Goal: Transaction & Acquisition: Purchase product/service

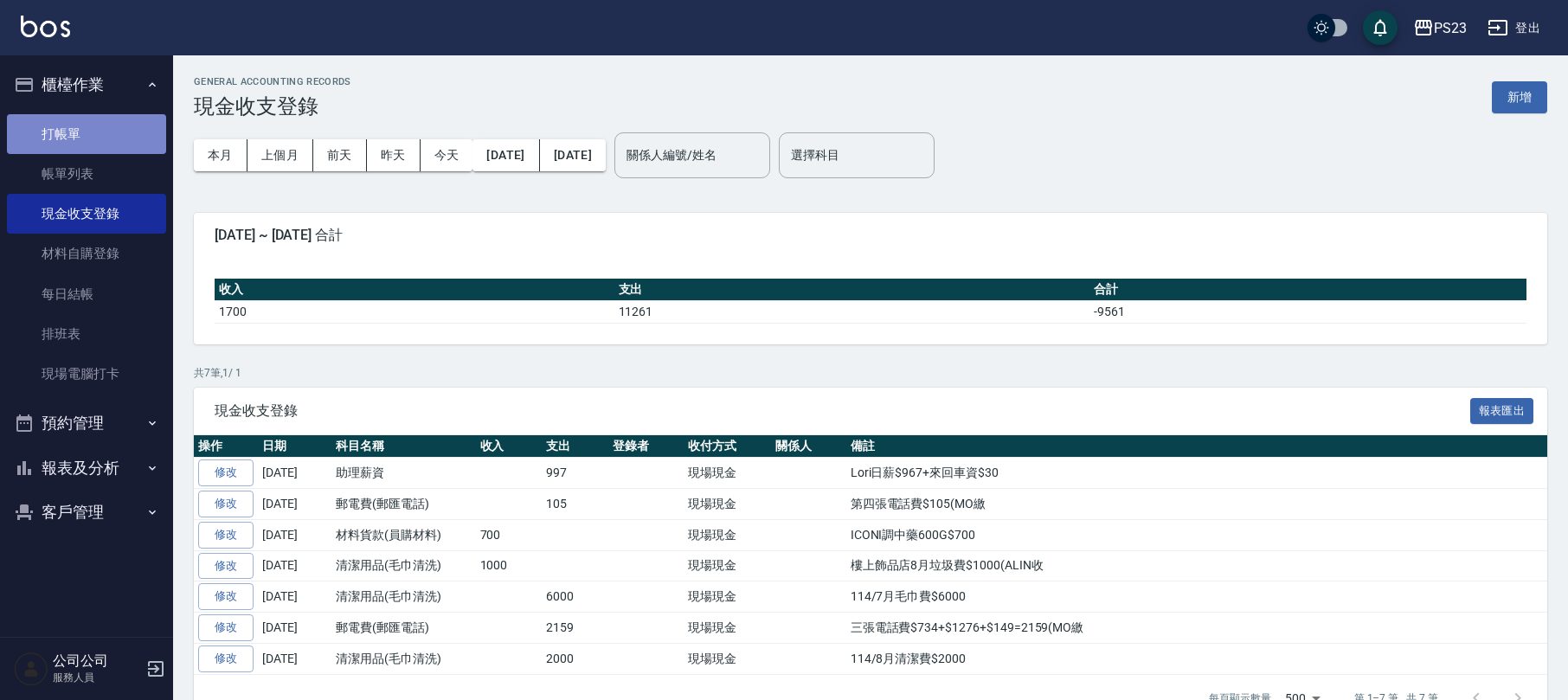
click at [94, 125] on link "打帳單" at bounding box center [87, 134] width 159 height 39
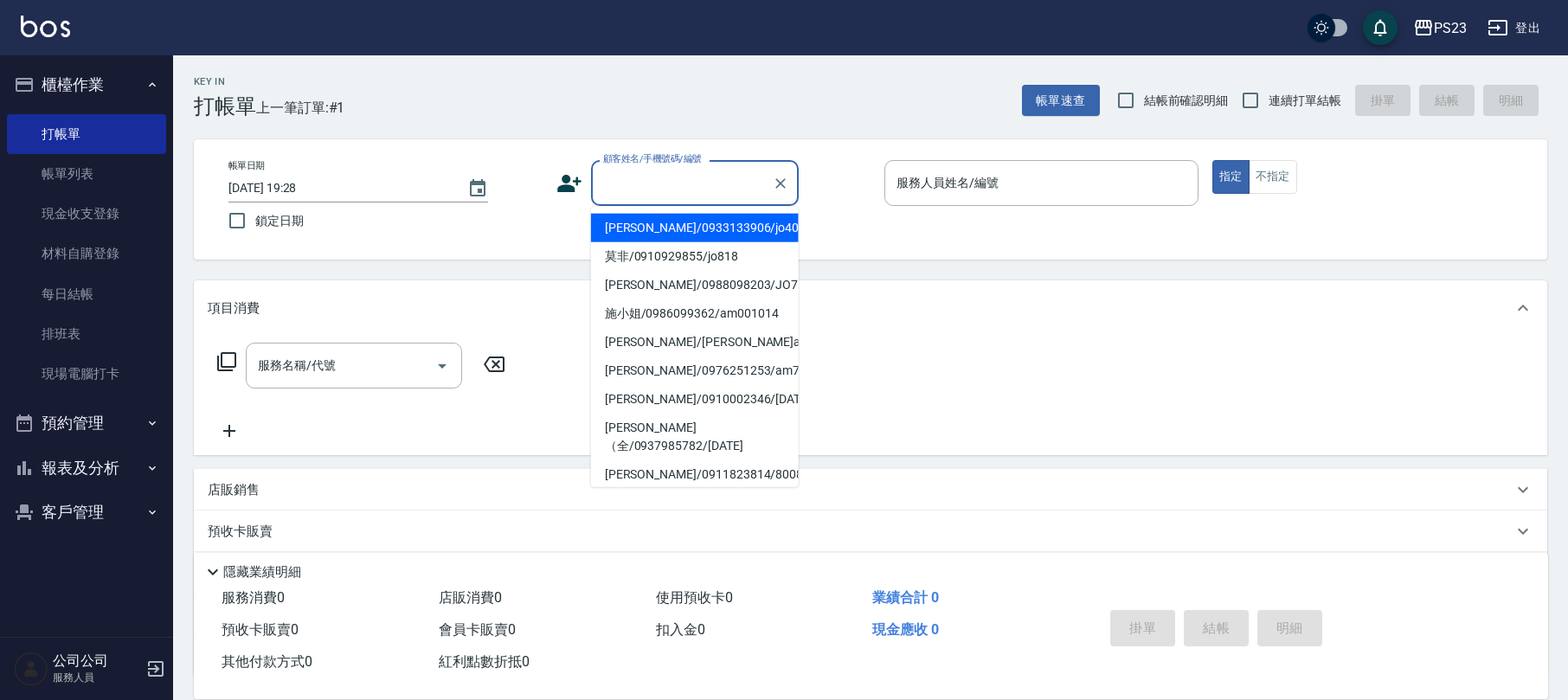
click at [687, 182] on input "顧客姓名/手機號碼/編號" at bounding box center [681, 183] width 166 height 31
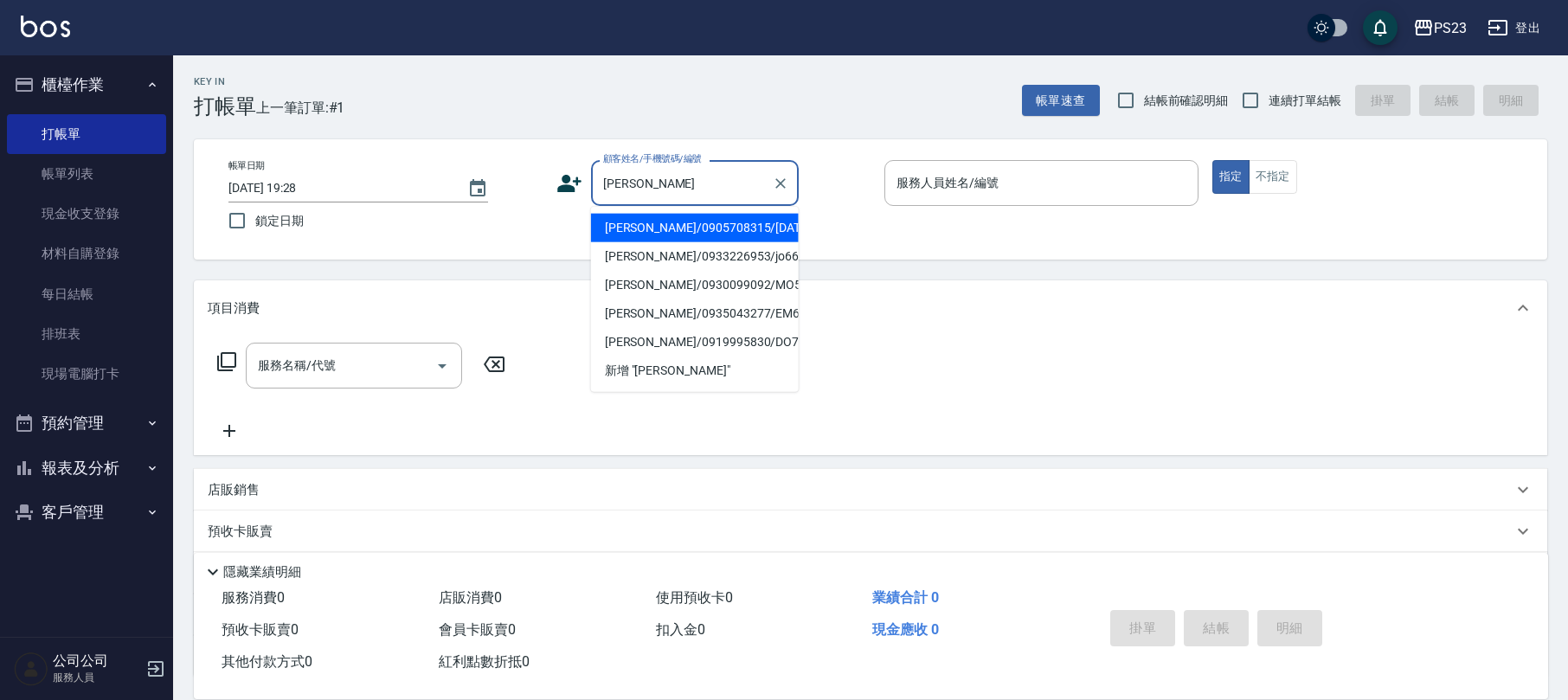
click at [726, 226] on li "[PERSON_NAME]/0905708315/[DATE]" at bounding box center [694, 227] width 208 height 29
type input "[PERSON_NAME]/0905708315/[DATE]"
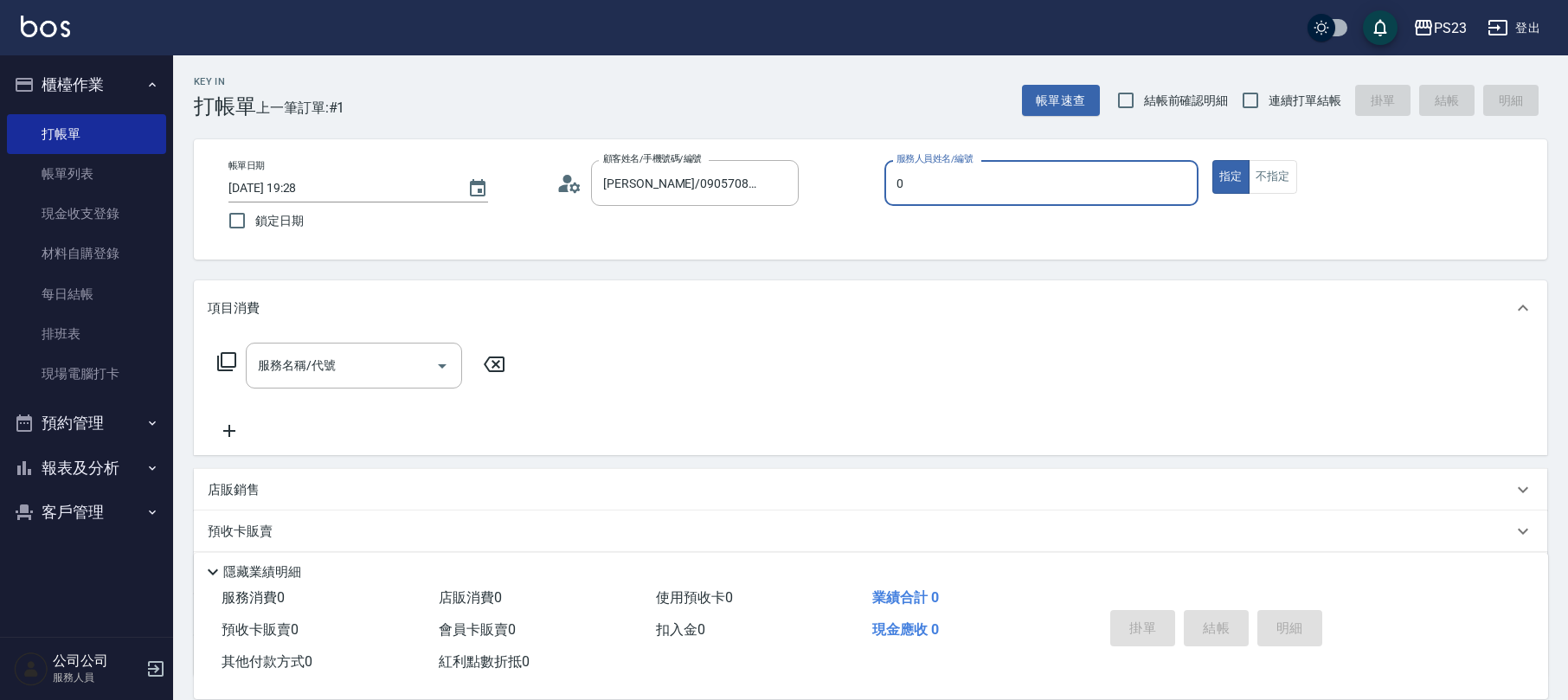
type input "[PERSON_NAME]-0"
type button "true"
click at [1258, 95] on input "連續打單結帳" at bounding box center [1250, 100] width 36 height 36
checkbox input "true"
drag, startPoint x: 349, startPoint y: 361, endPoint x: 330, endPoint y: 344, distance: 25.5
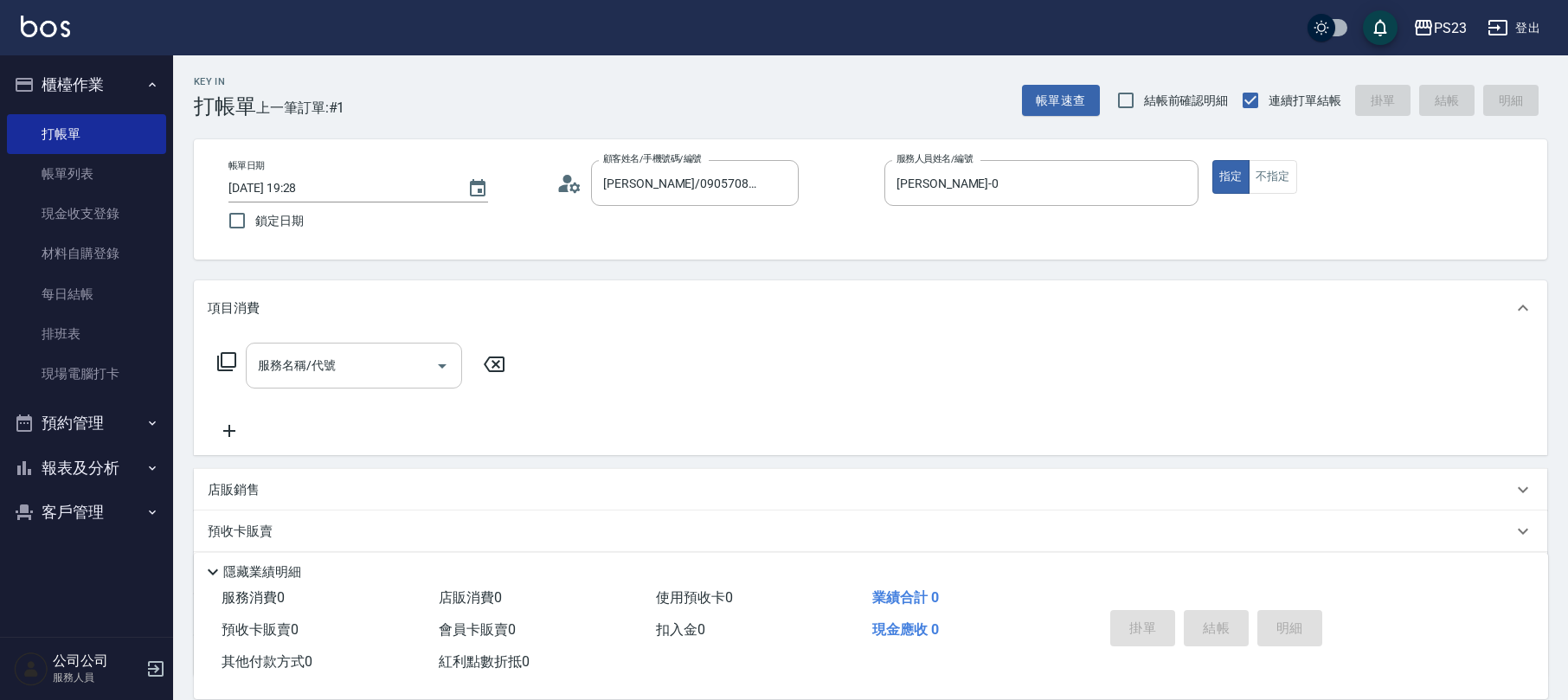
click at [350, 364] on input "服務名稱/代號" at bounding box center [342, 365] width 175 height 31
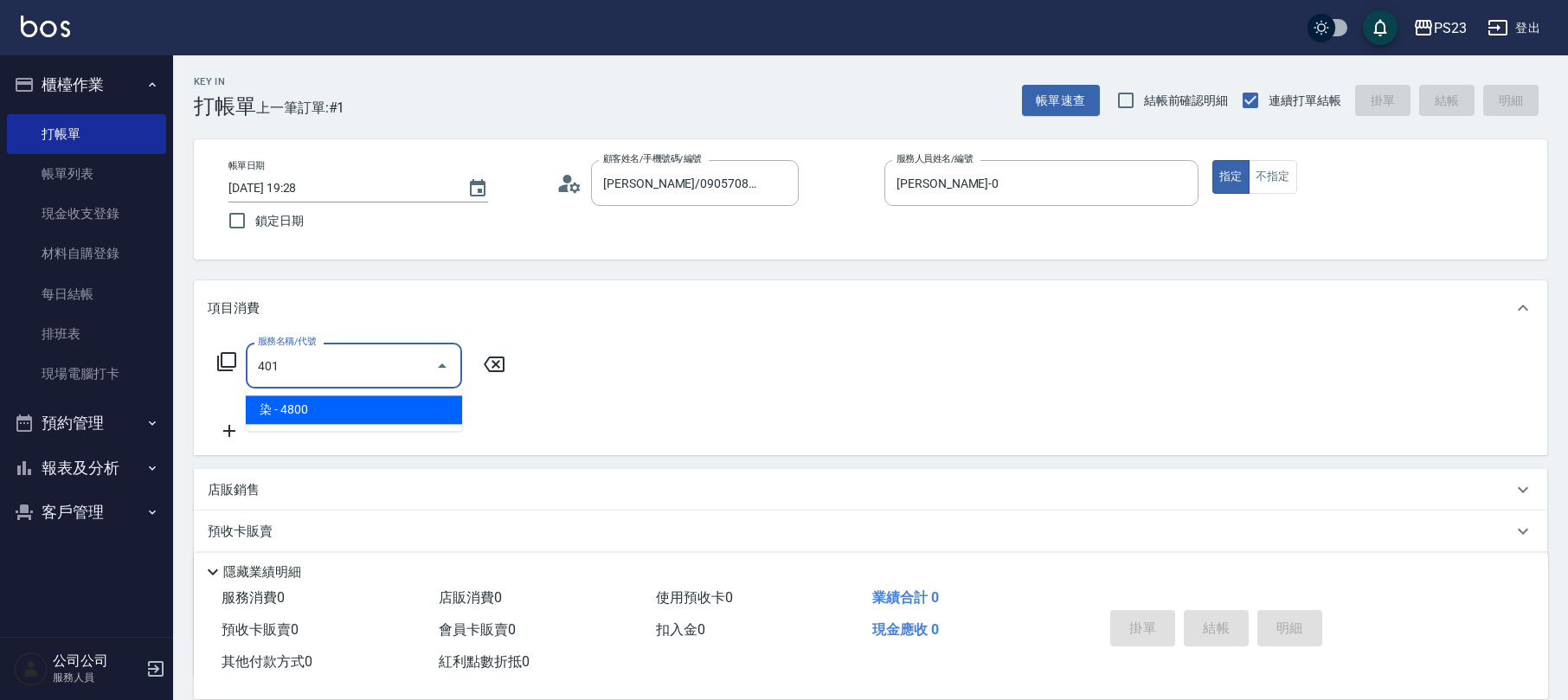
type input "染(401)"
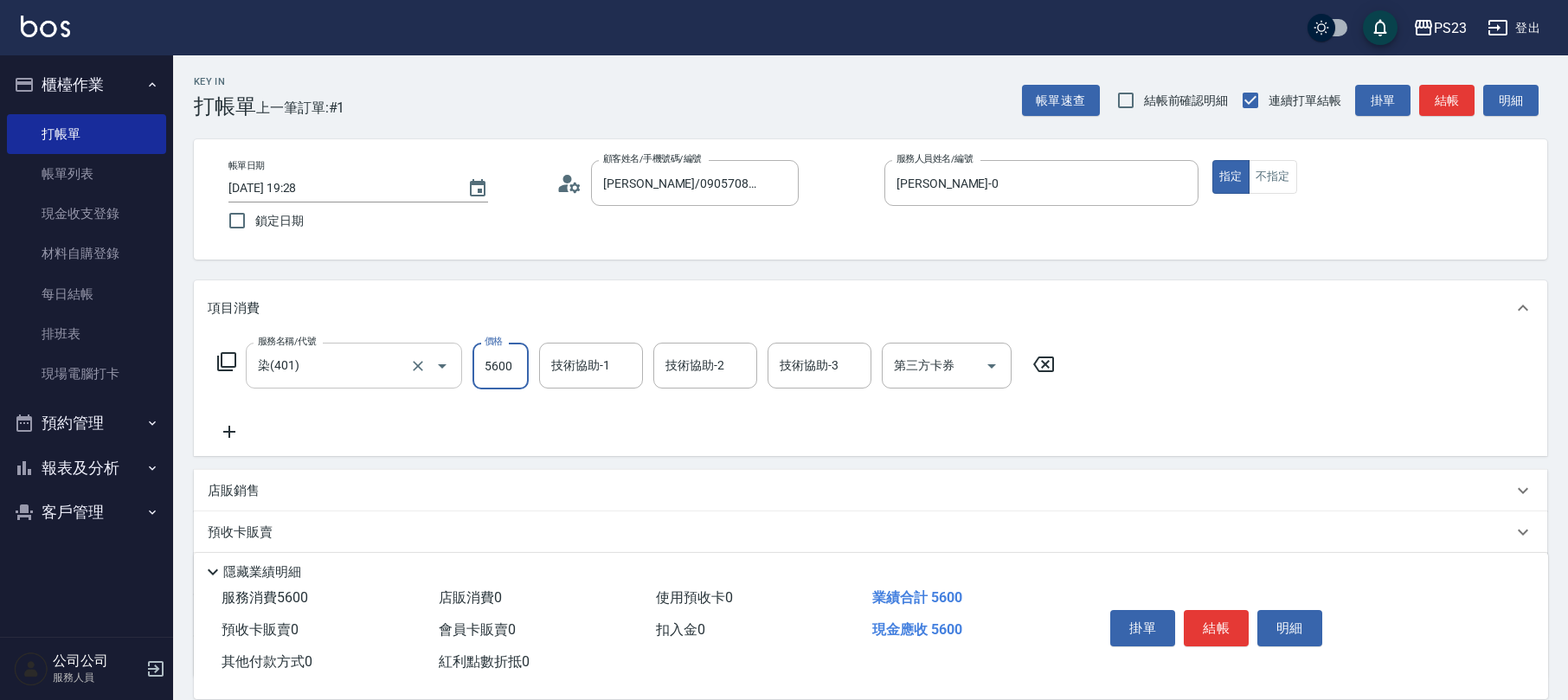
type input "5600"
type input "[PERSON_NAME]-0"
type input "Flora-21"
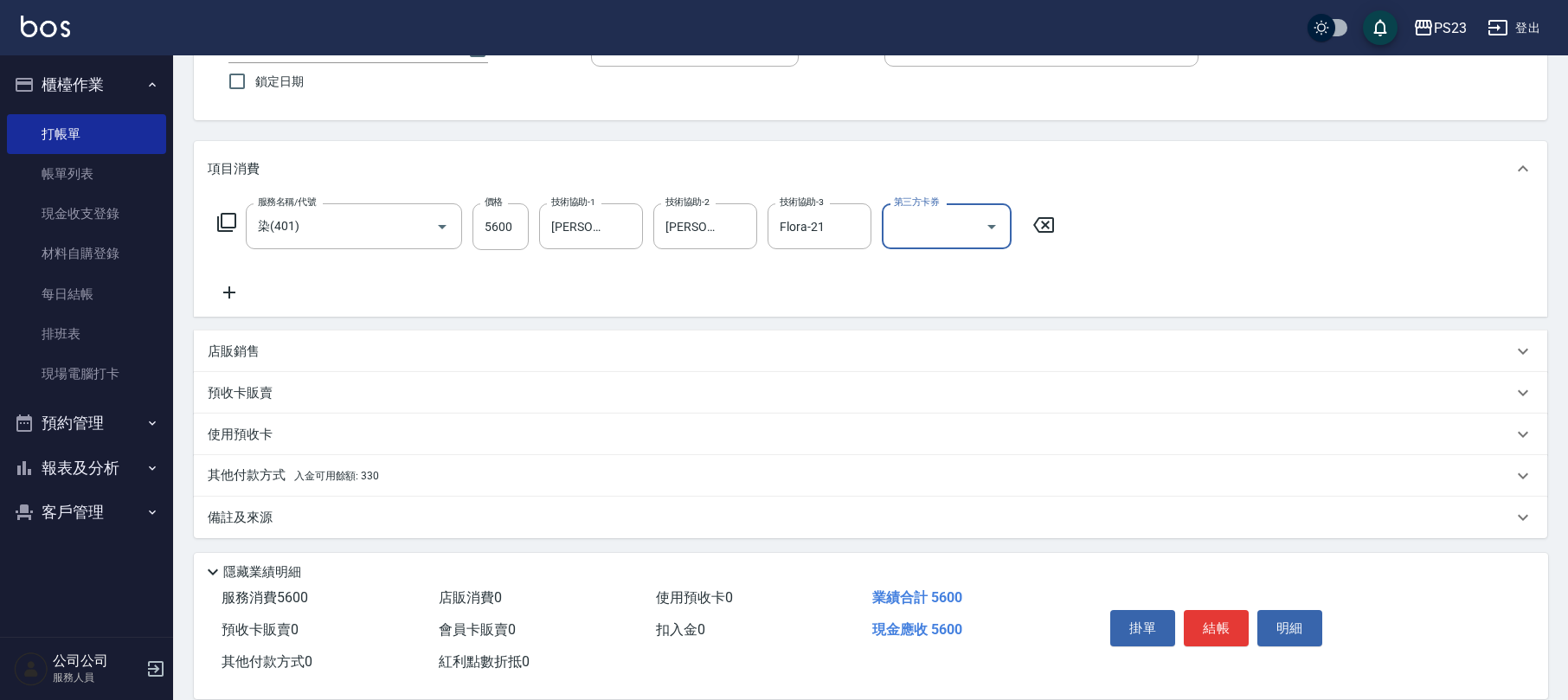
click at [292, 475] on p "其他付款方式 入金可用餘額: 330" at bounding box center [293, 476] width 171 height 19
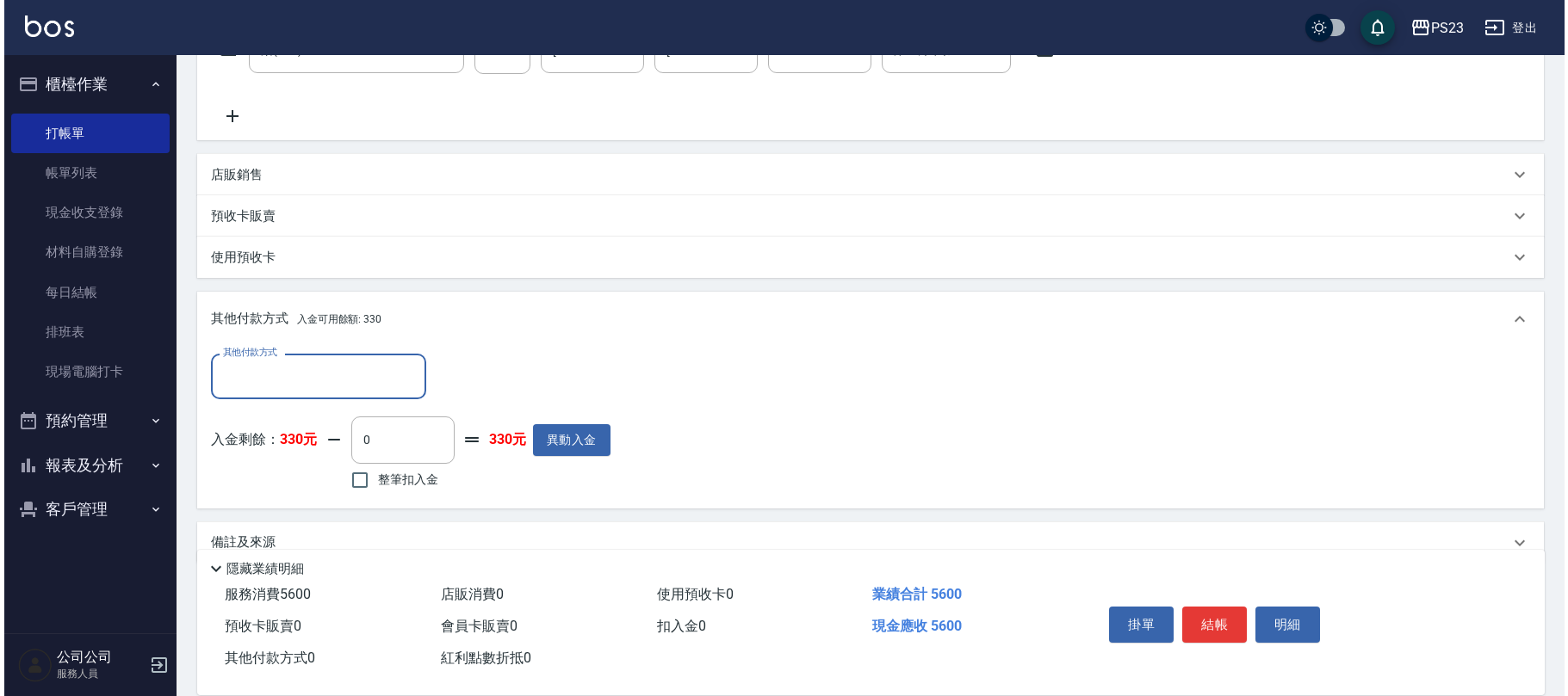
scroll to position [0, 0]
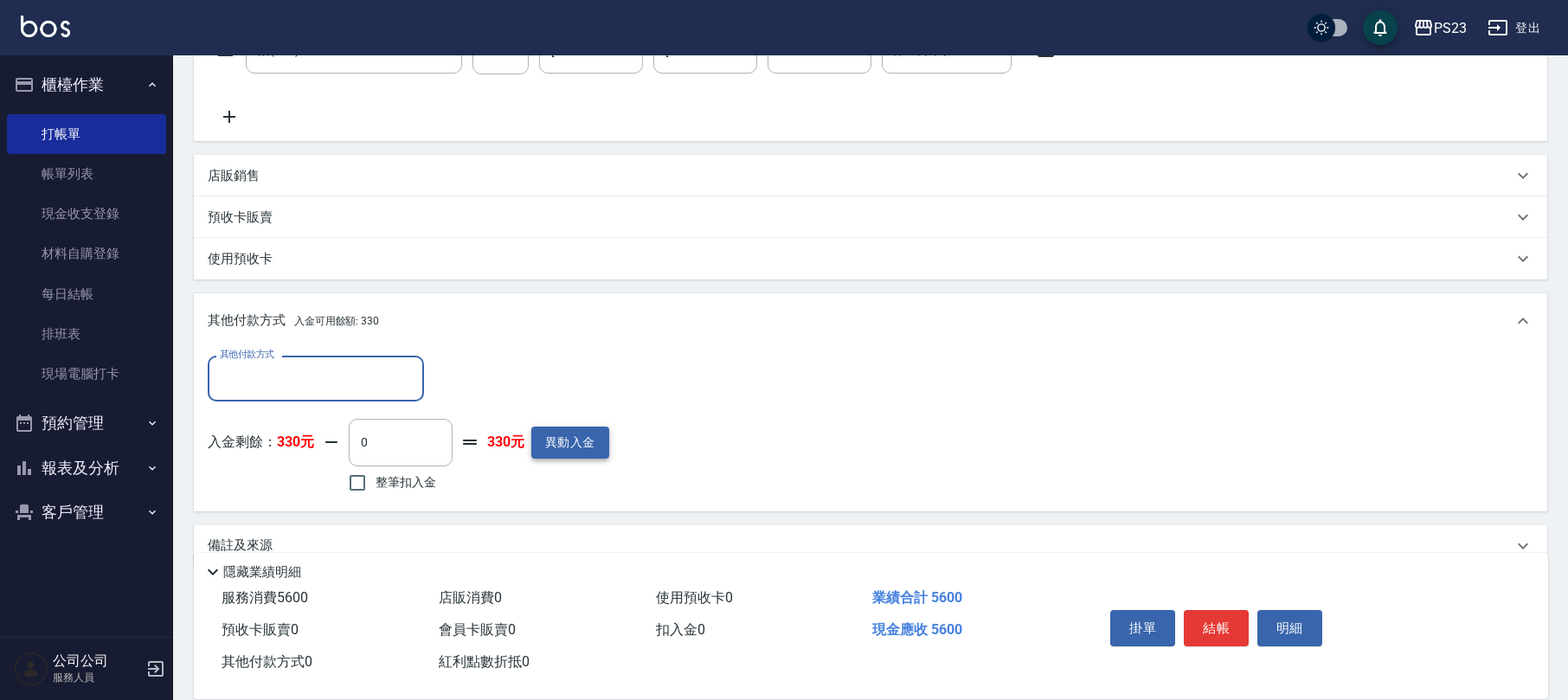
click at [571, 447] on button "異動入金" at bounding box center [570, 442] width 78 height 32
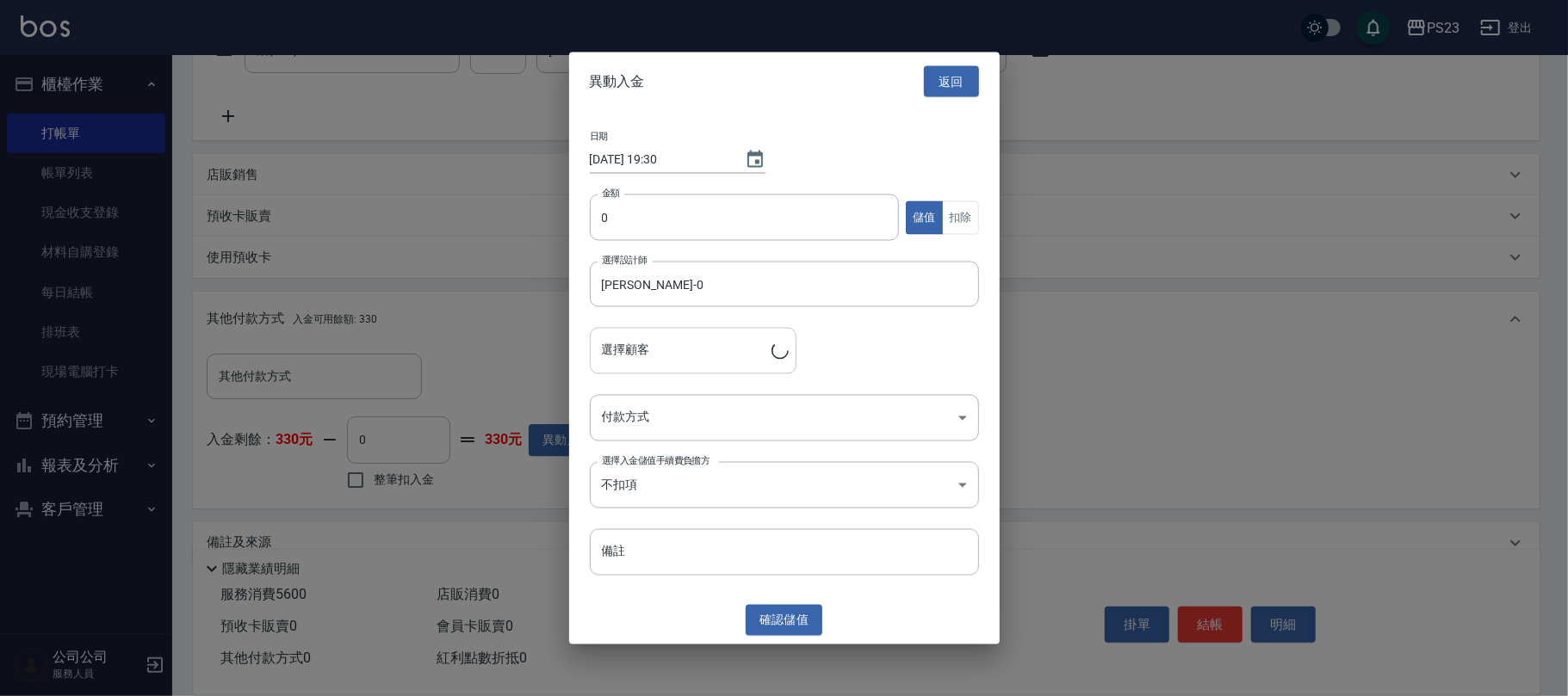
type input "[PERSON_NAME]/0905708315/[DATE]"
type input "1000"
click at [755, 415] on body "PS23 登出 櫃檯作業 打帳單 帳單列表 現金收支登錄 材料自購登錄 每日結帳 排班表 現場電腦打卡 預約管理 預約管理 單日預約紀錄 單週預約紀錄 報表及…" at bounding box center [784, 206] width 1568 height 1039
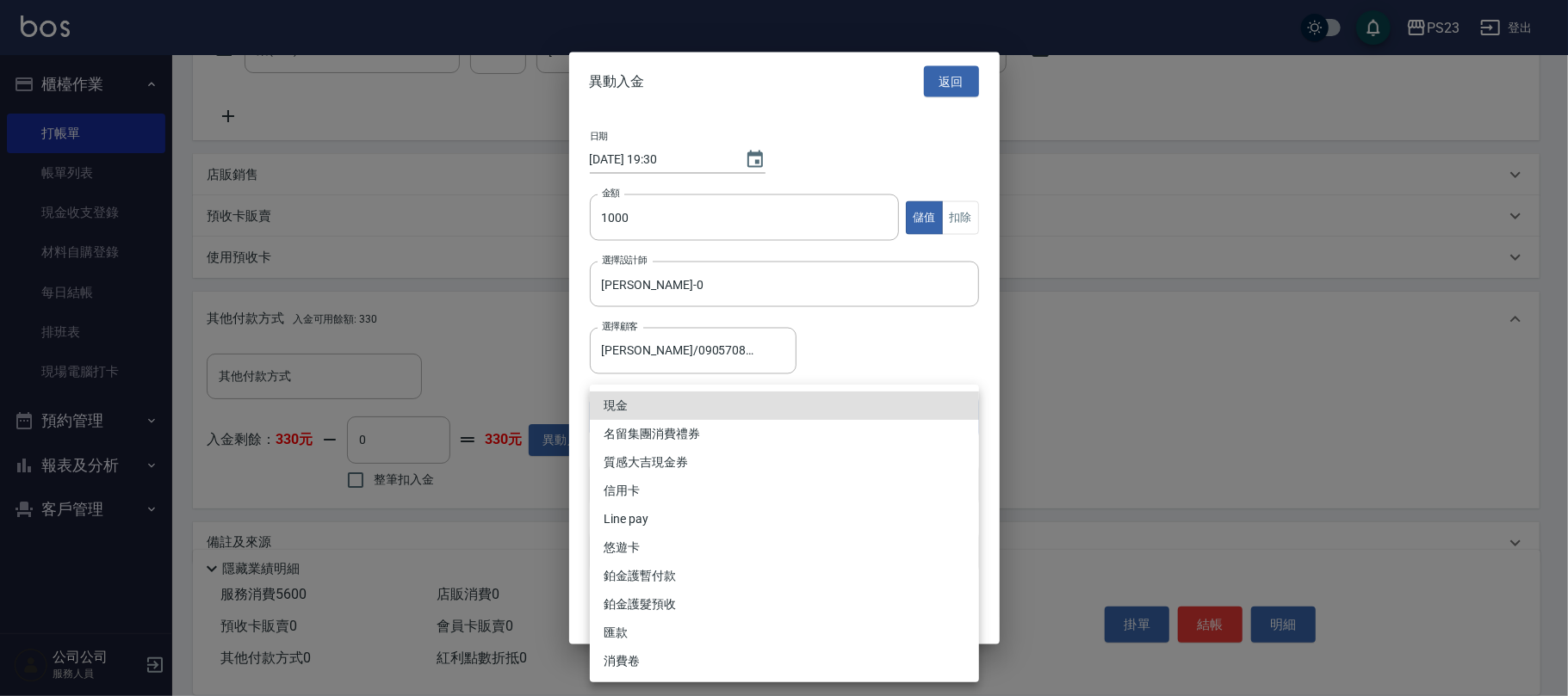
click at [652, 483] on li "信用卡" at bounding box center [784, 490] width 389 height 28
type input "信用卡"
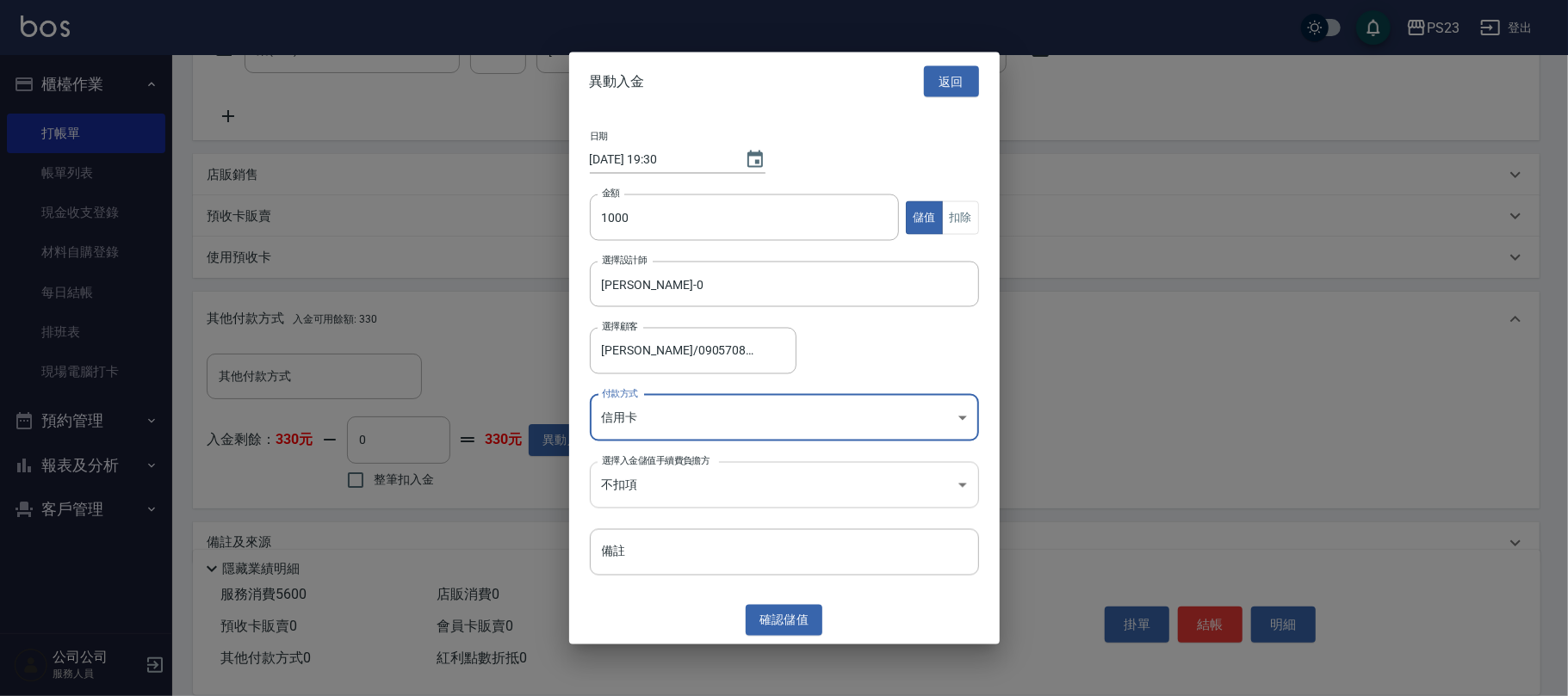
click at [680, 475] on body "PS23 登出 櫃檯作業 打帳單 帳單列表 現金收支登錄 材料自購登錄 每日結帳 排班表 現場電腦打卡 預約管理 預約管理 單日預約紀錄 單週預約紀錄 報表及…" at bounding box center [784, 206] width 1568 height 1039
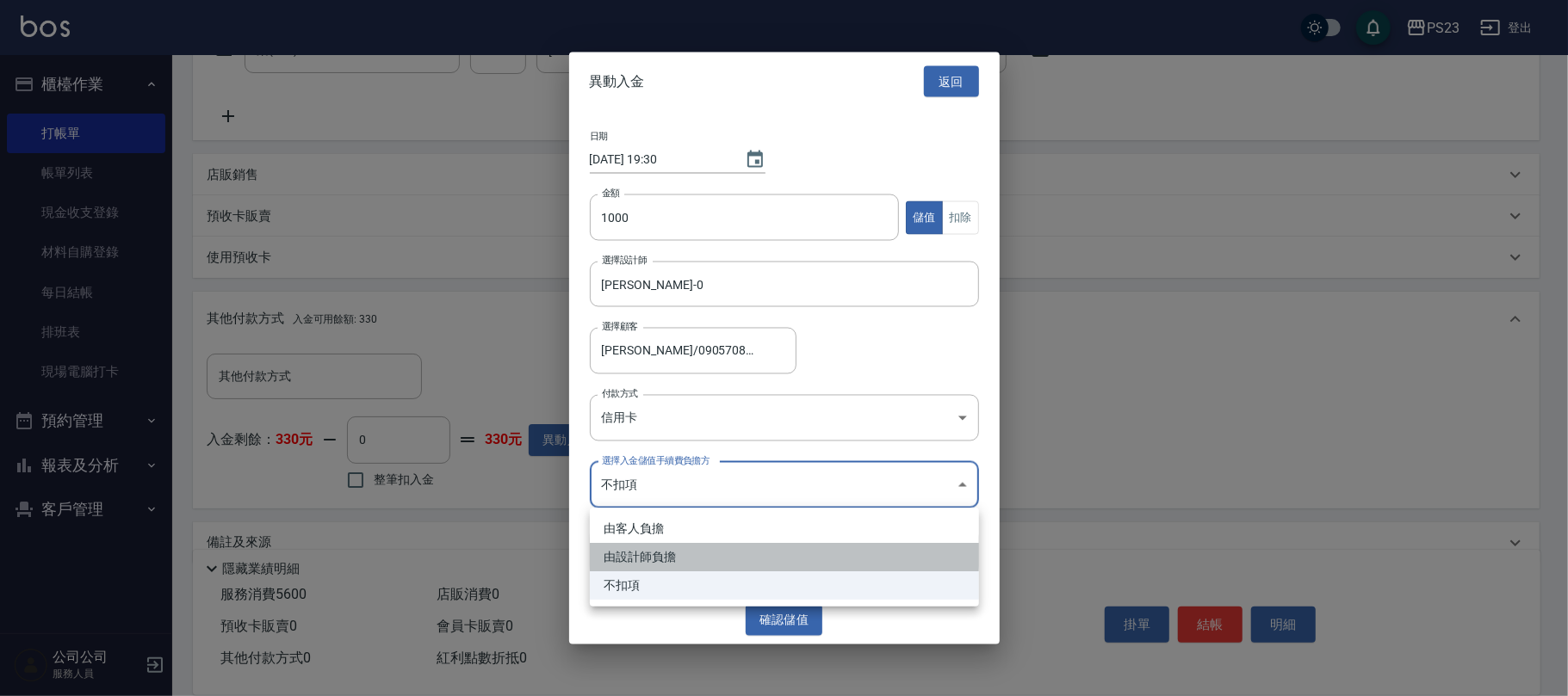
click at [669, 559] on li "由設計師負擔" at bounding box center [784, 557] width 389 height 28
type input "BYDESIGNER"
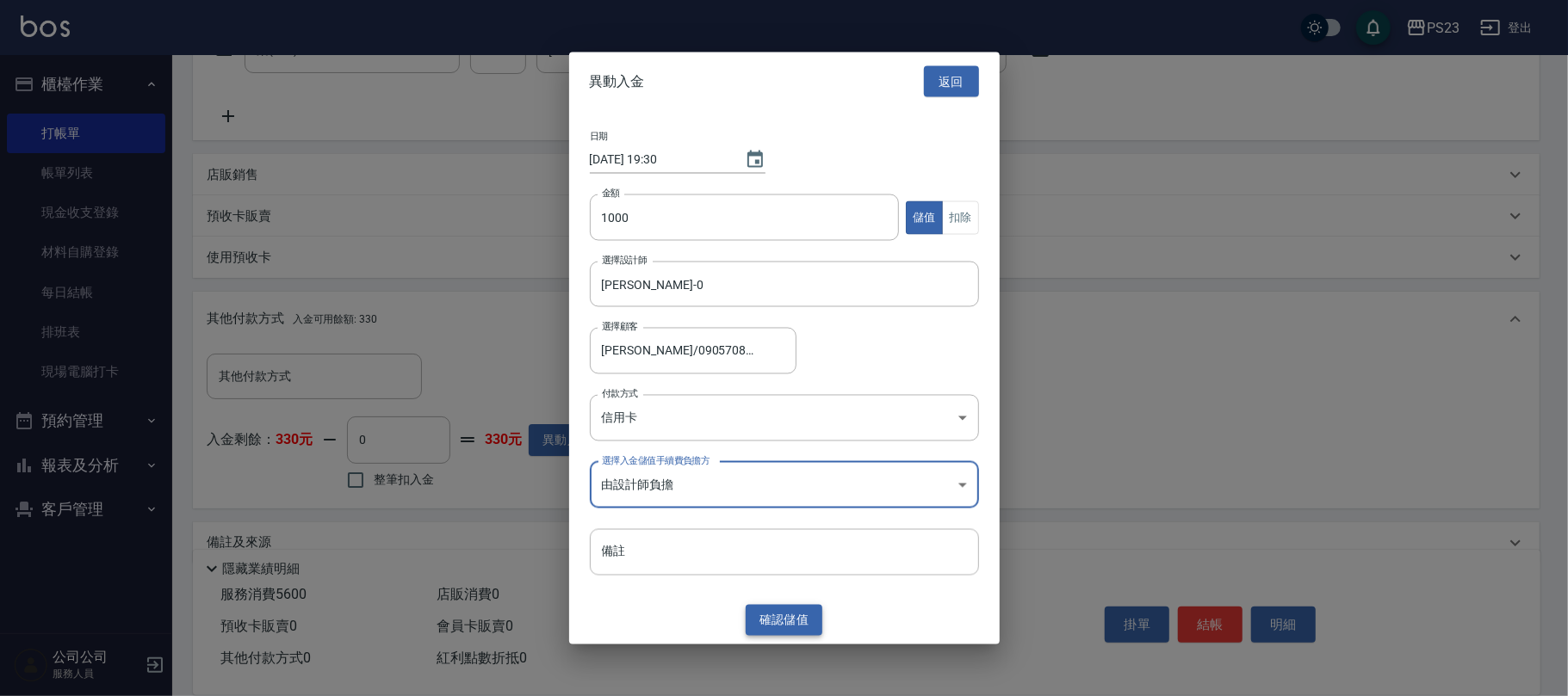
click at [765, 604] on button "確認 儲值" at bounding box center [784, 620] width 77 height 32
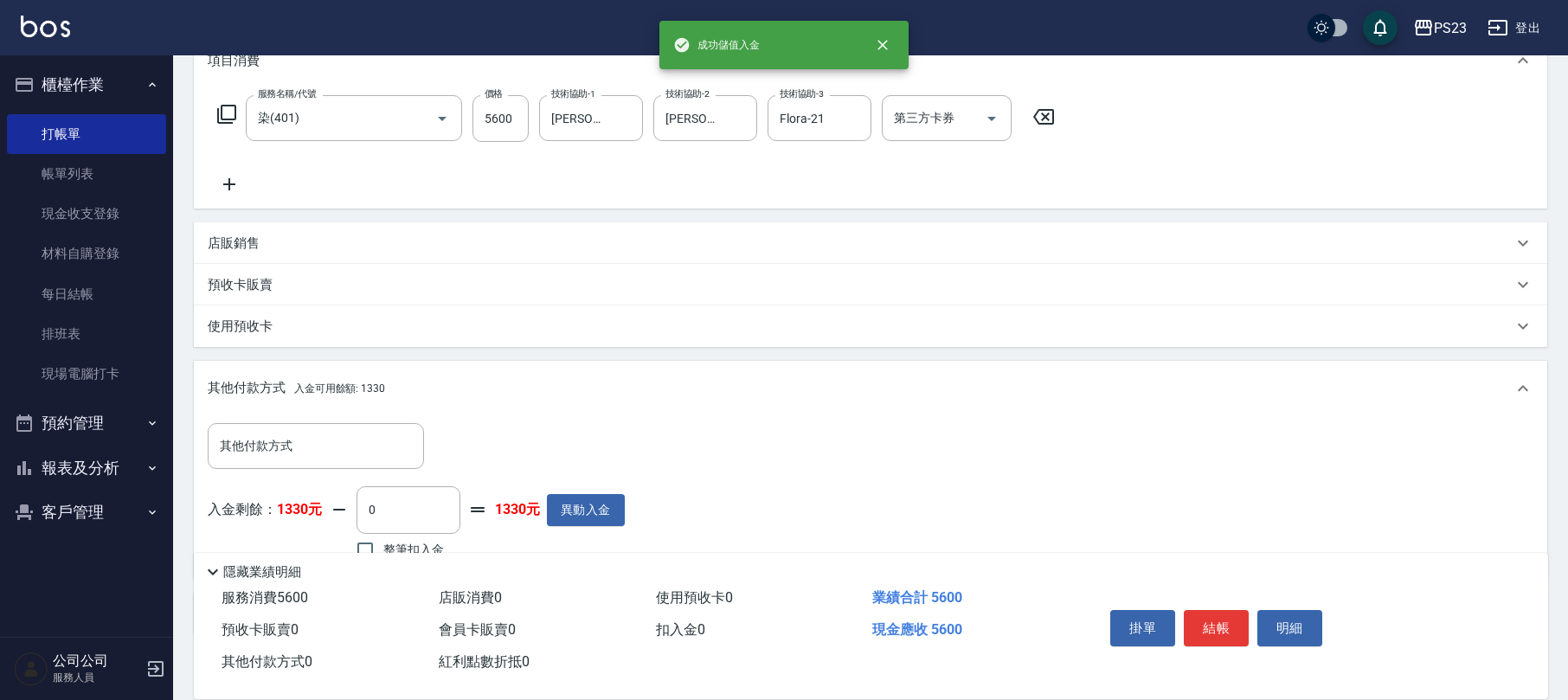
scroll to position [315, 0]
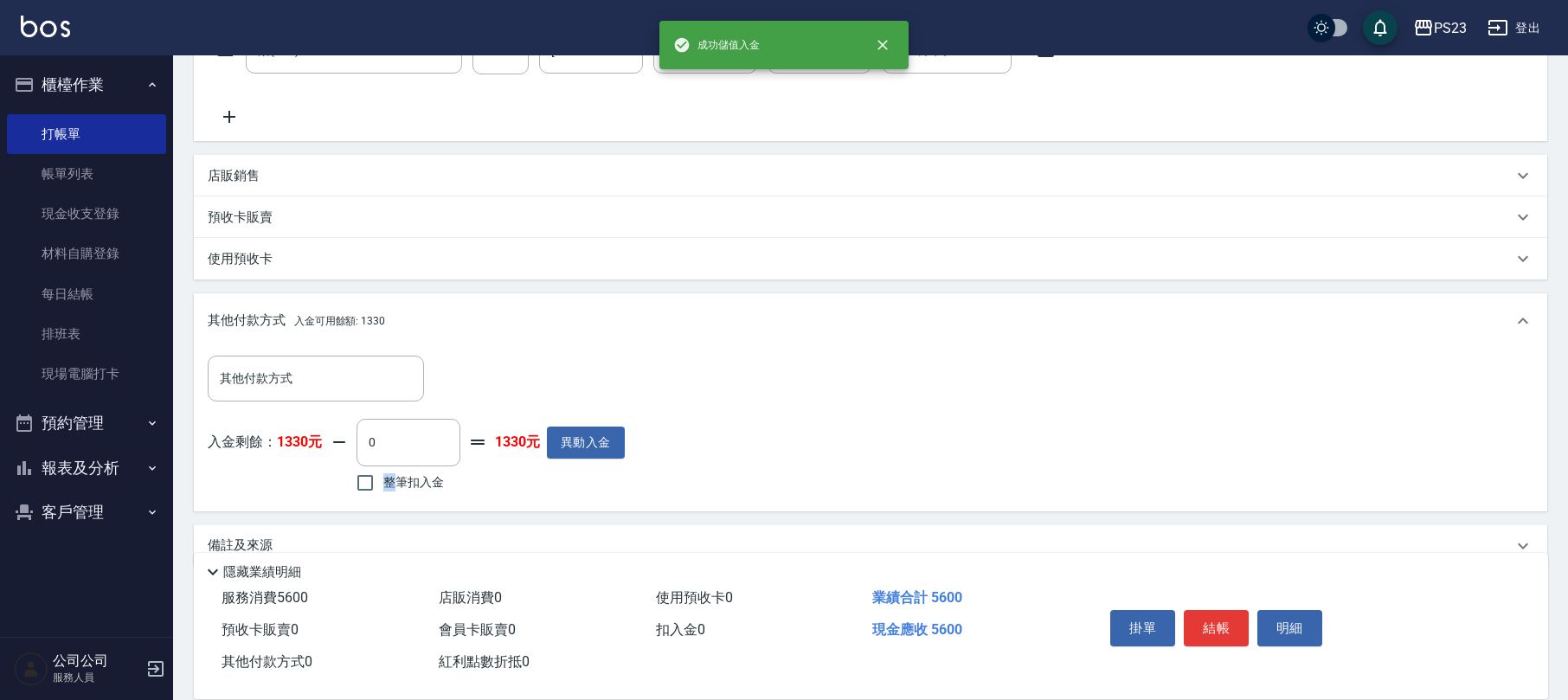
click at [391, 478] on span "整筆扣入金" at bounding box center [413, 482] width 61 height 18
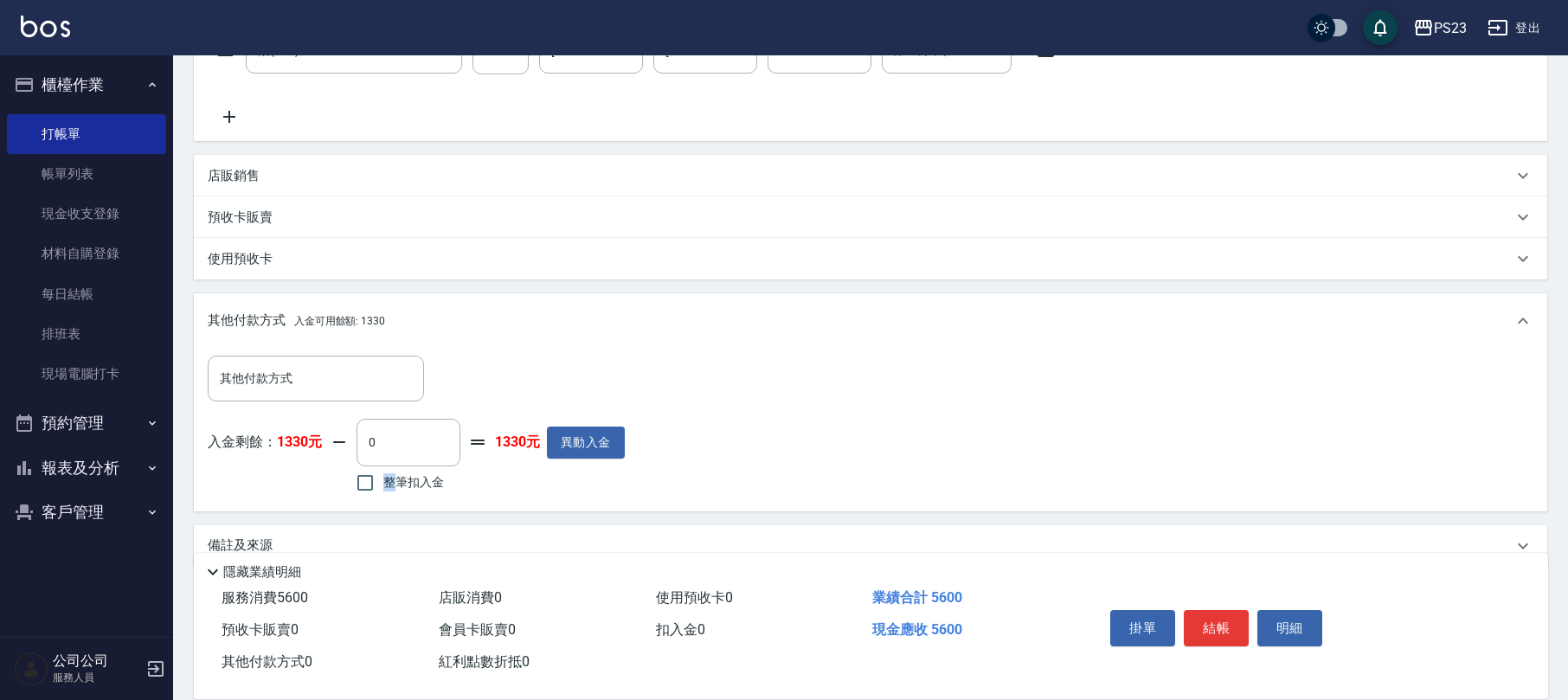
click at [391, 485] on span "整筆扣入金" at bounding box center [413, 482] width 61 height 18
click at [383, 485] on input "整筆扣入金" at bounding box center [365, 482] width 36 height 36
checkbox input "true"
type input "1330"
click at [419, 475] on span "整筆扣入金" at bounding box center [413, 482] width 61 height 18
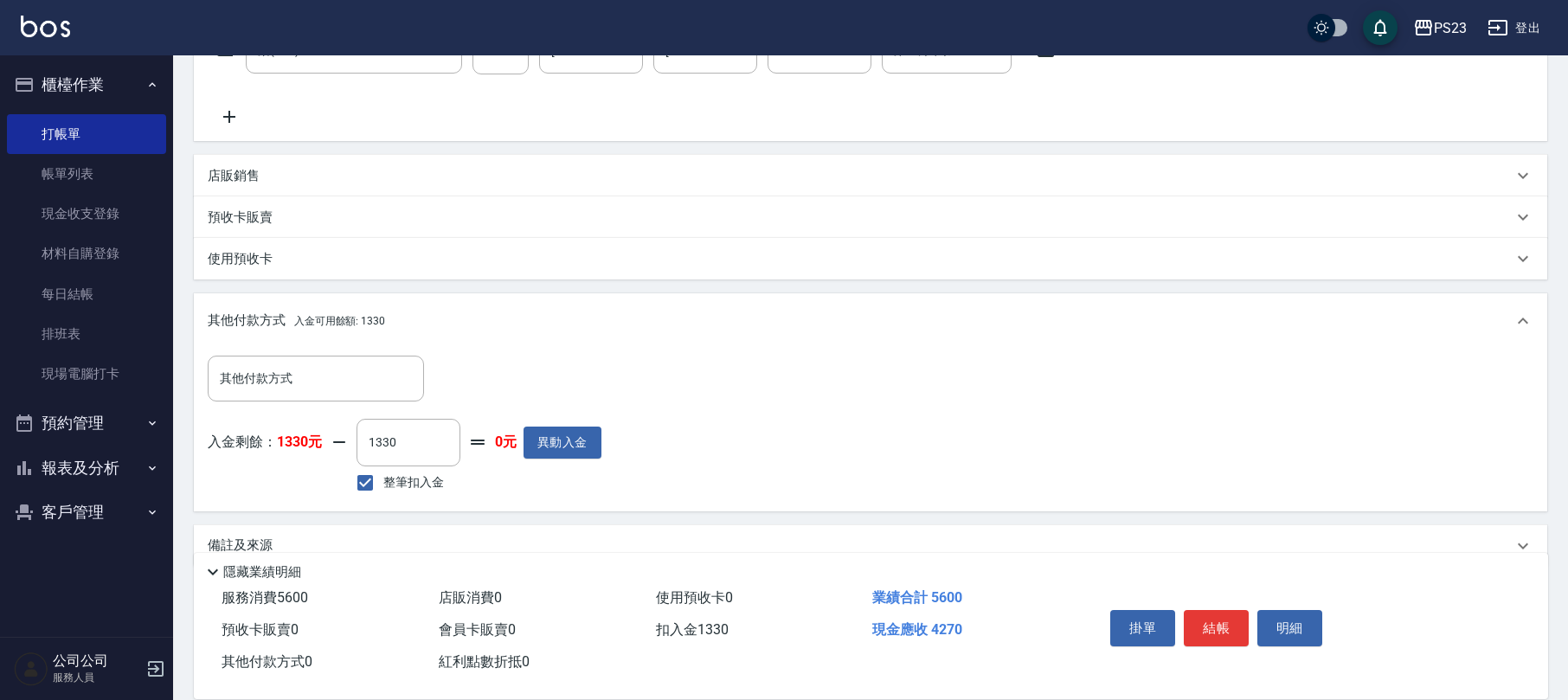
click at [383, 475] on input "整筆扣入金" at bounding box center [365, 482] width 36 height 36
checkbox input "false"
type input "0"
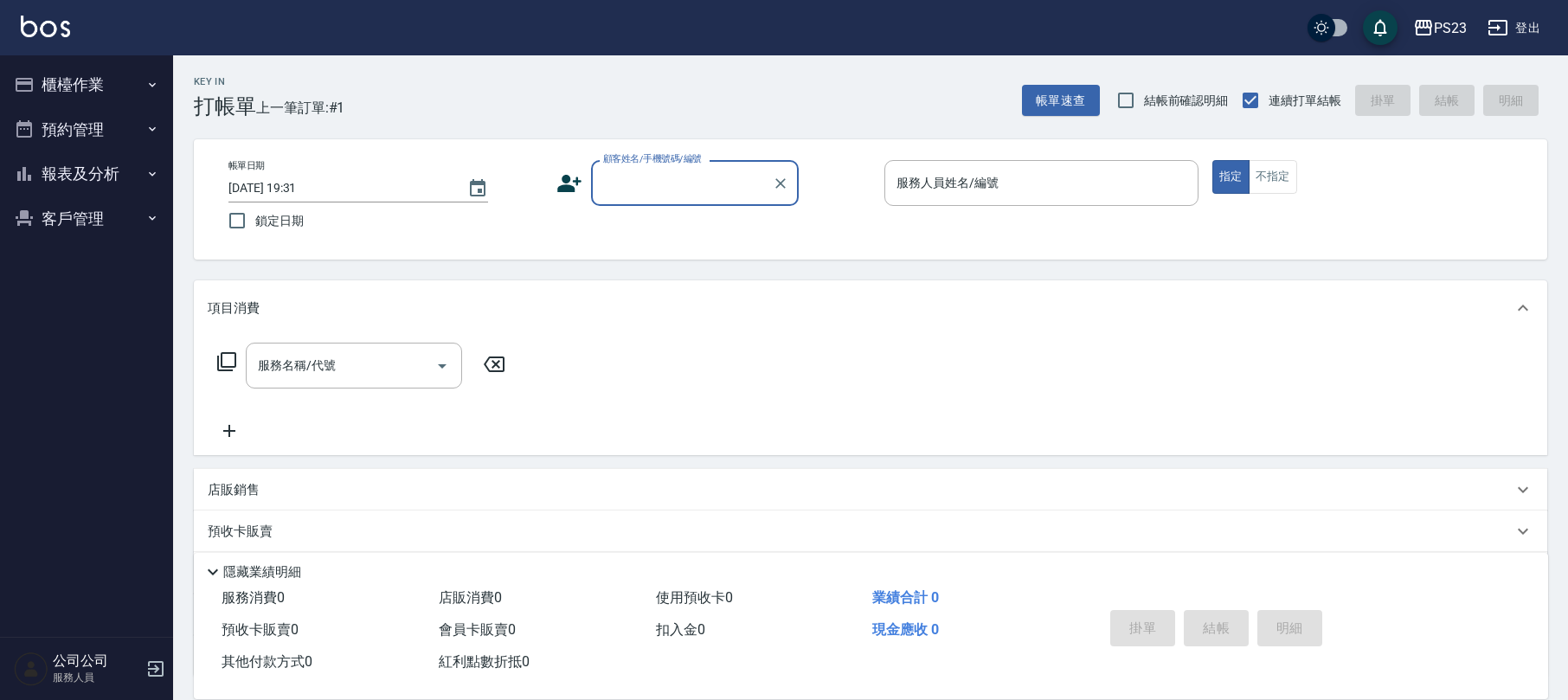
click at [81, 219] on button "客戶管理" at bounding box center [87, 220] width 159 height 45
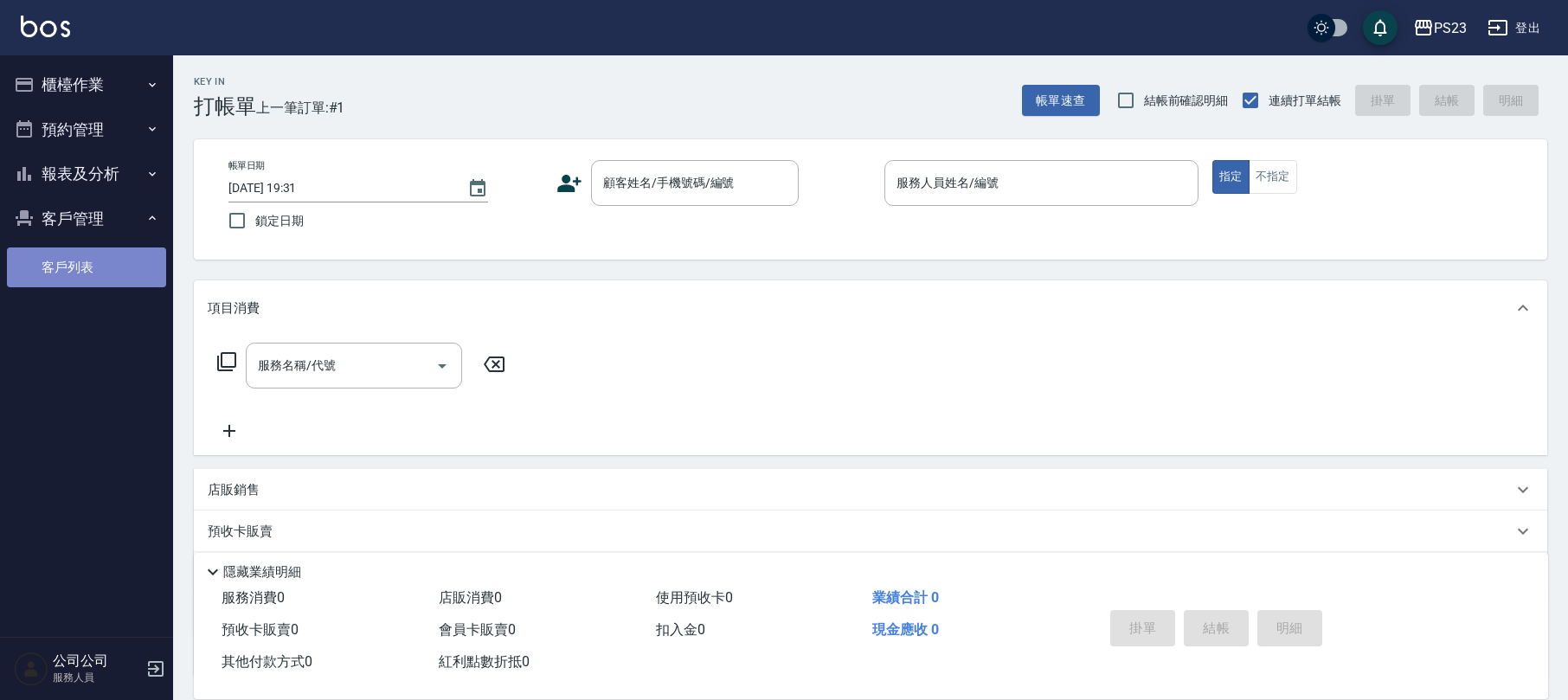
click at [95, 264] on link "客戶列表" at bounding box center [87, 267] width 159 height 39
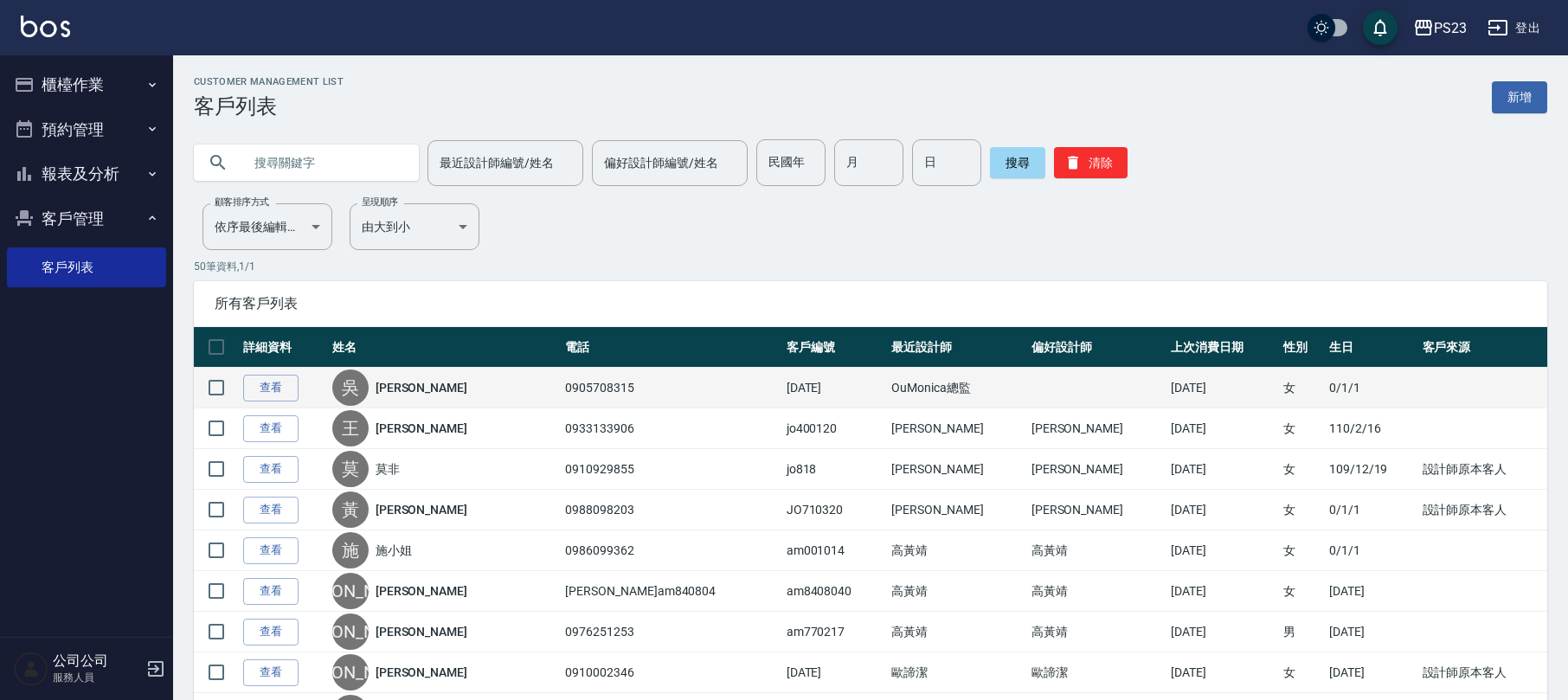
click at [396, 390] on link "[PERSON_NAME]" at bounding box center [421, 388] width 92 height 18
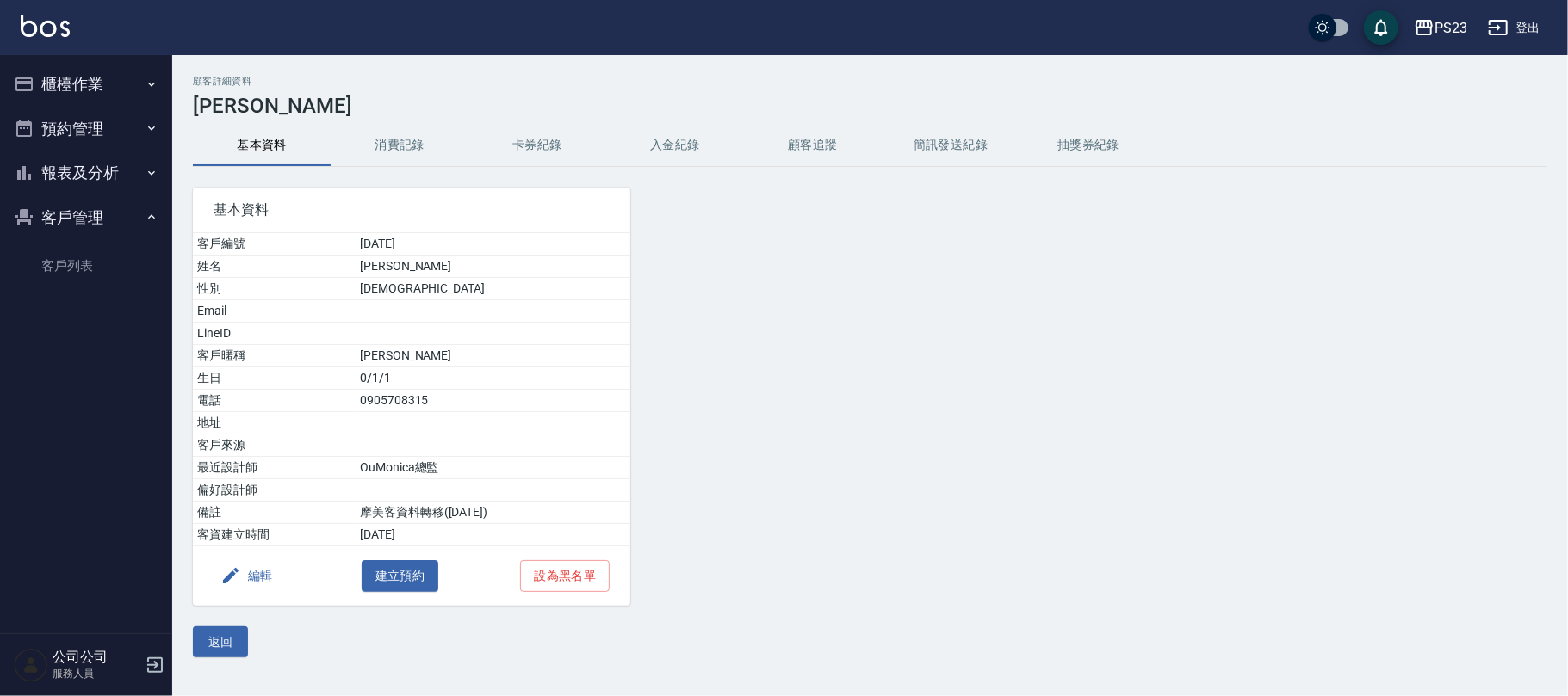
click at [686, 150] on button "入金紀錄" at bounding box center [675, 145] width 138 height 41
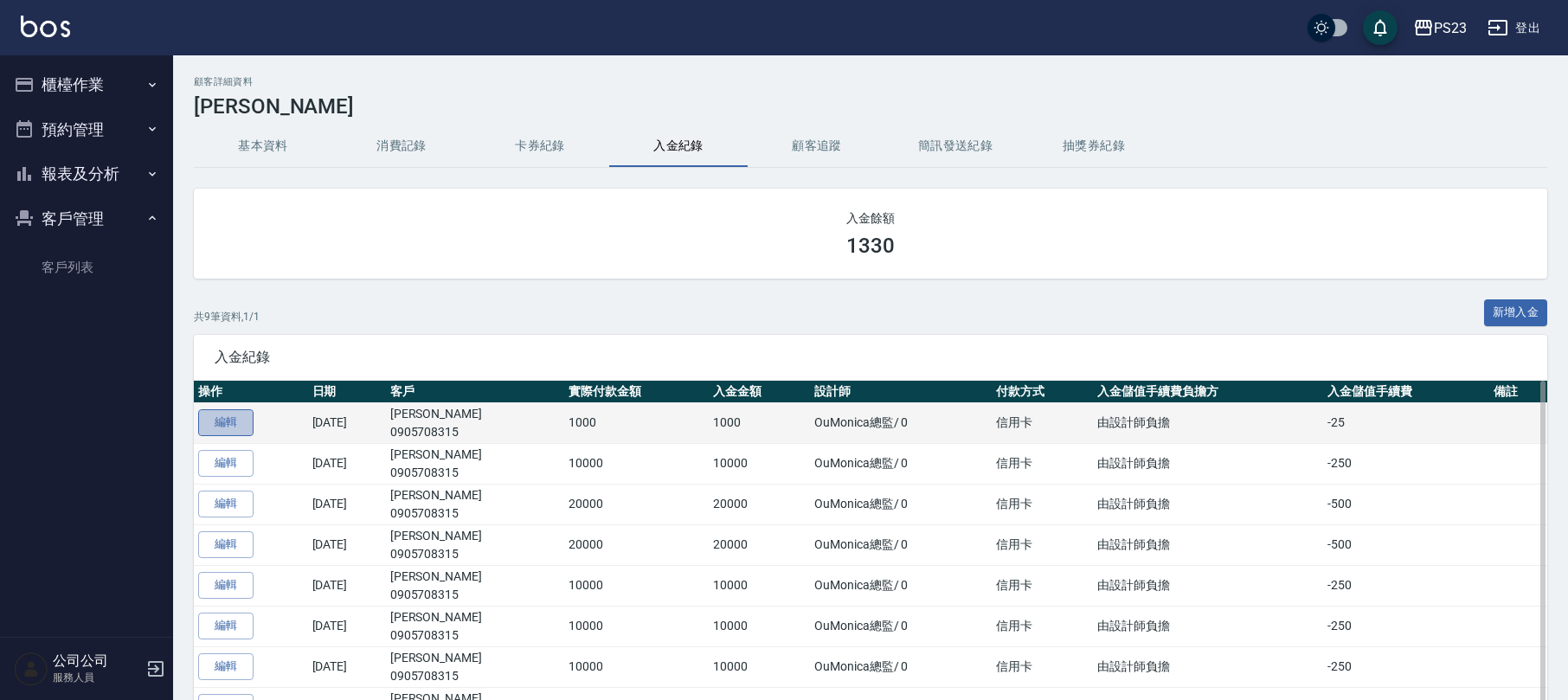
click at [219, 426] on link "編輯" at bounding box center [225, 422] width 55 height 27
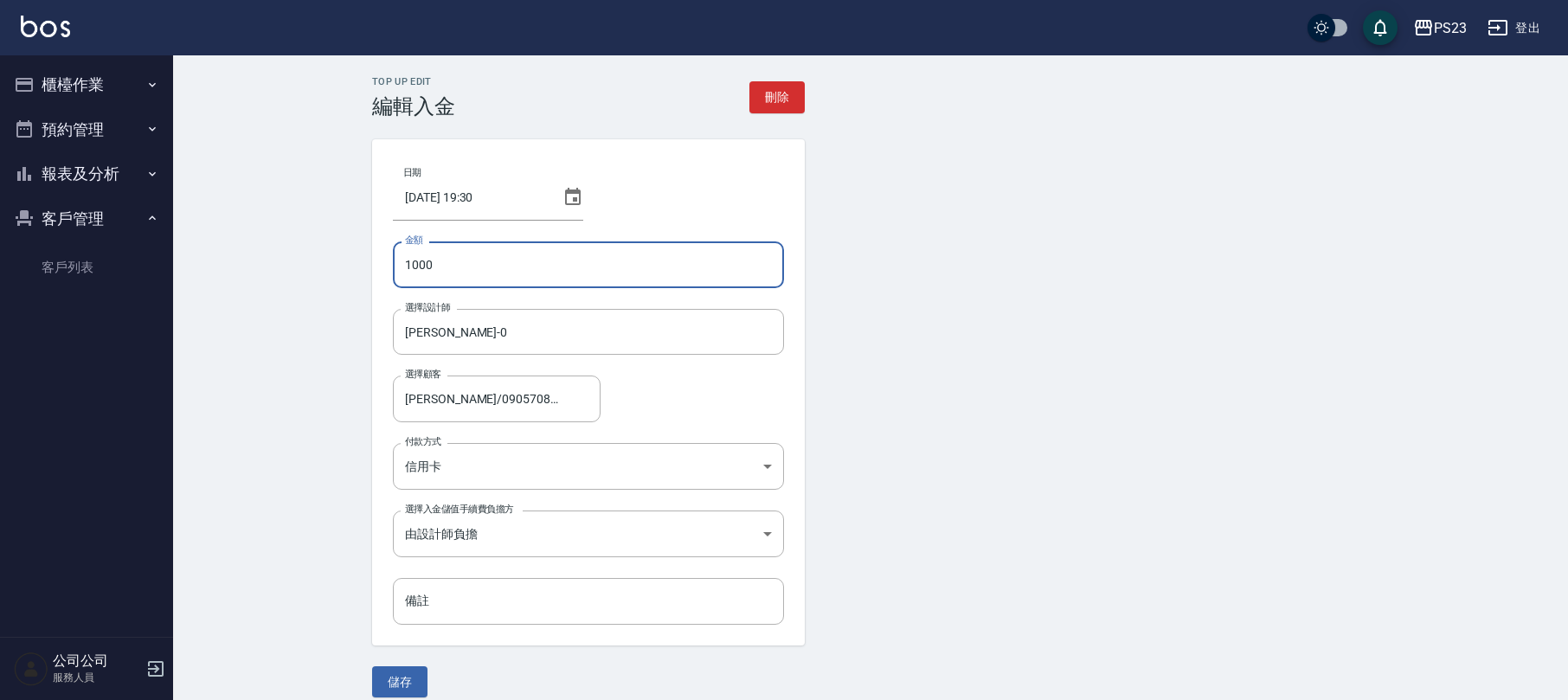
click at [472, 265] on input "1000" at bounding box center [588, 264] width 391 height 46
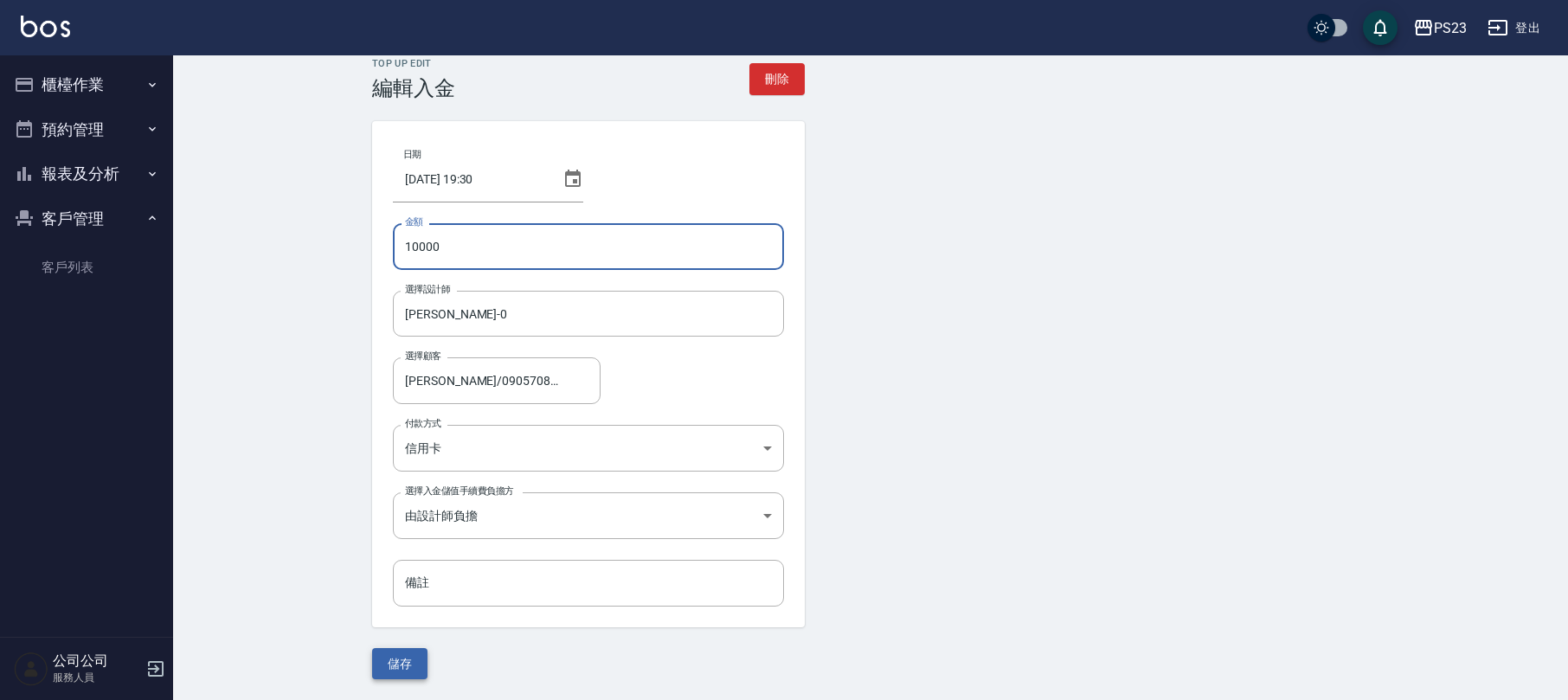
type input "10000"
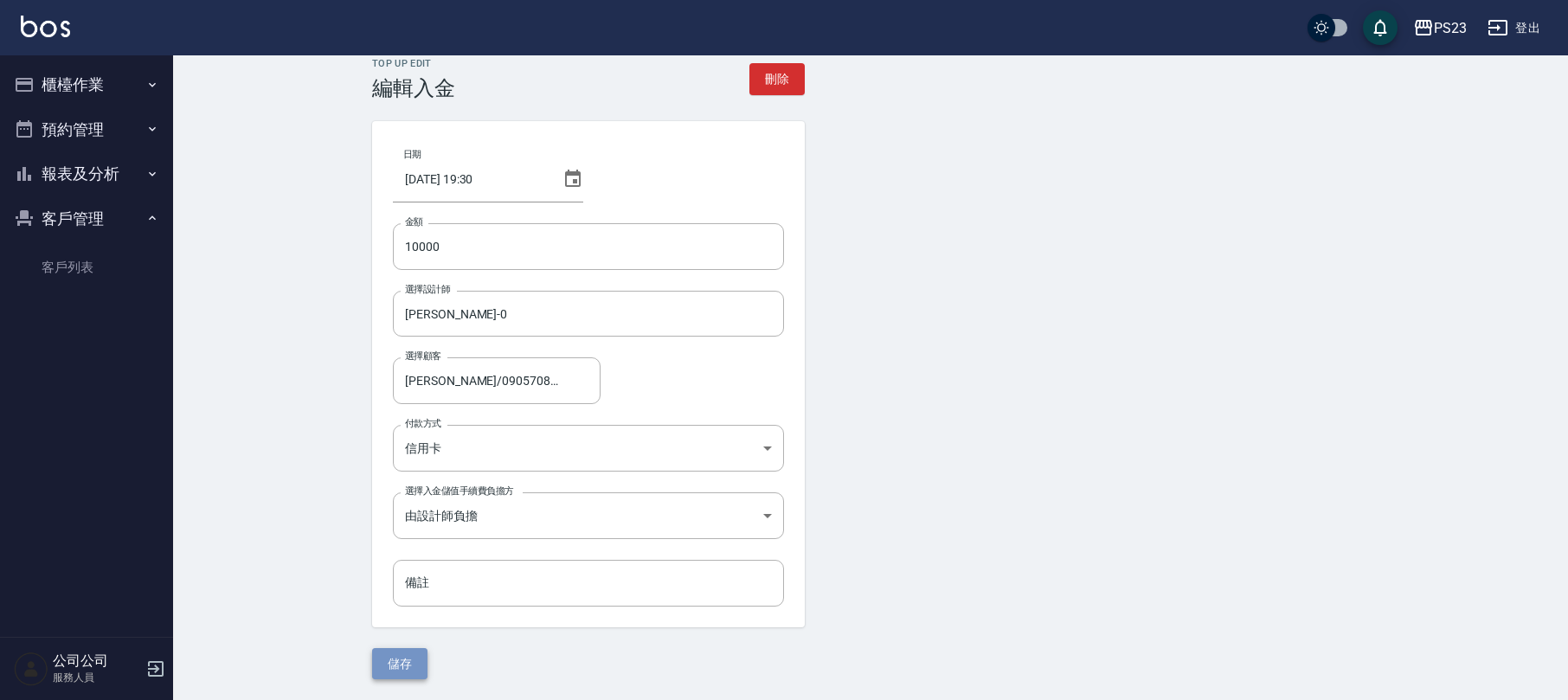
click at [392, 660] on button "儲存" at bounding box center [400, 664] width 55 height 32
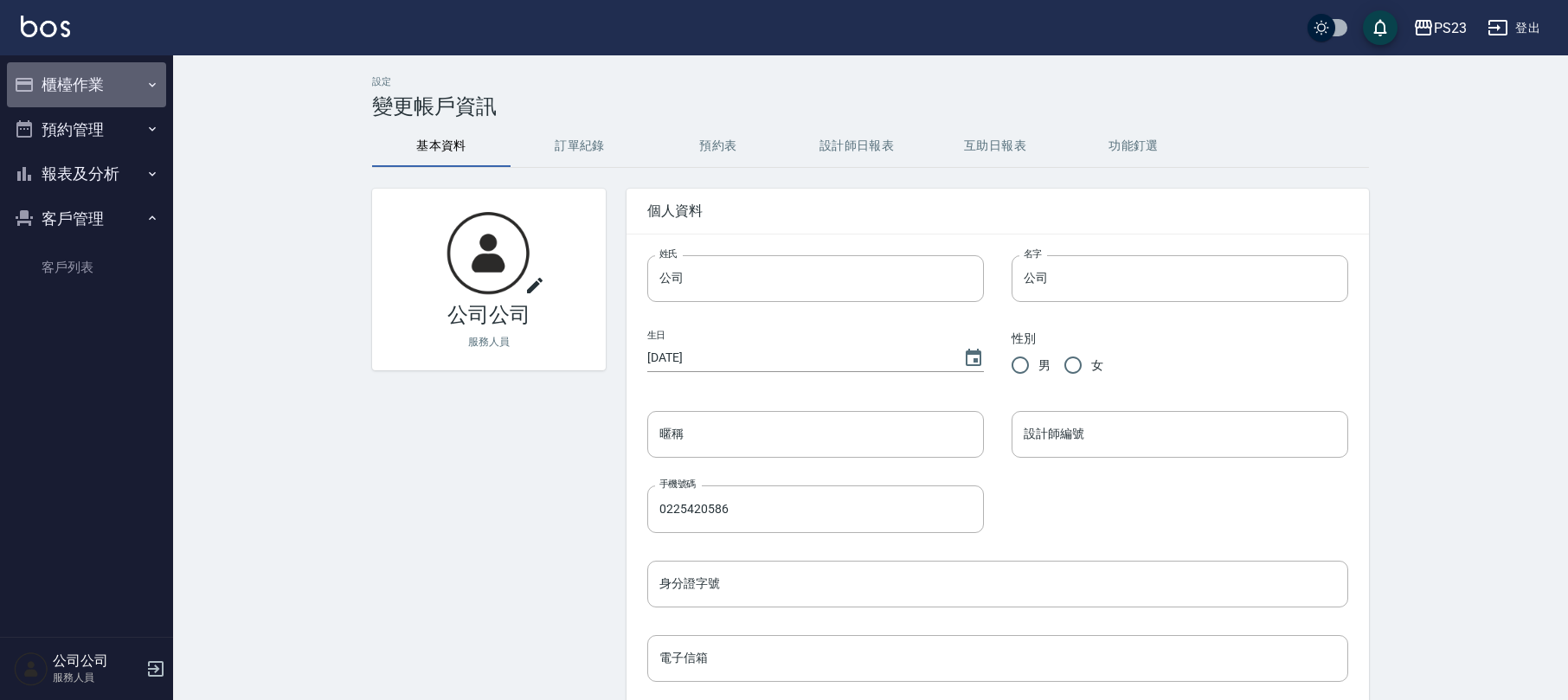
click at [105, 78] on button "櫃檯作業" at bounding box center [87, 85] width 159 height 45
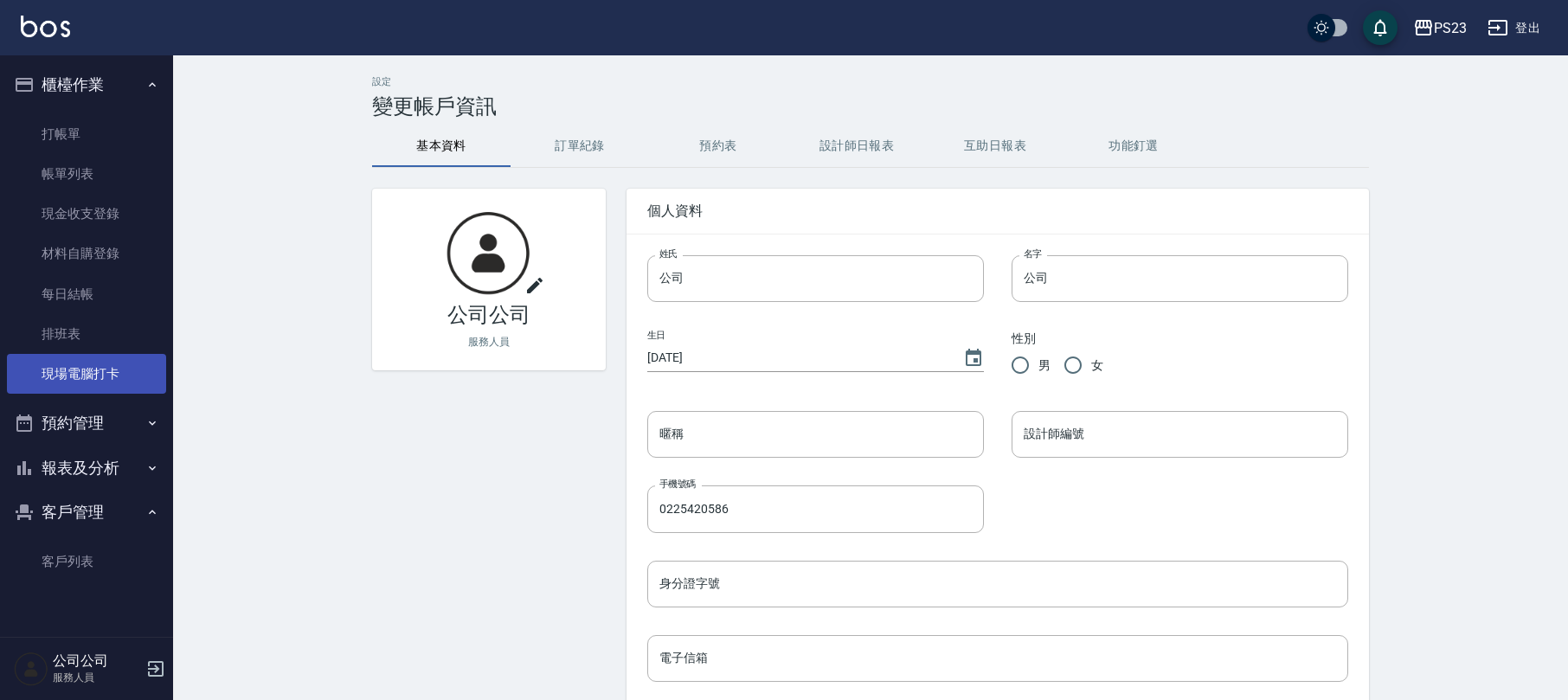
click at [111, 364] on link "現場電腦打卡" at bounding box center [87, 374] width 159 height 39
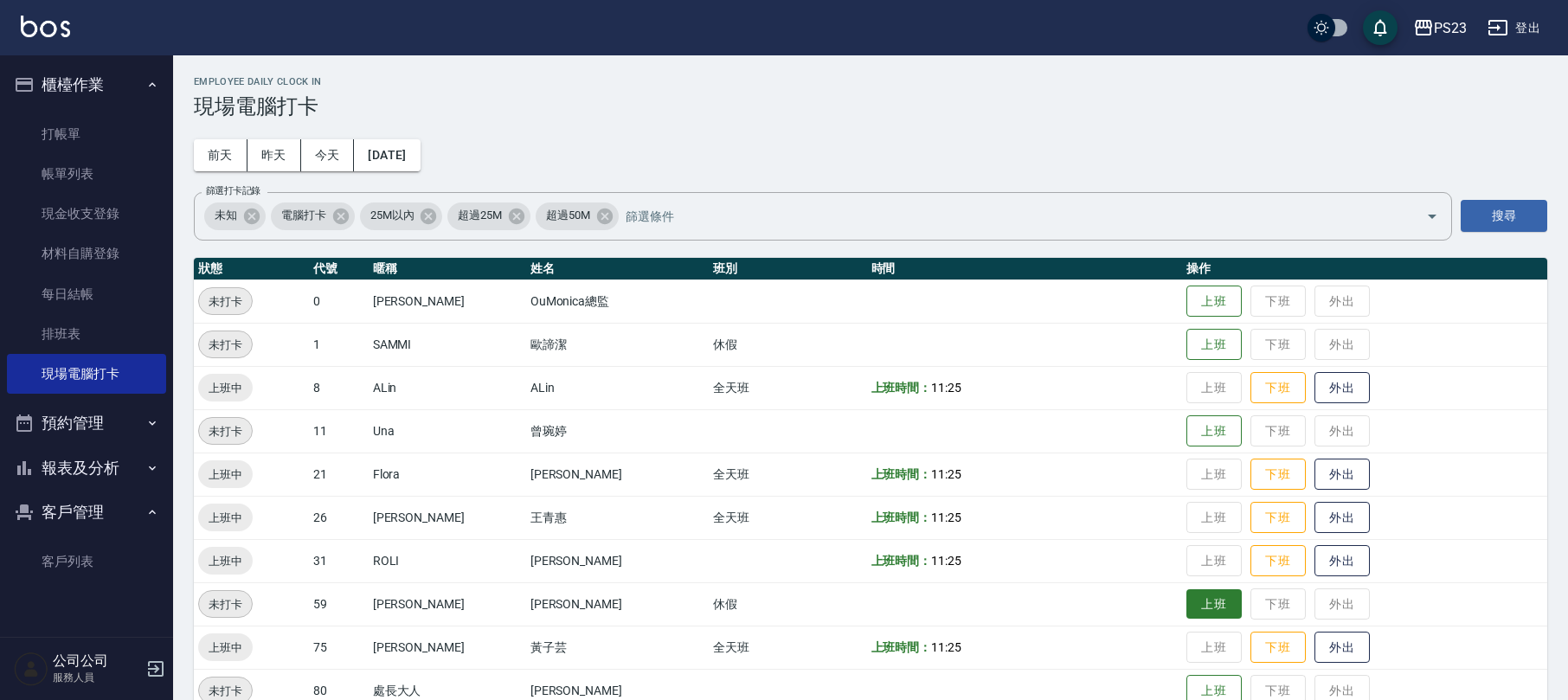
scroll to position [76, 0]
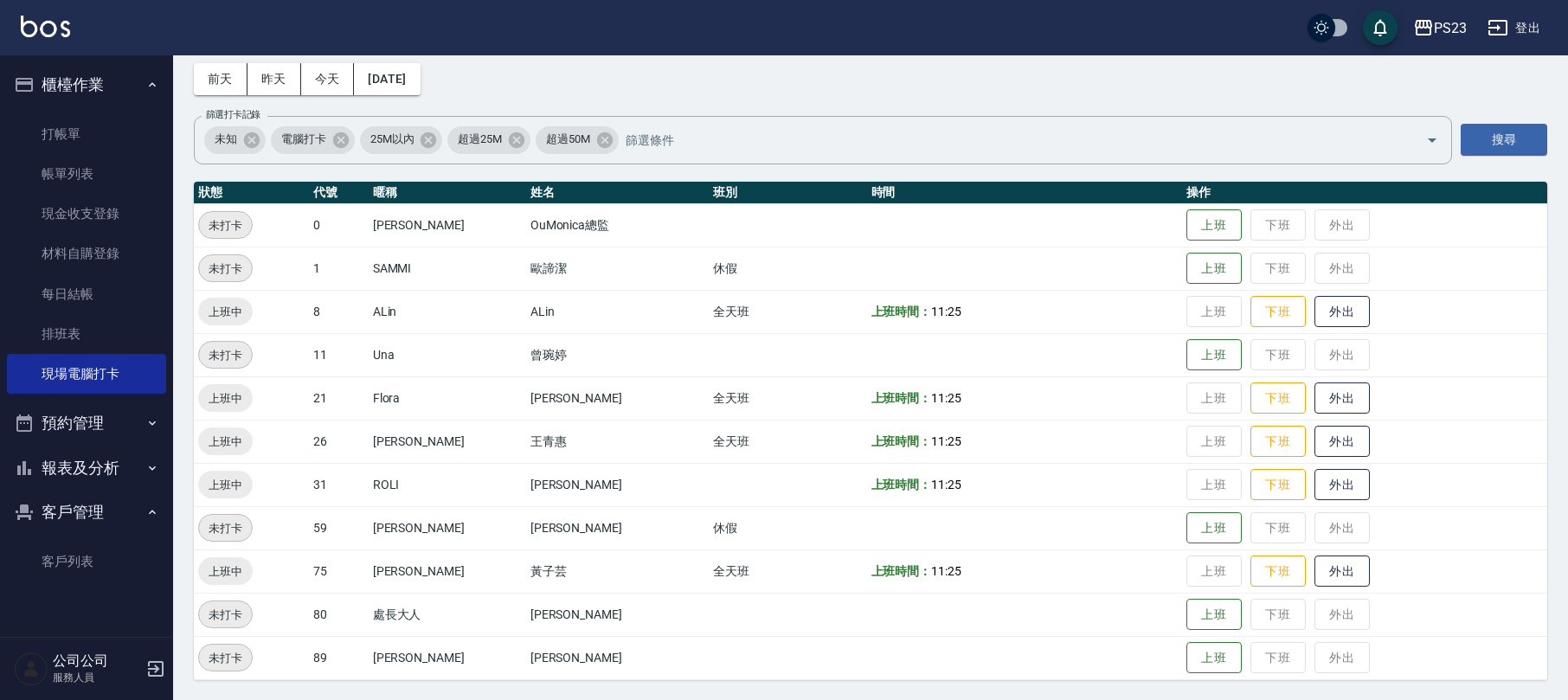
click at [108, 462] on button "報表及分析" at bounding box center [87, 469] width 159 height 45
click at [98, 568] on link "店家日報表" at bounding box center [87, 557] width 159 height 39
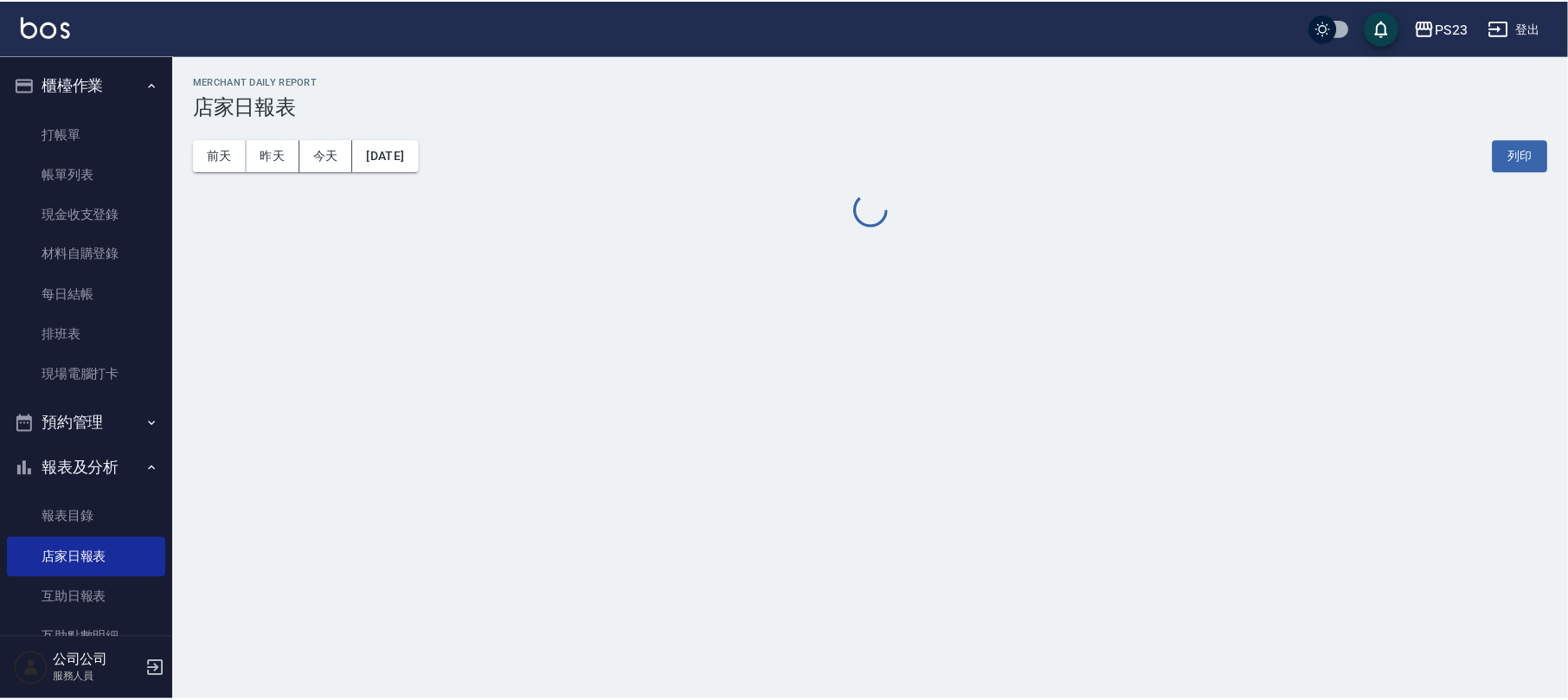
scroll to position [230, 0]
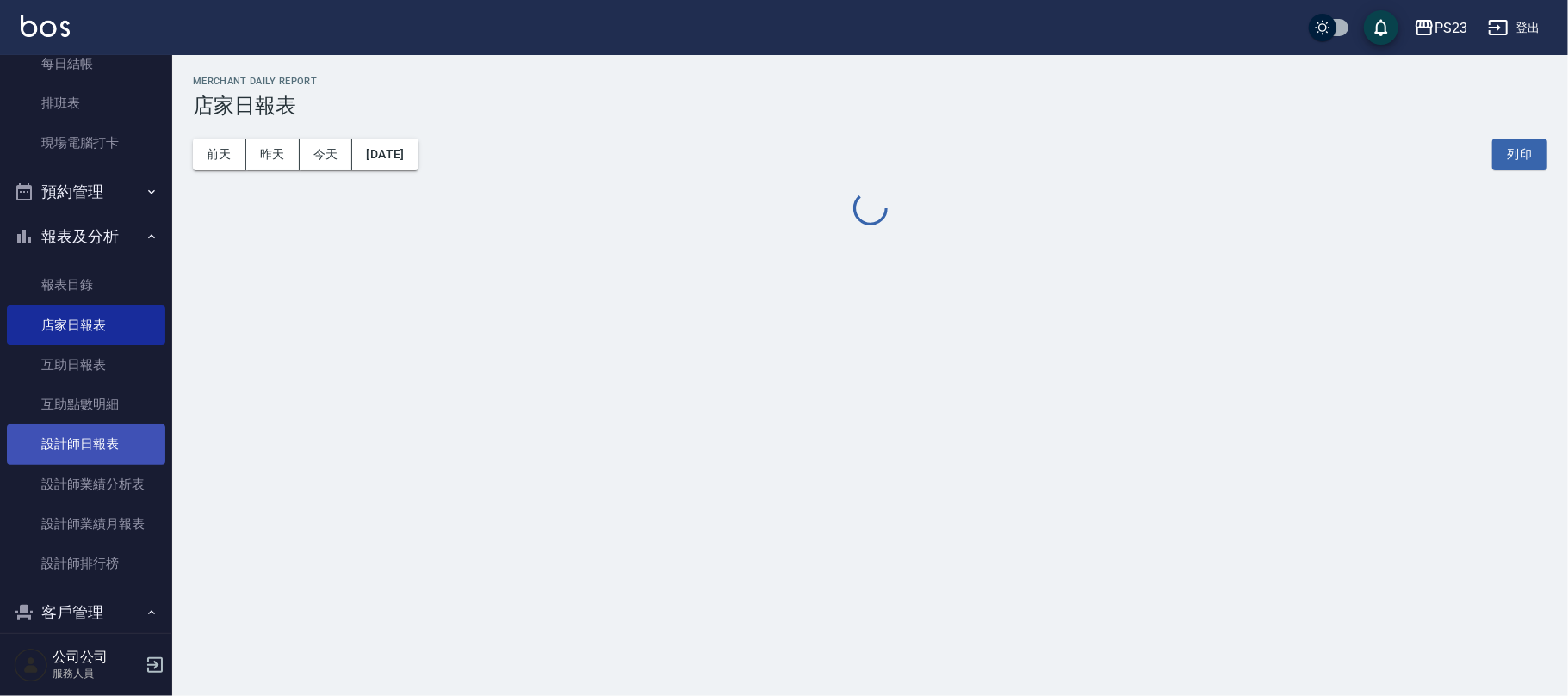
click at [96, 448] on link "設計師日報表" at bounding box center [86, 443] width 159 height 39
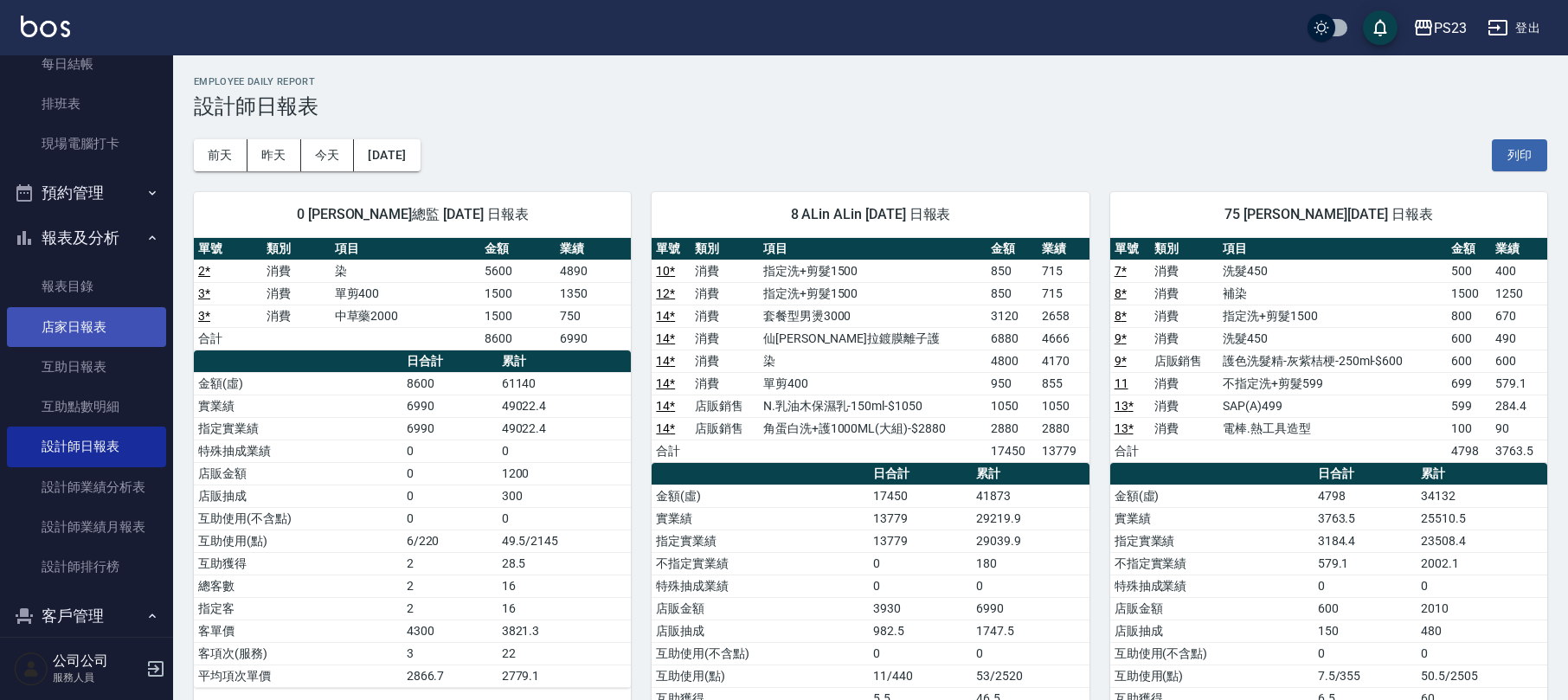
click at [136, 334] on link "店家日報表" at bounding box center [87, 327] width 159 height 39
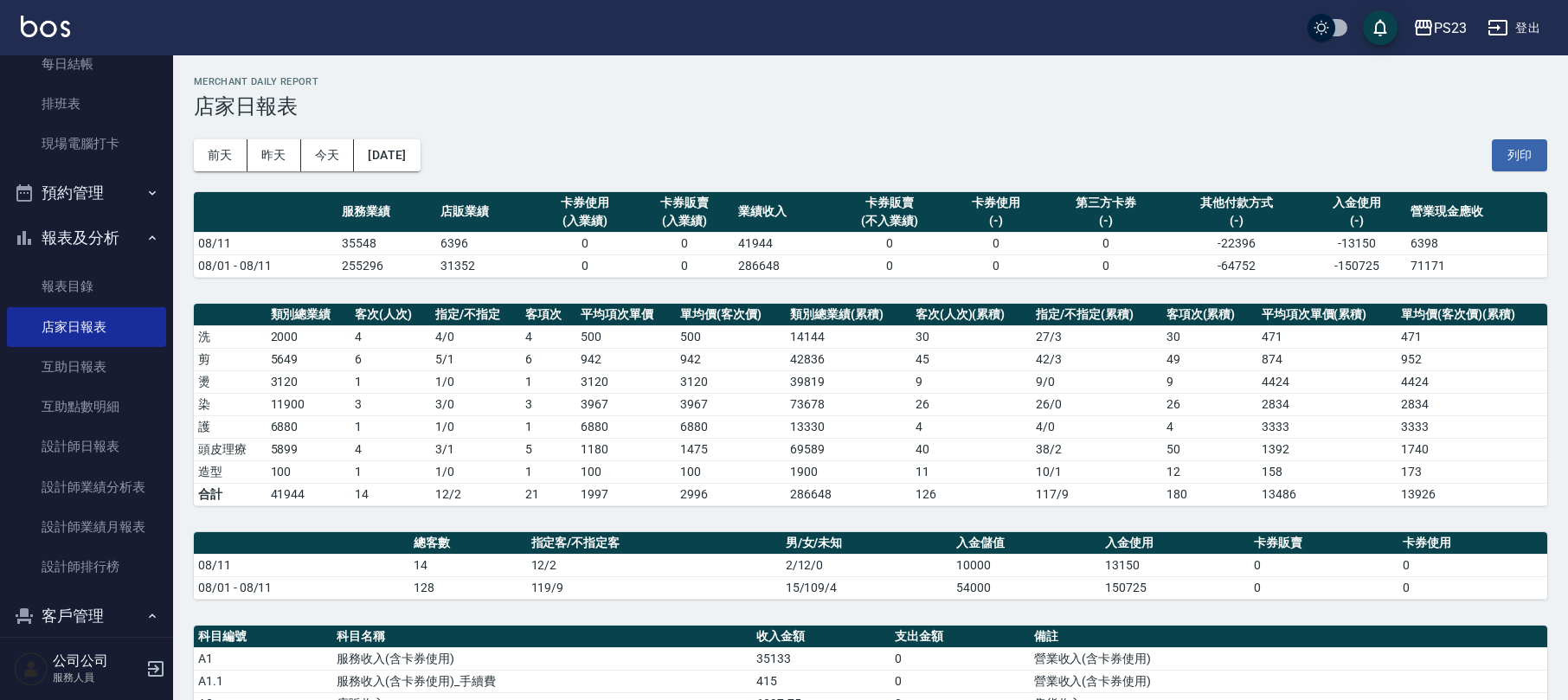
scroll to position [576, 0]
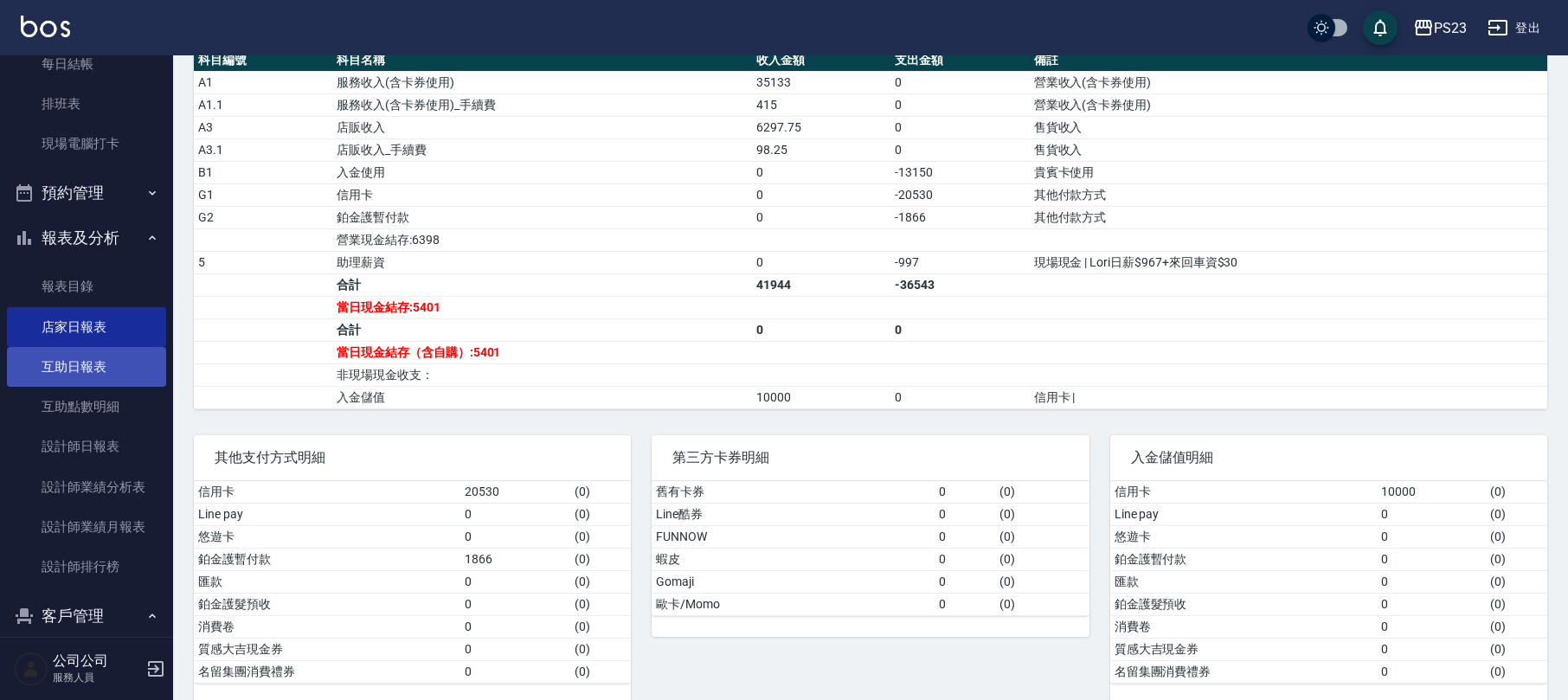
click at [90, 361] on link "互助日報表" at bounding box center [87, 367] width 159 height 39
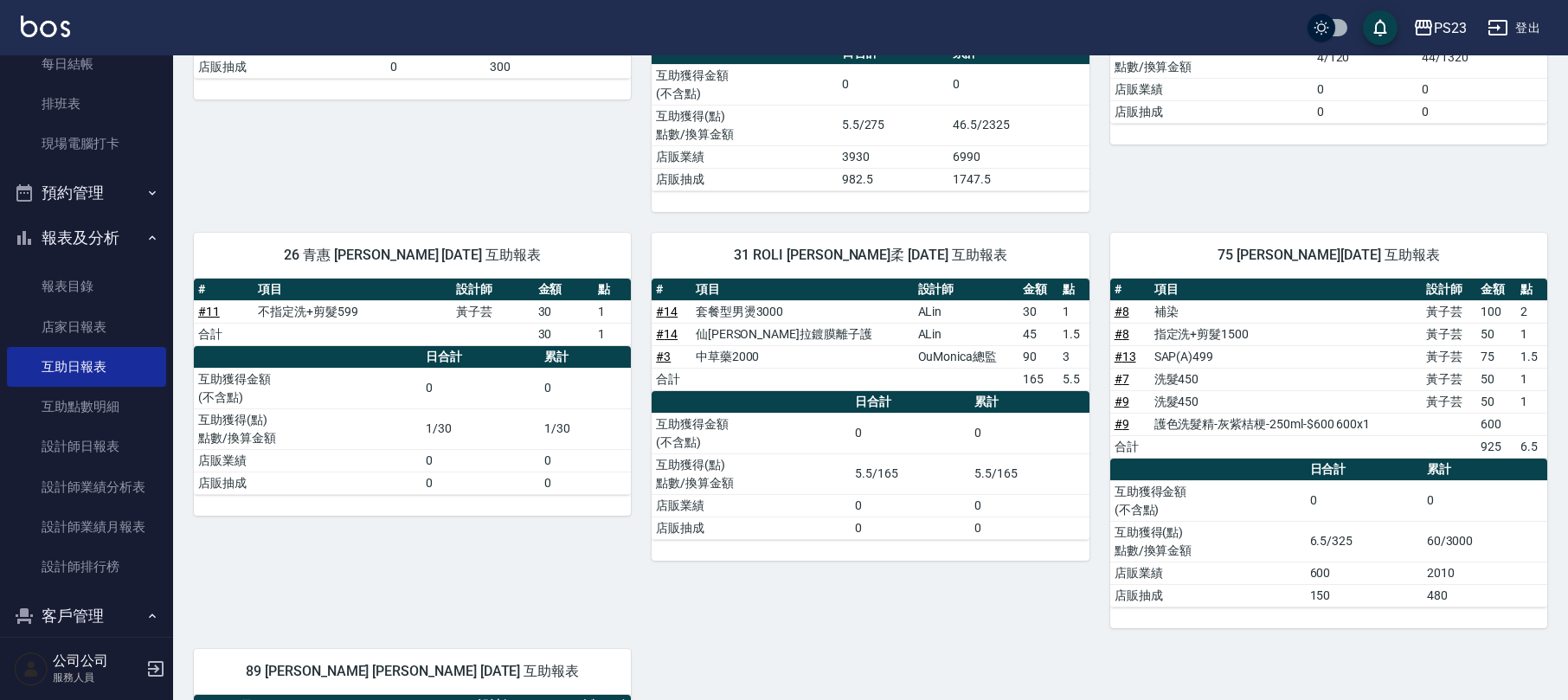
scroll to position [815, 0]
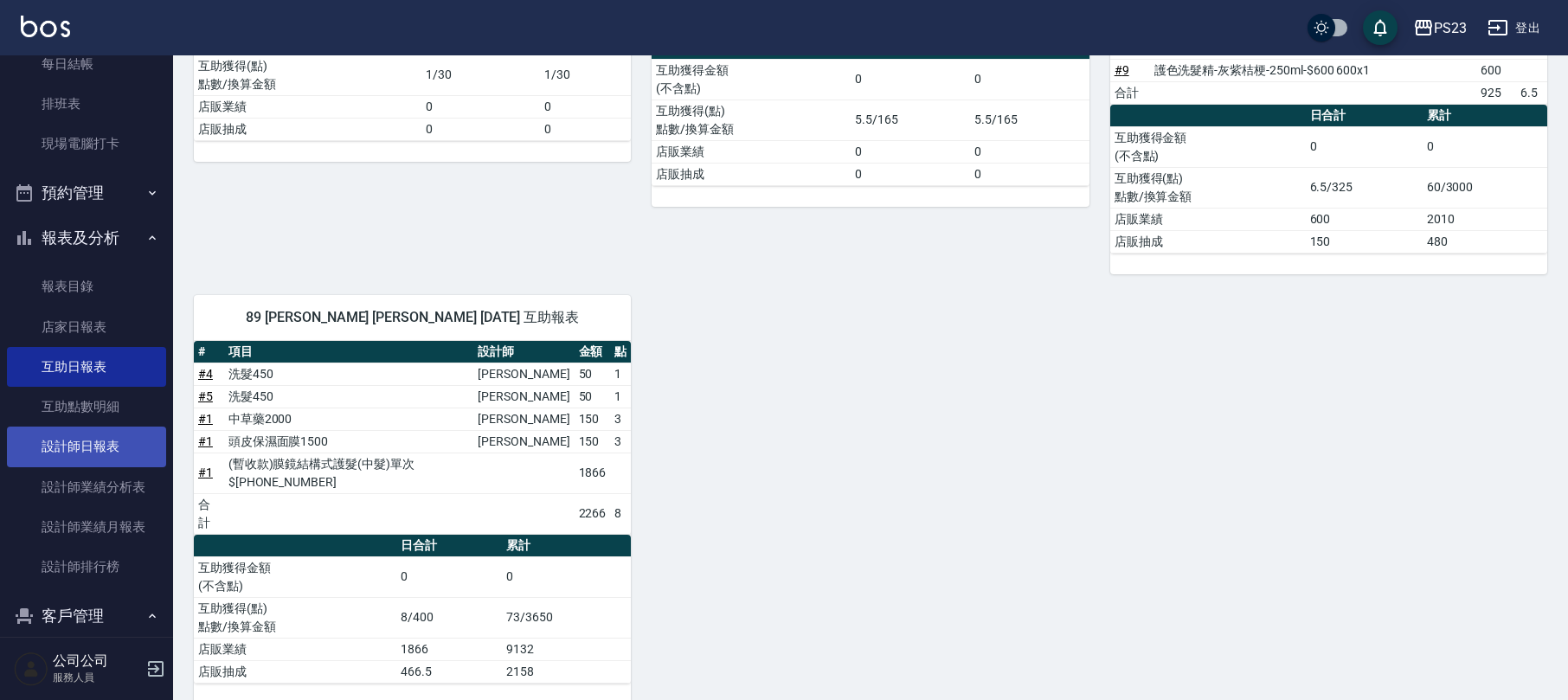
click at [102, 441] on link "設計師日報表" at bounding box center [87, 446] width 159 height 39
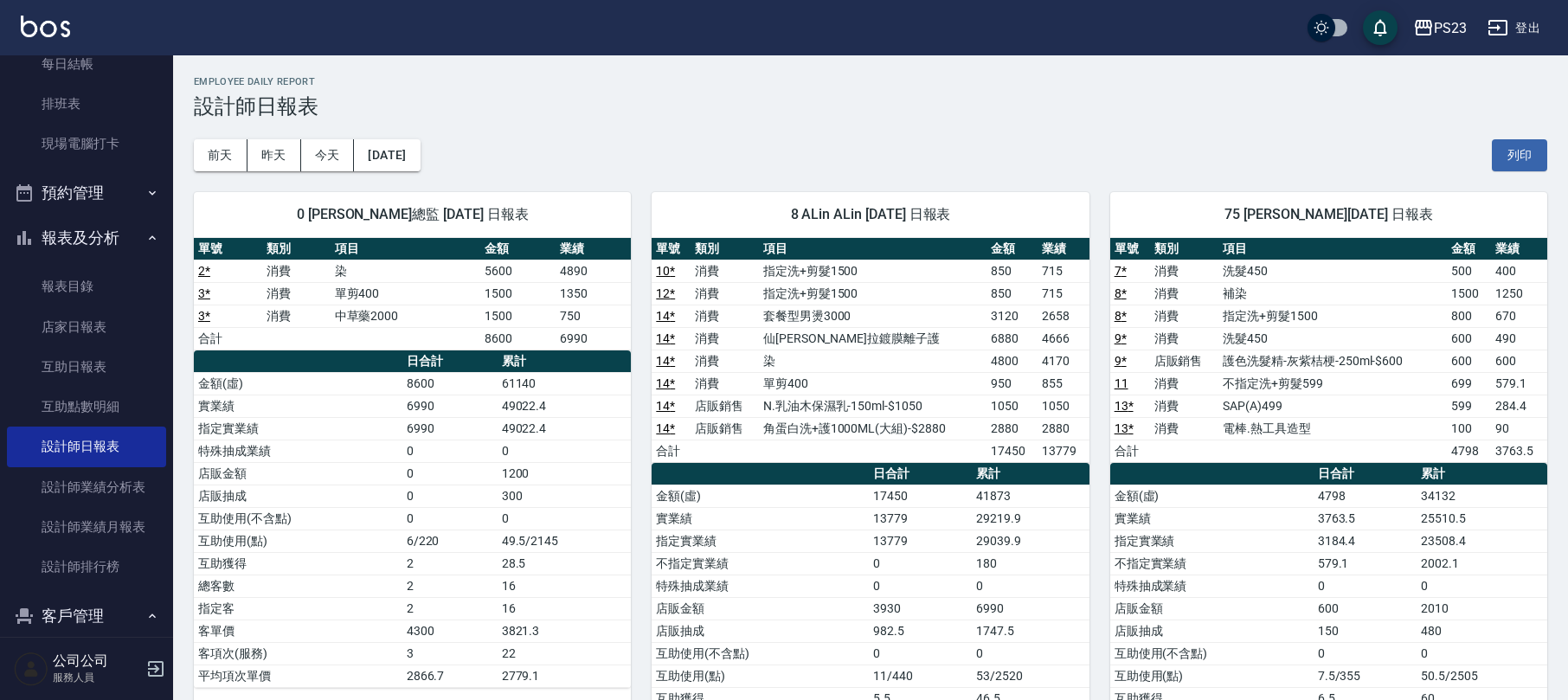
scroll to position [230, 0]
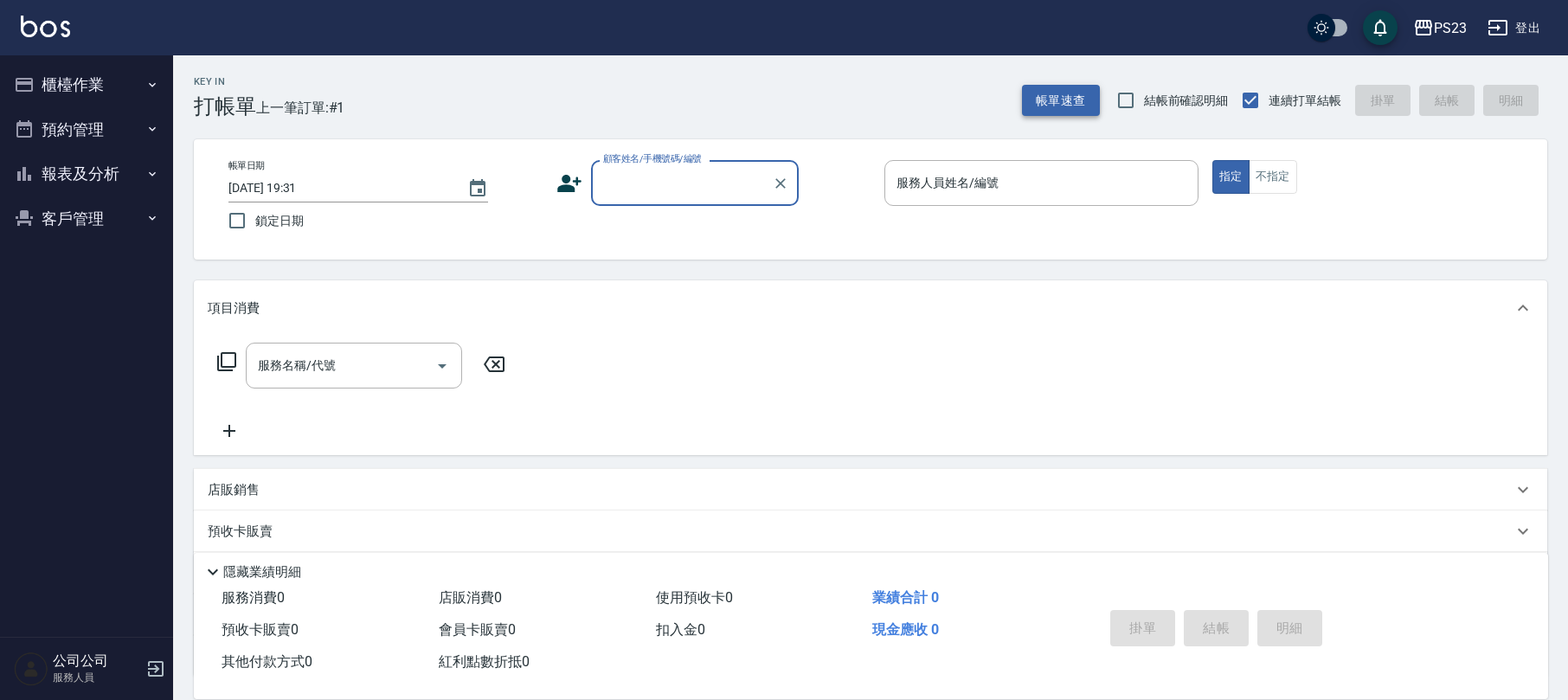
click at [1049, 95] on button "帳單速查" at bounding box center [1060, 100] width 78 height 32
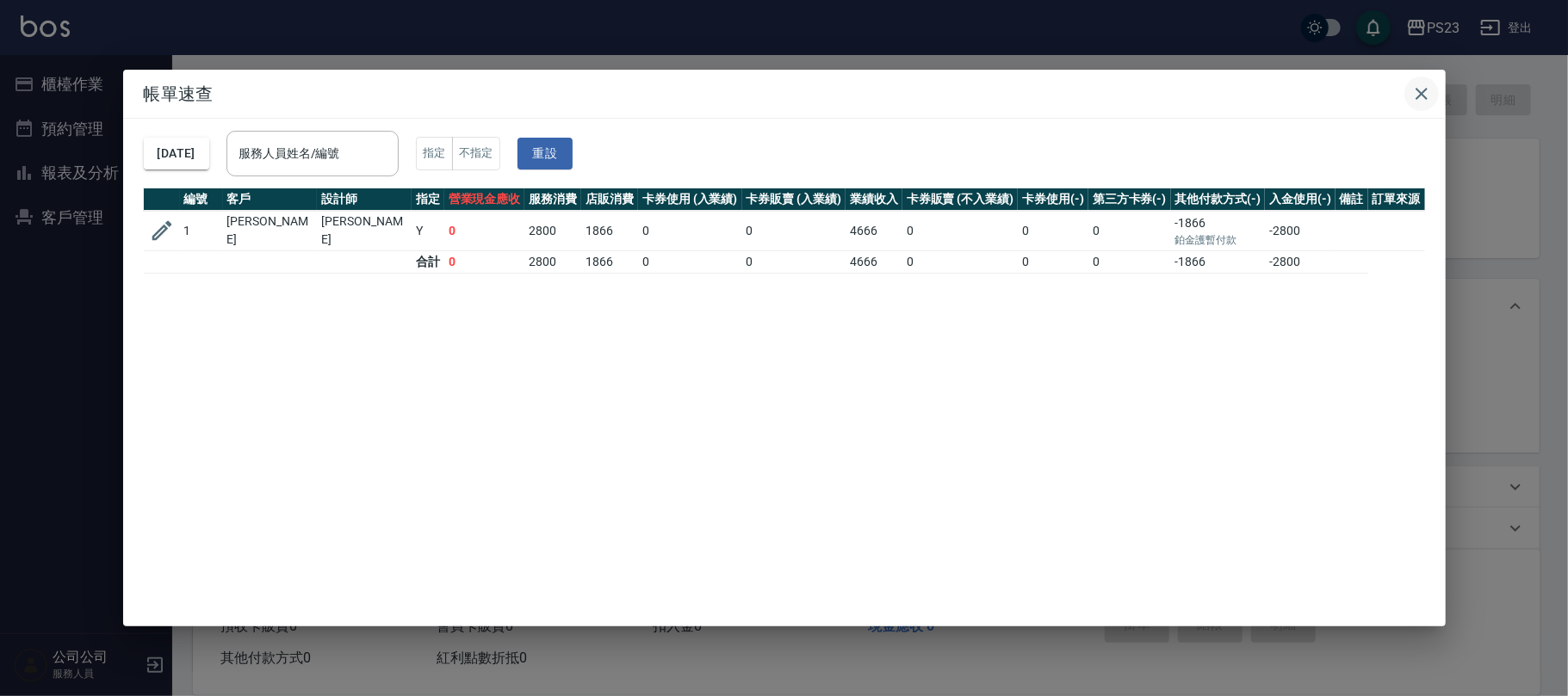
click at [1422, 91] on icon "button" at bounding box center [1421, 94] width 12 height 12
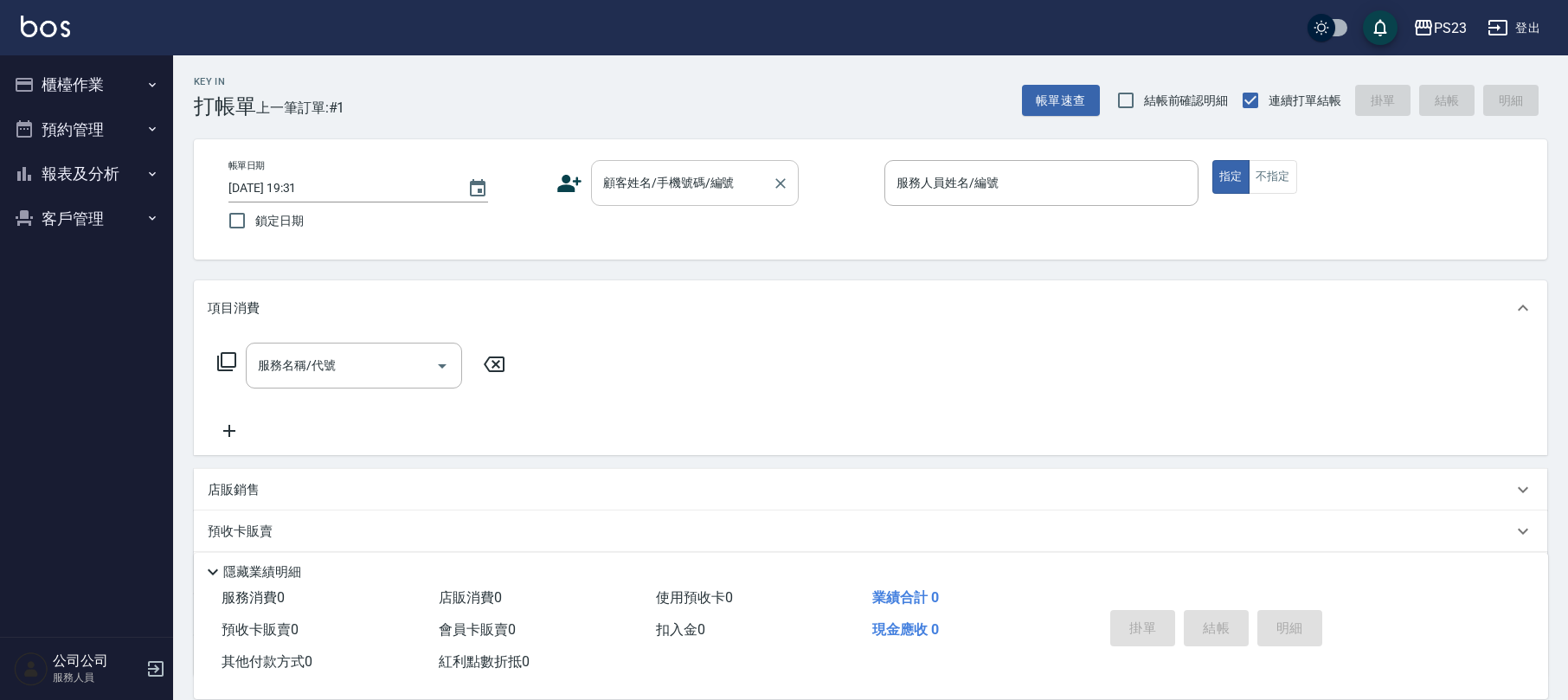
click at [648, 160] on div "顧客姓名/手機號碼/編號" at bounding box center [694, 183] width 208 height 46
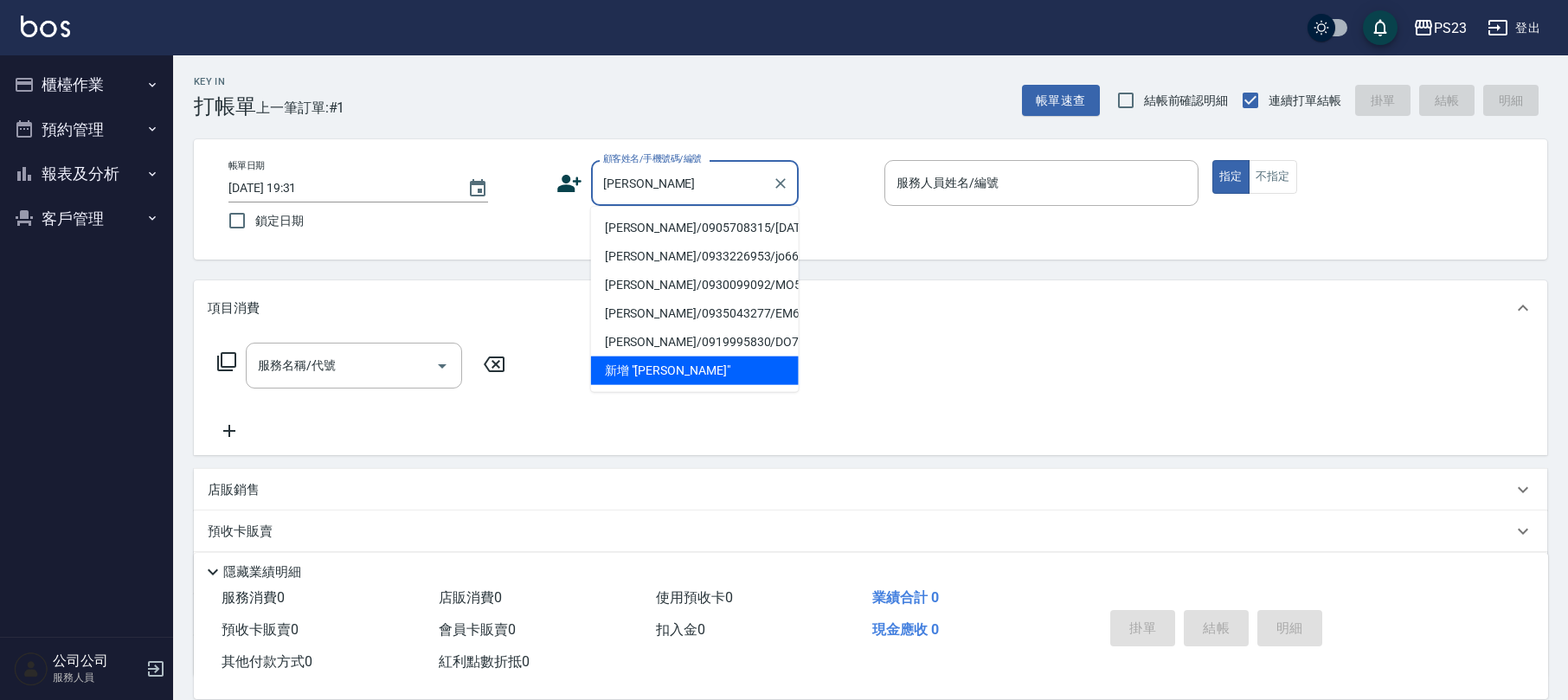
click at [671, 220] on li "[PERSON_NAME]/0905708315/[DATE]" at bounding box center [694, 227] width 208 height 29
type input "[PERSON_NAME]/0905708315/[DATE]"
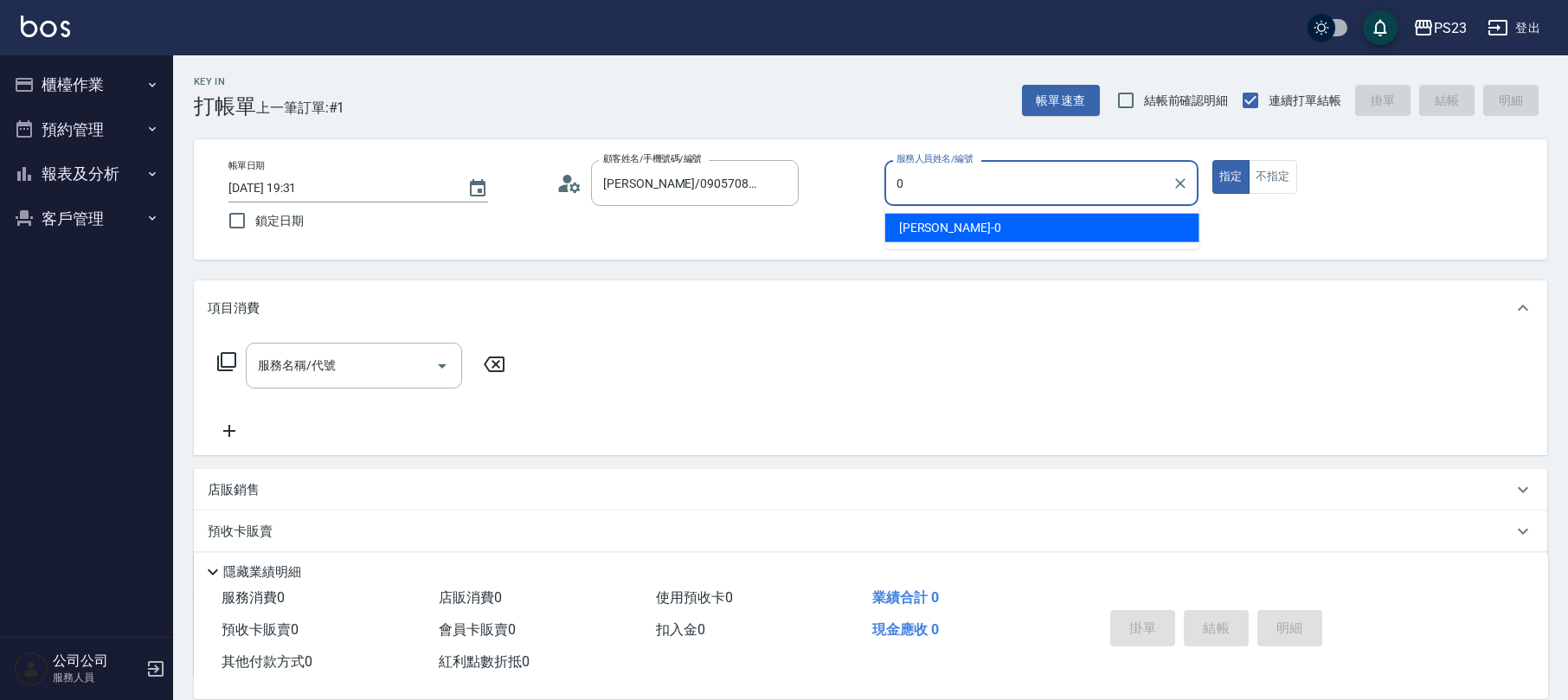
type input "[PERSON_NAME]-0"
type button "true"
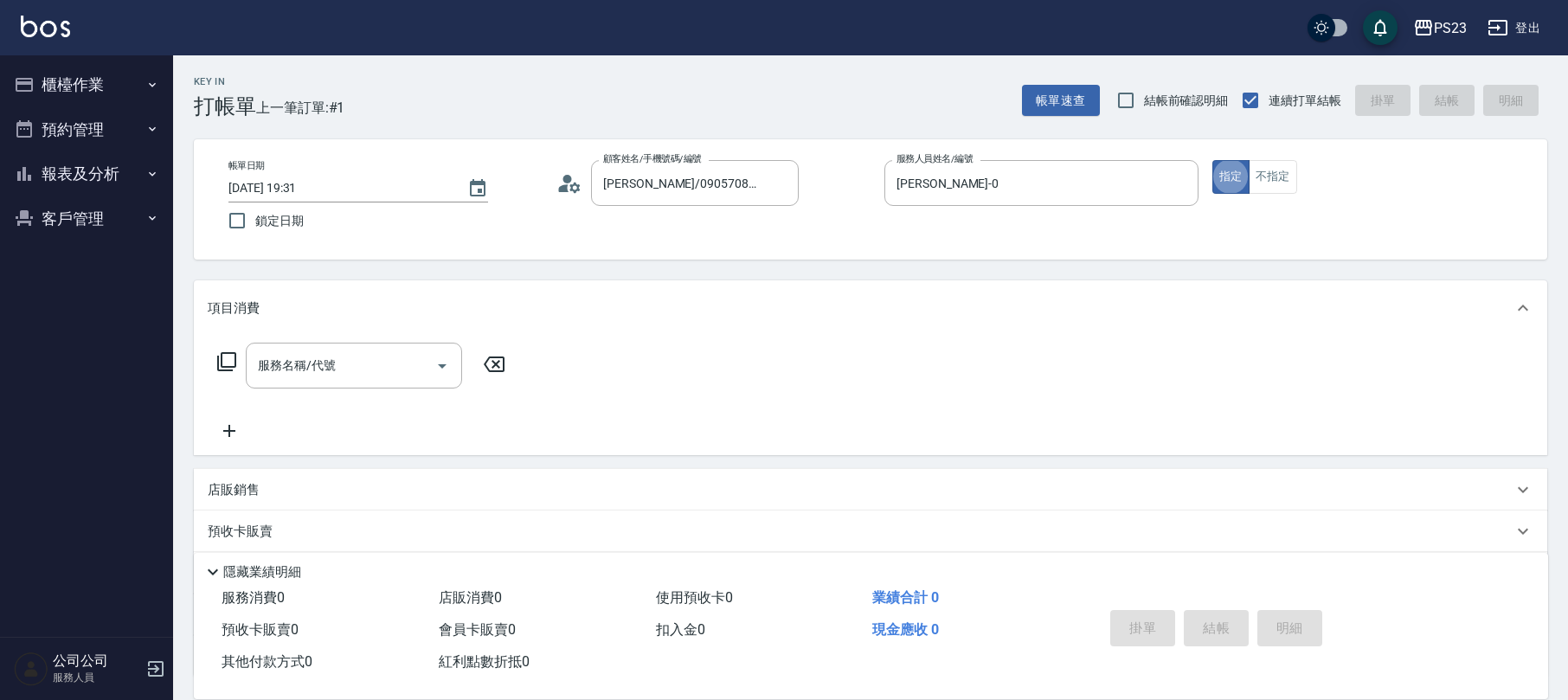
click at [347, 360] on input "服務名稱/代號" at bounding box center [342, 365] width 175 height 31
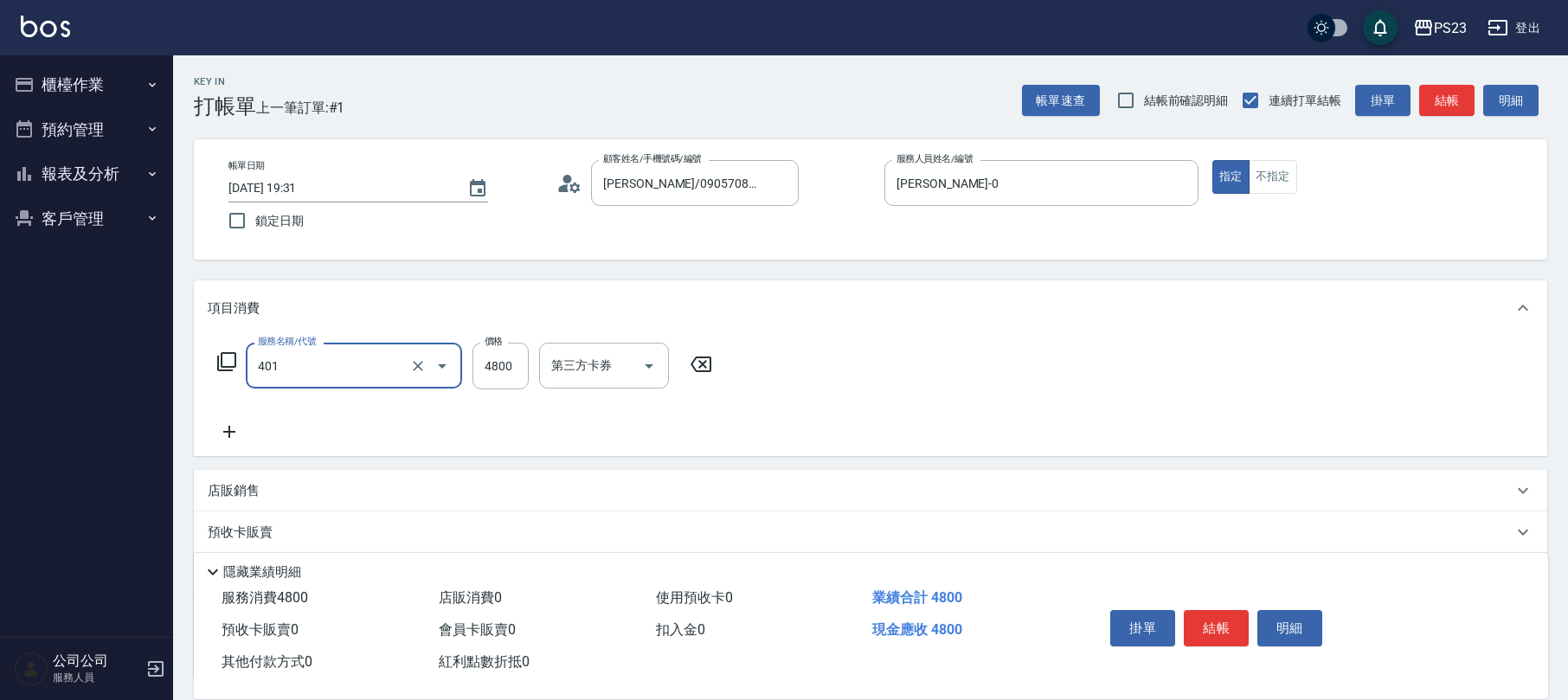
type input "染(401)"
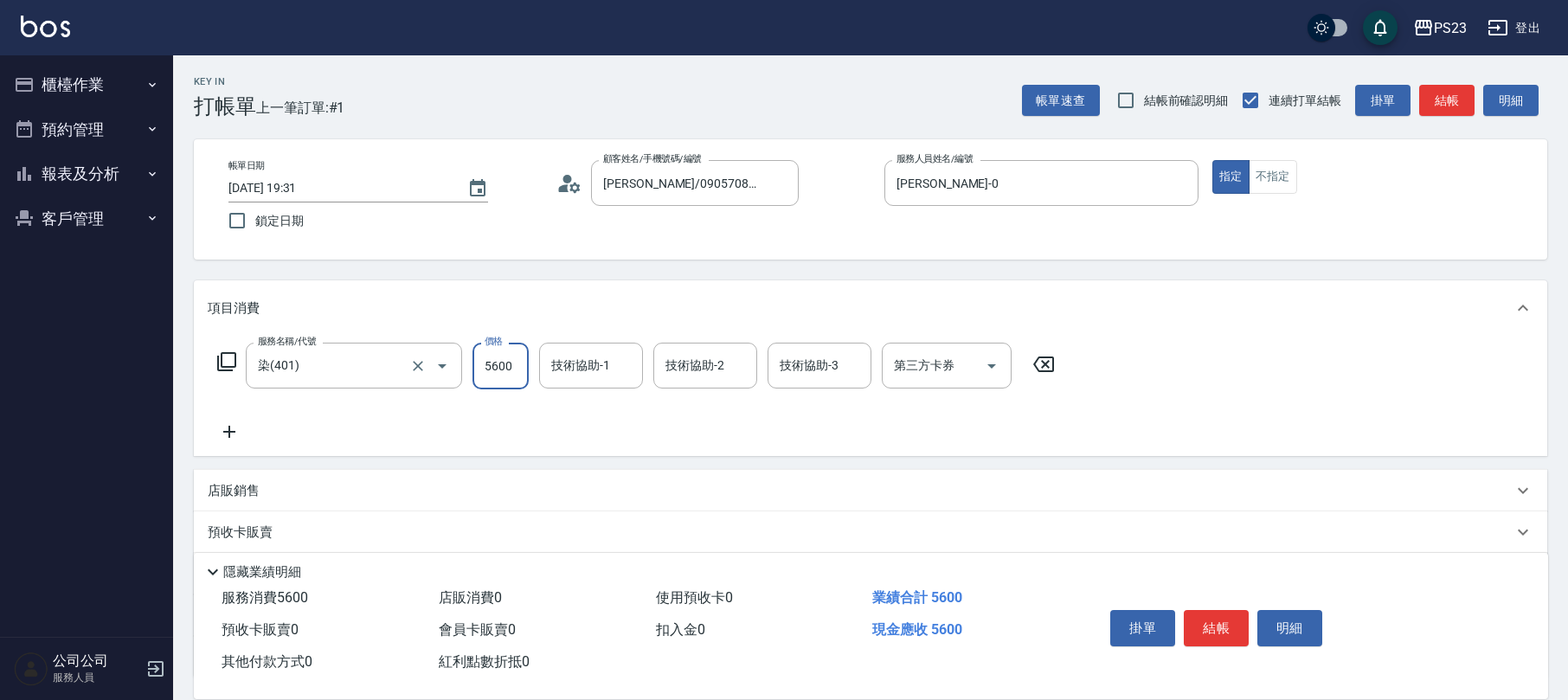
type input "5600"
type input "[PERSON_NAME]-0"
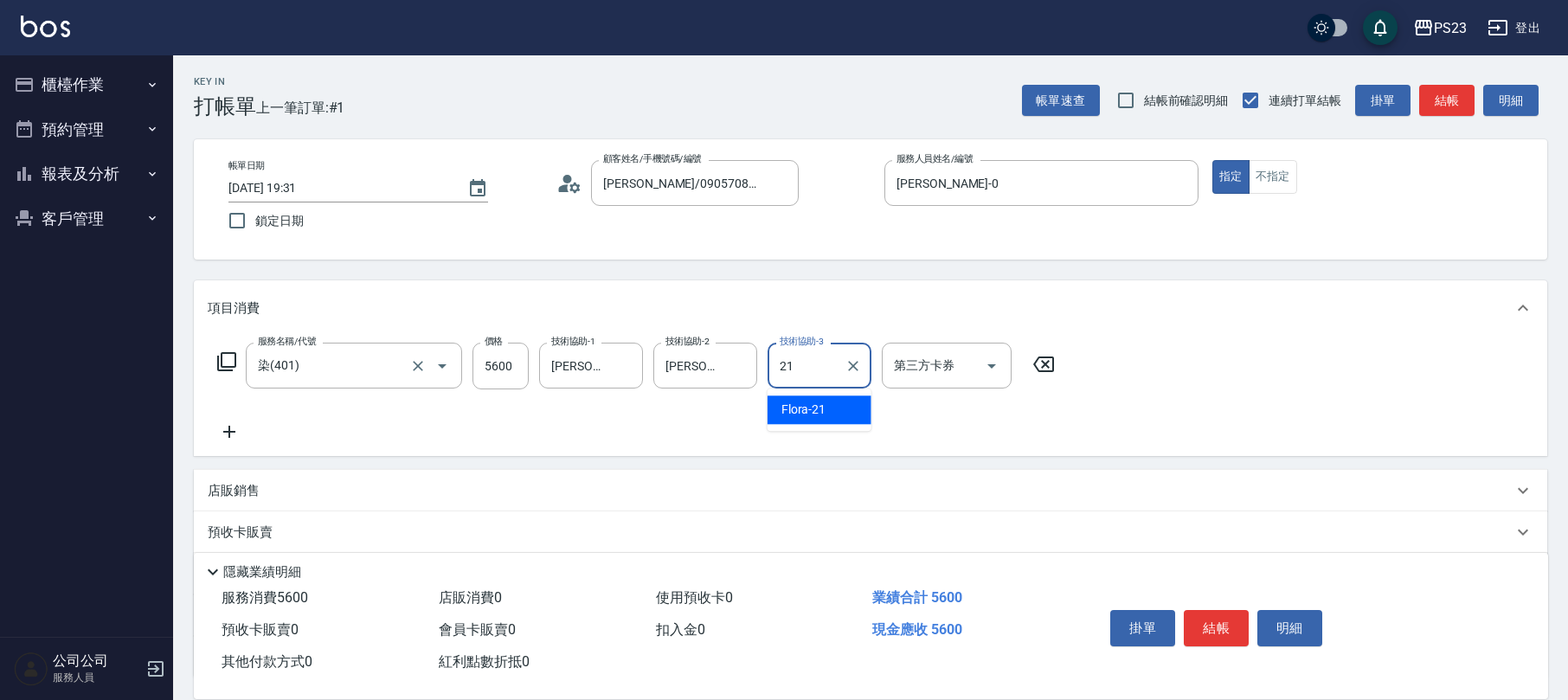
type input "Flora-21"
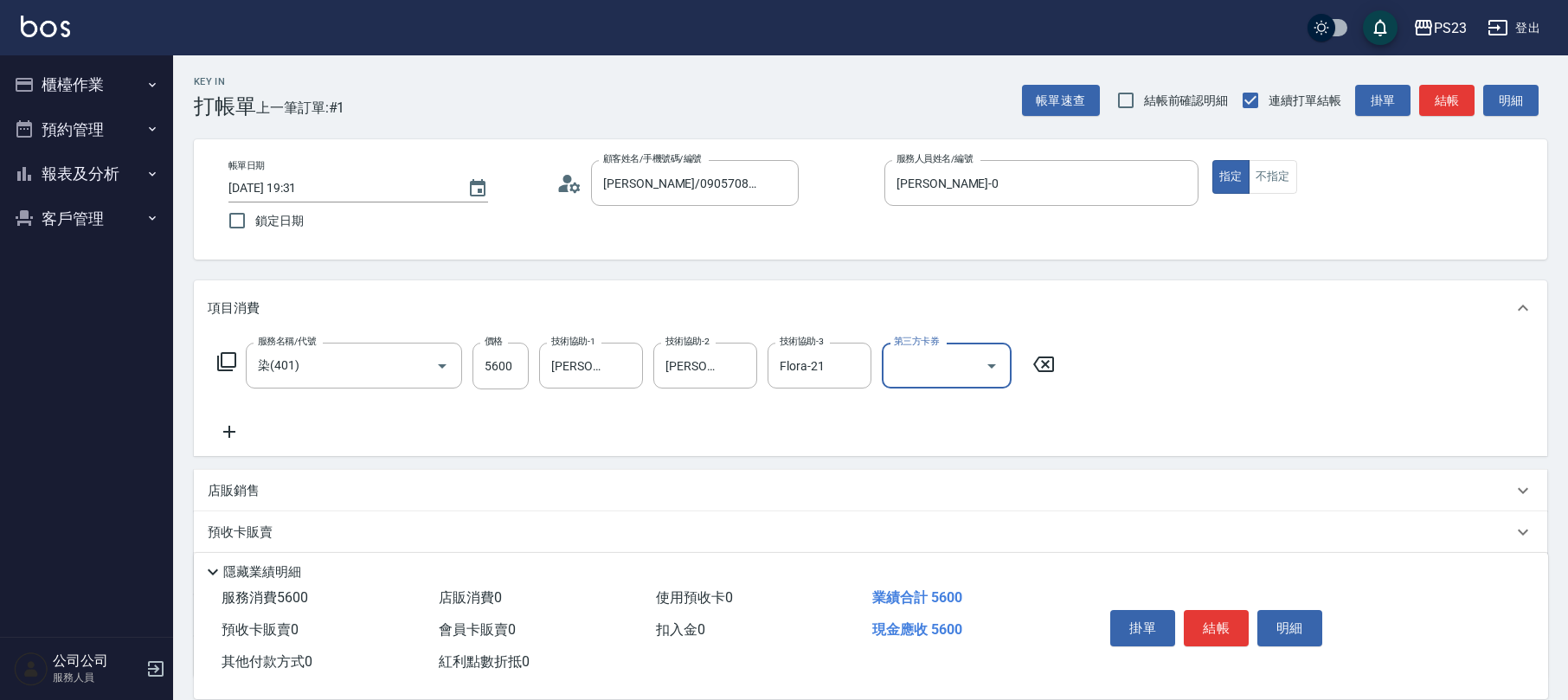
scroll to position [140, 0]
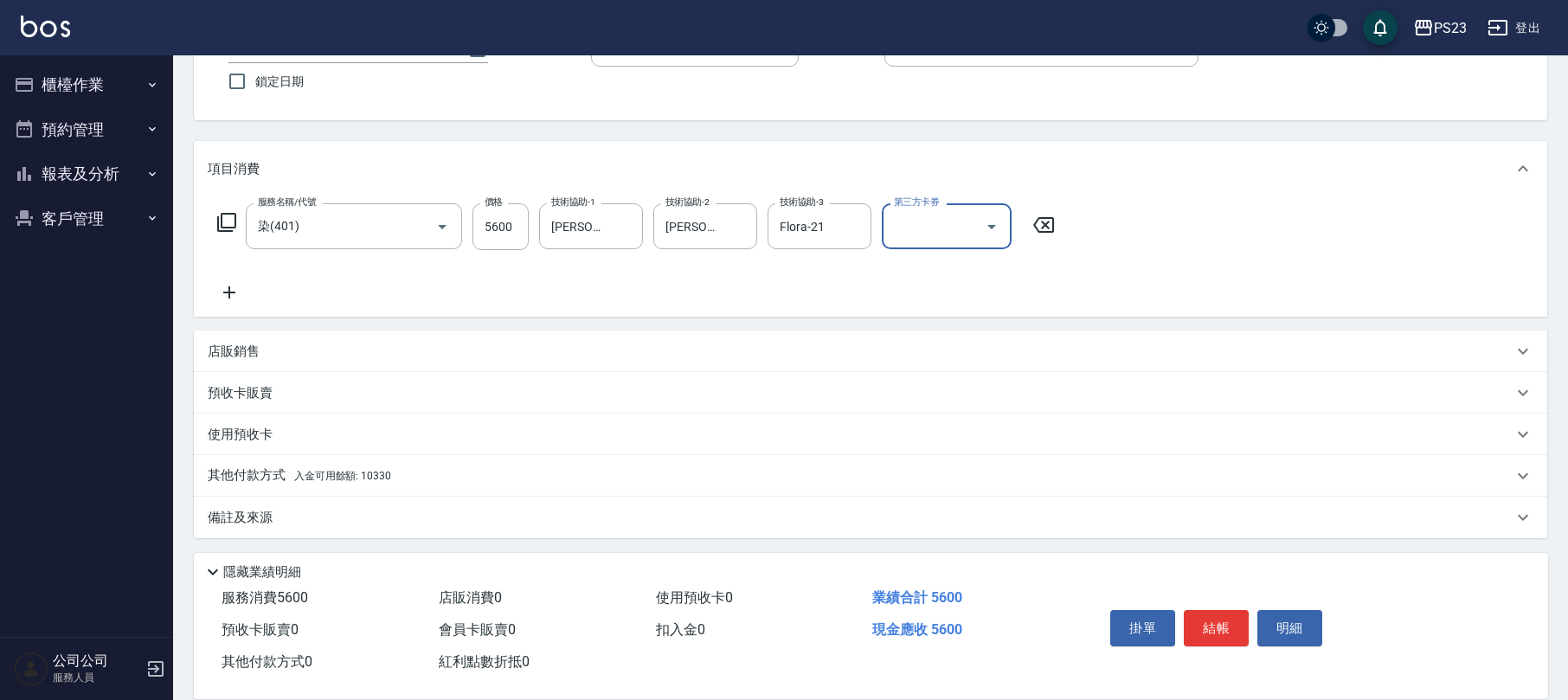
click at [278, 473] on p "其他付款方式 入金可用餘額: 10330" at bounding box center [299, 476] width 183 height 19
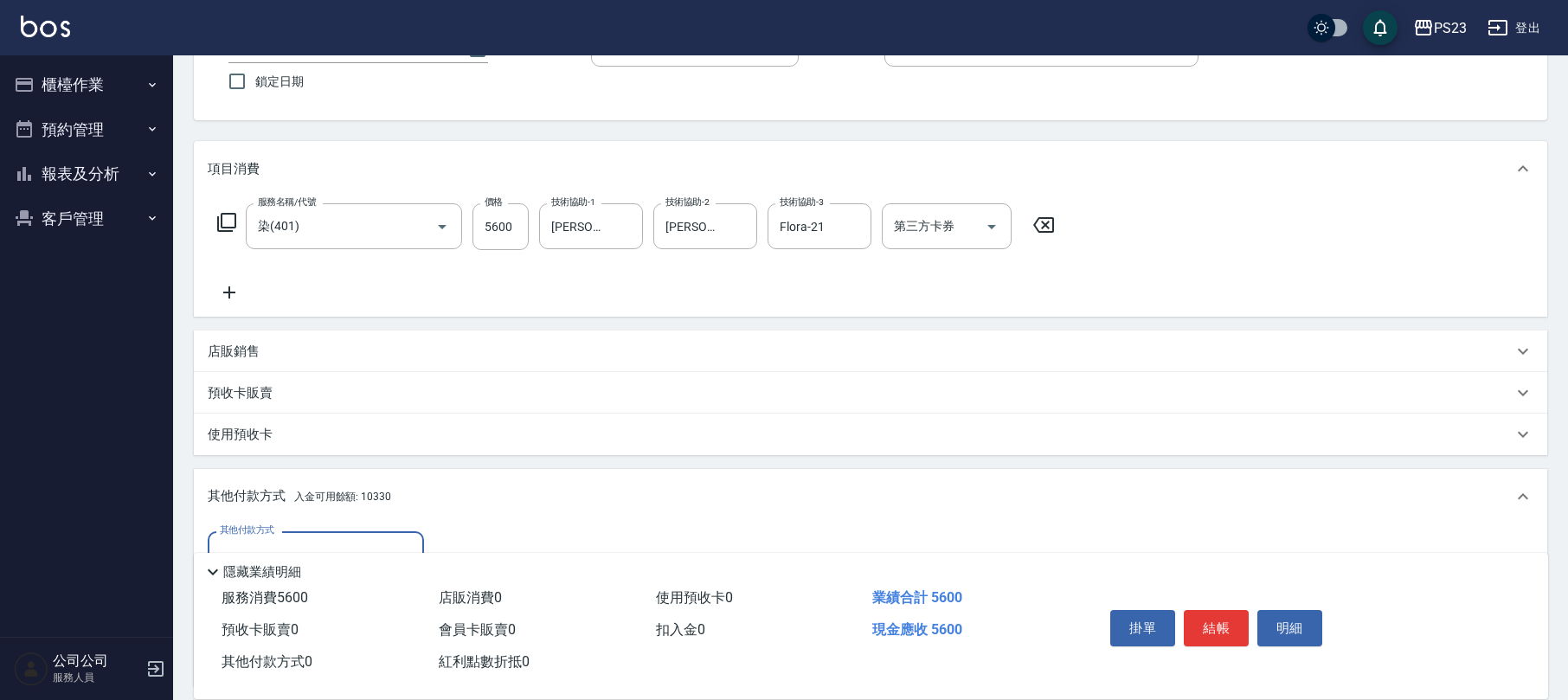
scroll to position [0, 0]
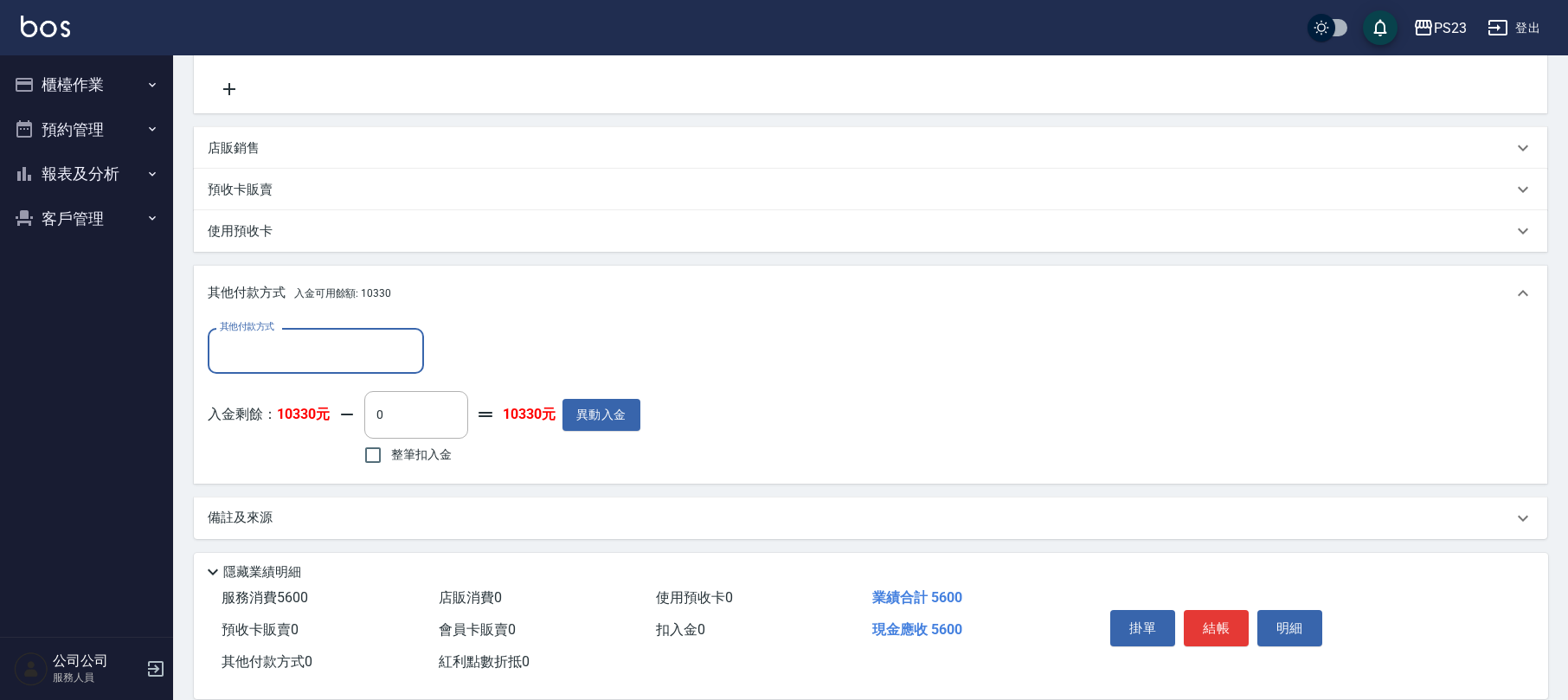
click at [422, 452] on span "整筆扣入金" at bounding box center [421, 455] width 61 height 18
click at [391, 452] on input "整筆扣入金" at bounding box center [372, 455] width 36 height 36
checkbox input "true"
type input "5600"
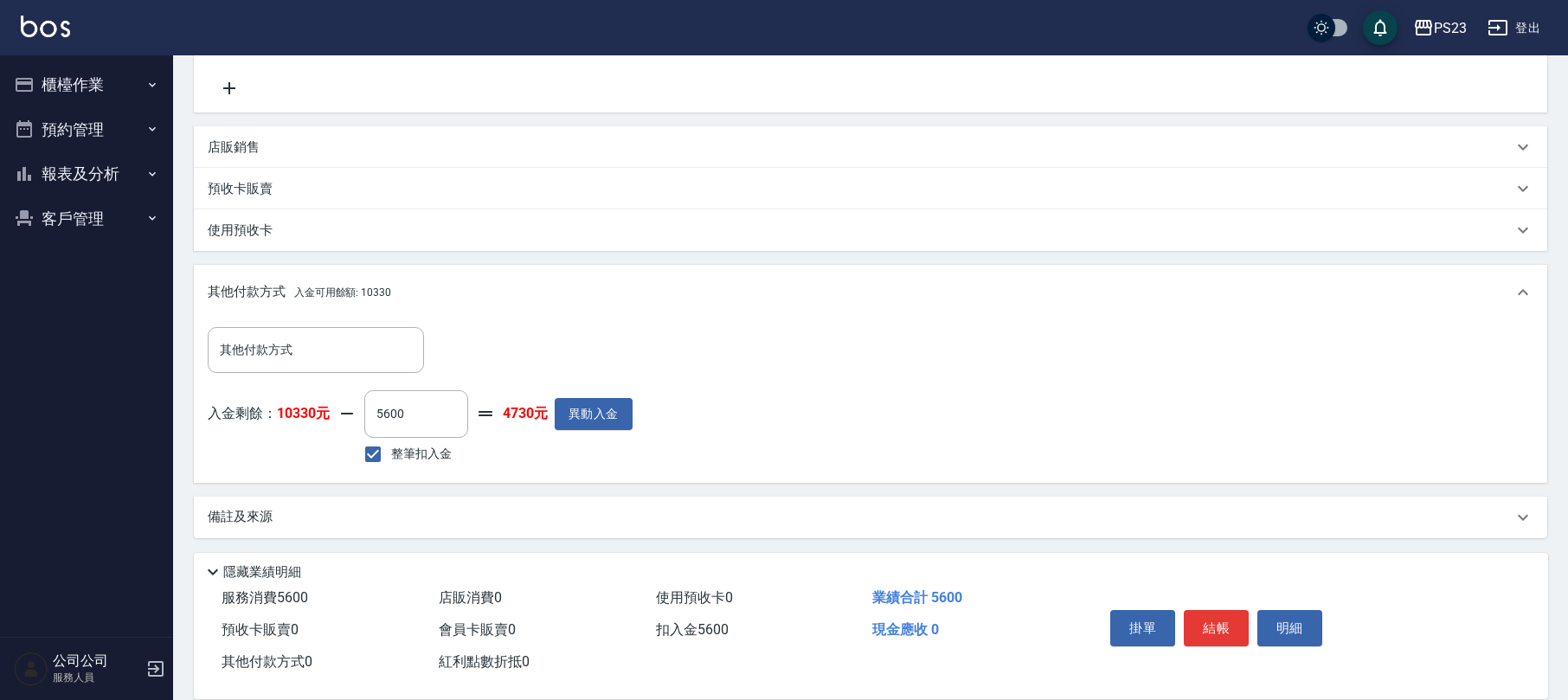
click at [270, 508] on p "備註及來源" at bounding box center [240, 517] width 65 height 18
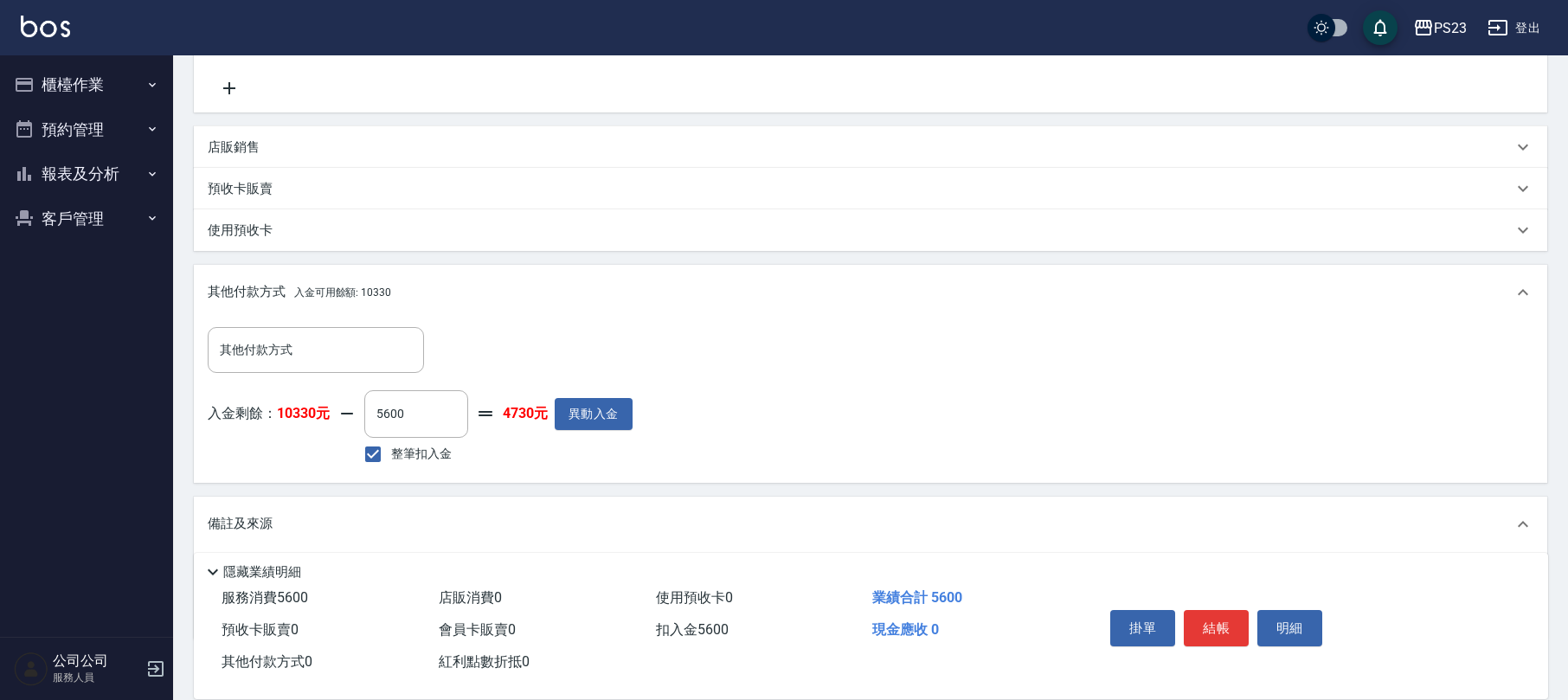
scroll to position [445, 0]
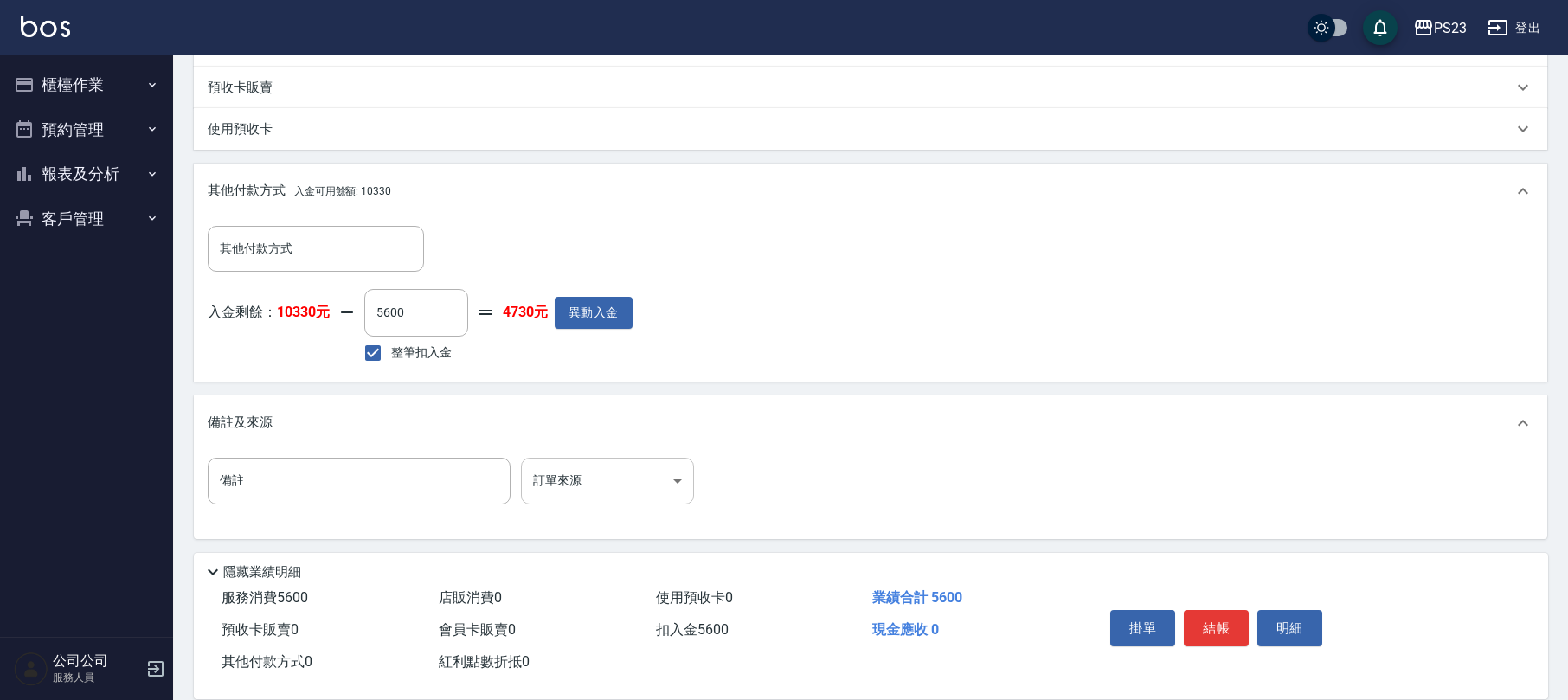
click at [610, 493] on body "PS23 登出 櫃檯作業 打帳單 帳單列表 現金收支登錄 材料自購登錄 每日結帳 排班表 現場電腦打卡 預約管理 預約管理 單日預約紀錄 單週預約紀錄 報表及…" at bounding box center [784, 128] width 1568 height 1147
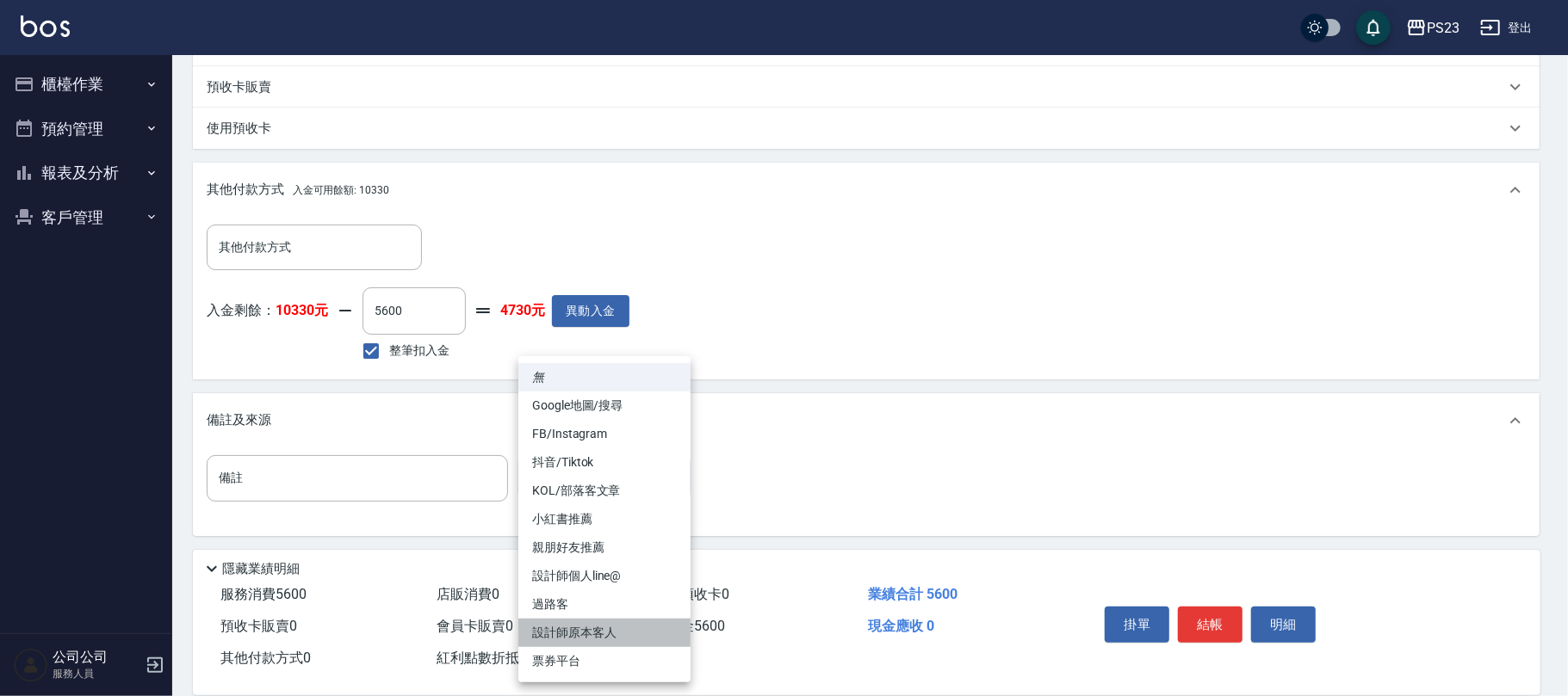
click at [603, 627] on li "設計師原本客人" at bounding box center [604, 632] width 172 height 28
type input "設計師原本客人"
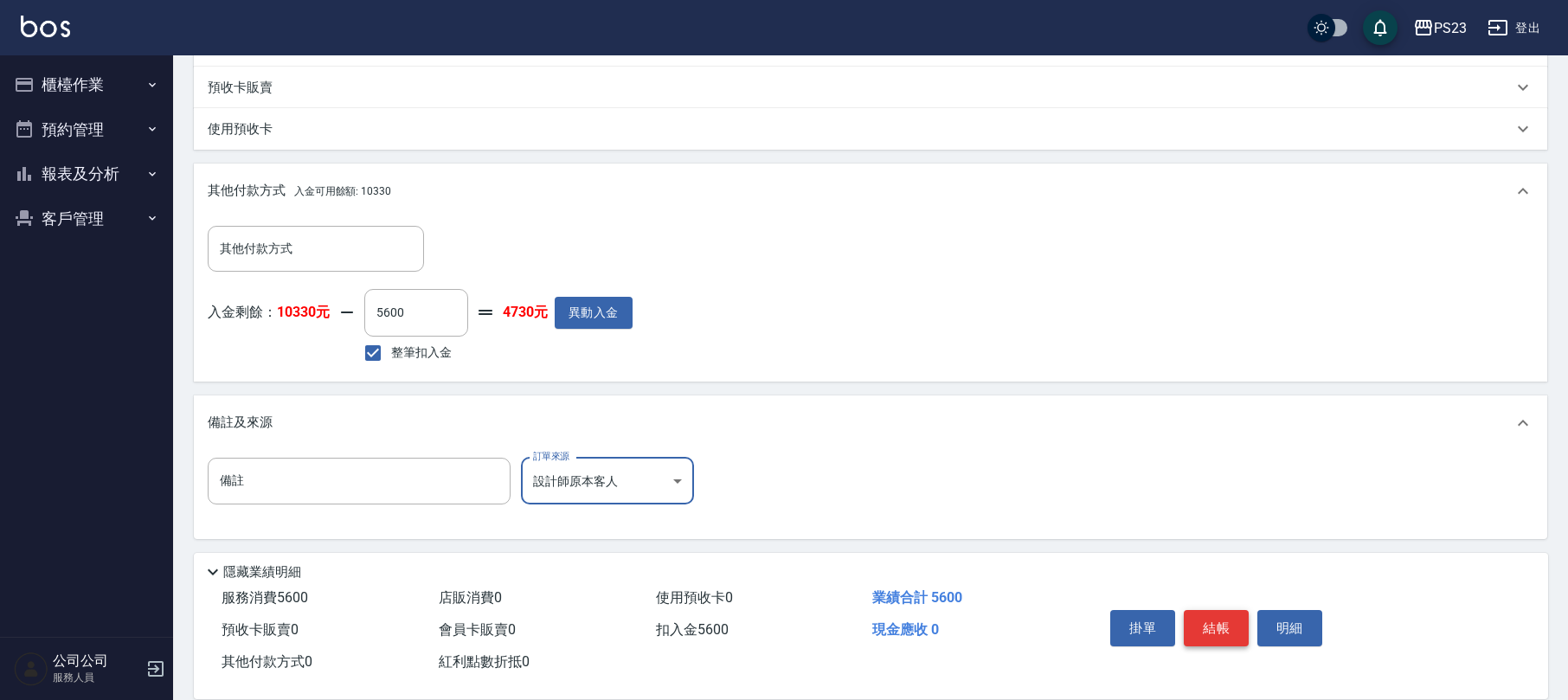
click at [1227, 627] on button "結帳" at bounding box center [1217, 628] width 65 height 36
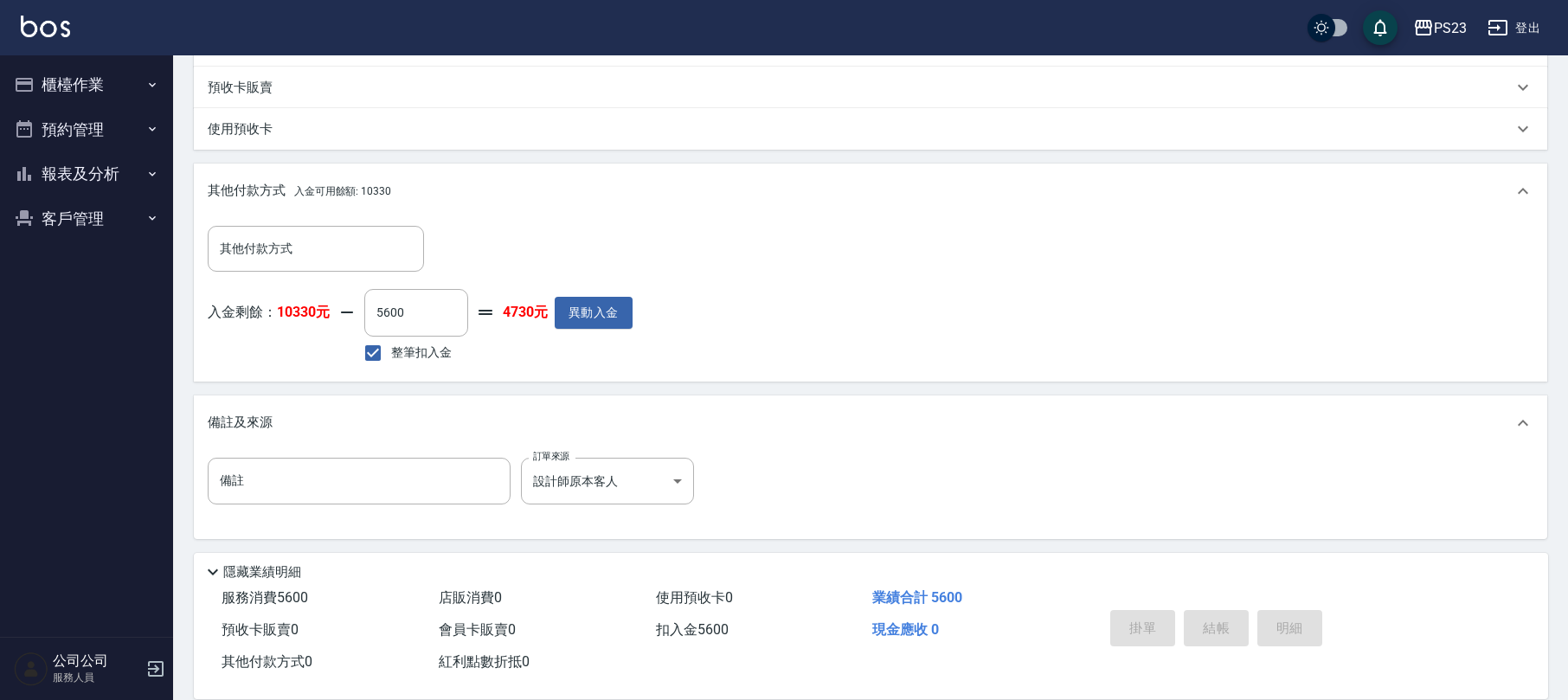
type input "[DATE] 19:32"
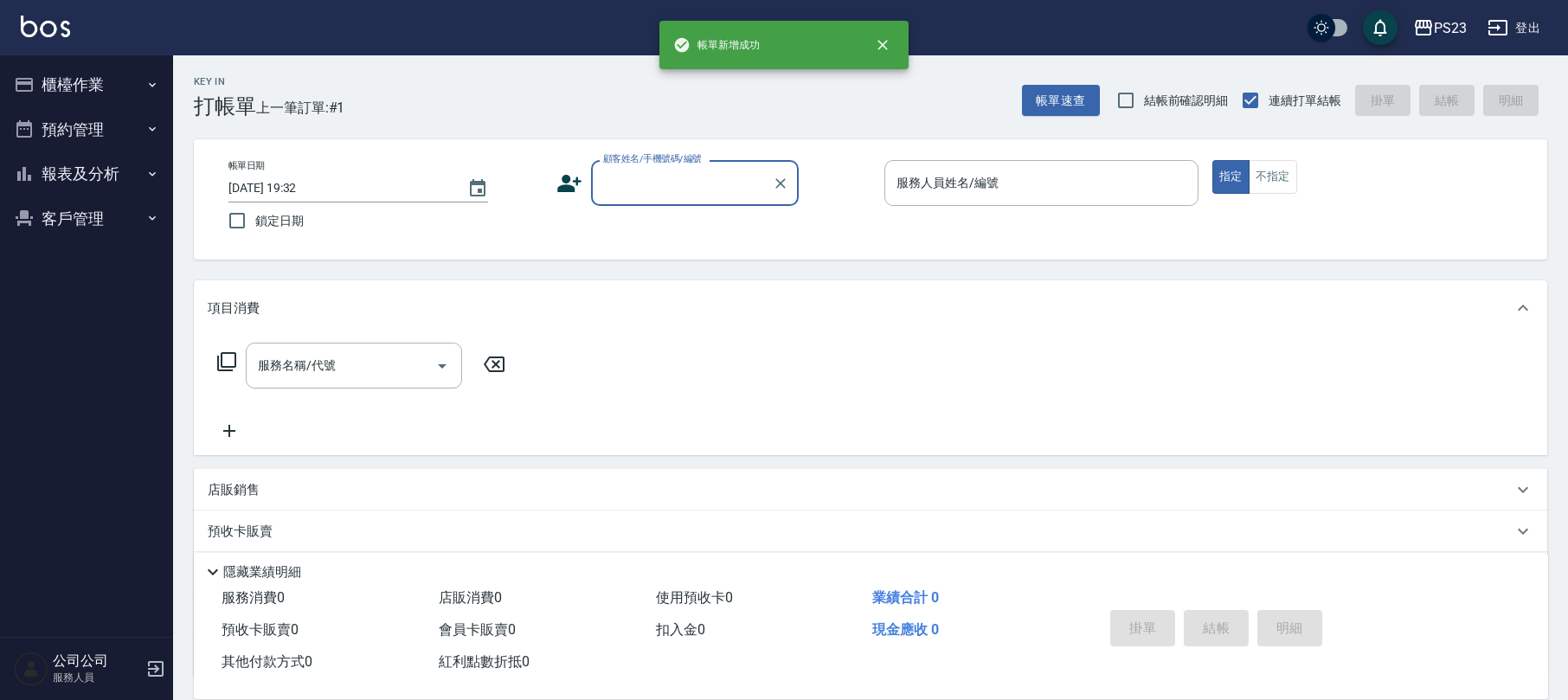
scroll to position [0, 0]
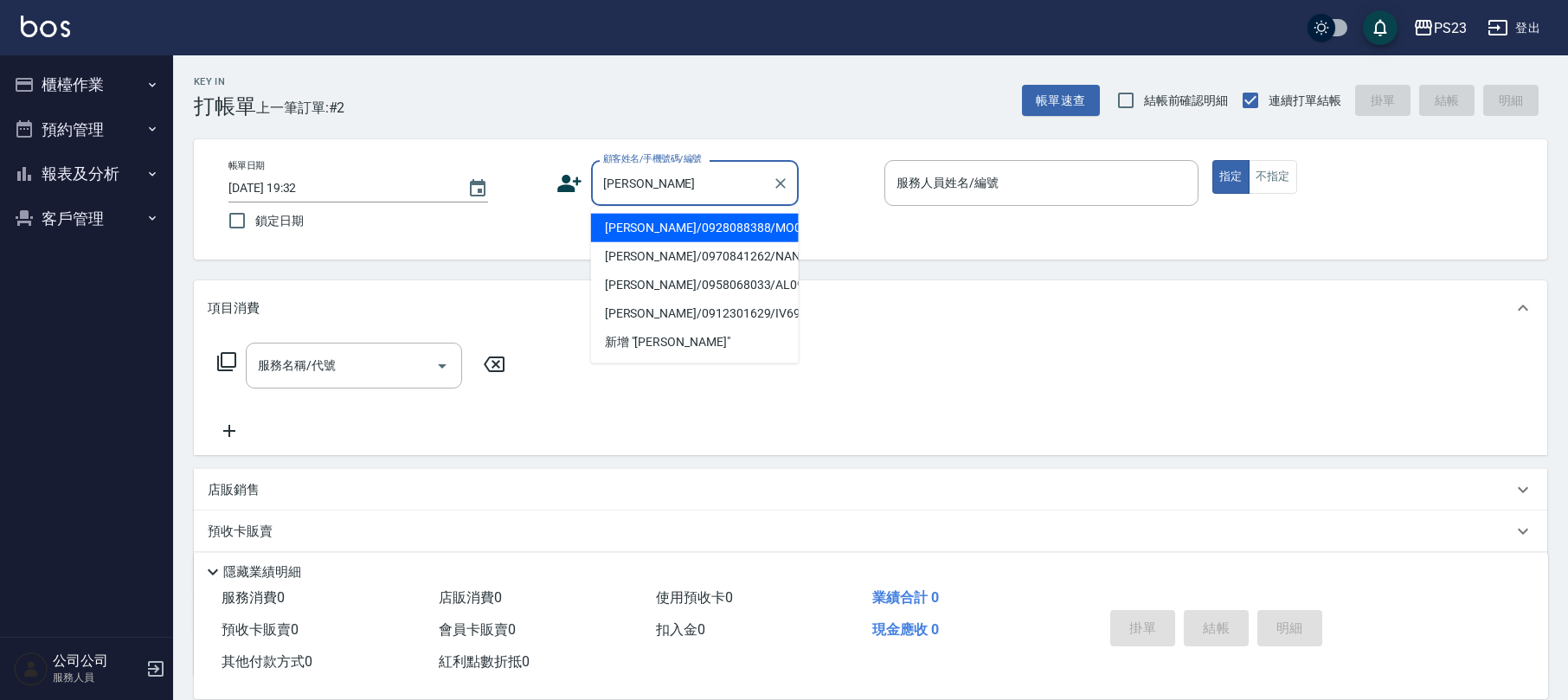
click at [708, 230] on li "[PERSON_NAME]/0928088388/MO0809" at bounding box center [694, 227] width 208 height 29
type input "[PERSON_NAME]/0928088388/MO0809"
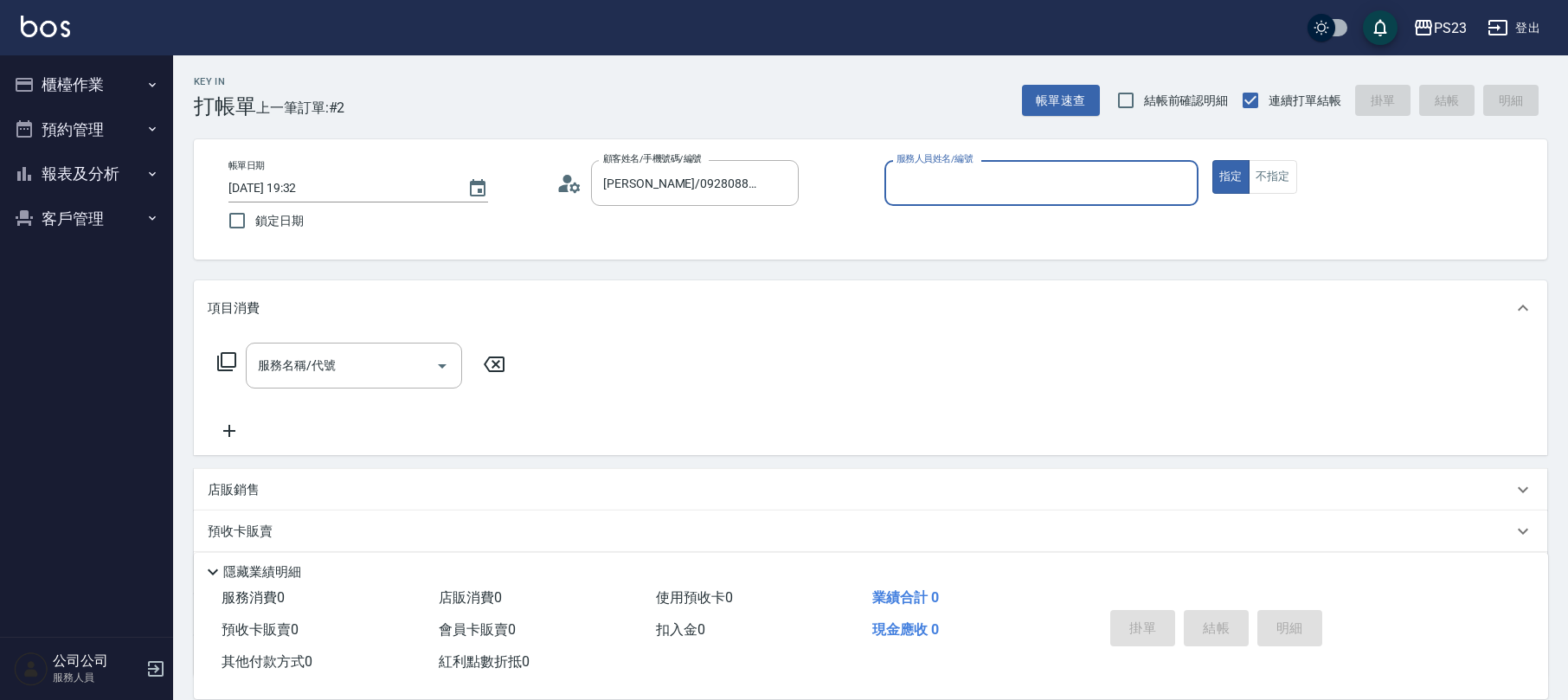
type input "[PERSON_NAME]-0"
click at [312, 354] on input "服務名稱/代號" at bounding box center [342, 365] width 175 height 31
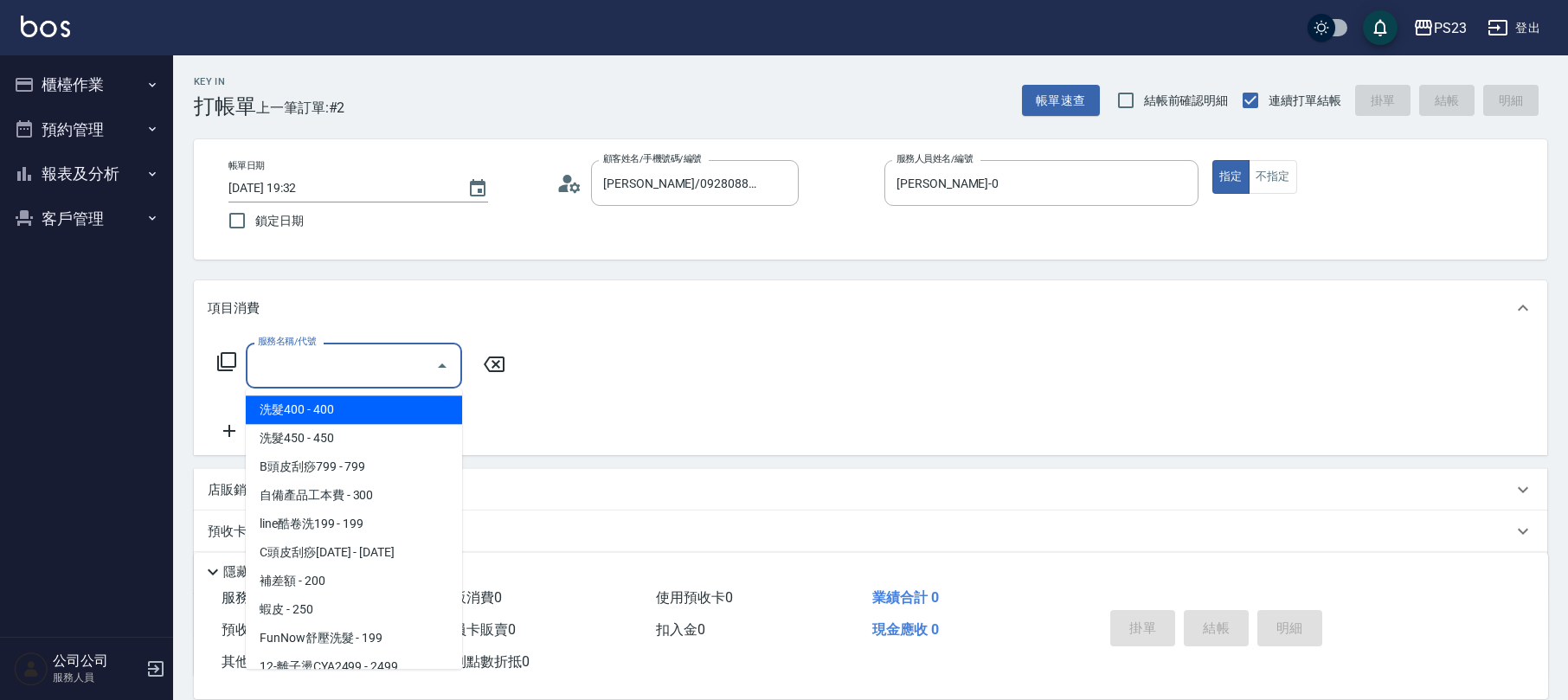
type input "1"
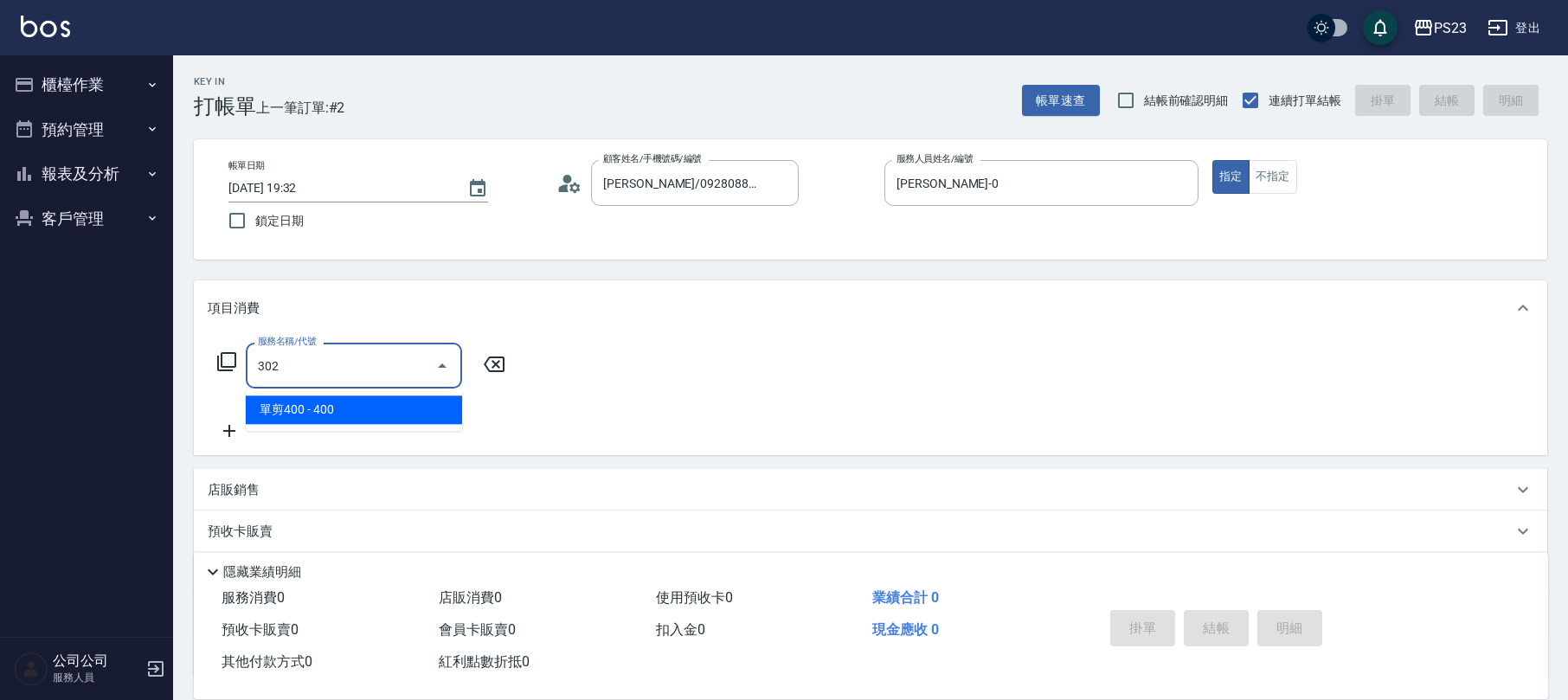
type input "單剪400(302)"
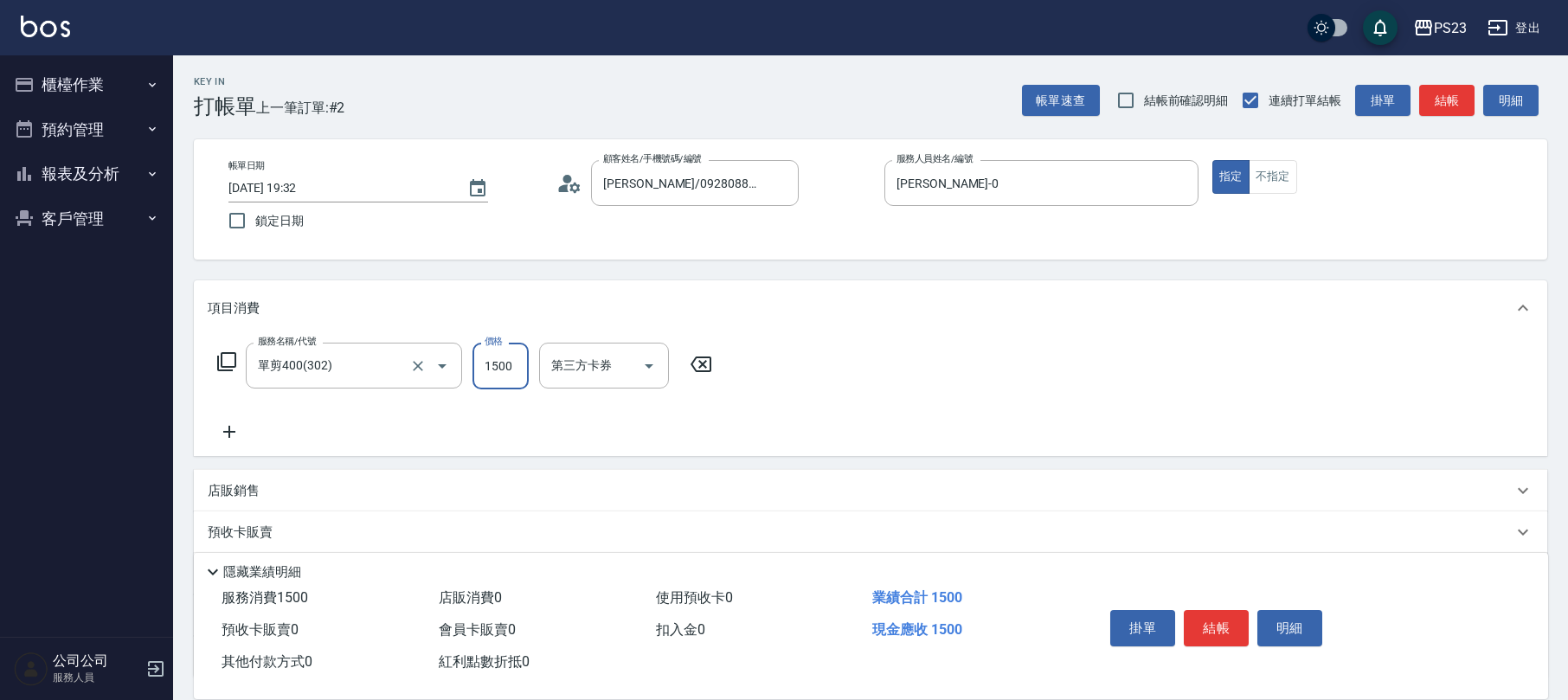
type input "1500"
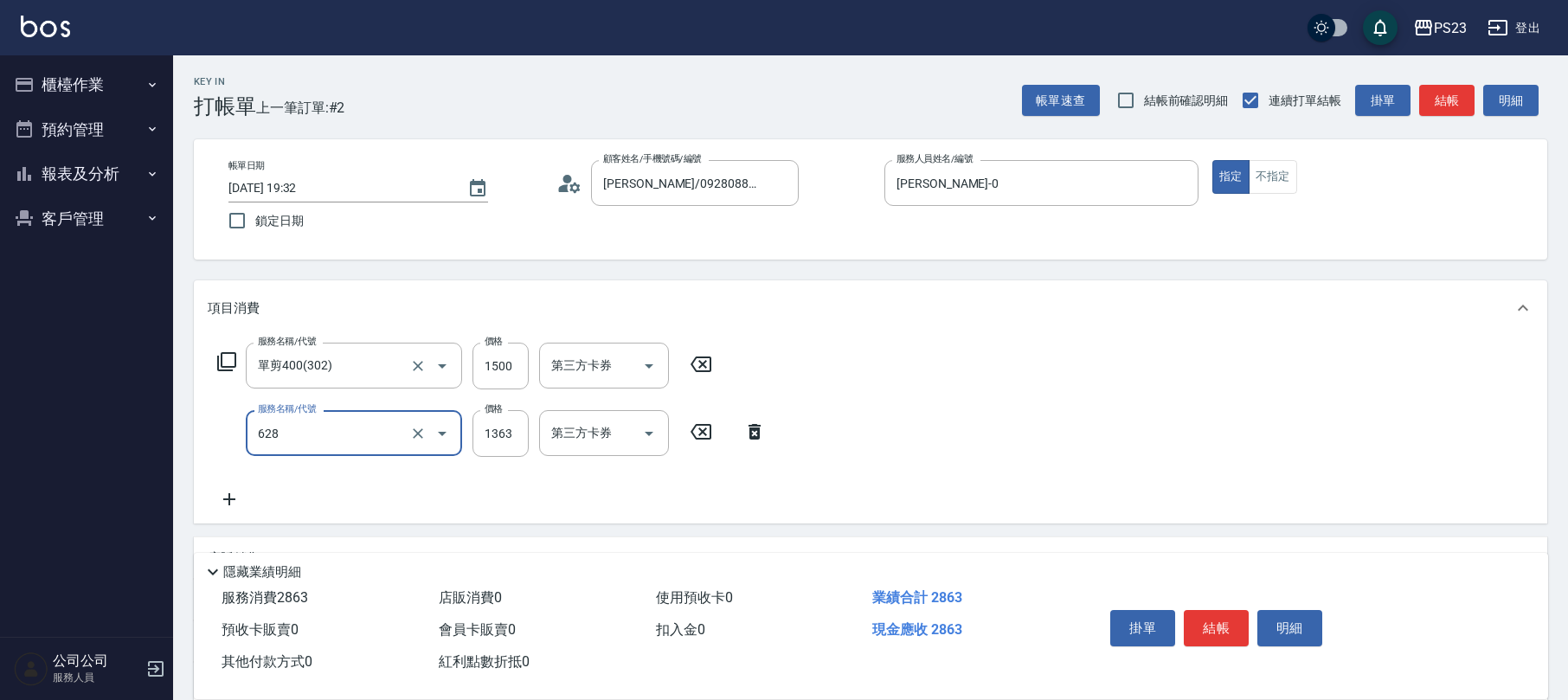
type input "中草藥2000(628)"
type input "1500"
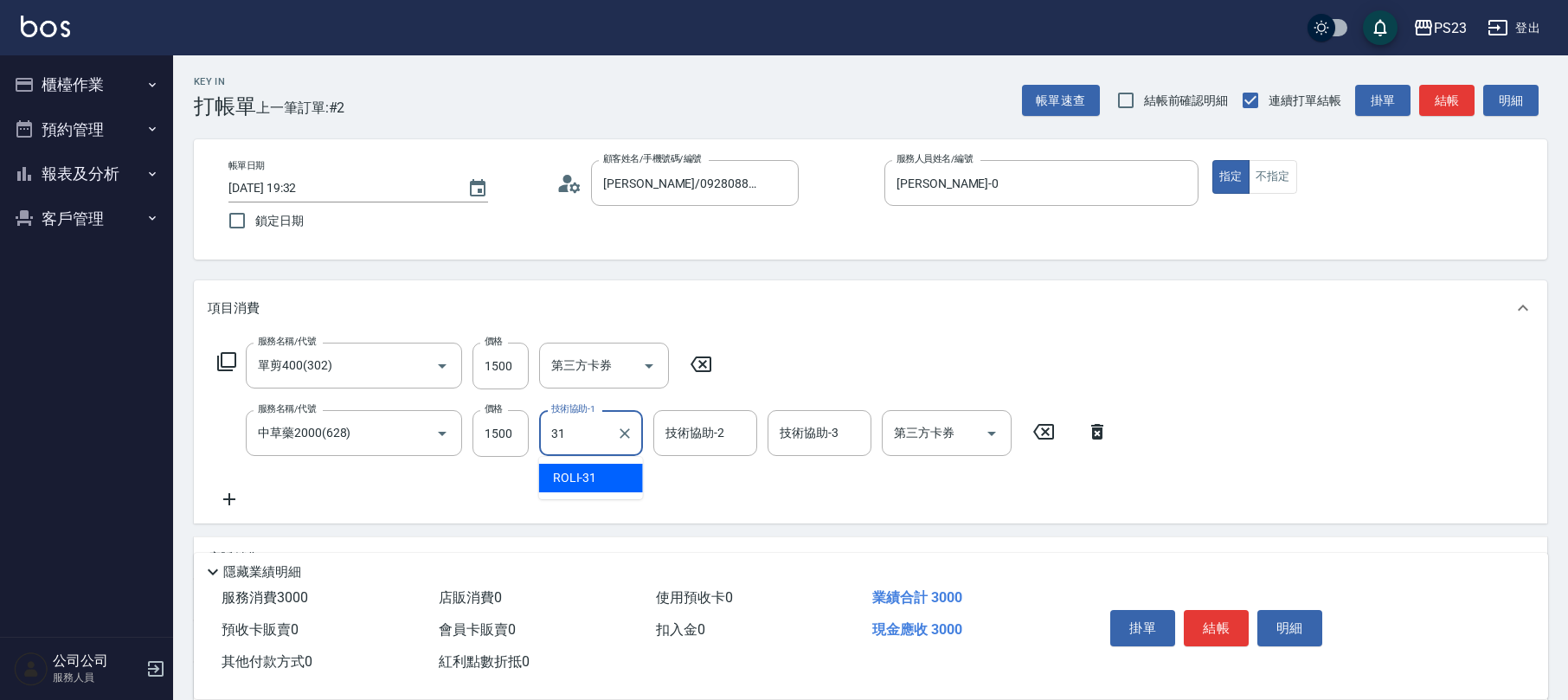
type input "ROLI-31"
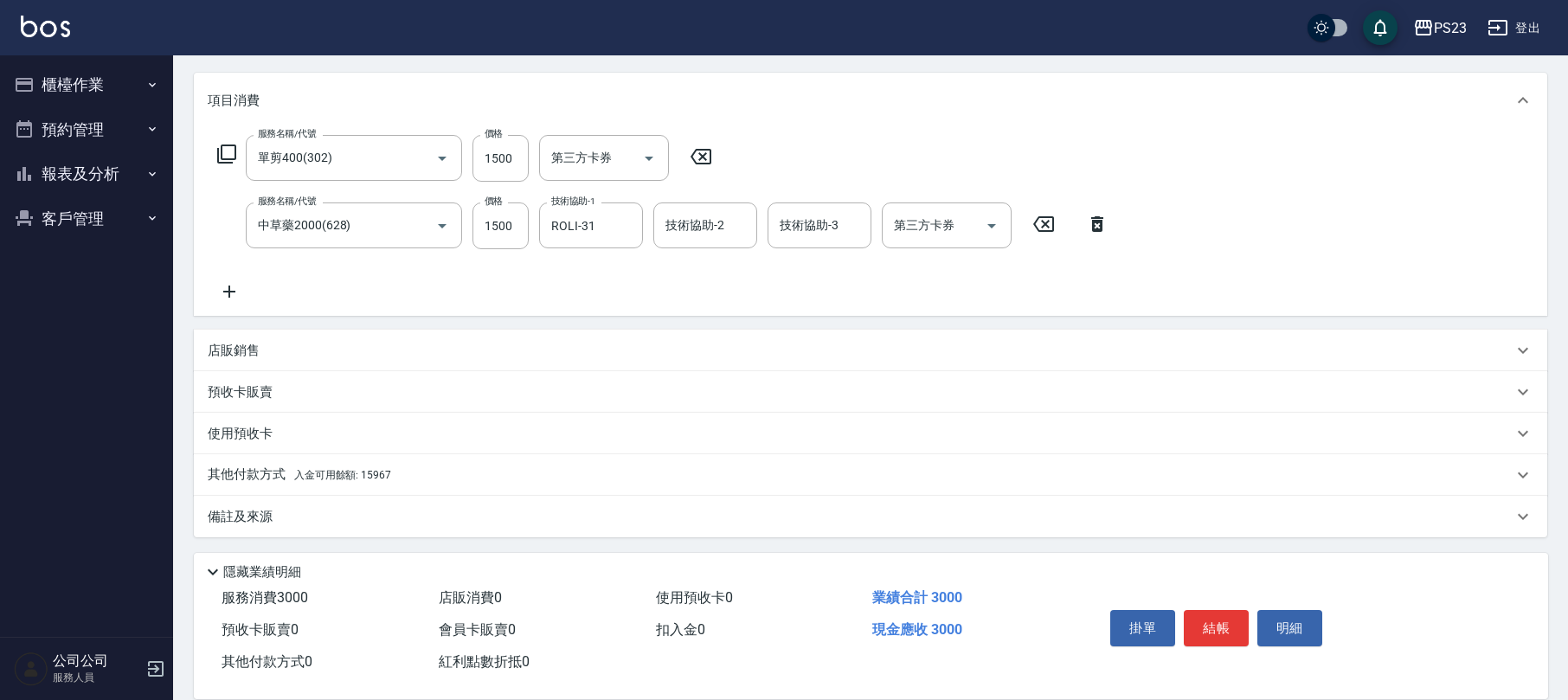
click at [357, 476] on span "入金可用餘額: 15967" at bounding box center [343, 475] width 96 height 12
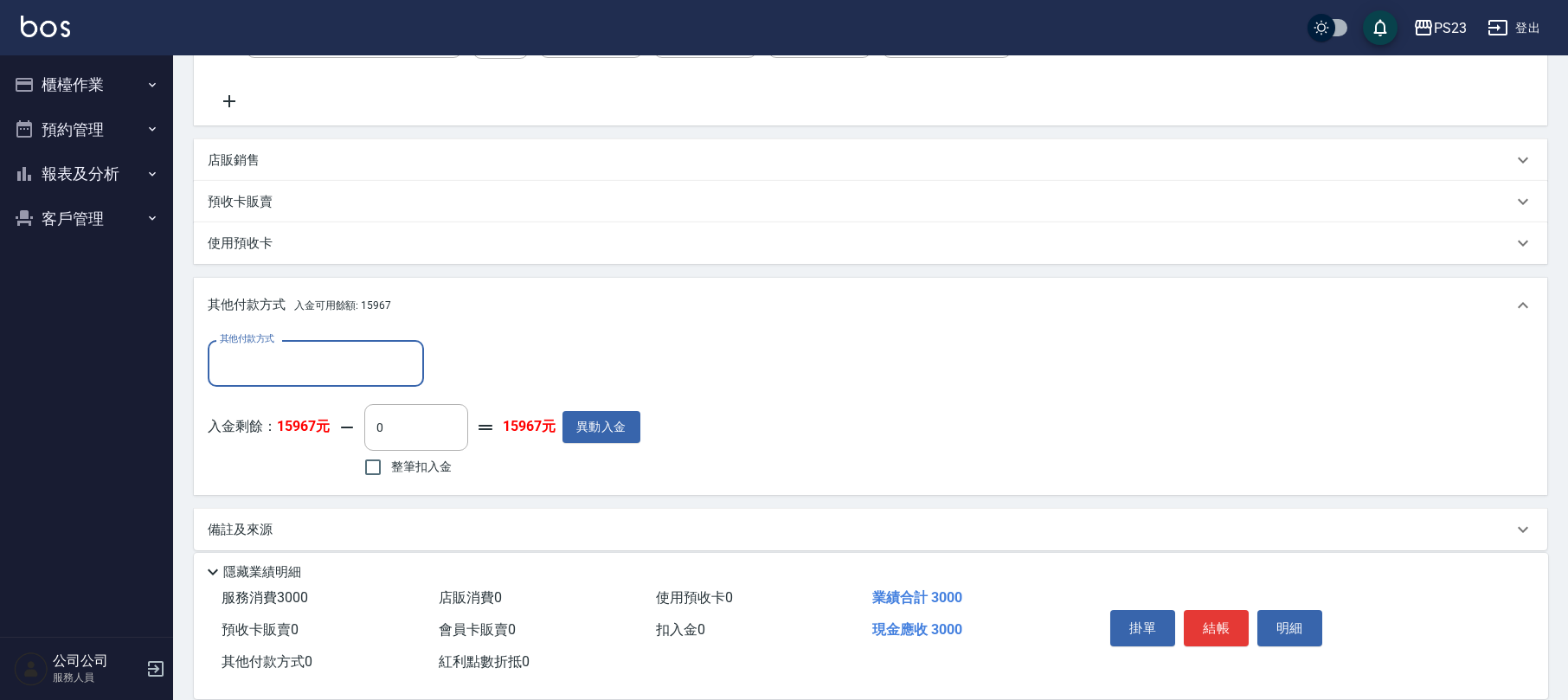
scroll to position [0, 0]
click at [402, 482] on label "整筆扣入金" at bounding box center [403, 467] width 96 height 36
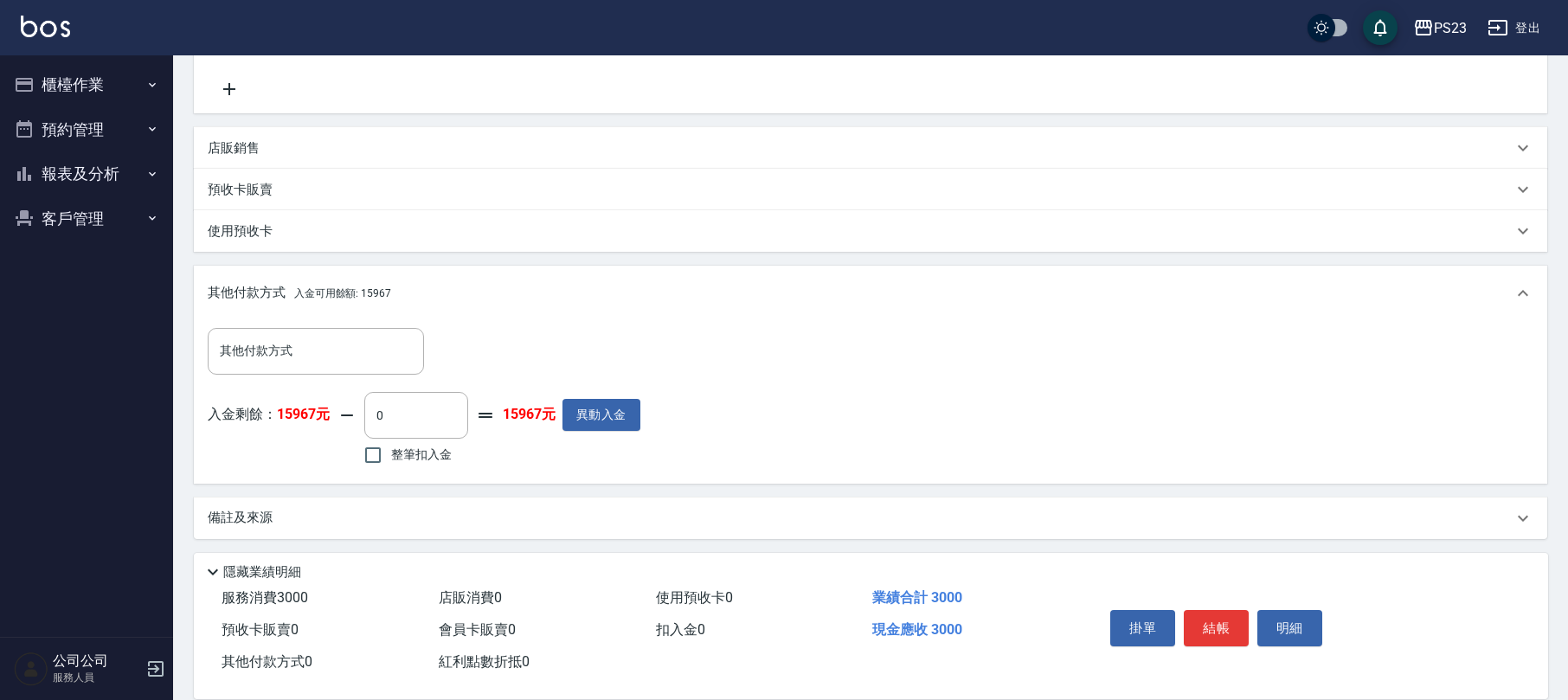
click at [410, 455] on span "整筆扣入金" at bounding box center [421, 455] width 61 height 18
click at [391, 455] on input "整筆扣入金" at bounding box center [372, 455] width 36 height 36
checkbox input "true"
type input "3000"
click at [1221, 624] on button "結帳" at bounding box center [1217, 628] width 65 height 36
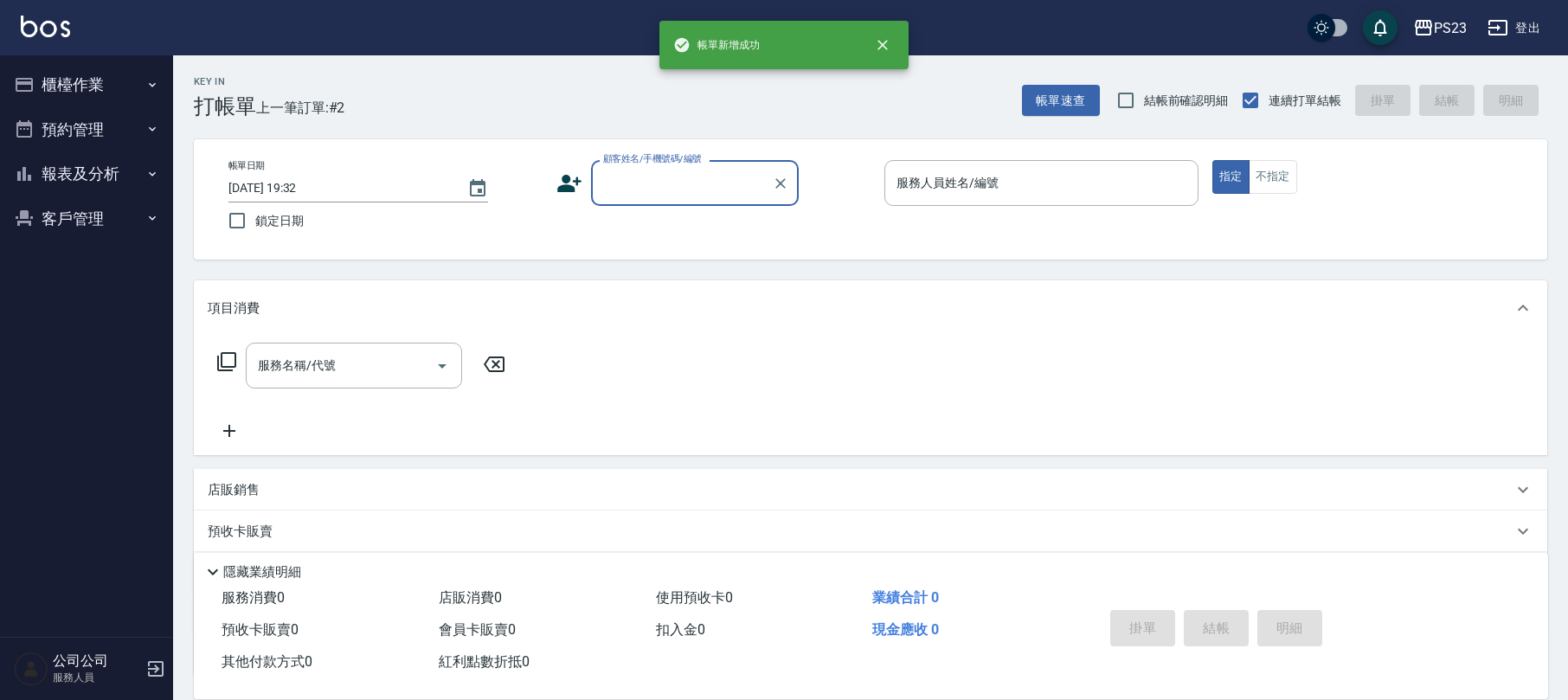
scroll to position [0, 0]
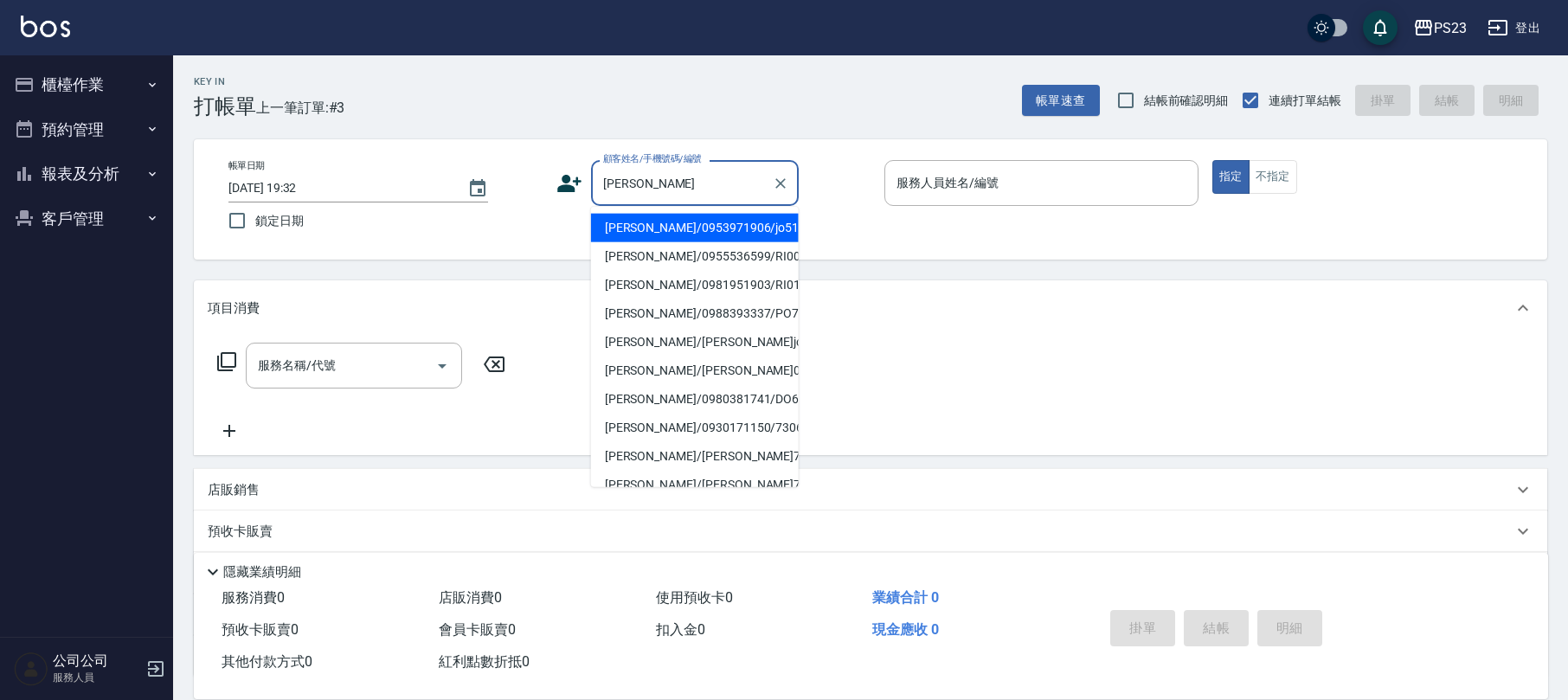
click at [738, 228] on li "[PERSON_NAME]/0953971906/jo510112" at bounding box center [694, 227] width 208 height 29
type input "[PERSON_NAME]/0953971906/jo510112"
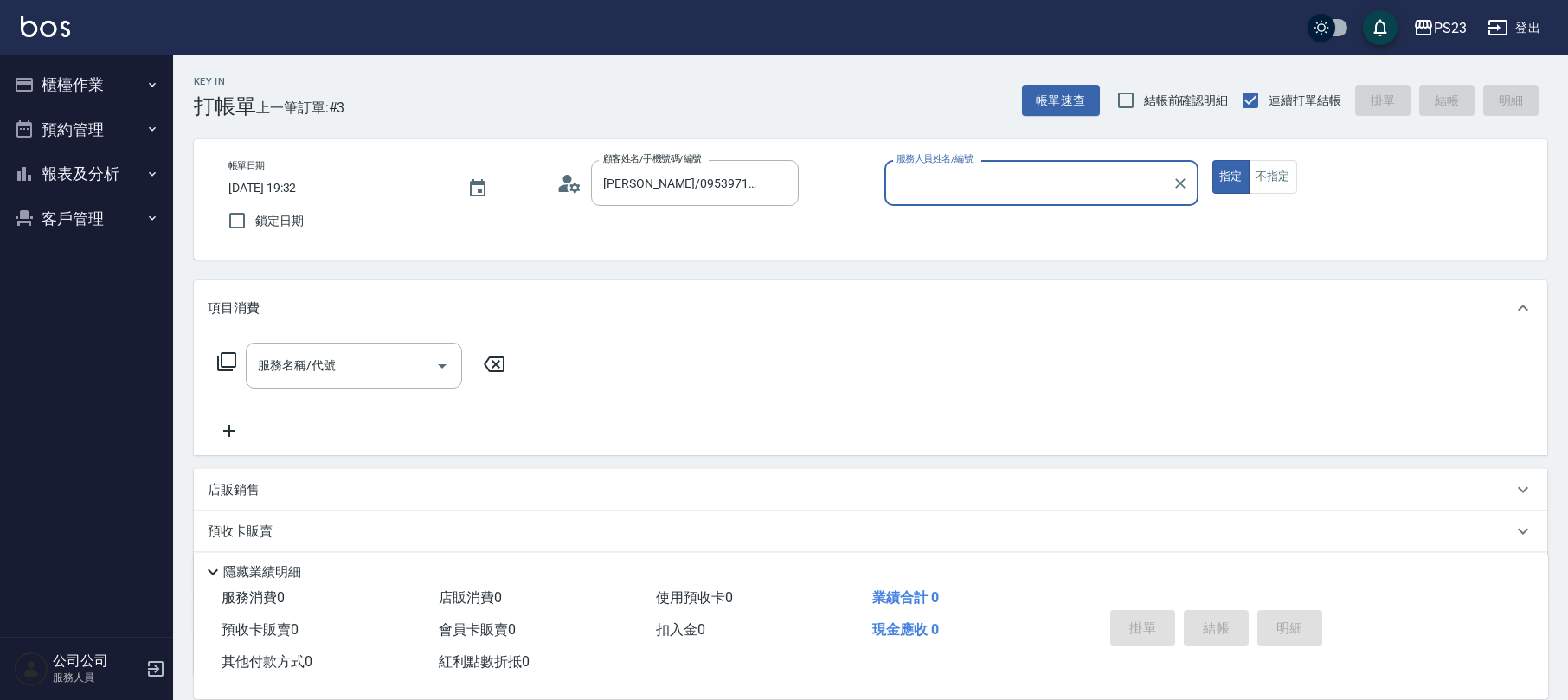
type input "[PERSON_NAME]-89"
click at [343, 363] on input "服務名稱/代號" at bounding box center [342, 365] width 175 height 31
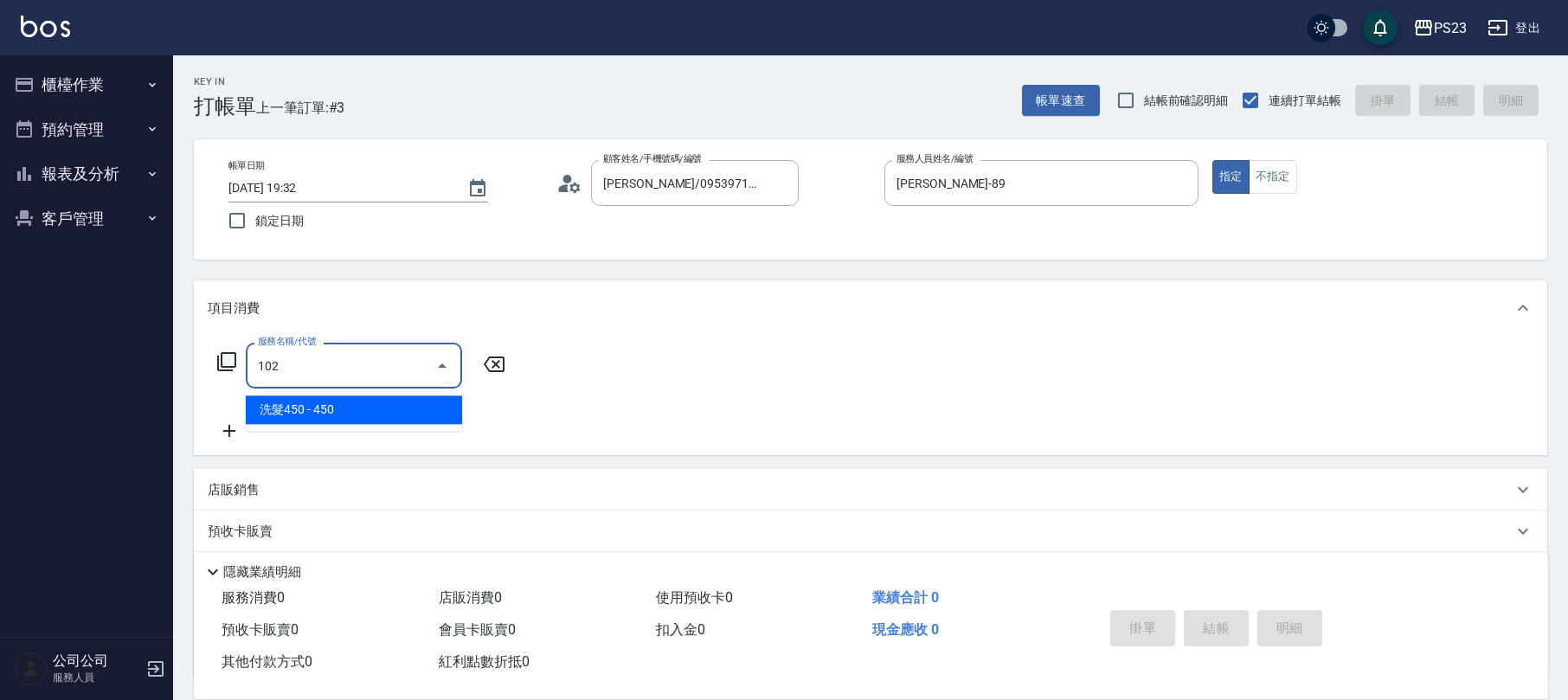
type input "洗髮450(102)"
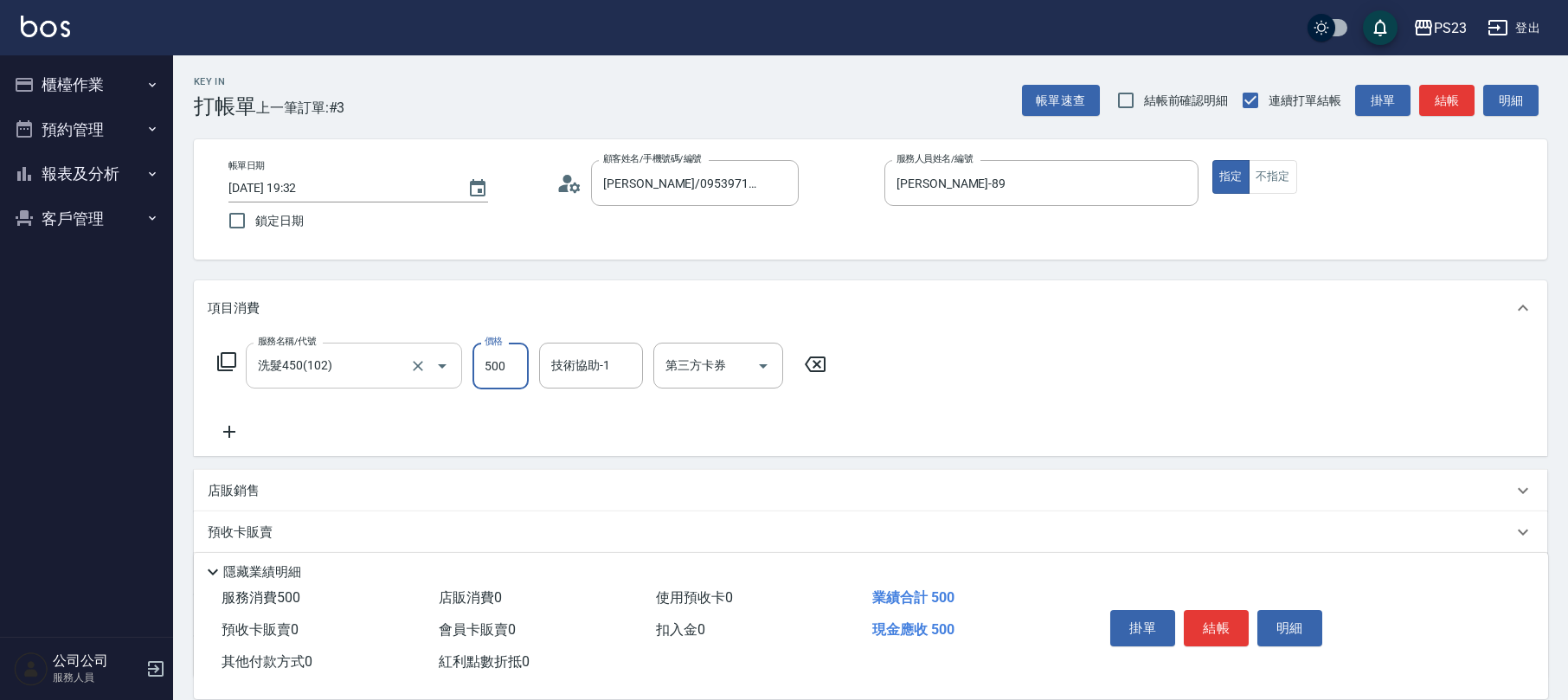
type input "500"
type input "9"
type input "[PERSON_NAME]-89"
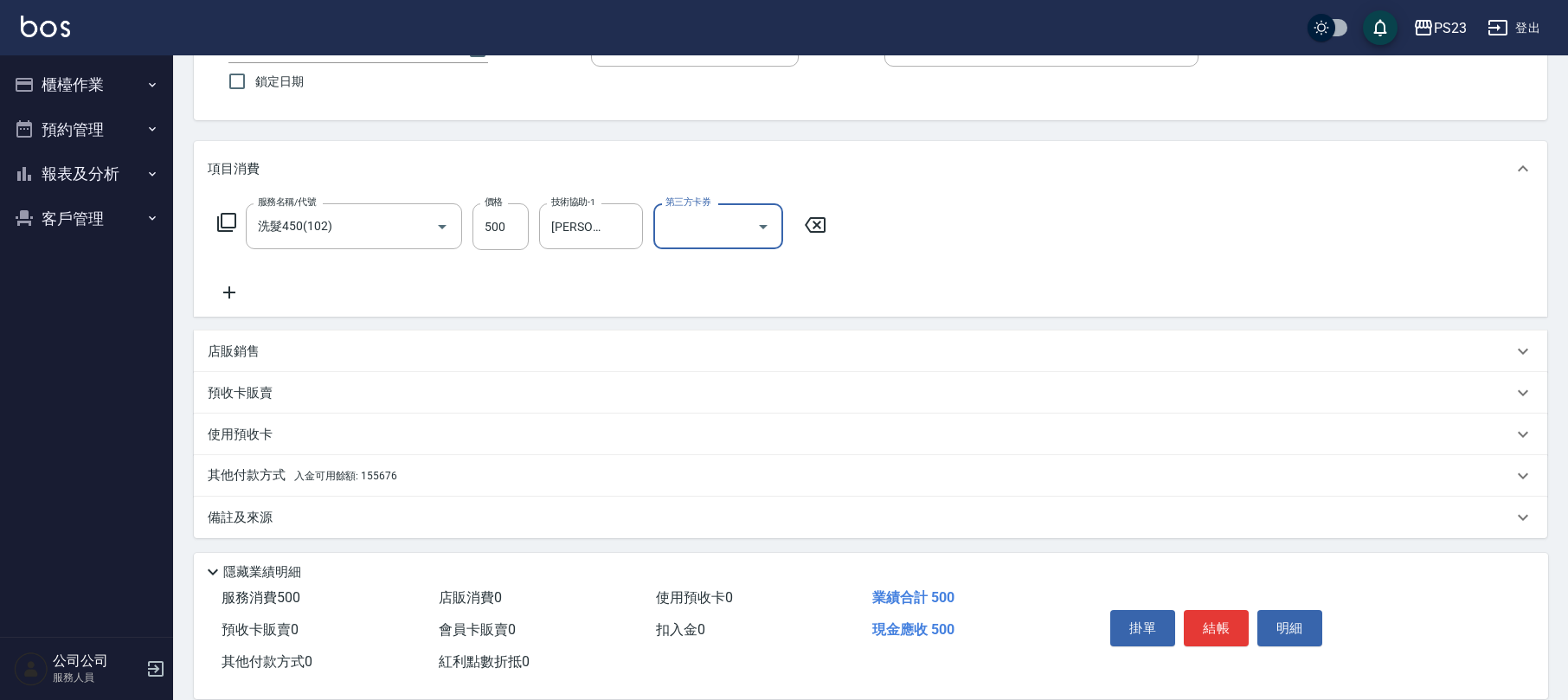
click at [392, 473] on span "入金可用餘額: 155676" at bounding box center [345, 476] width 103 height 12
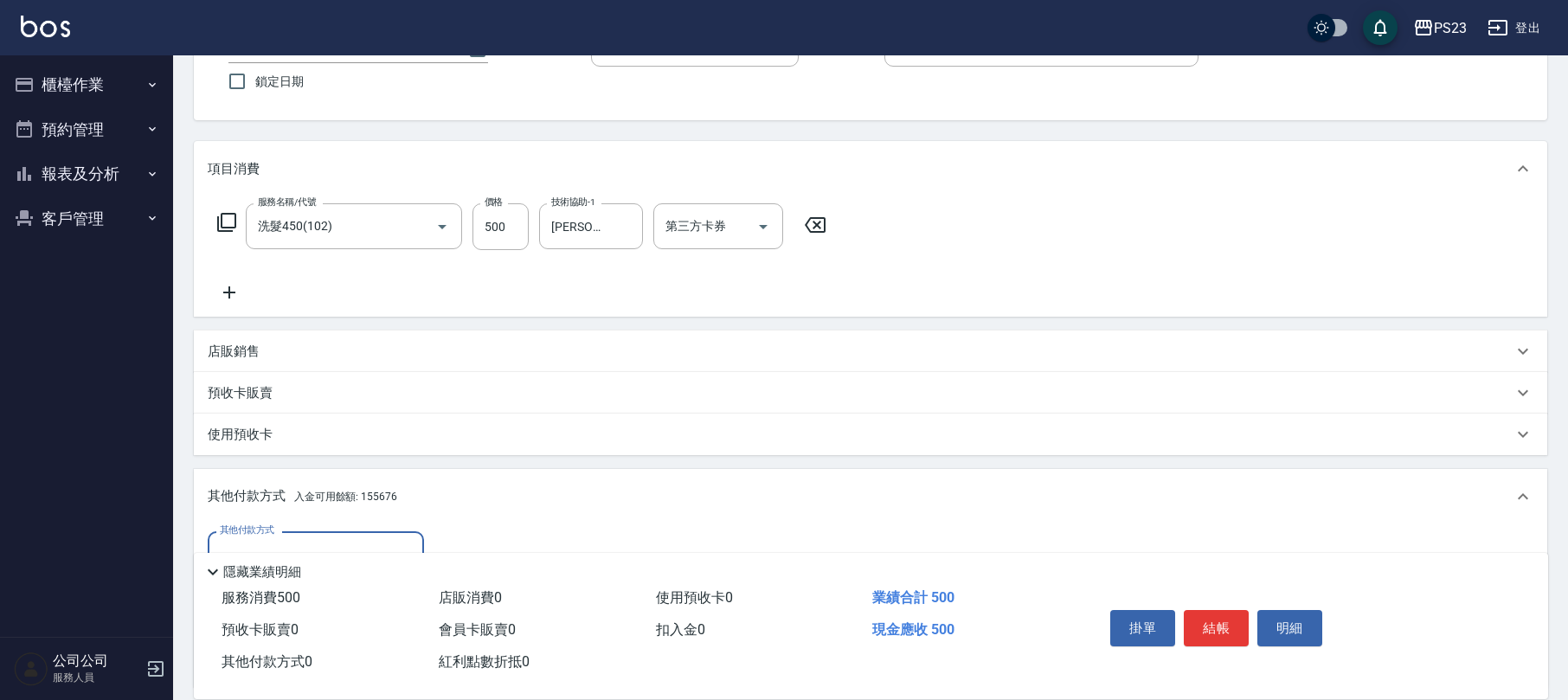
scroll to position [344, 0]
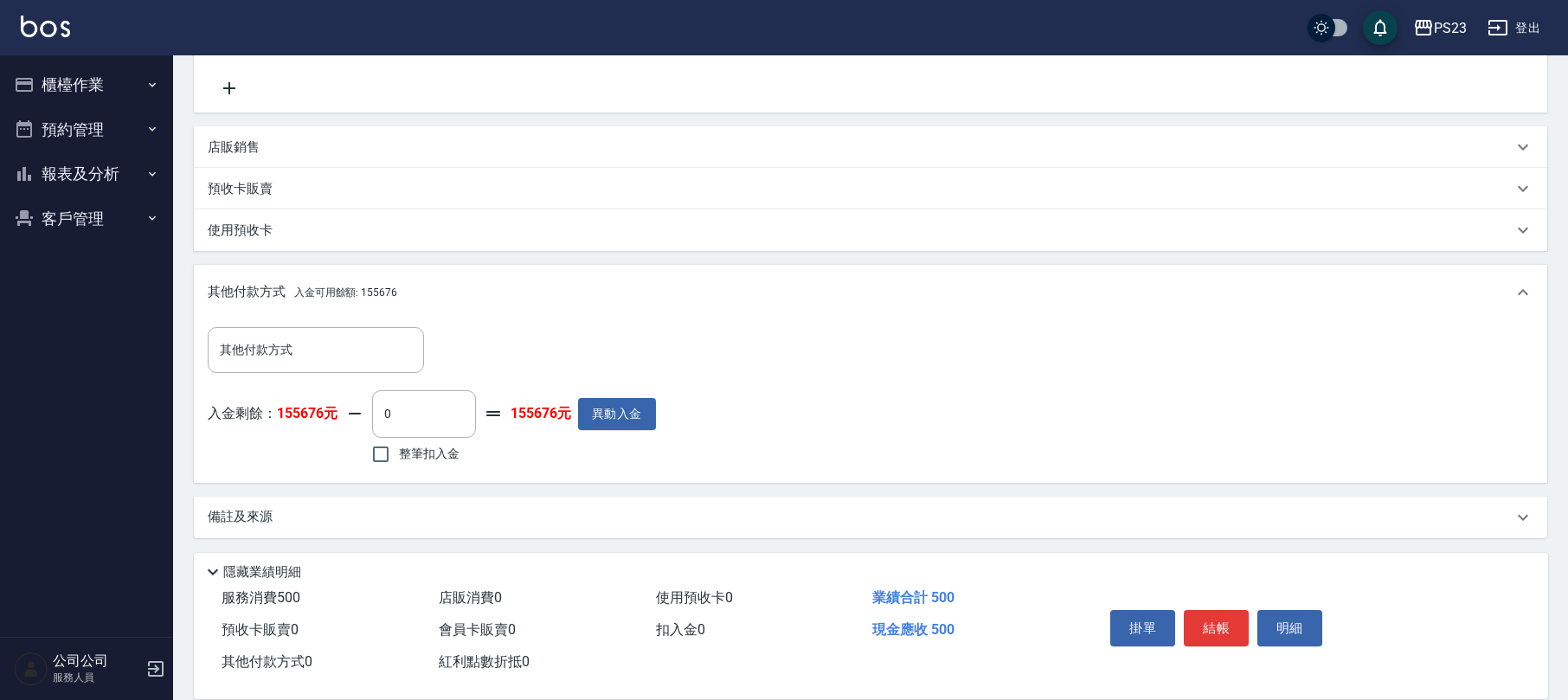
click at [410, 466] on label "整筆扣入金" at bounding box center [410, 454] width 96 height 36
click at [399, 466] on input "整筆扣入金" at bounding box center [380, 454] width 36 height 36
checkbox input "true"
type input "500"
click at [1228, 631] on button "結帳" at bounding box center [1217, 628] width 65 height 36
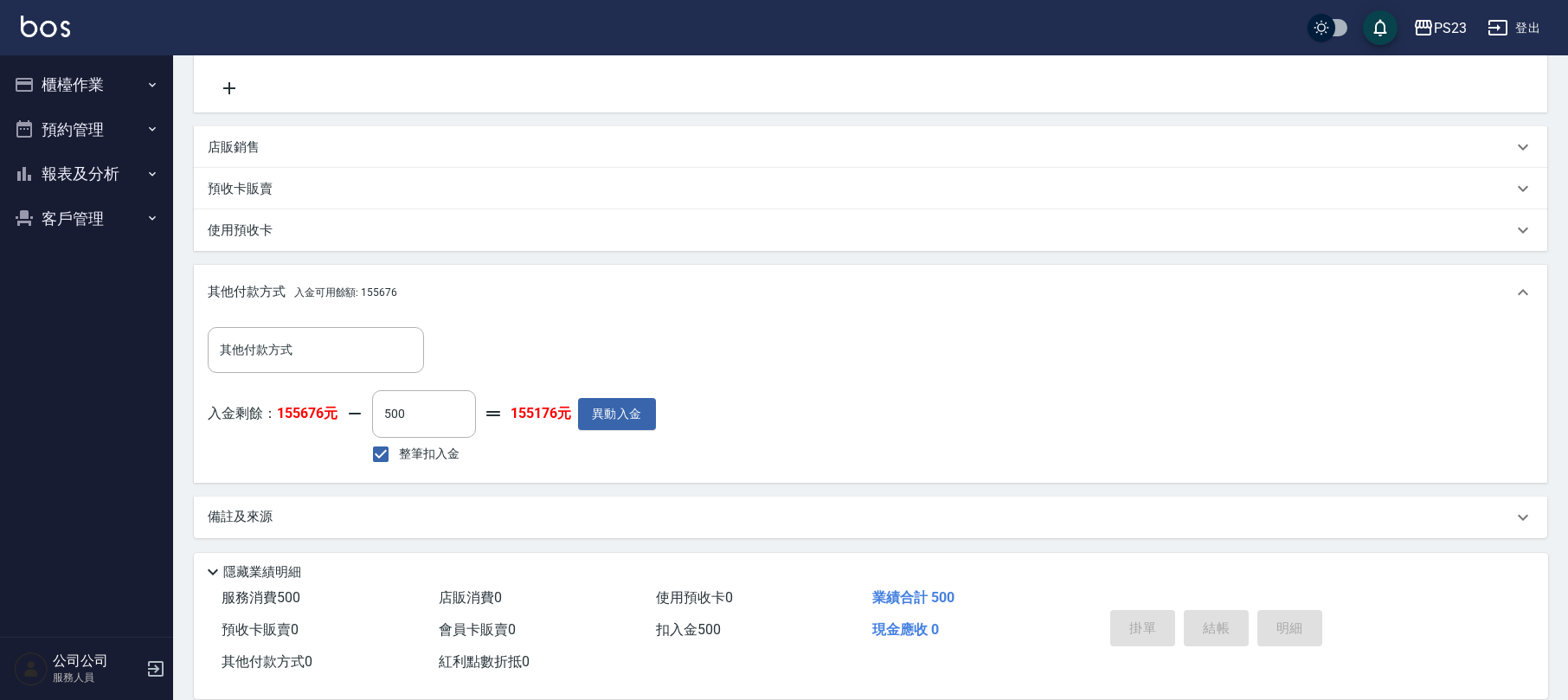
type input "[DATE] 19:33"
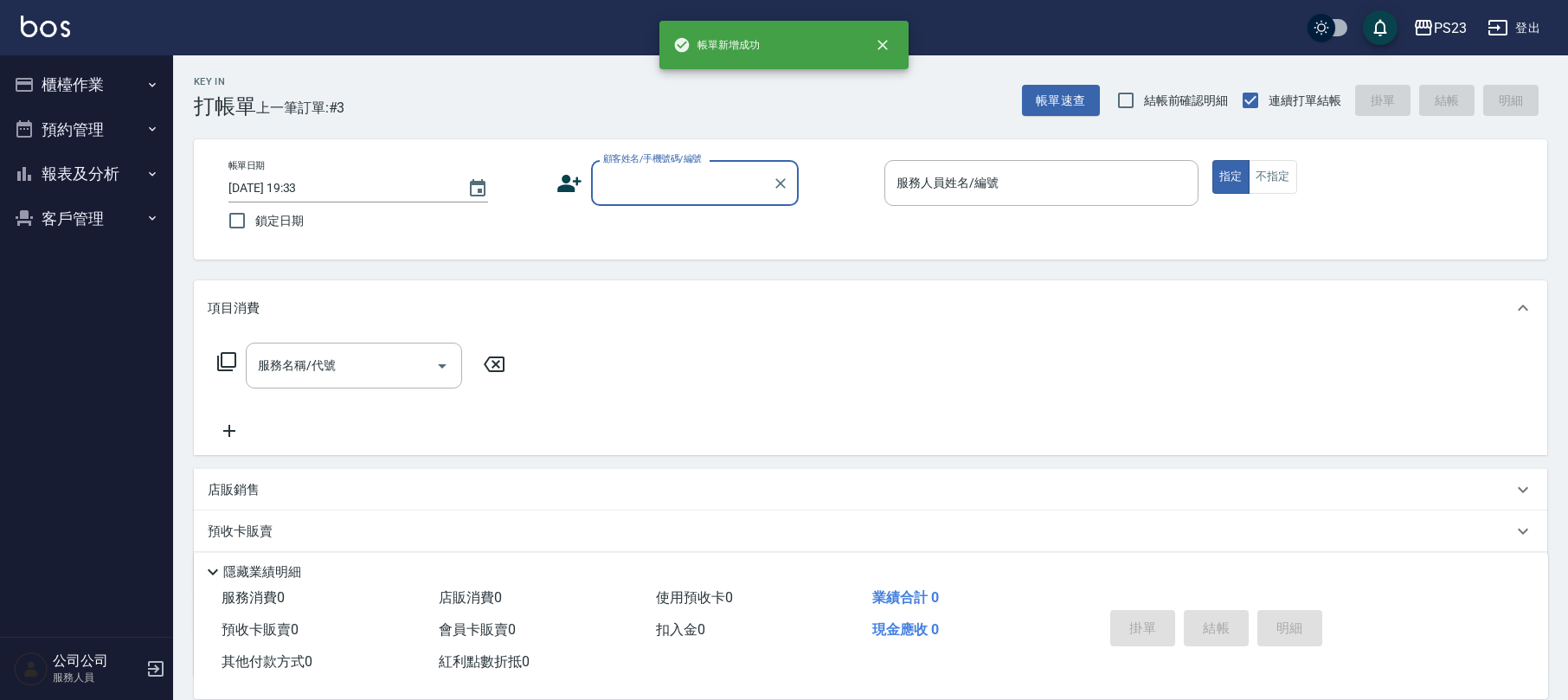
scroll to position [0, 0]
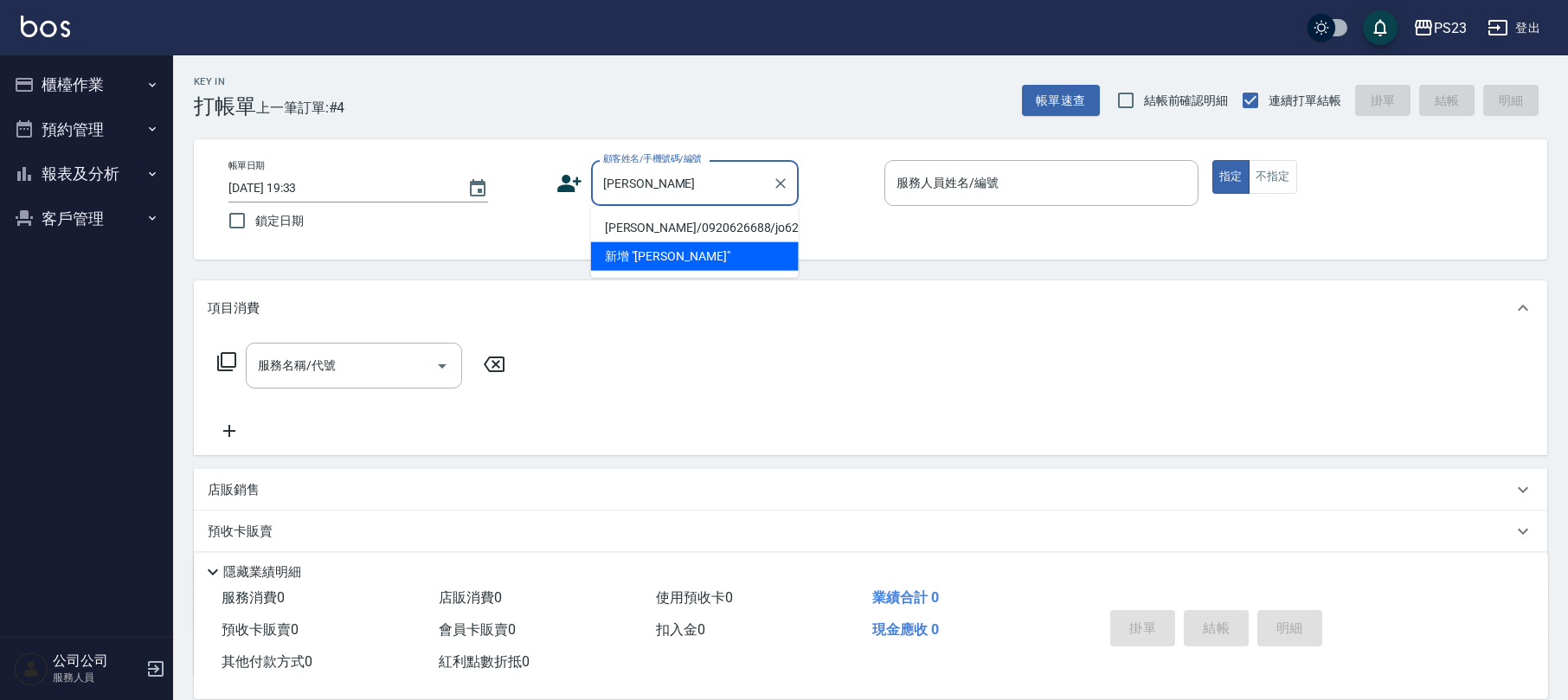
click at [763, 232] on li "[PERSON_NAME]/0920626688/jo620606" at bounding box center [694, 227] width 208 height 29
type input "[PERSON_NAME]/0920626688/jo620606"
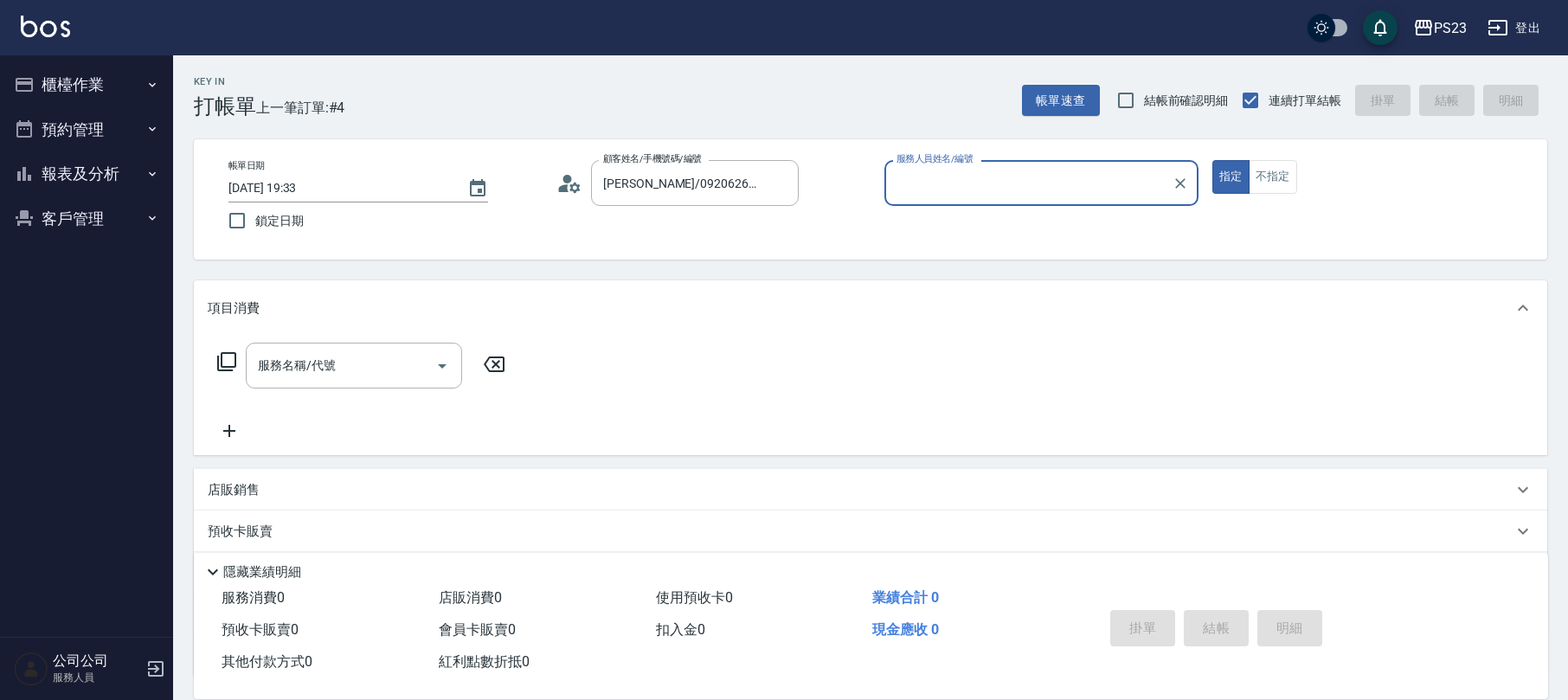
type input "[PERSON_NAME]-89"
click at [388, 372] on input "服務名稱/代號" at bounding box center [342, 365] width 175 height 31
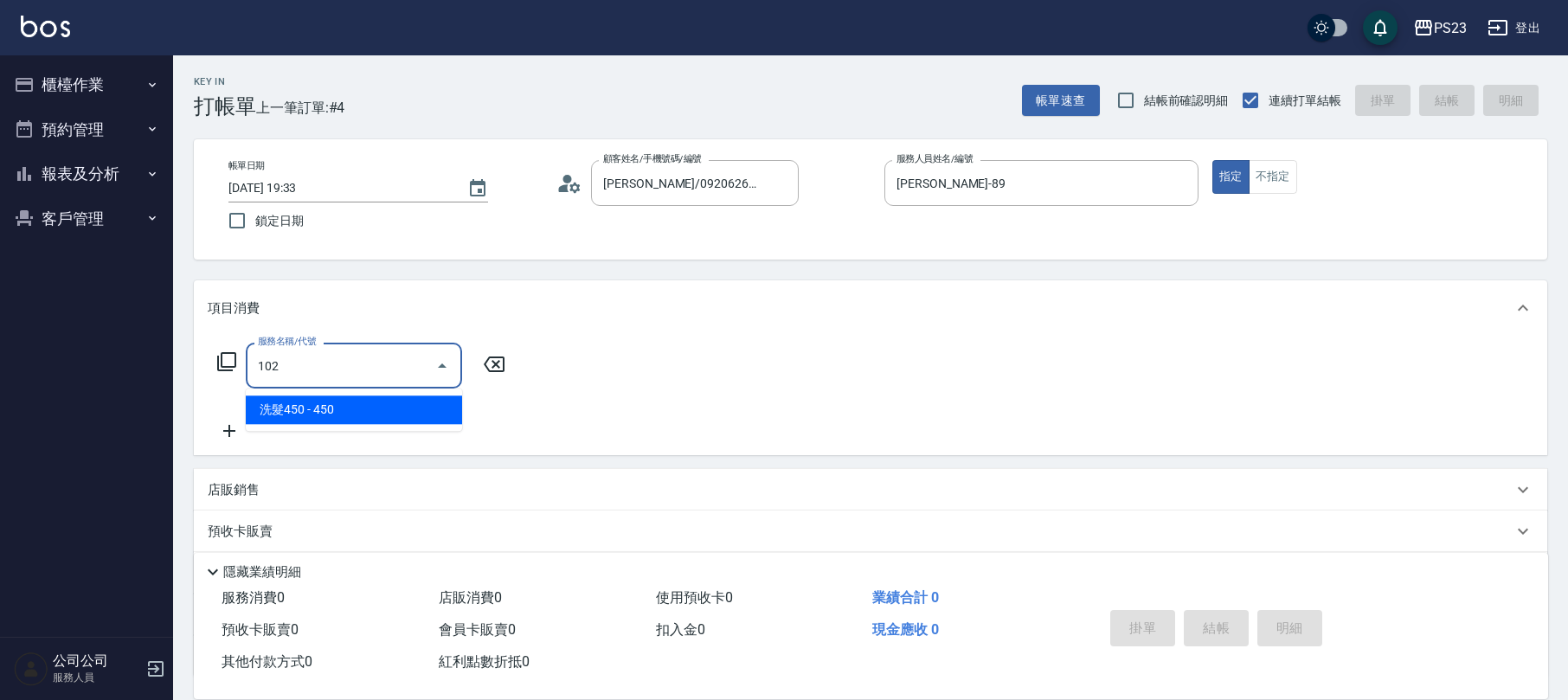
type input "洗髮450(102)"
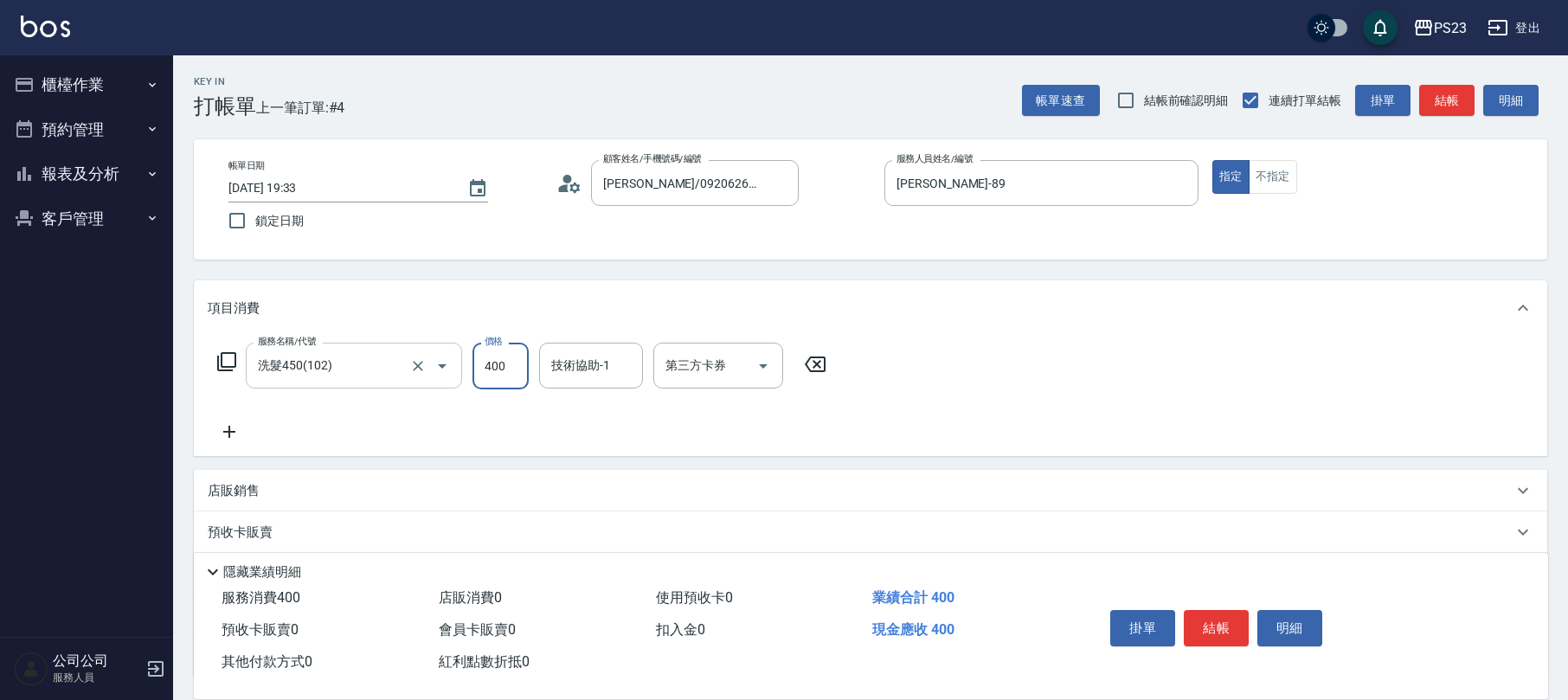
type input "400"
type input "[PERSON_NAME]-89"
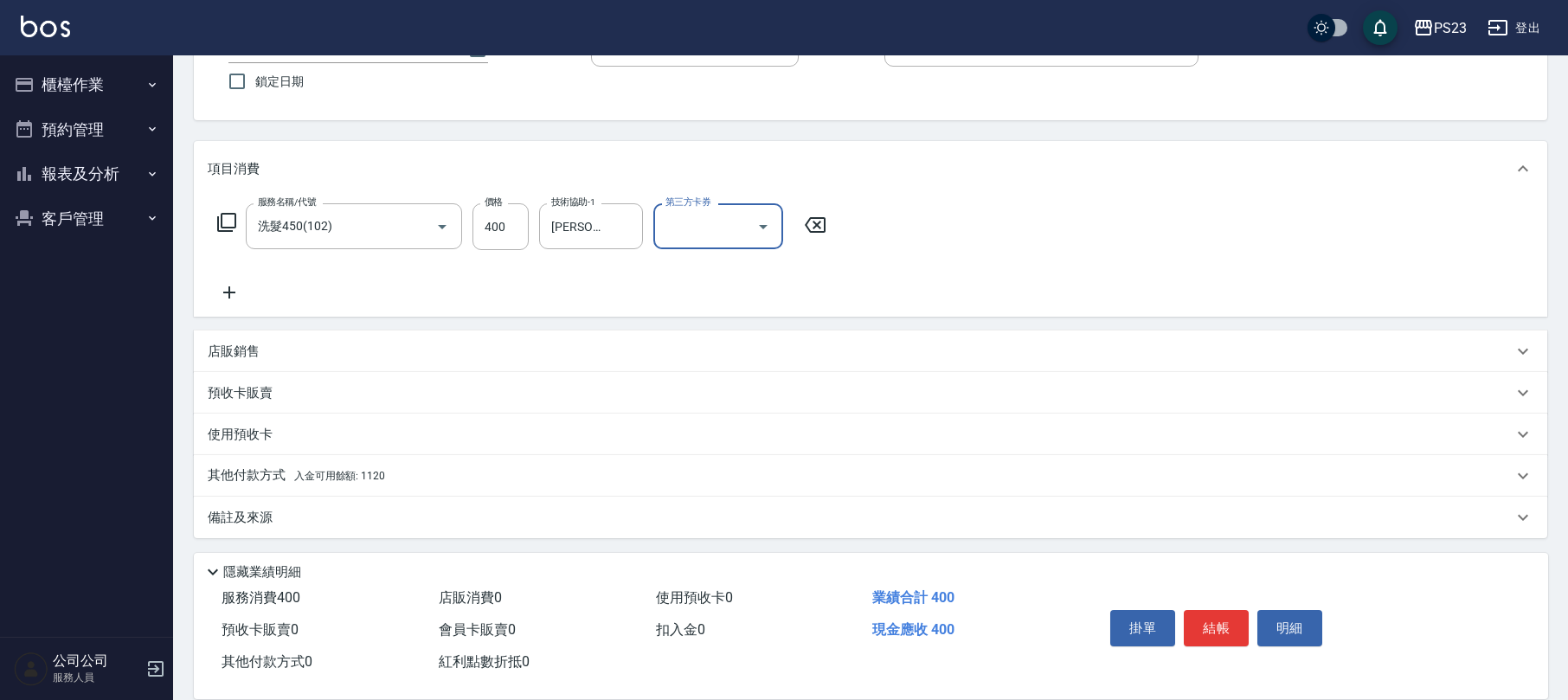
click at [364, 467] on p "其他付款方式 入金可用餘額: 1120" at bounding box center [296, 476] width 177 height 19
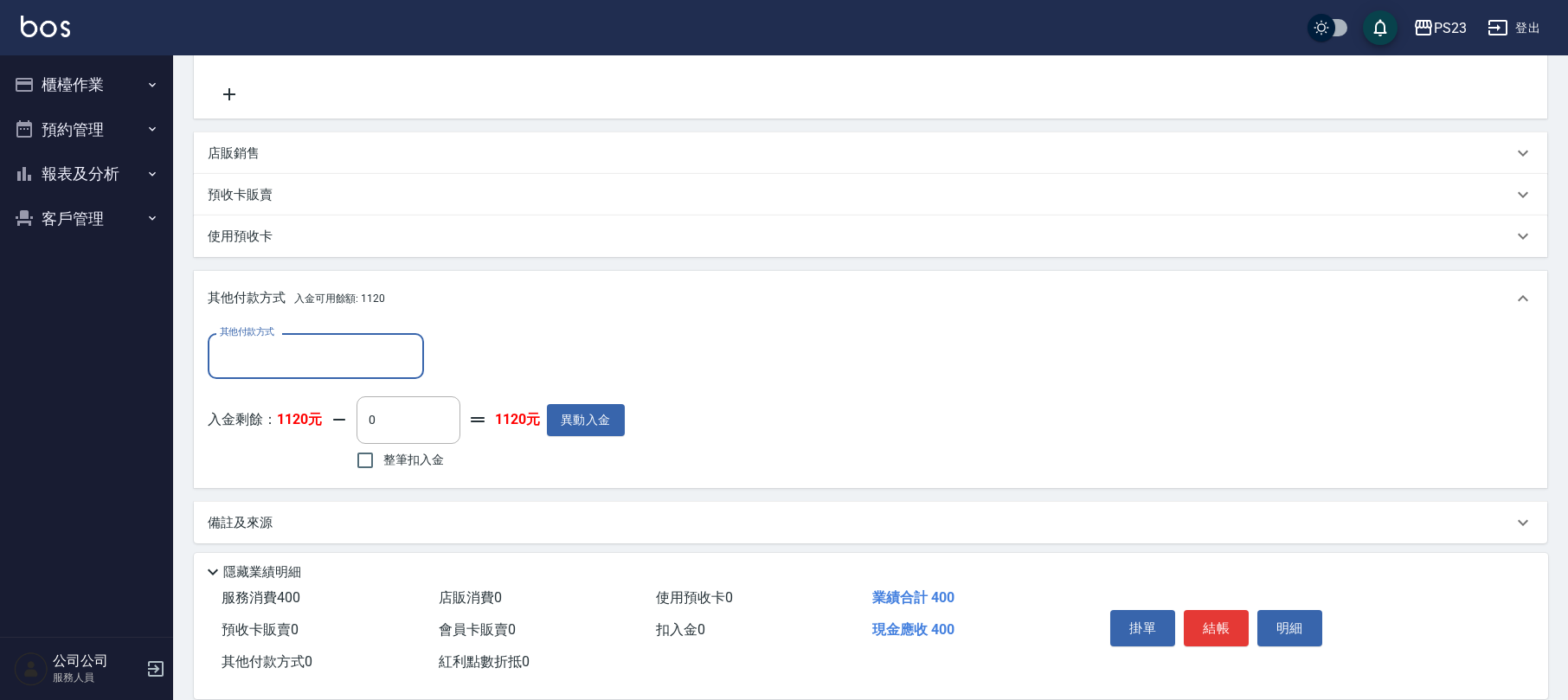
scroll to position [0, 0]
click at [422, 452] on span "整筆扣入金" at bounding box center [413, 458] width 61 height 18
click at [383, 452] on input "整筆扣入金" at bounding box center [365, 458] width 36 height 36
checkbox input "true"
type input "400"
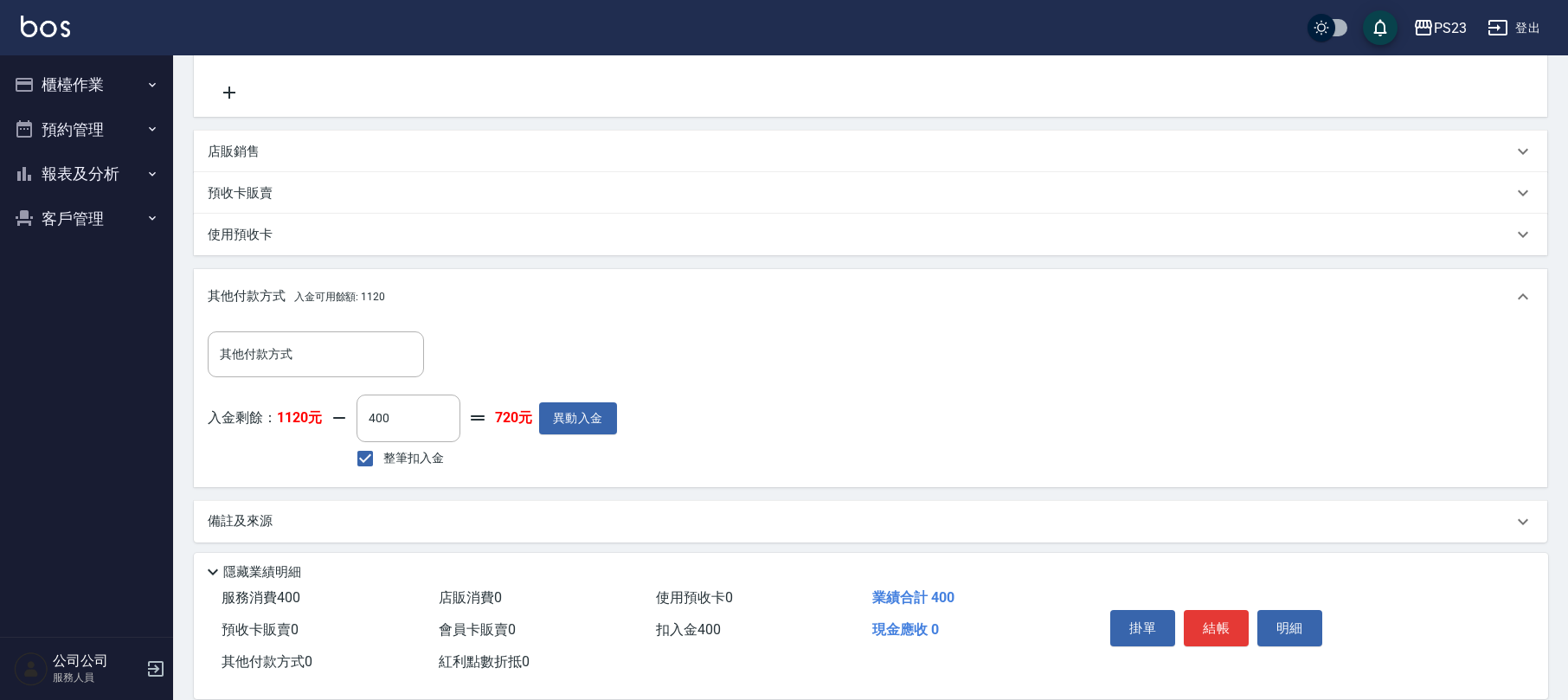
click at [1229, 621] on button "結帳" at bounding box center [1217, 628] width 65 height 36
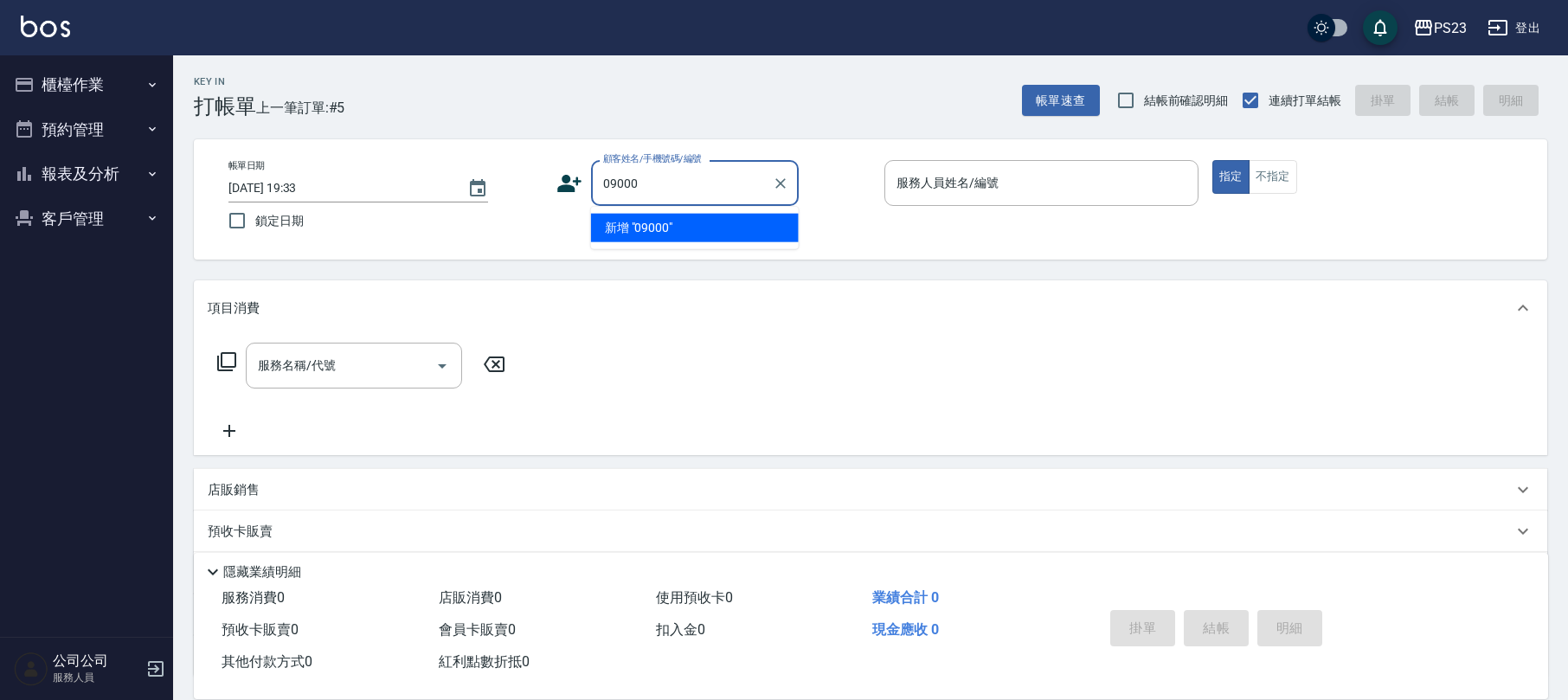
type input "09000"
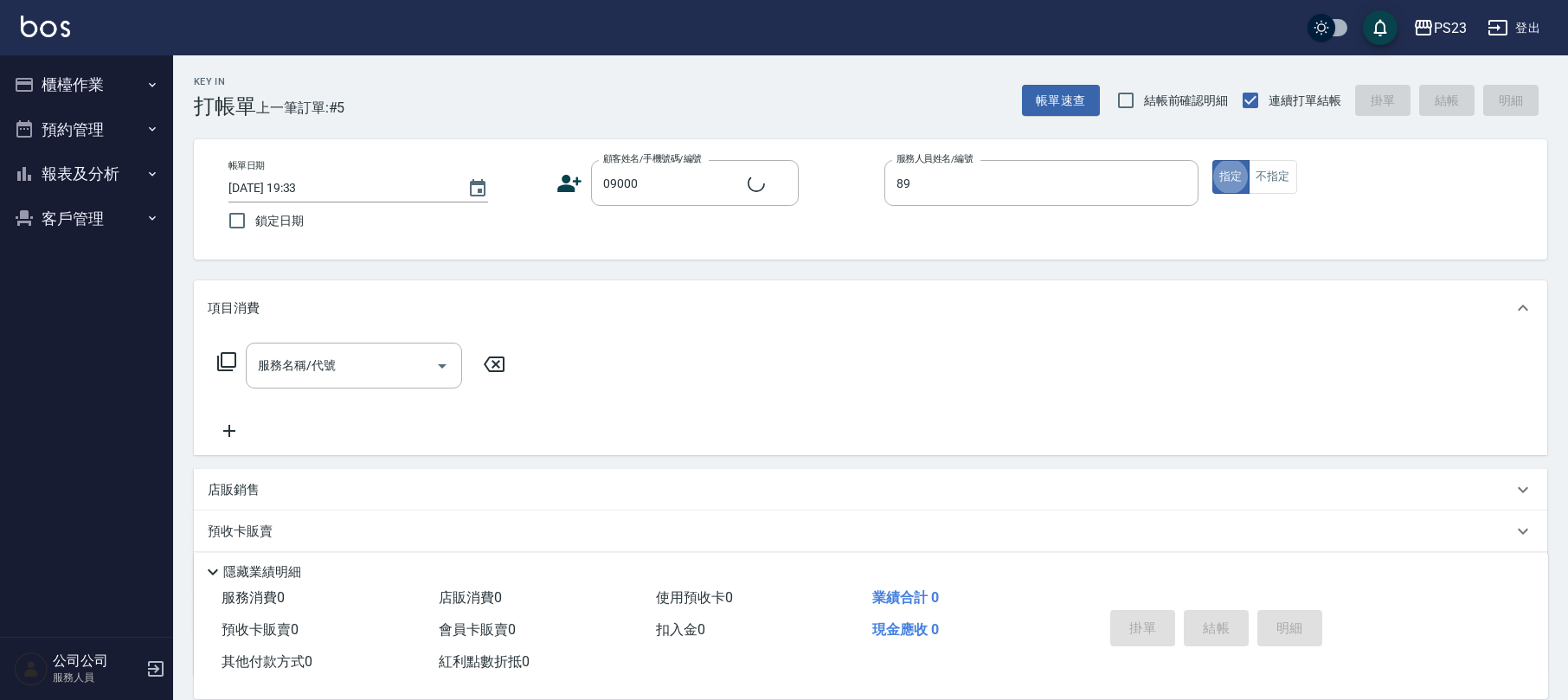
type input "[PERSON_NAME]-89"
type input "新客人 姓名未設定/09000/"
click at [354, 368] on input "服務名稱/代號" at bounding box center [342, 365] width 175 height 31
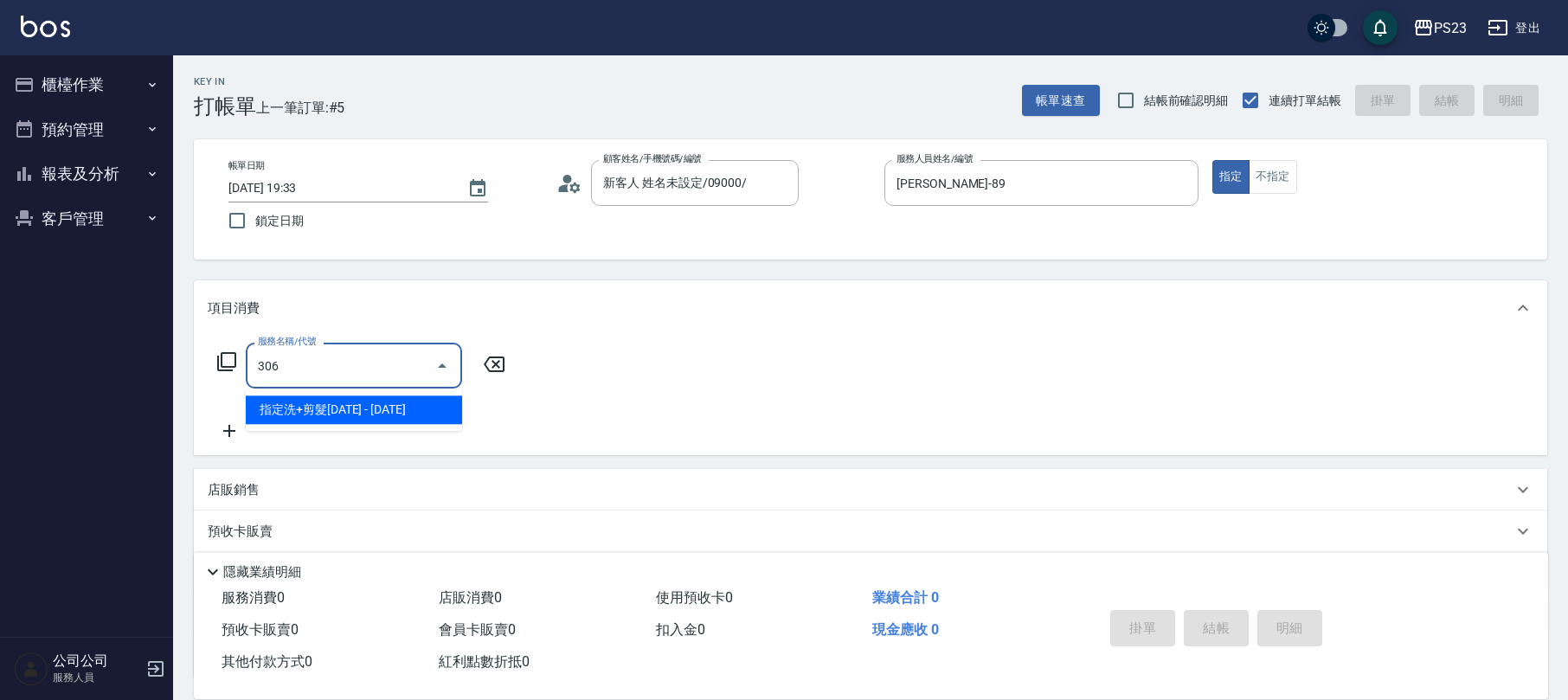
type input "指定洗+剪髮1500(306)"
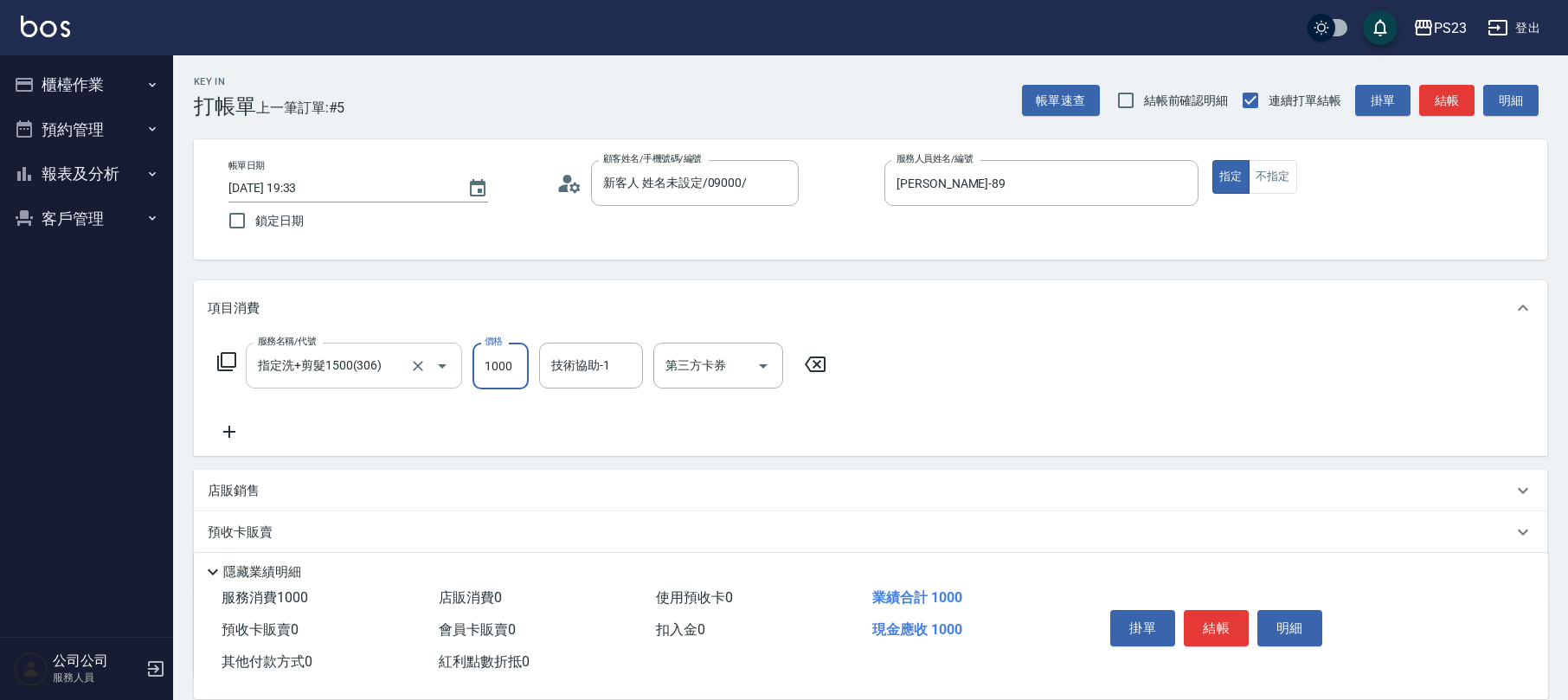
type input "1000"
type input "ROLI-31"
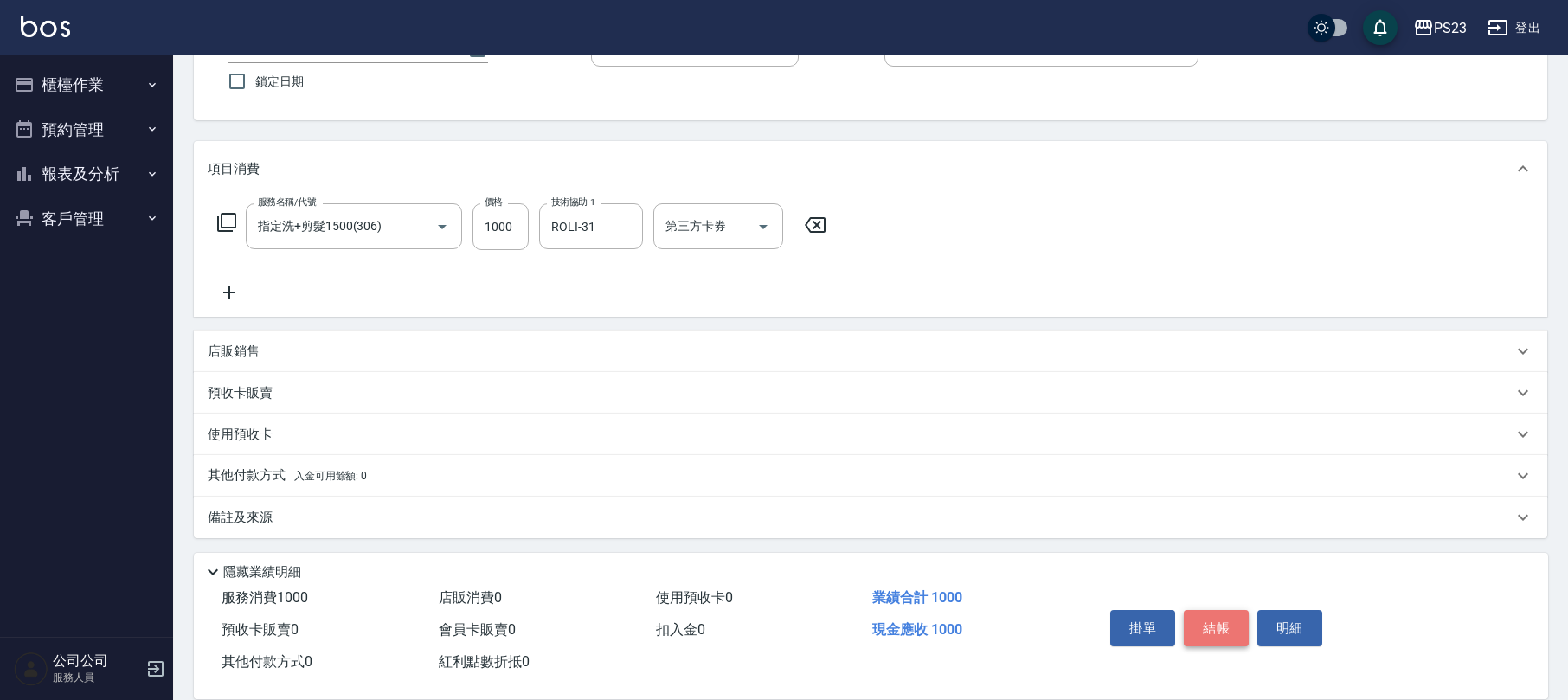
click at [1225, 624] on button "結帳" at bounding box center [1217, 628] width 65 height 36
type input "[DATE] 19:34"
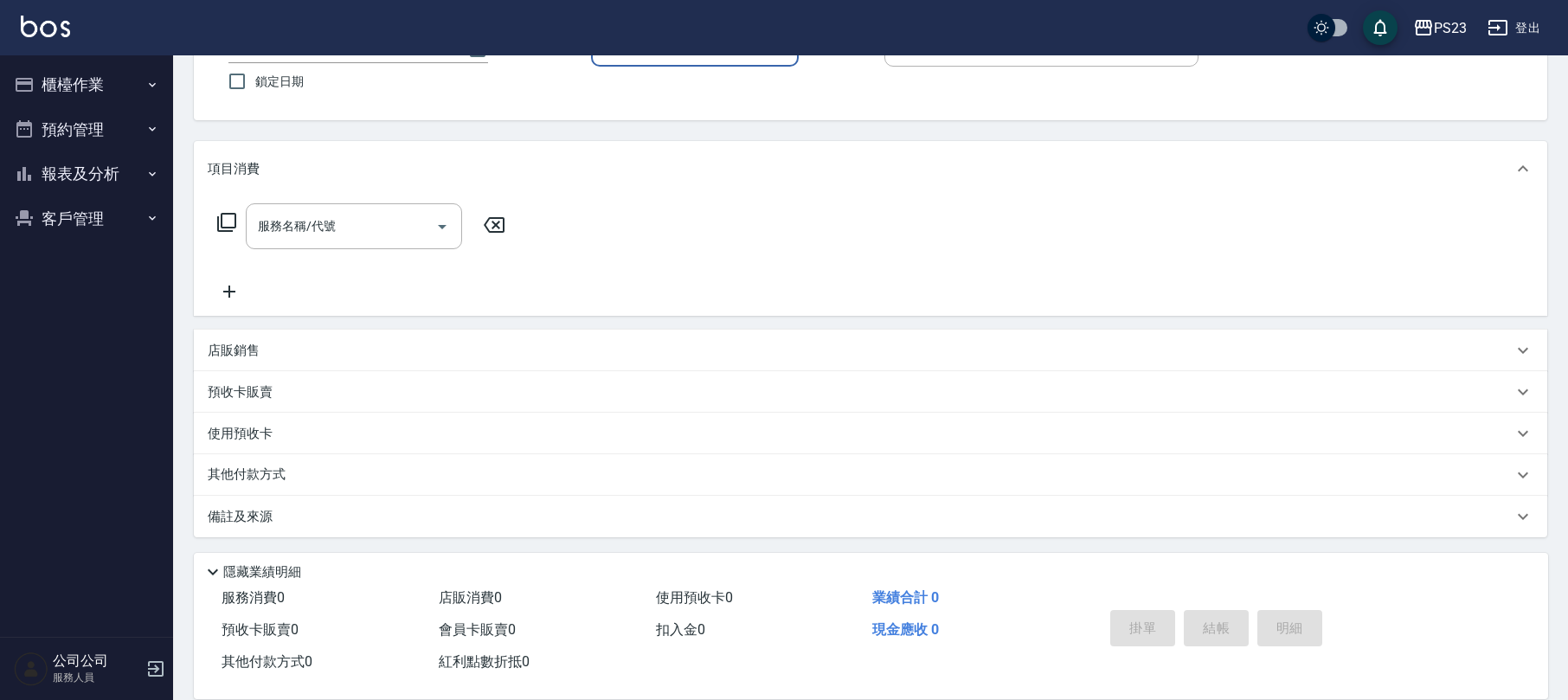
scroll to position [0, 0]
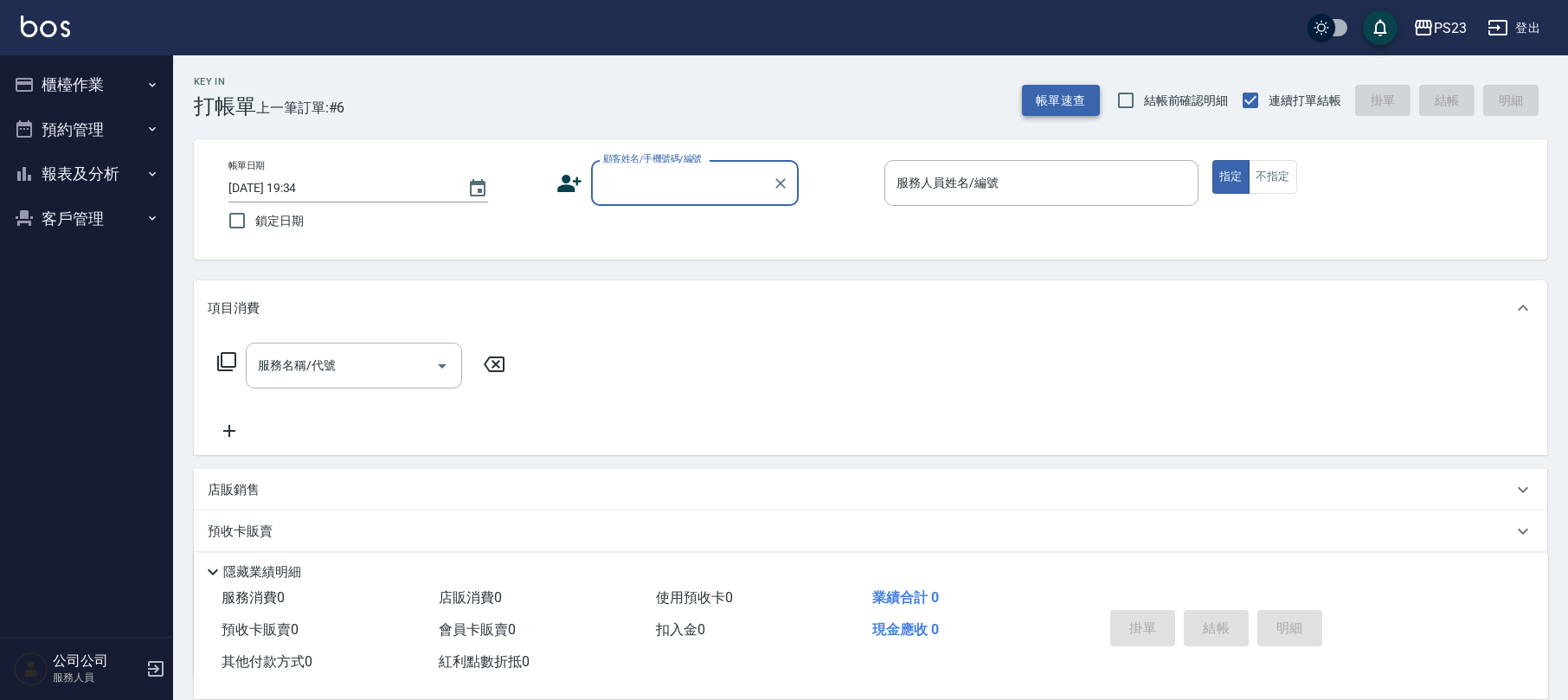
click at [1067, 105] on button "帳單速查" at bounding box center [1060, 100] width 78 height 32
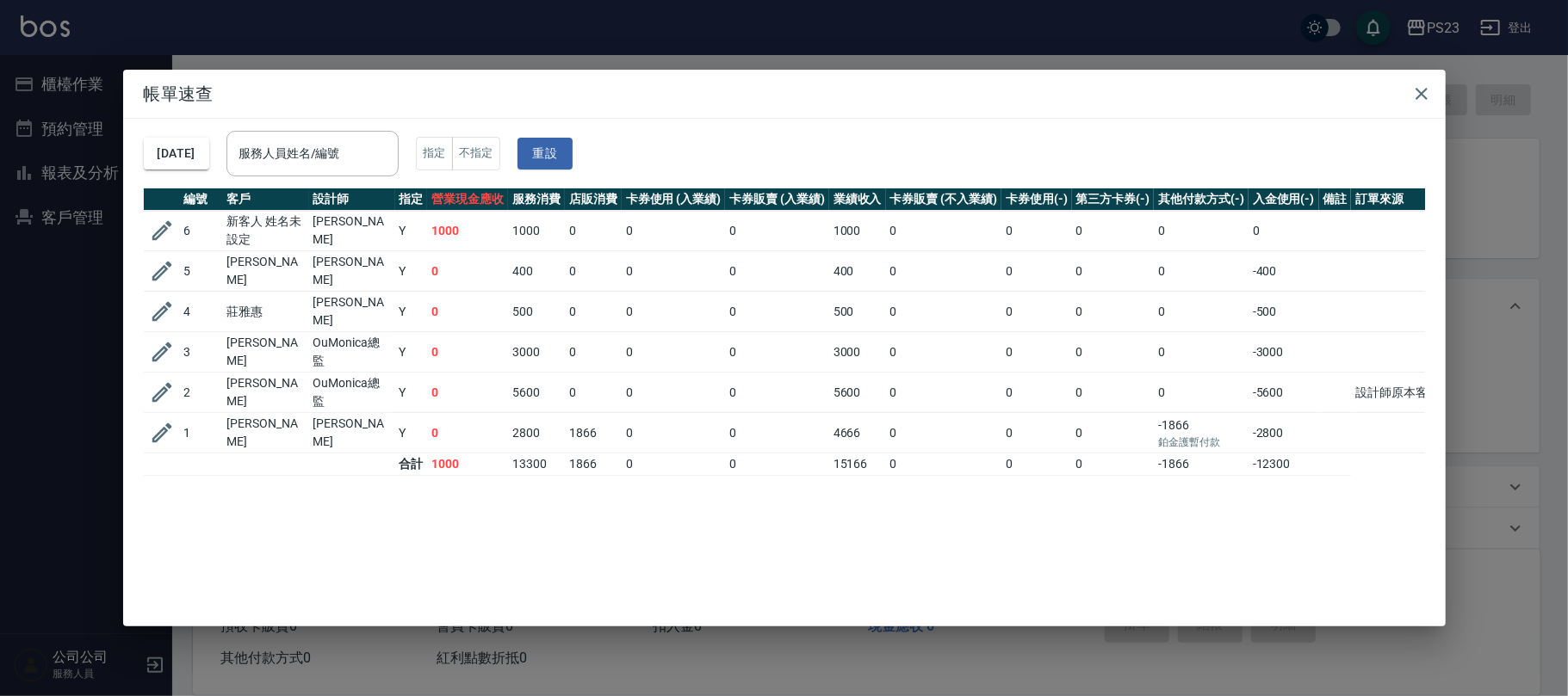
click at [163, 224] on icon "button" at bounding box center [162, 230] width 25 height 25
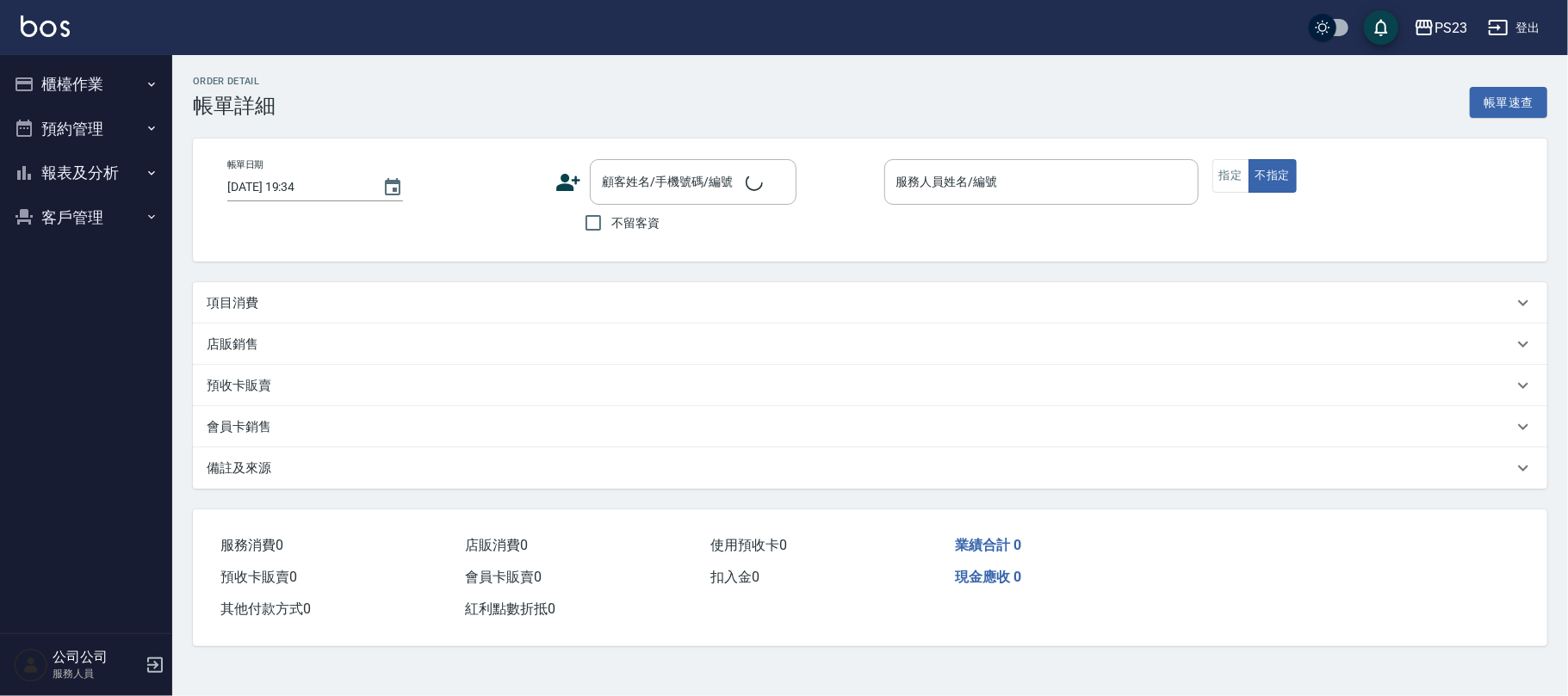
type input "[DATE] 19:33"
type input "[PERSON_NAME]-89"
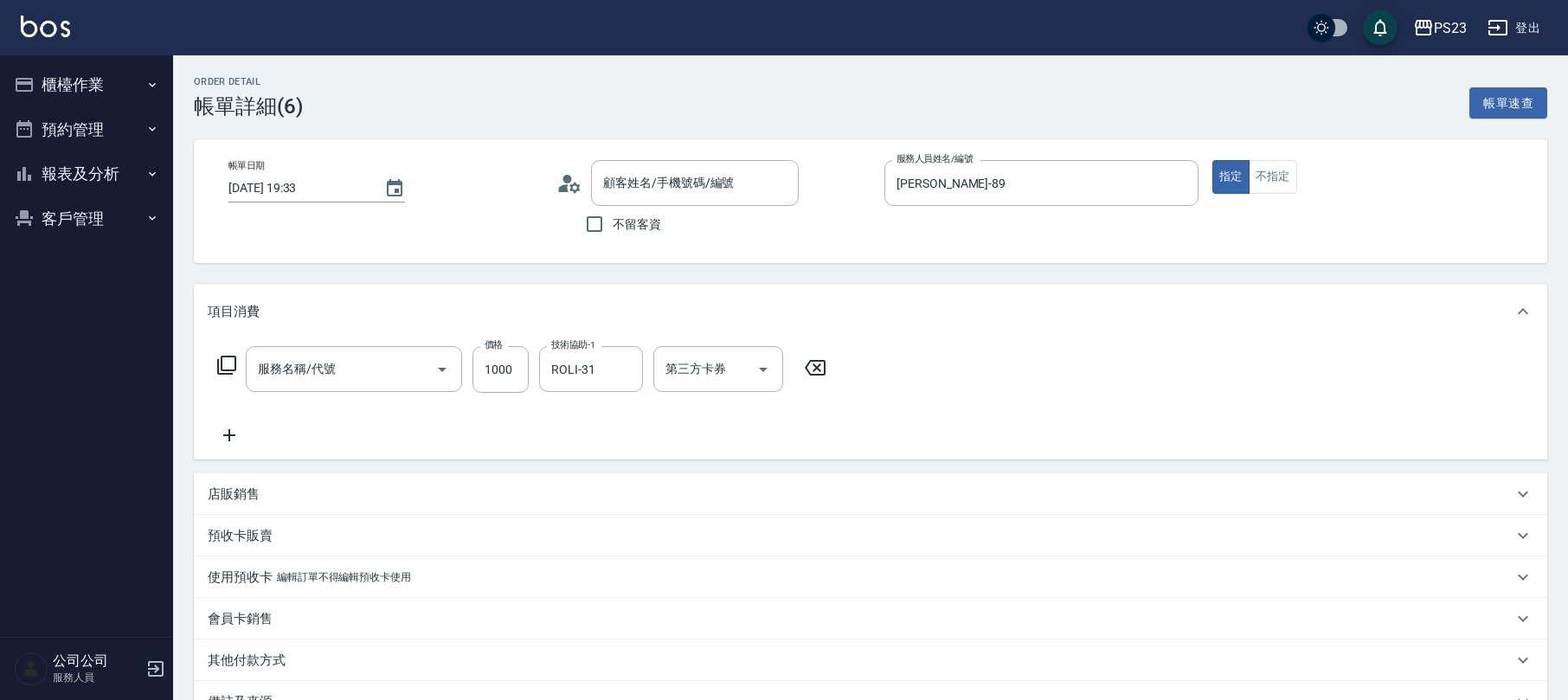
type input "指定洗+剪髮1500(306)"
type input "新客人 姓名未設定/09000/"
click at [1282, 181] on button "不指定" at bounding box center [1273, 177] width 48 height 33
click at [412, 367] on icon "Clear" at bounding box center [418, 370] width 18 height 18
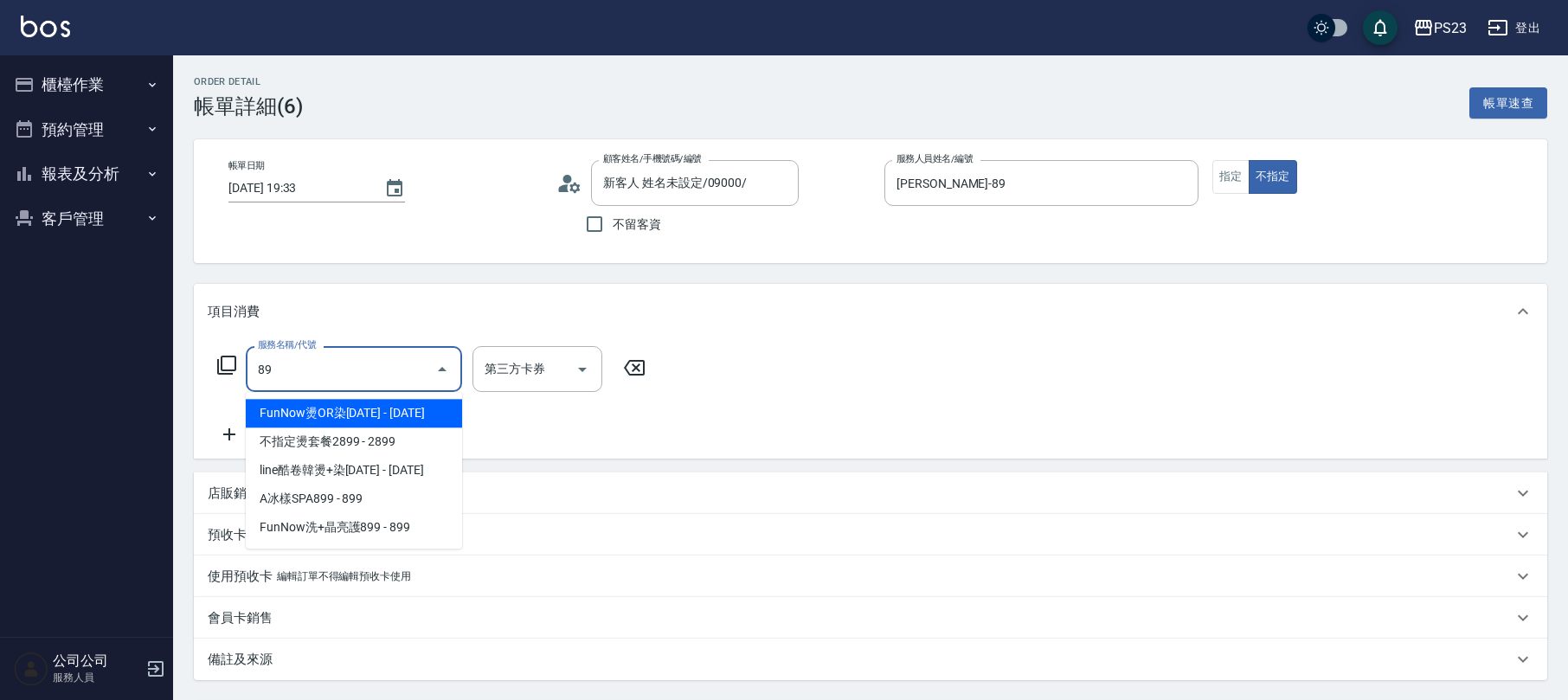
type input "8"
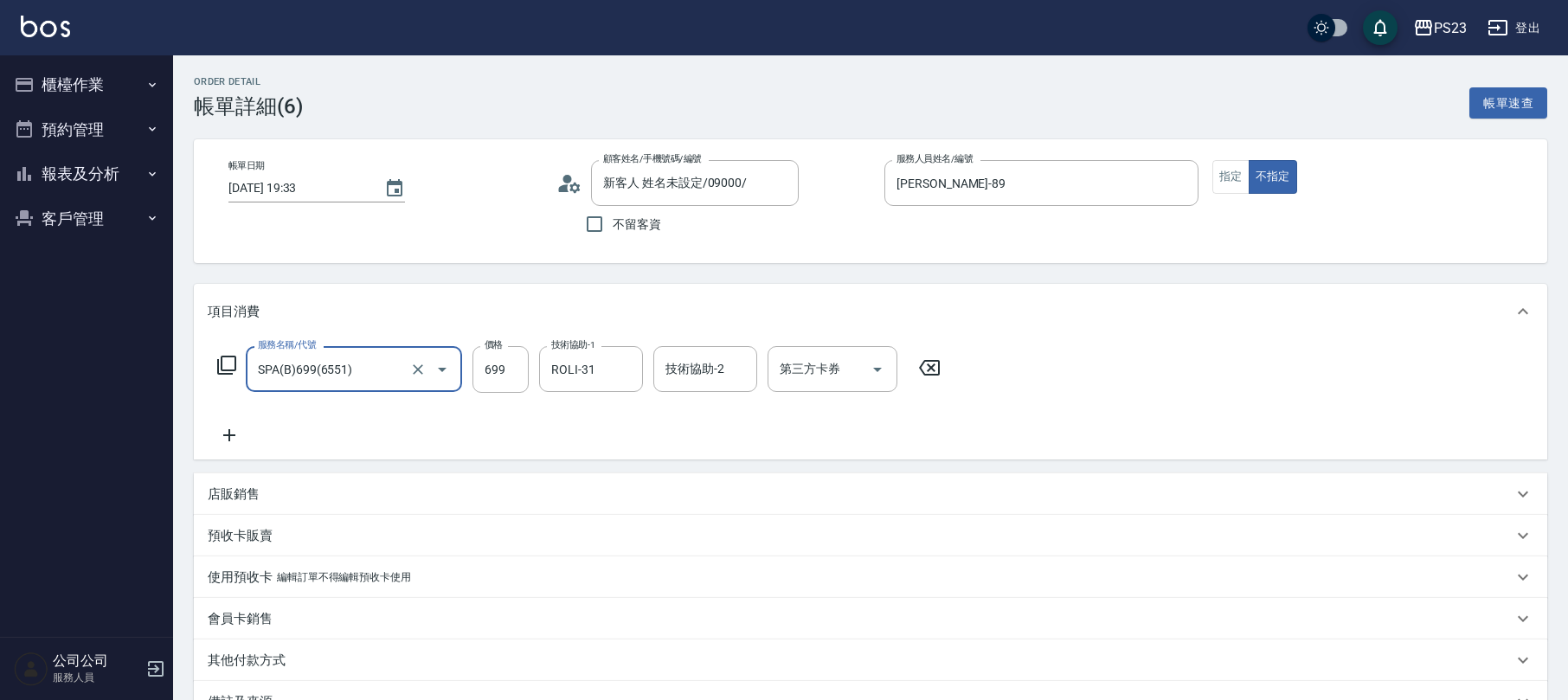
type input "SPA(B)699(6551)"
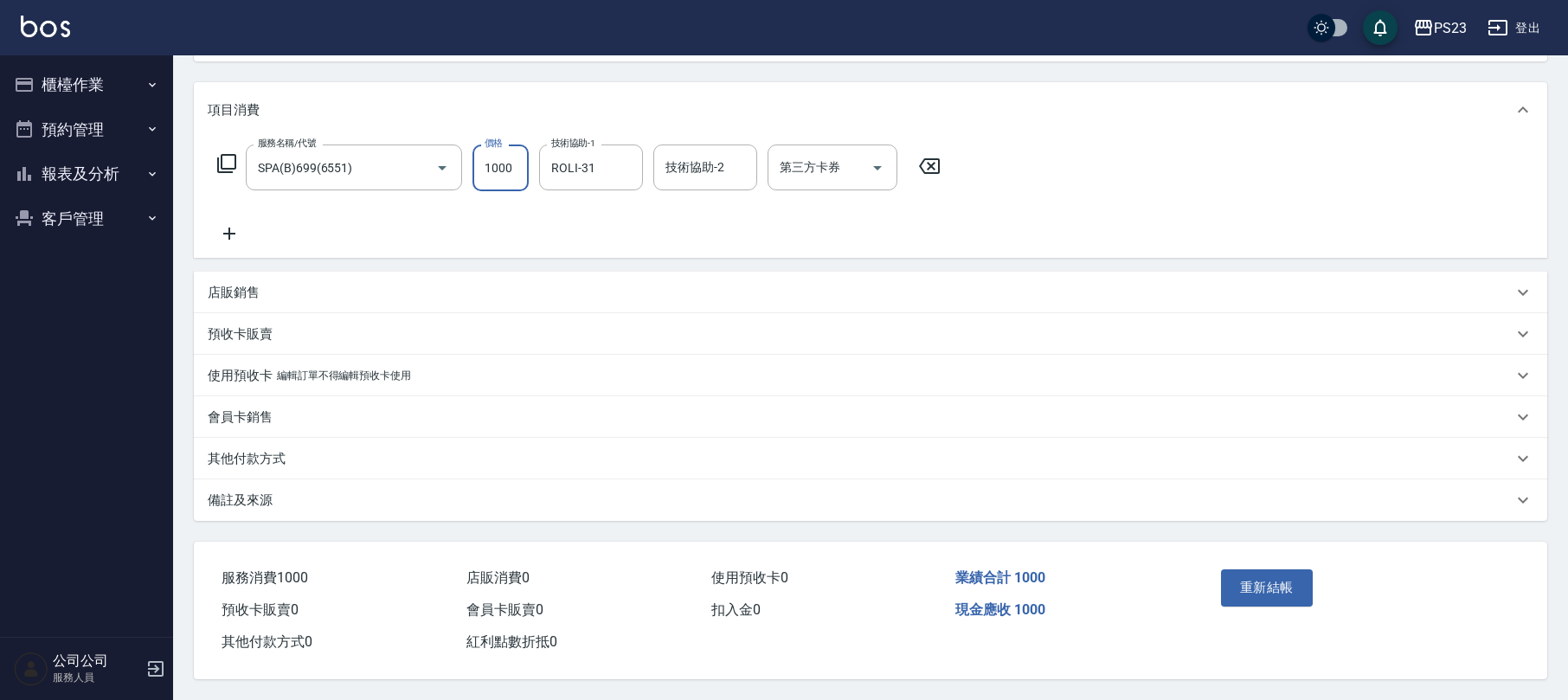
type input "1000"
click at [264, 459] on p "其他付款方式" at bounding box center [246, 459] width 78 height 18
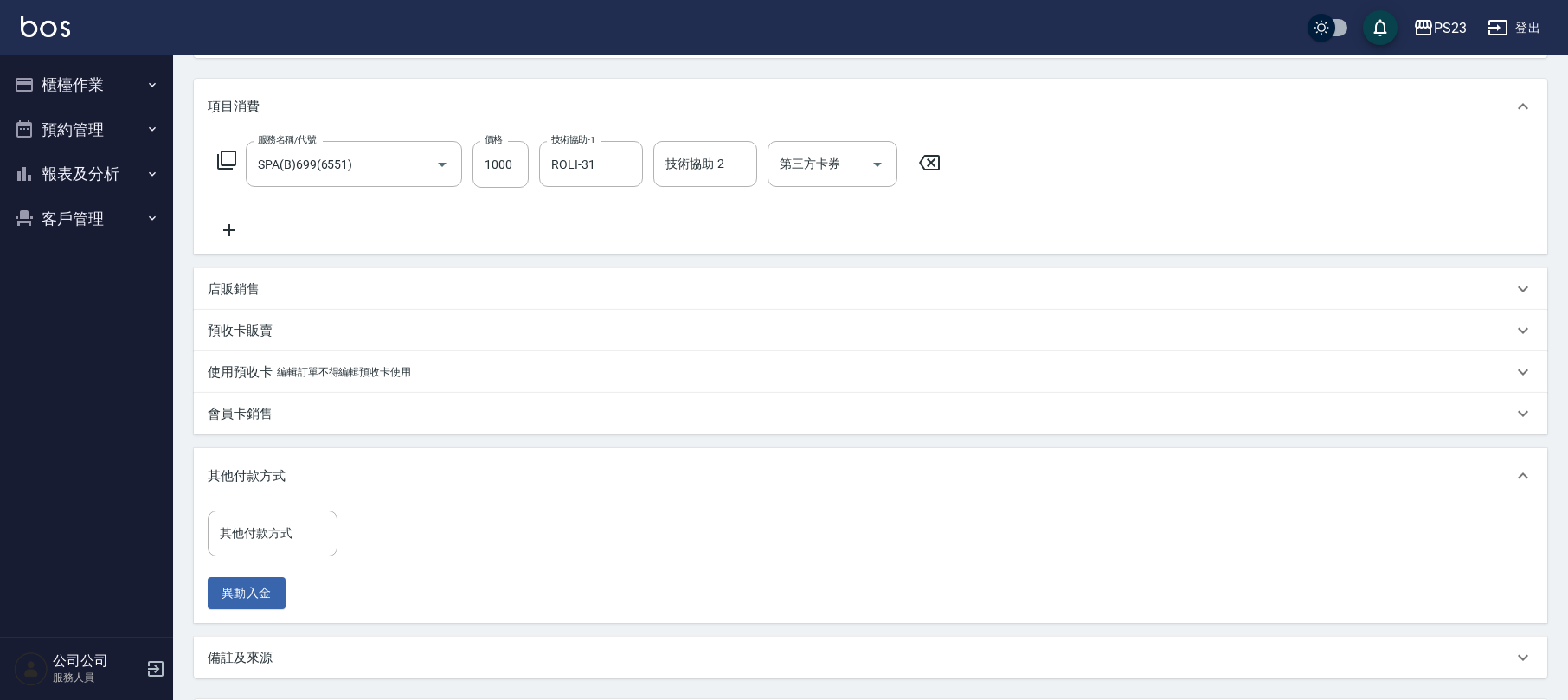
scroll to position [367, 0]
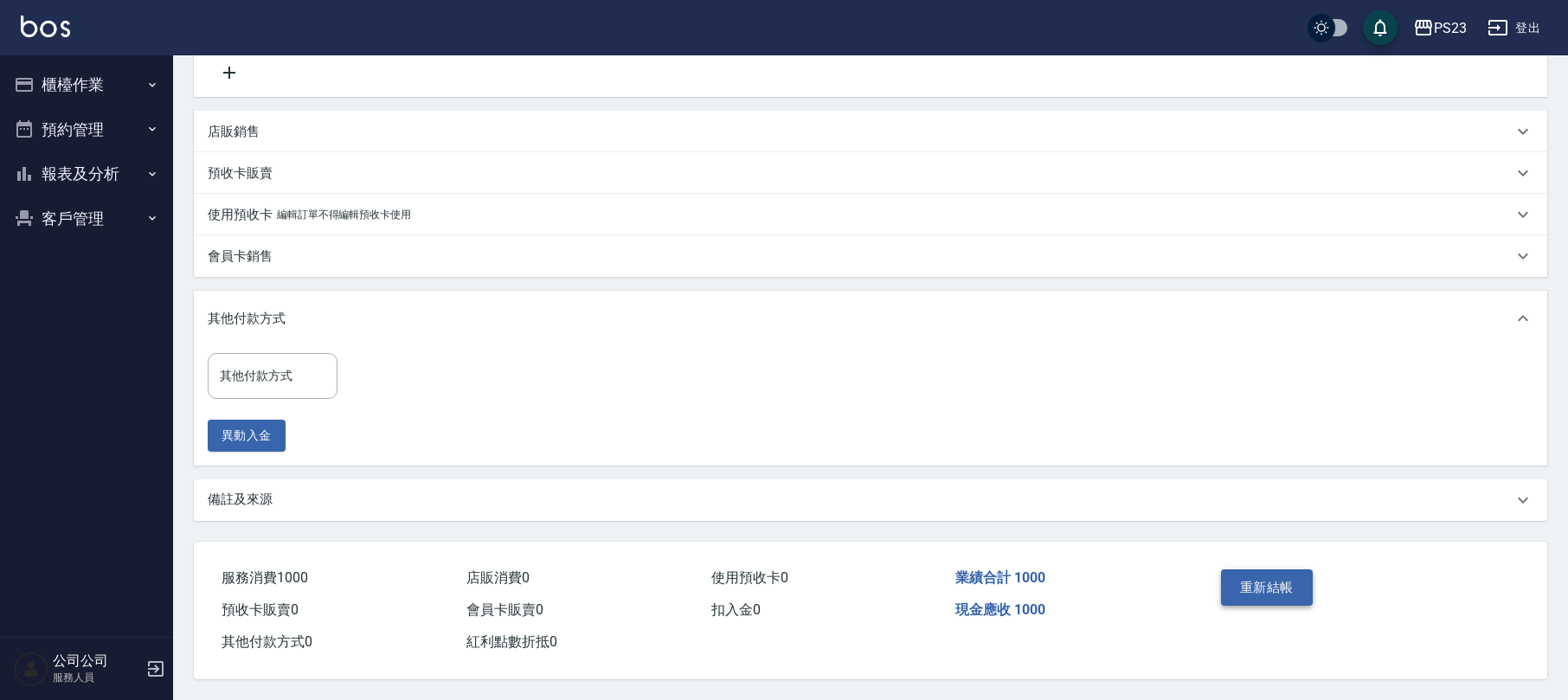
click at [1278, 587] on button "重新結帳" at bounding box center [1266, 587] width 92 height 36
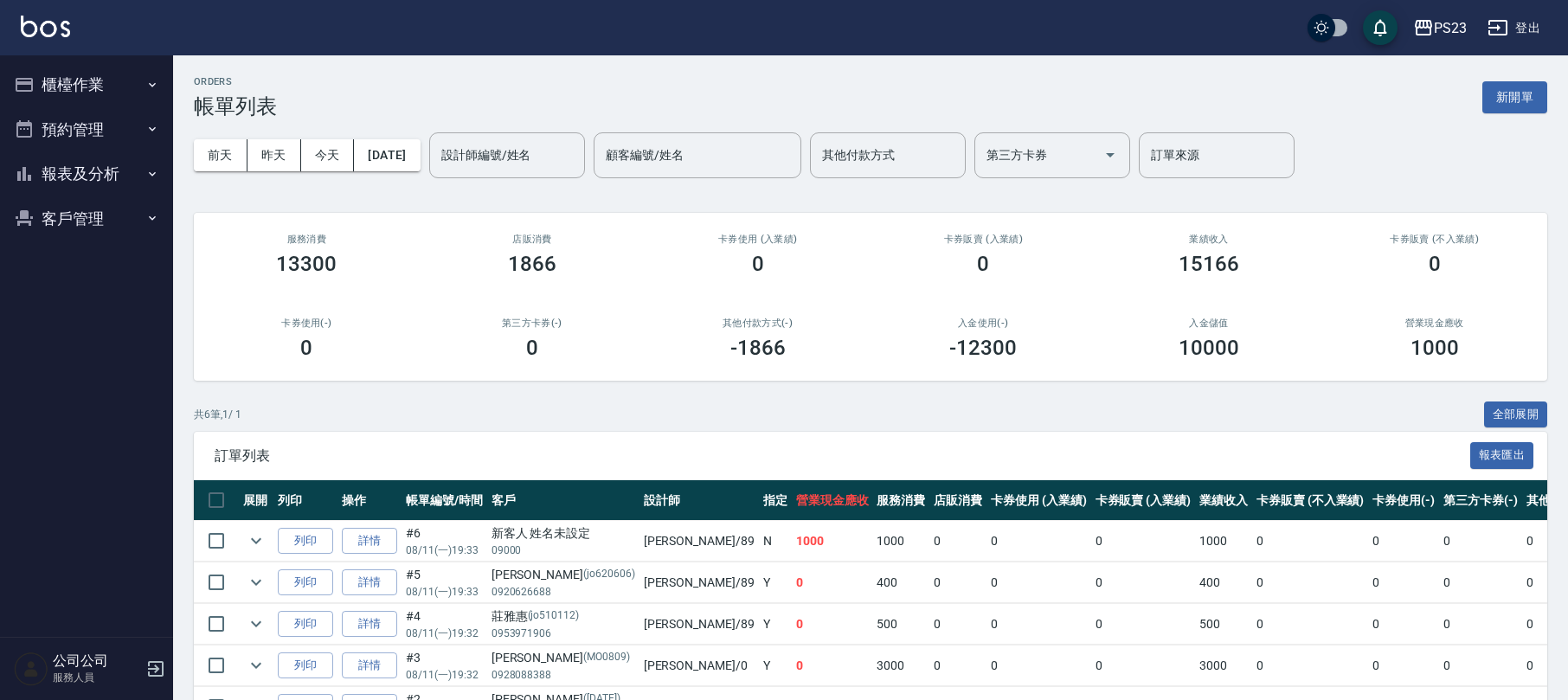
click at [101, 70] on button "櫃檯作業" at bounding box center [87, 85] width 159 height 45
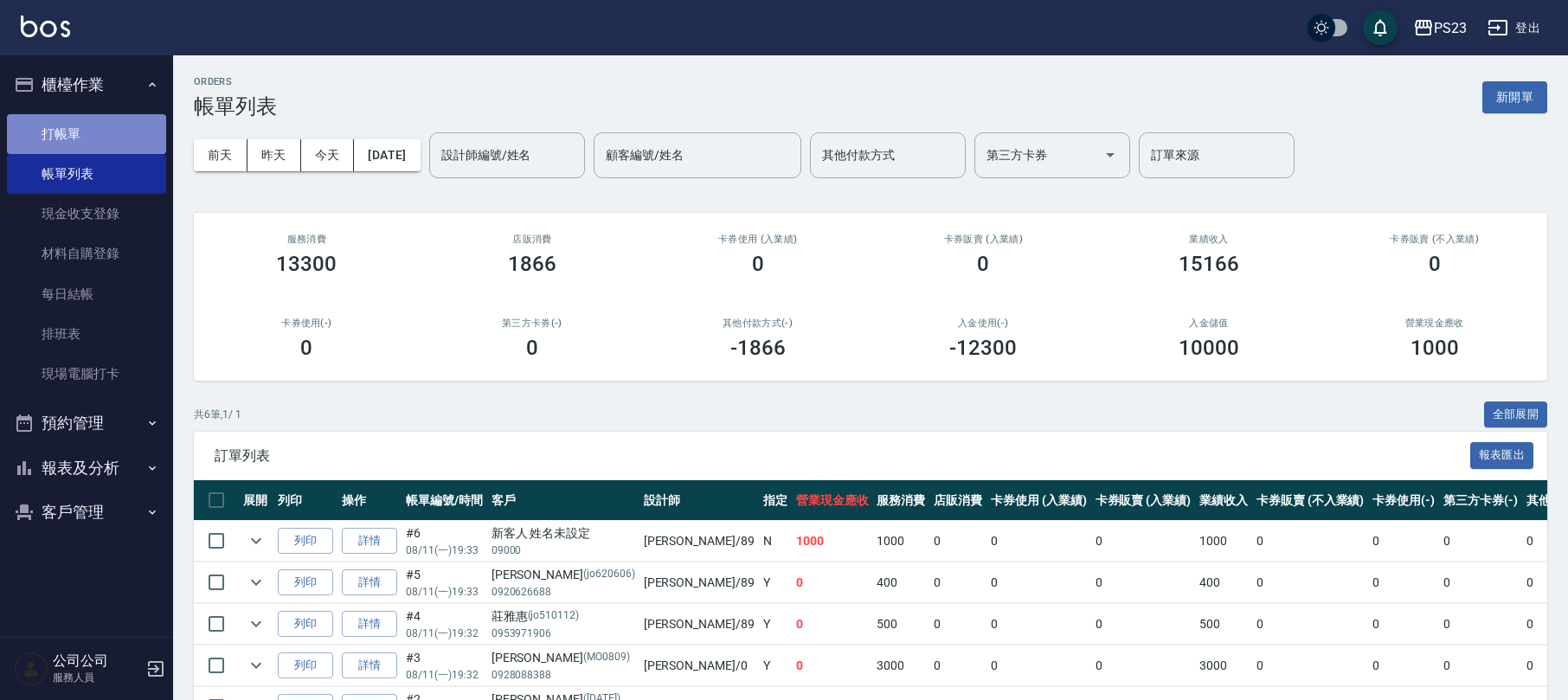
click at [91, 125] on link "打帳單" at bounding box center [87, 134] width 159 height 39
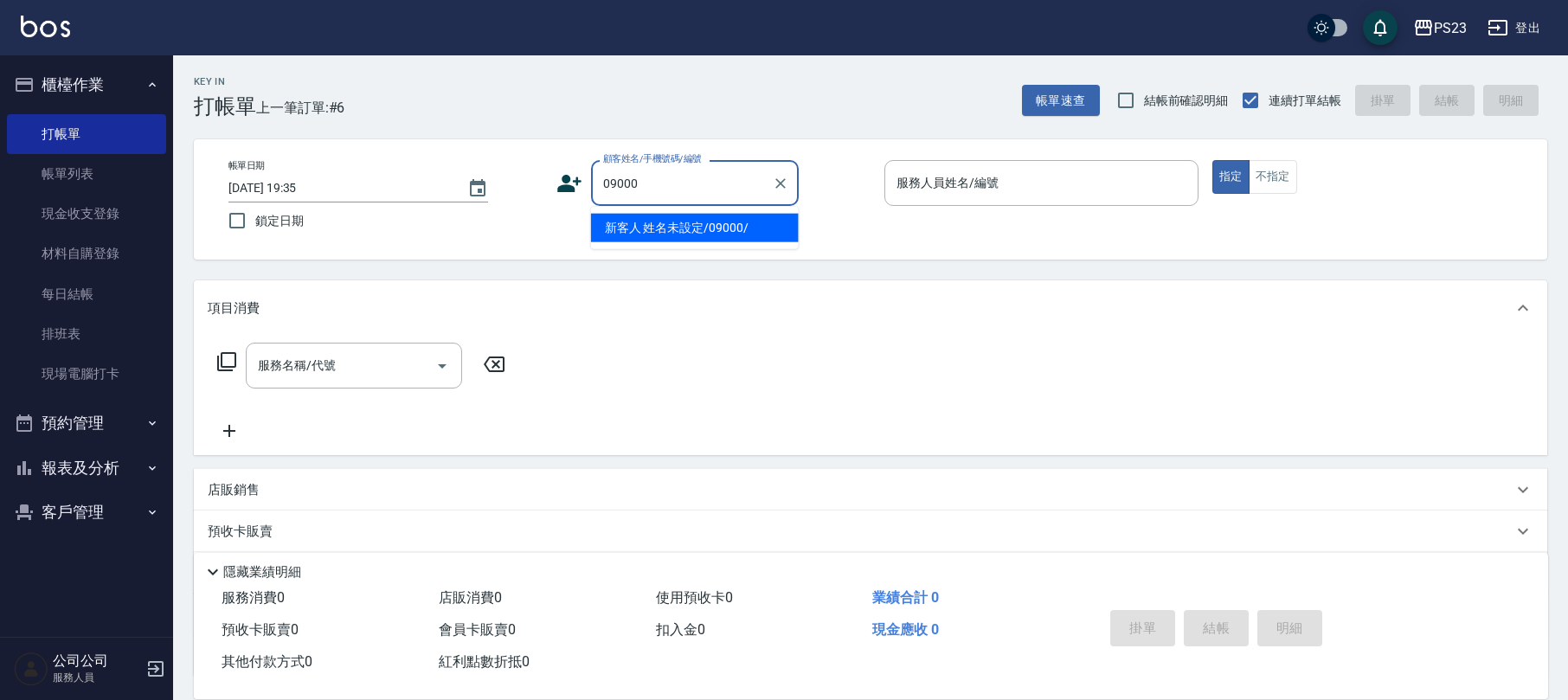
type input "新客人 姓名未設定/09000/"
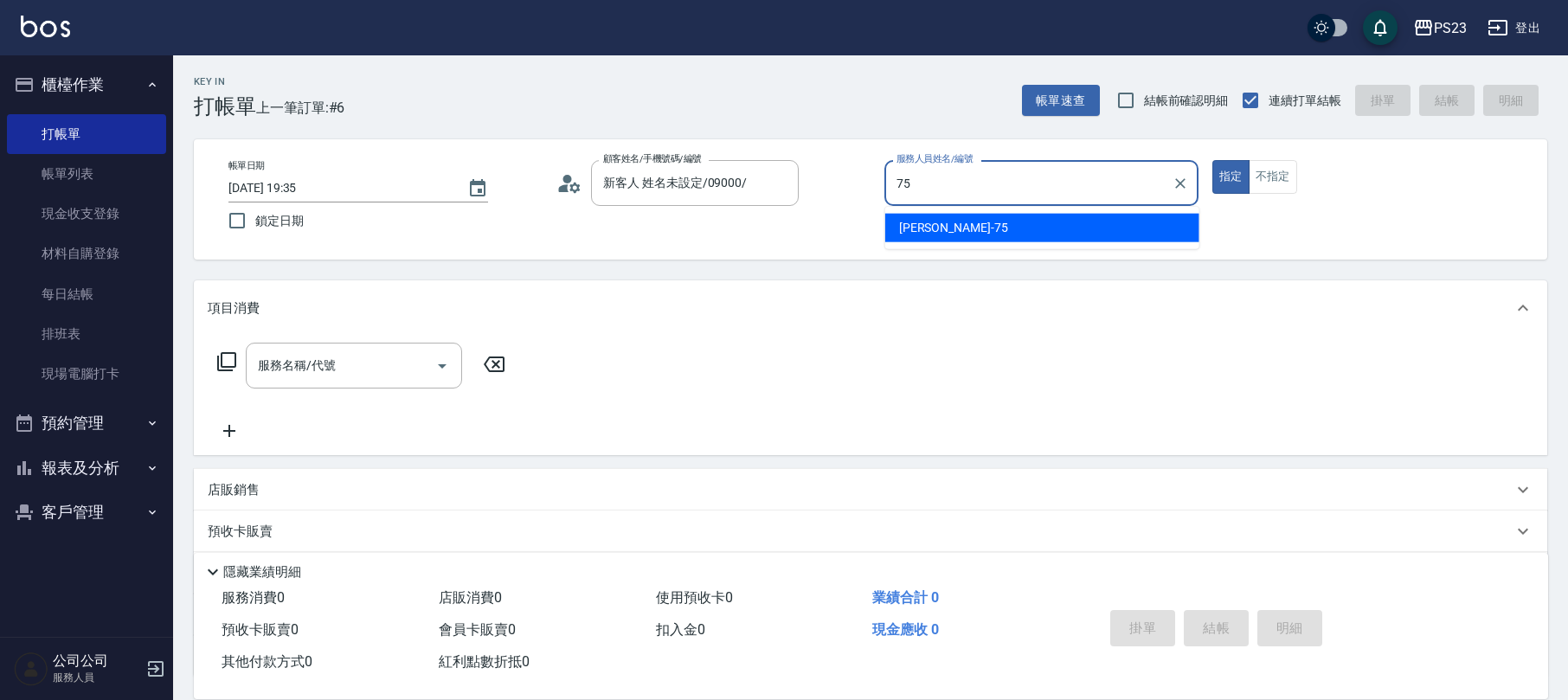
type input "Donna-75"
type button "true"
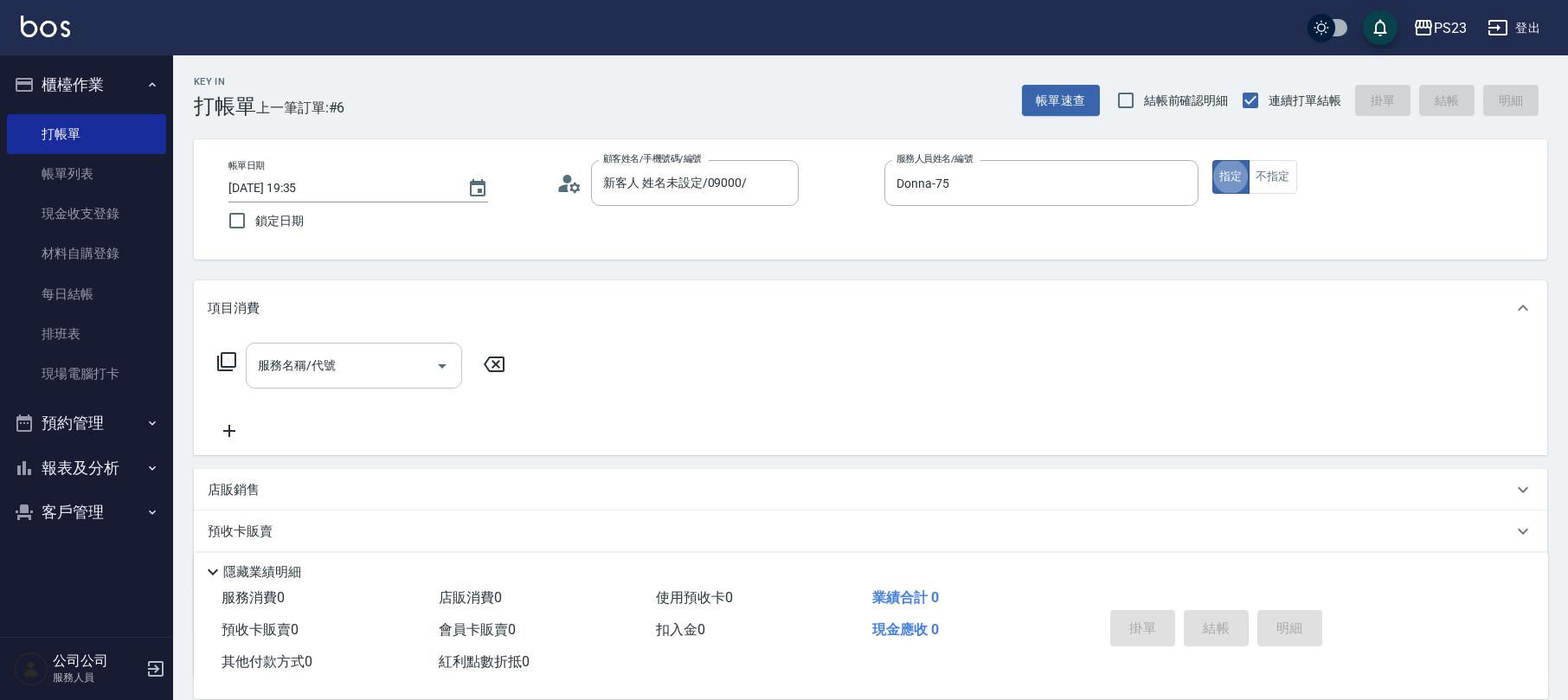
click at [305, 363] on div "服務名稱/代號 服務名稱/代號" at bounding box center [354, 365] width 217 height 46
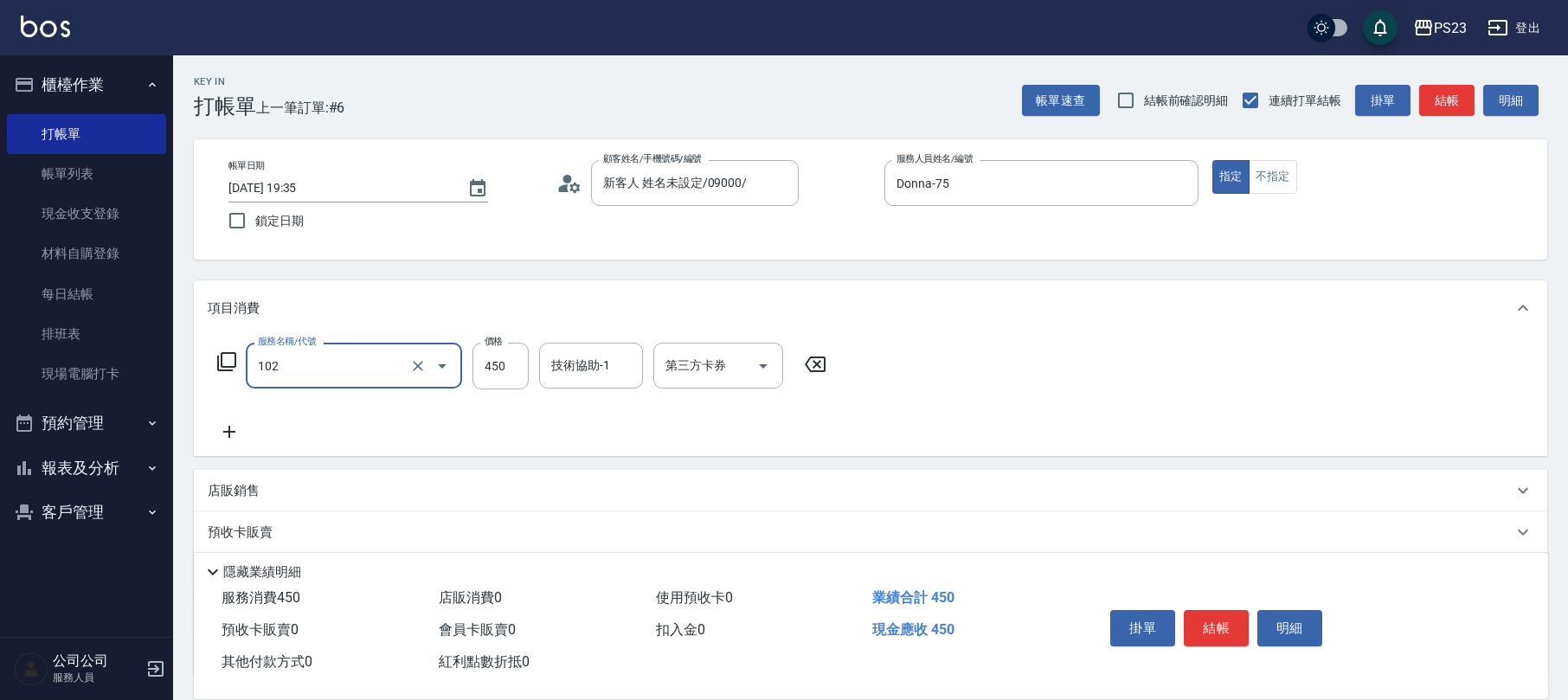
type input "洗髮450(102)"
type input "500"
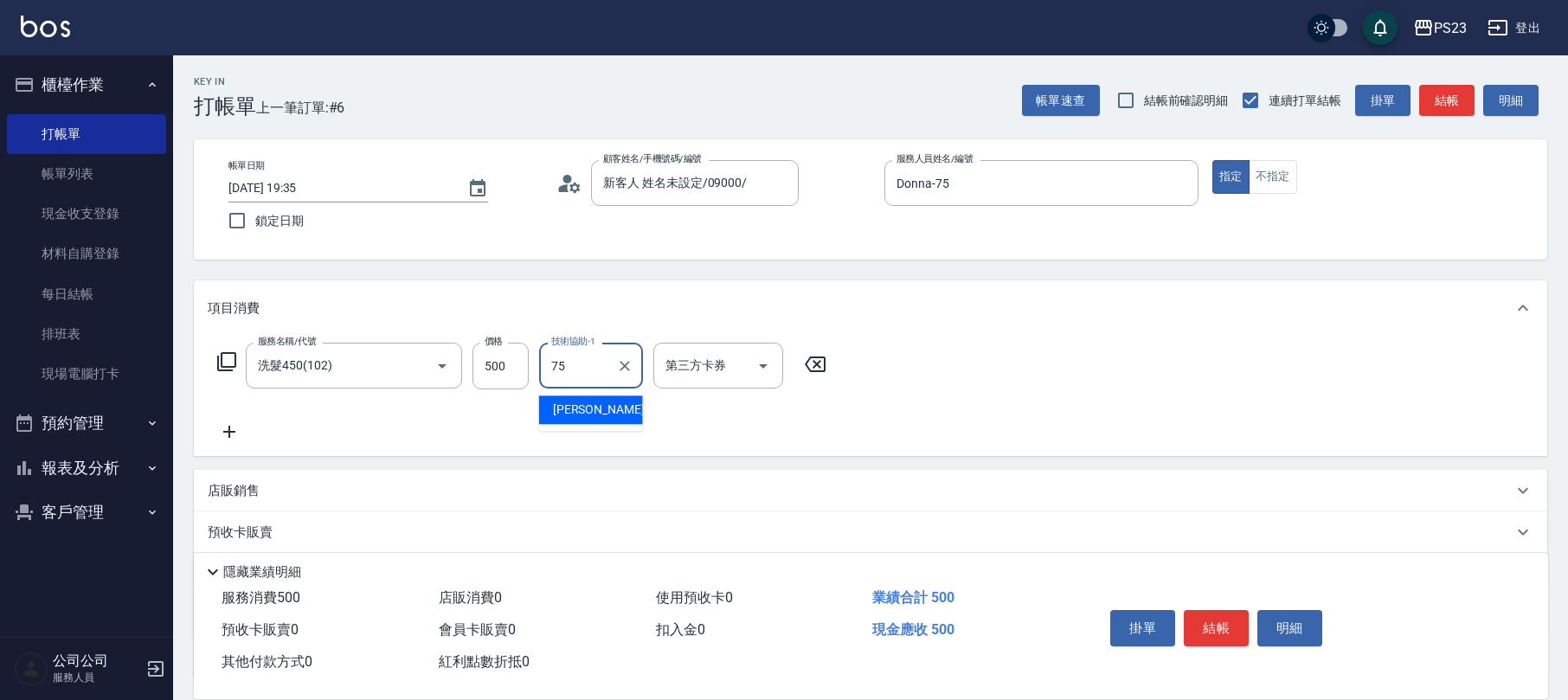
type input "Donna-75"
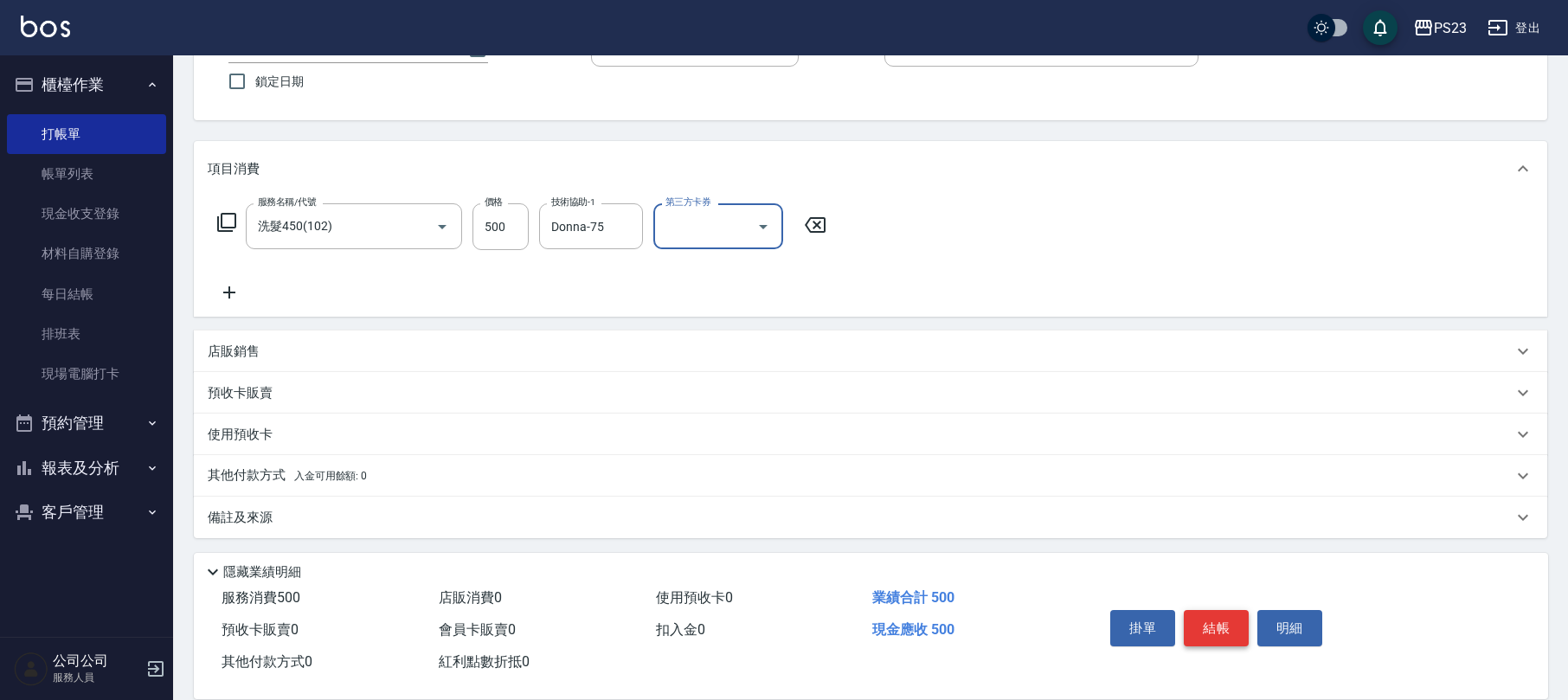
click at [1213, 617] on button "結帳" at bounding box center [1217, 628] width 65 height 36
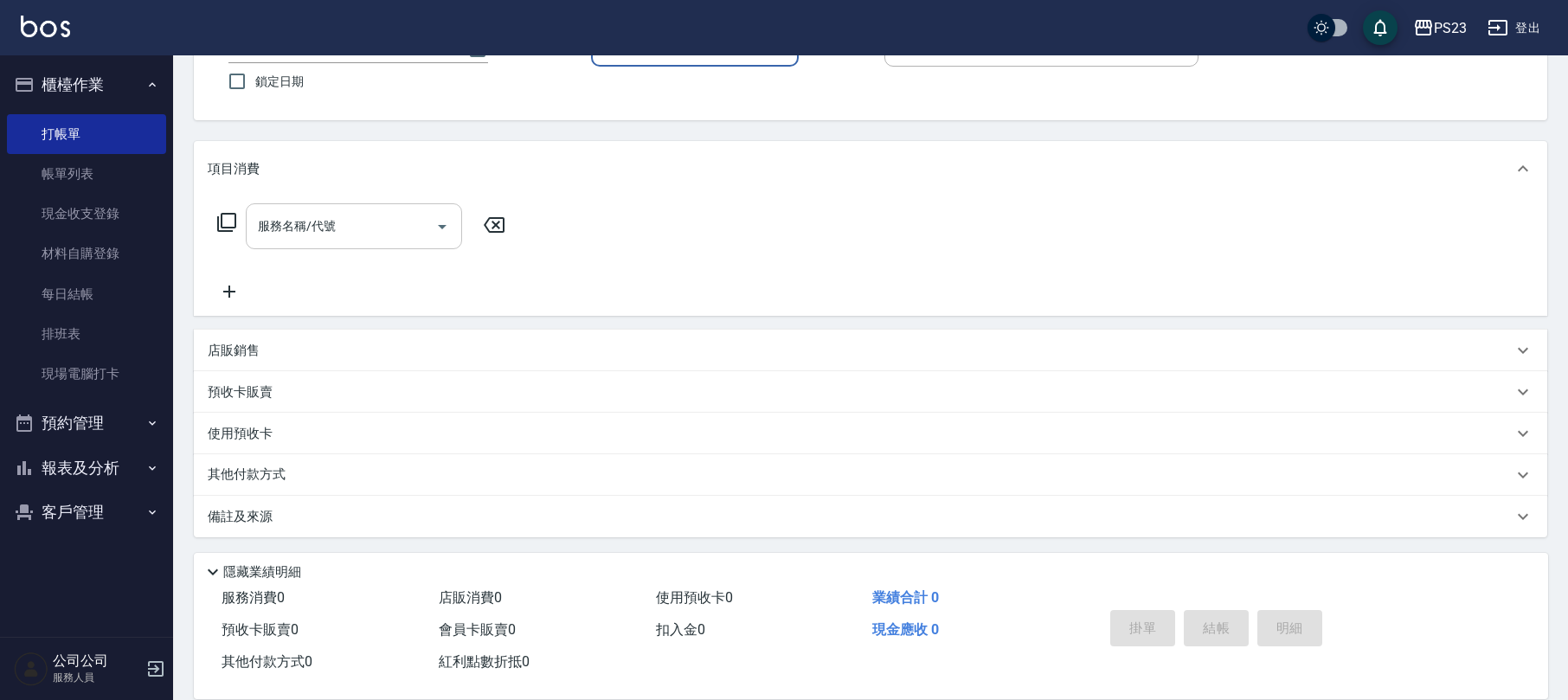
scroll to position [0, 0]
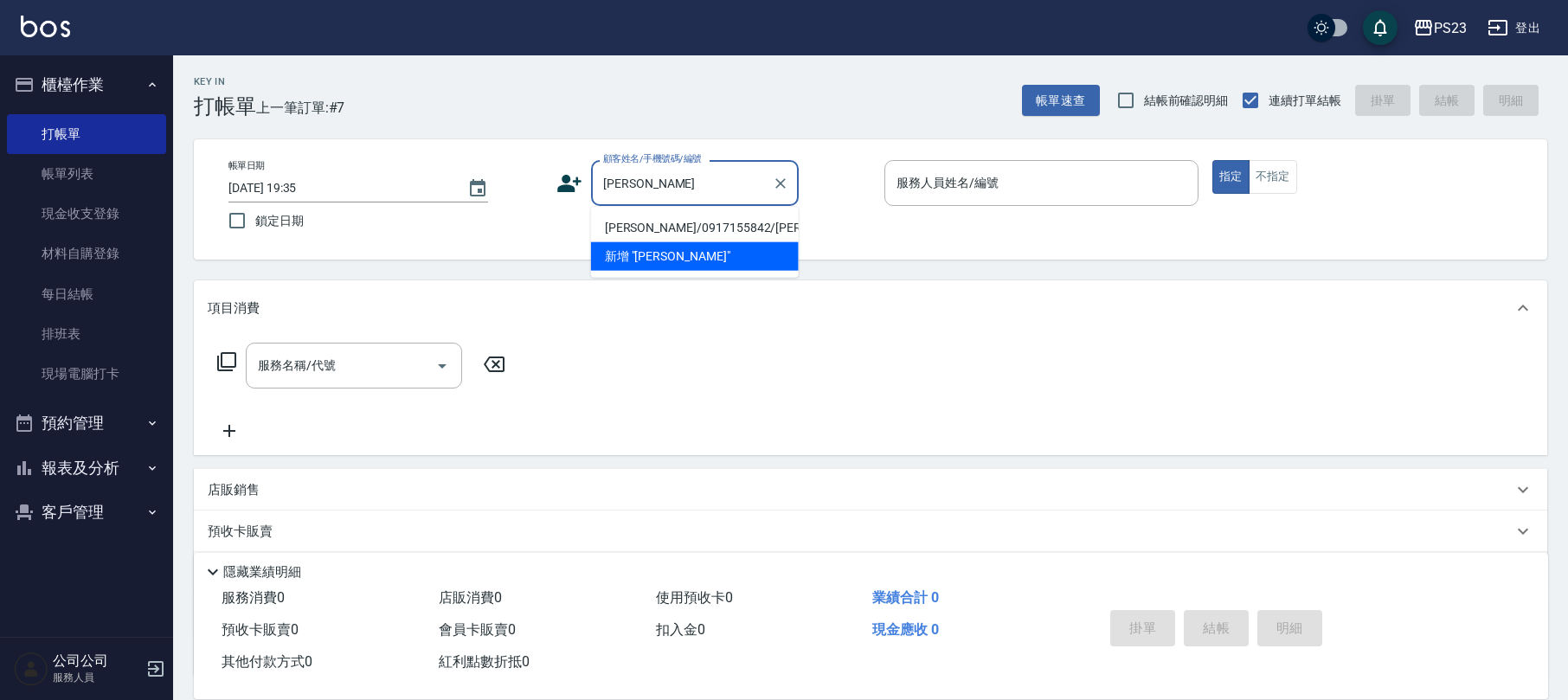
click at [717, 229] on li "[PERSON_NAME]/0917155842/[PERSON_NAME]" at bounding box center [694, 227] width 208 height 29
type input "[PERSON_NAME]/0917155842/[PERSON_NAME]"
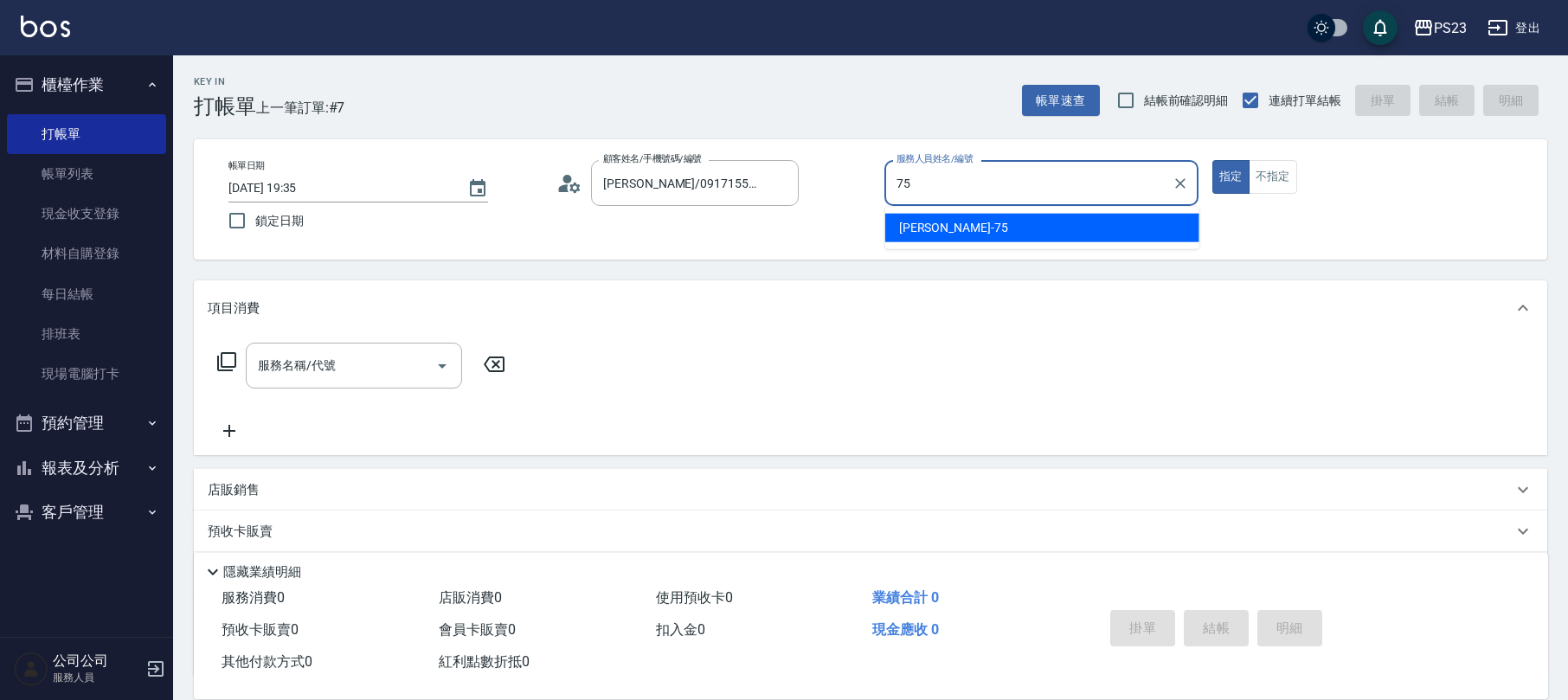
type input "Donna-75"
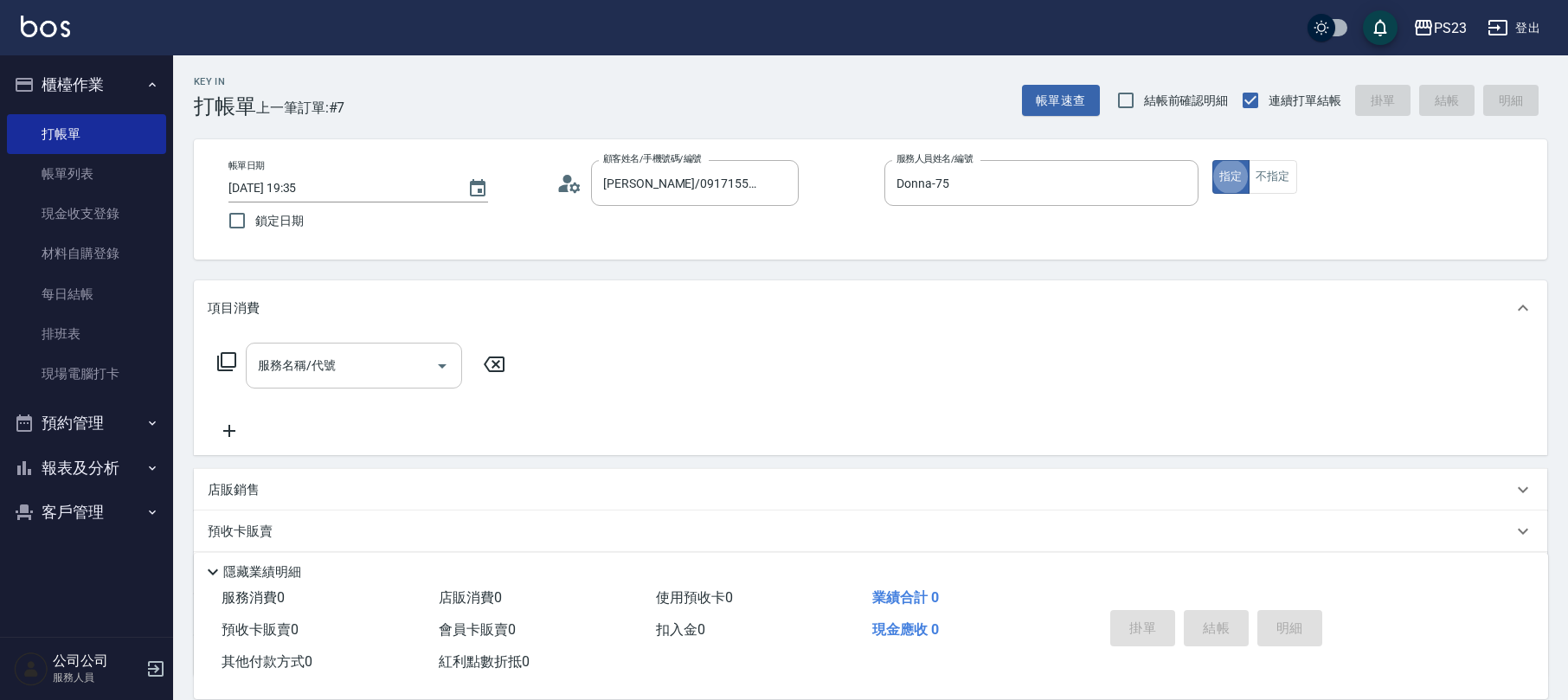
click at [391, 374] on input "服務名稱/代號" at bounding box center [342, 365] width 175 height 31
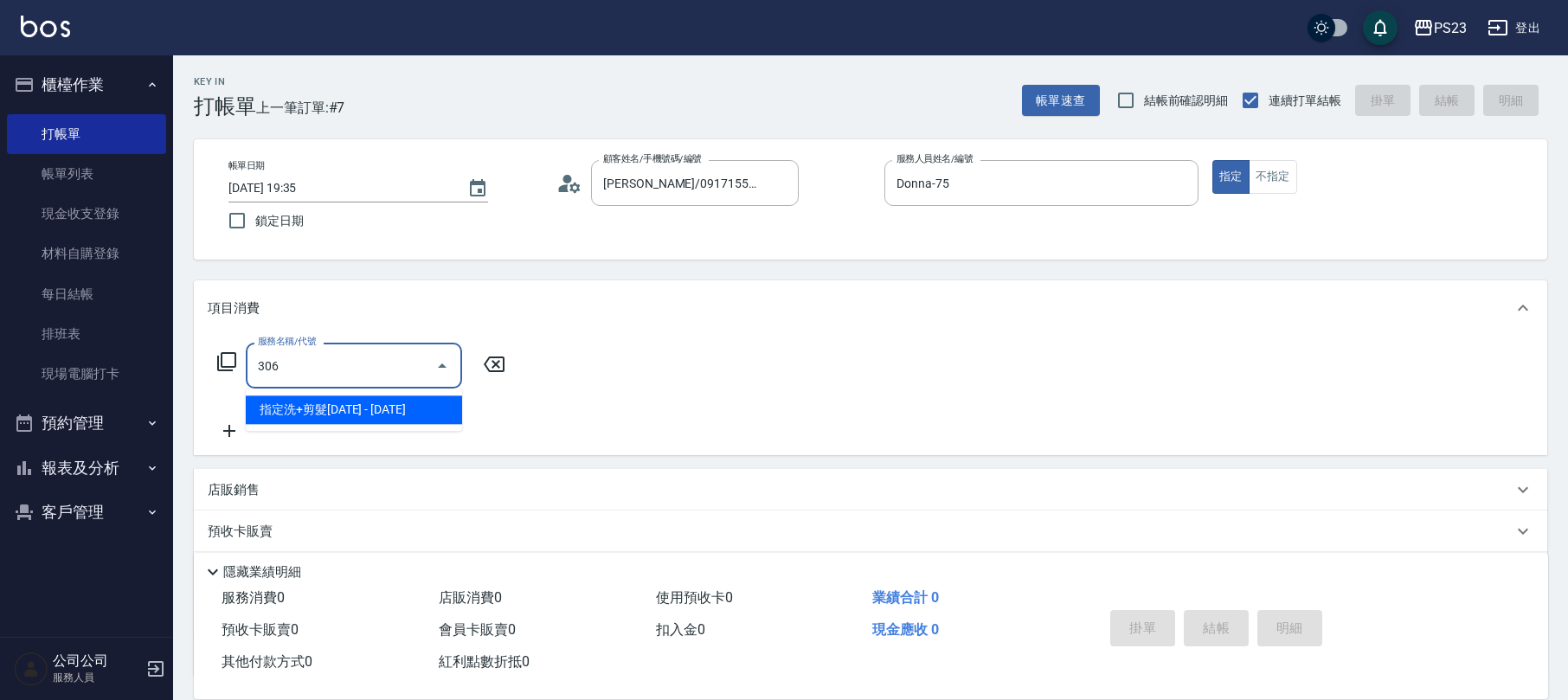
type input "指定洗+剪髮1500(306)"
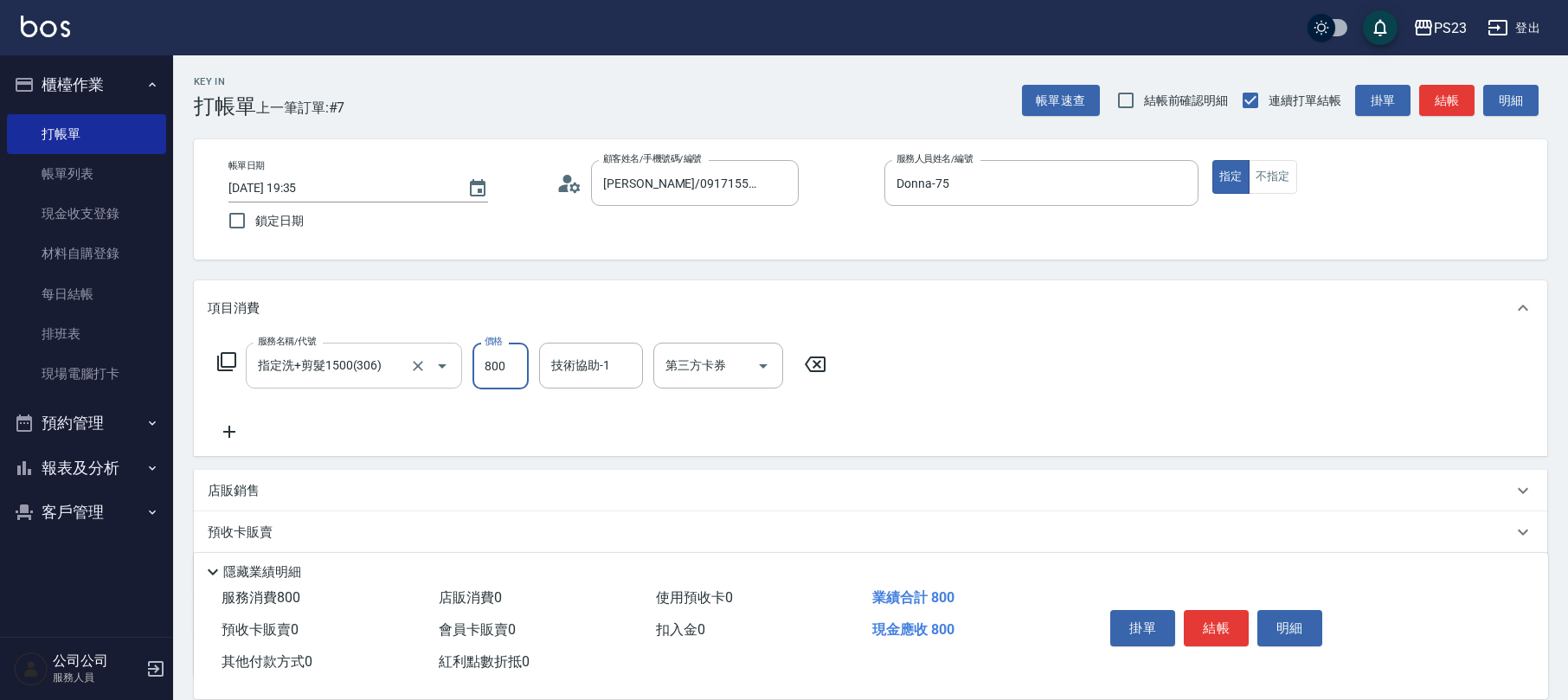
type input "800"
type input "Donna-75"
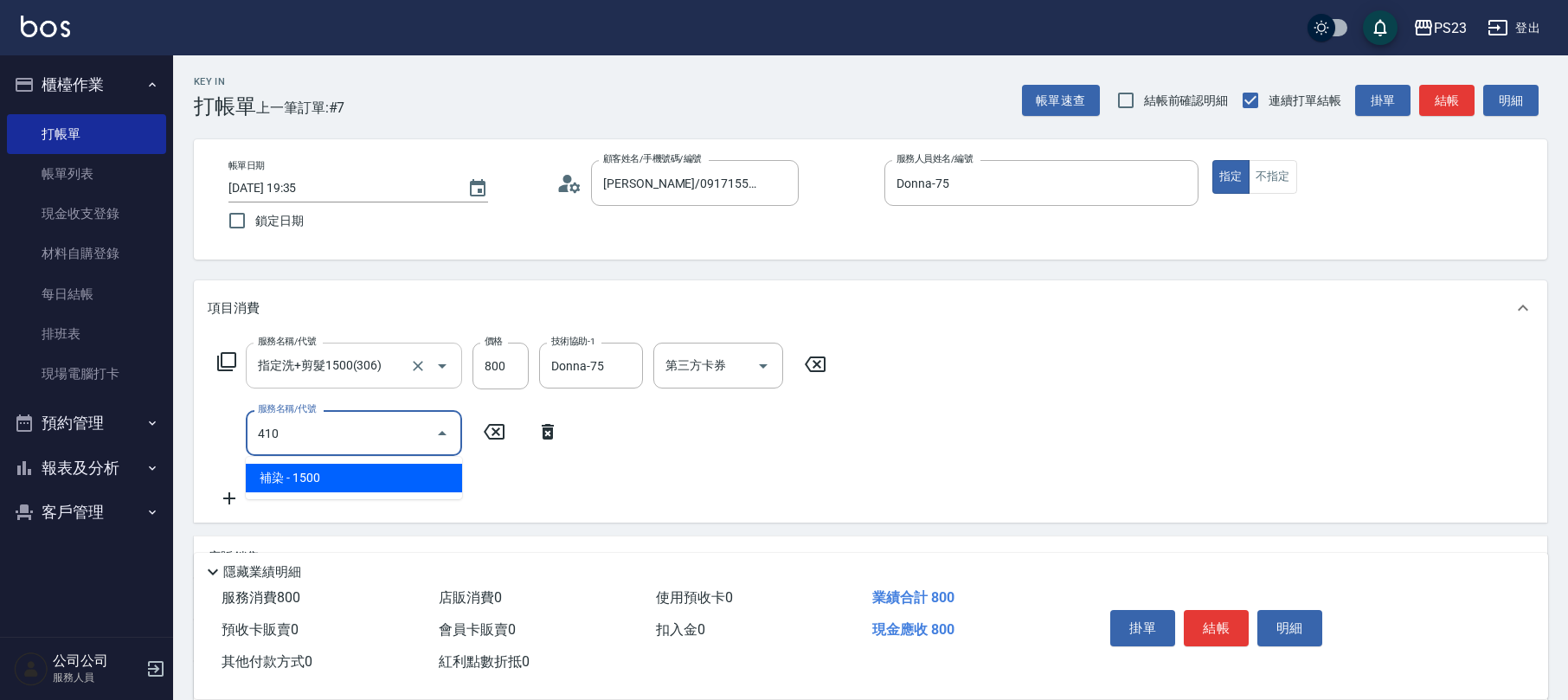
type input "補染(410)"
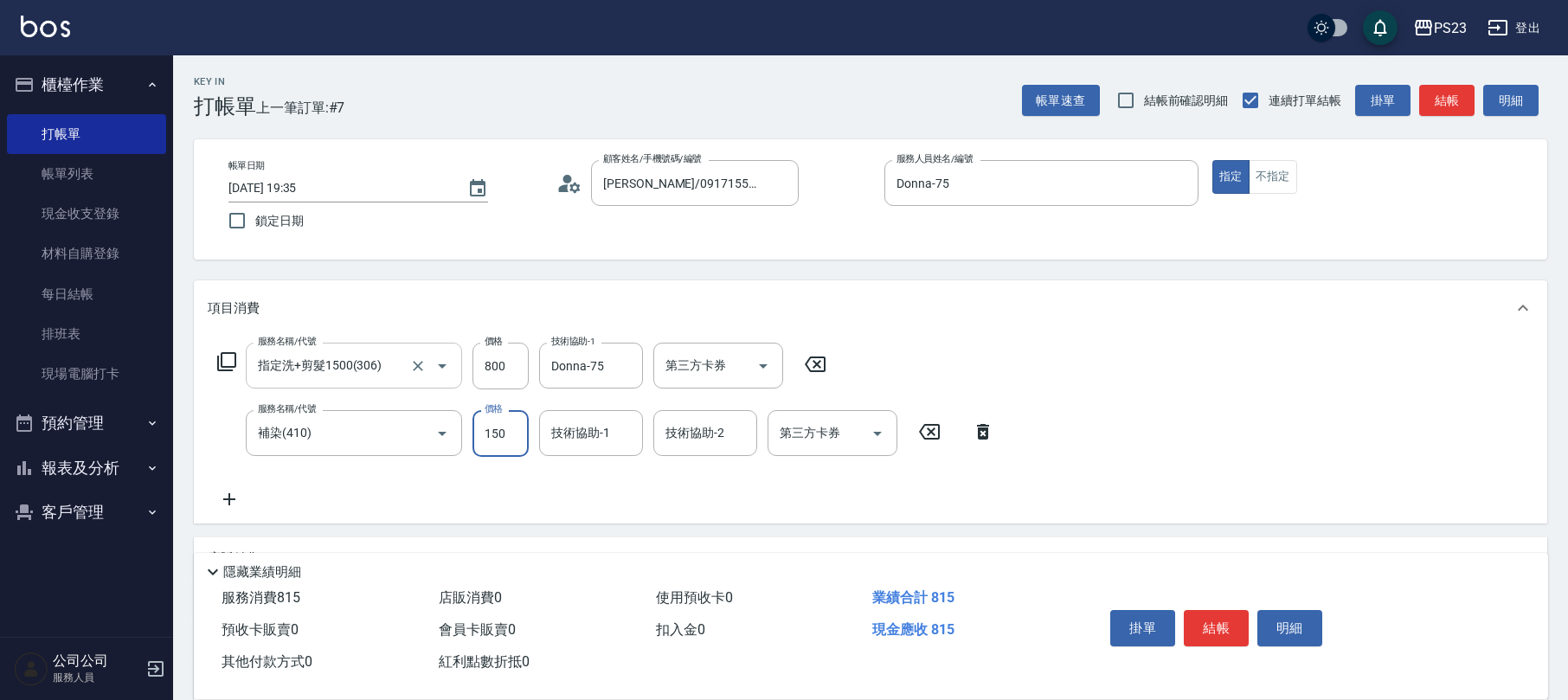
type input "1500"
type input "Donna-75"
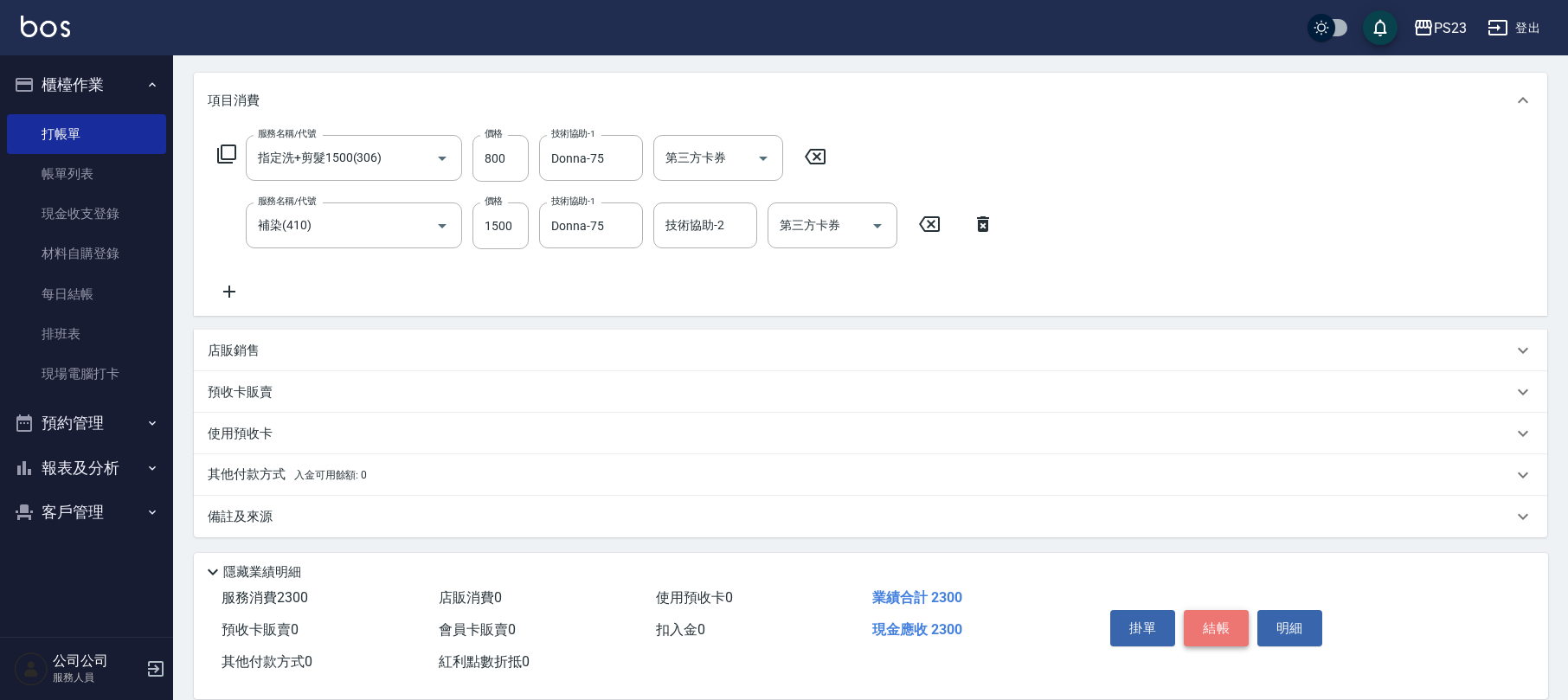
click at [1212, 617] on button "結帳" at bounding box center [1217, 628] width 65 height 36
type input "[DATE] 19:36"
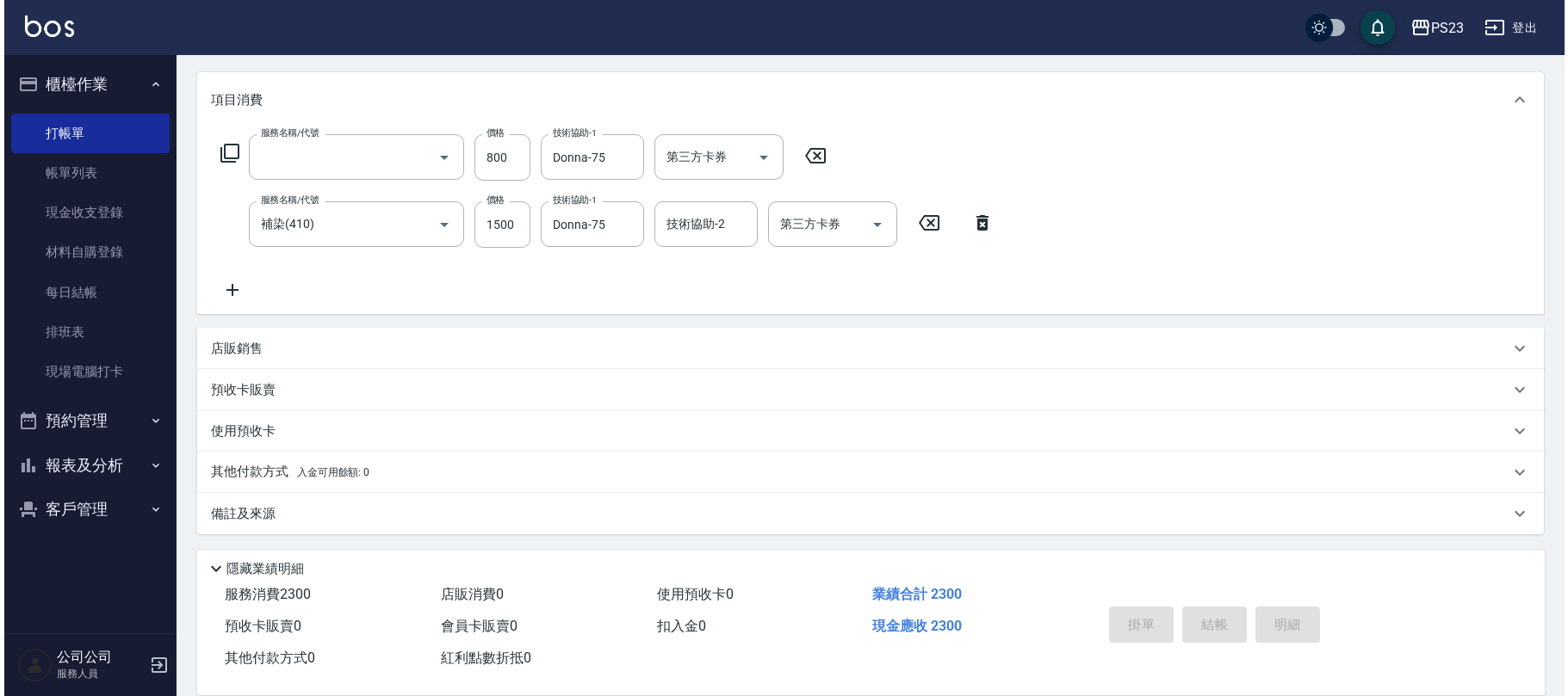
scroll to position [0, 0]
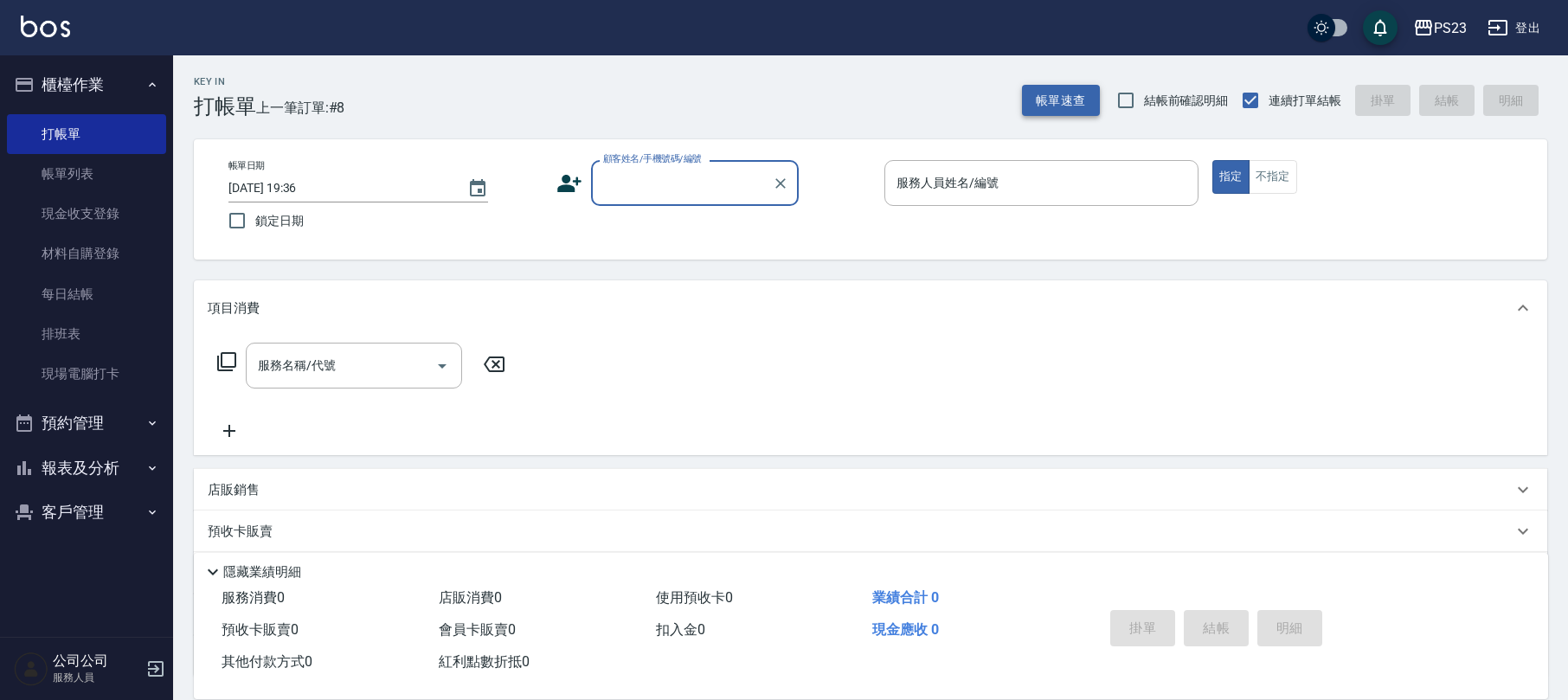
click at [1081, 94] on button "帳單速查" at bounding box center [1060, 100] width 78 height 32
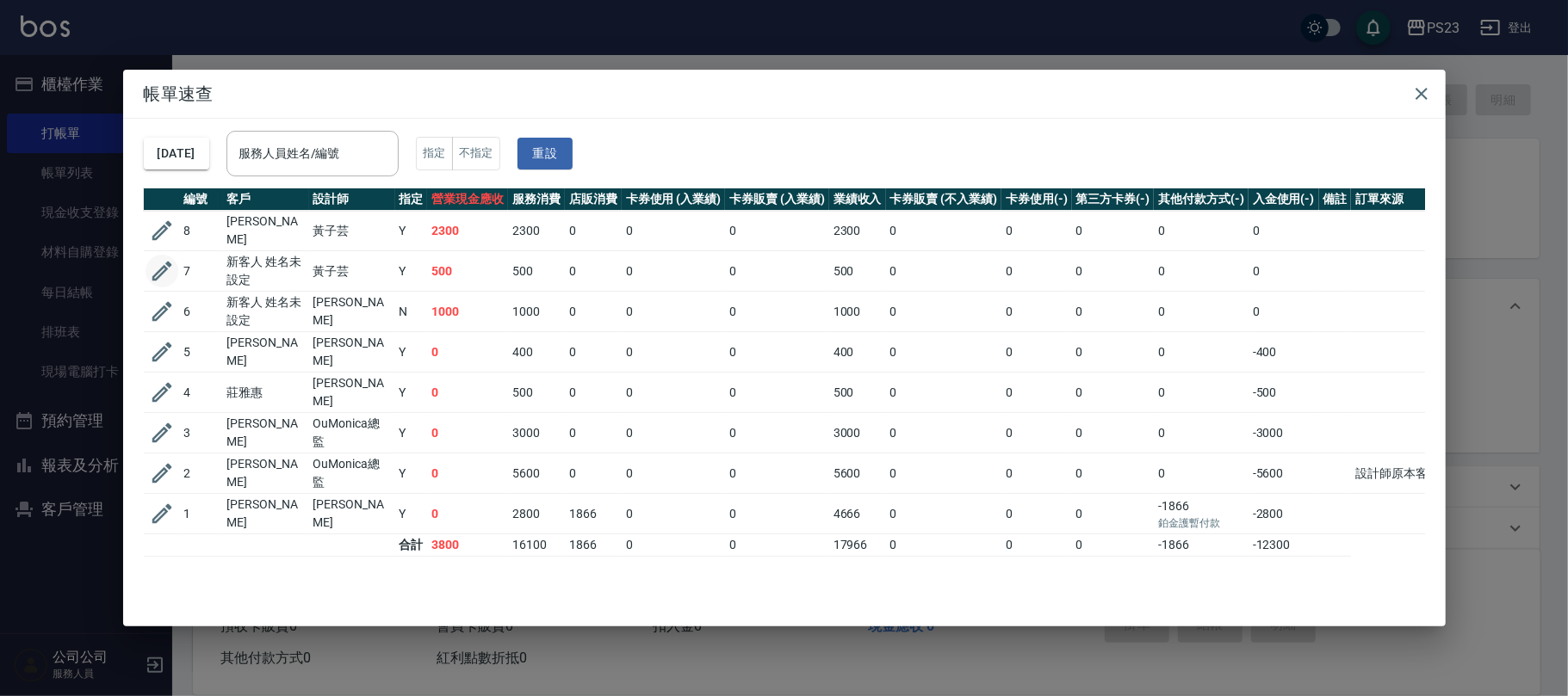
click at [166, 265] on icon "button" at bounding box center [162, 271] width 20 height 20
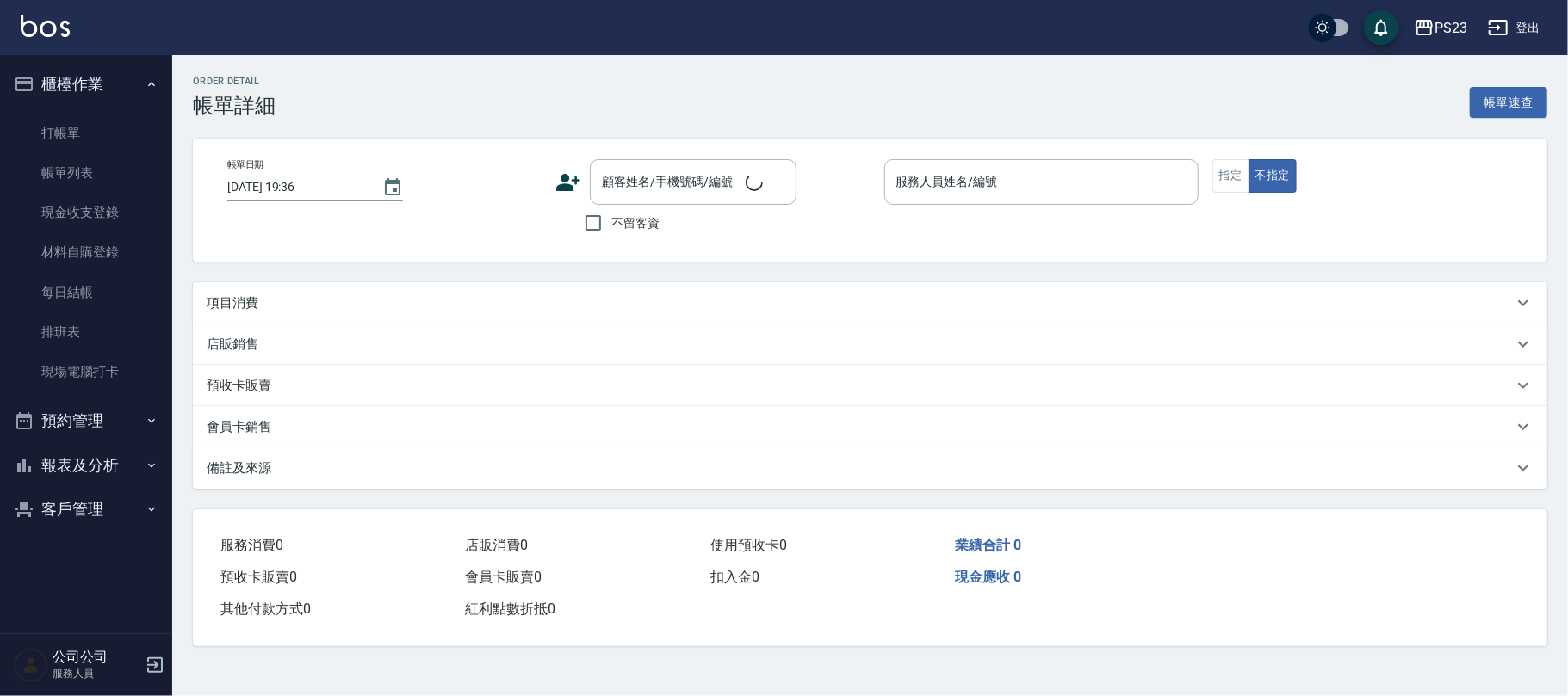
type input "[DATE] 19:35"
type input "Donna-75"
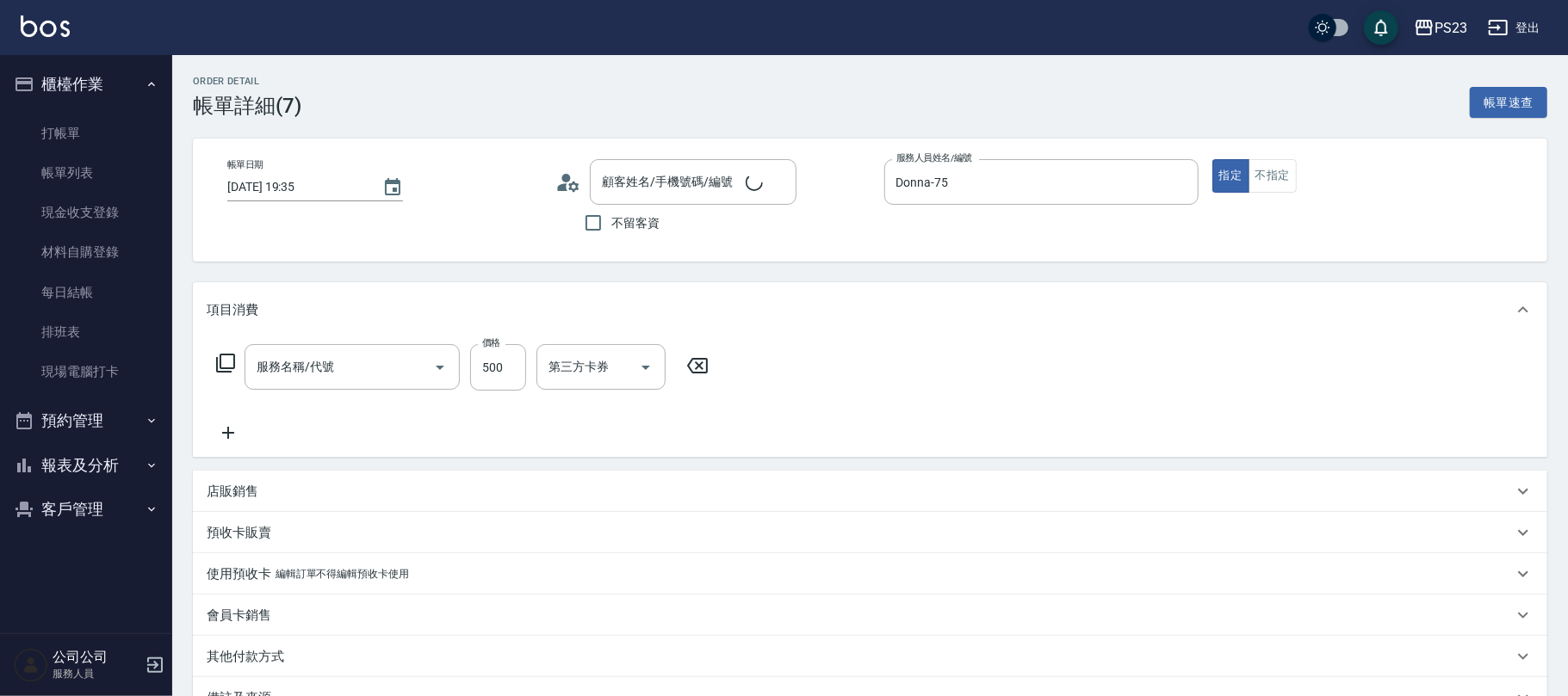
type input "新客人 姓名未設定/09000/"
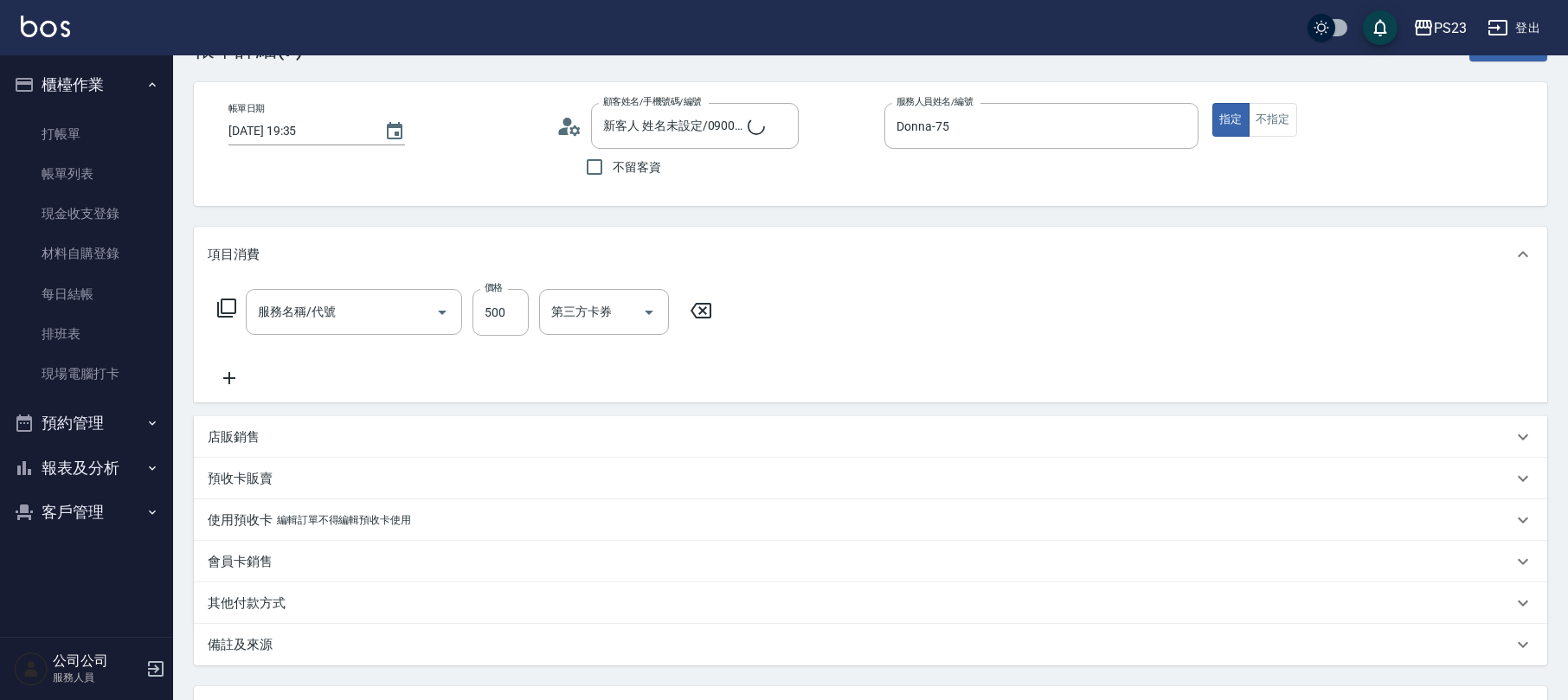
type input "洗髮450(102)"
click at [295, 504] on div "使用預收卡 編輯訂單不得編輯預收卡使用" at bounding box center [870, 520] width 1353 height 41
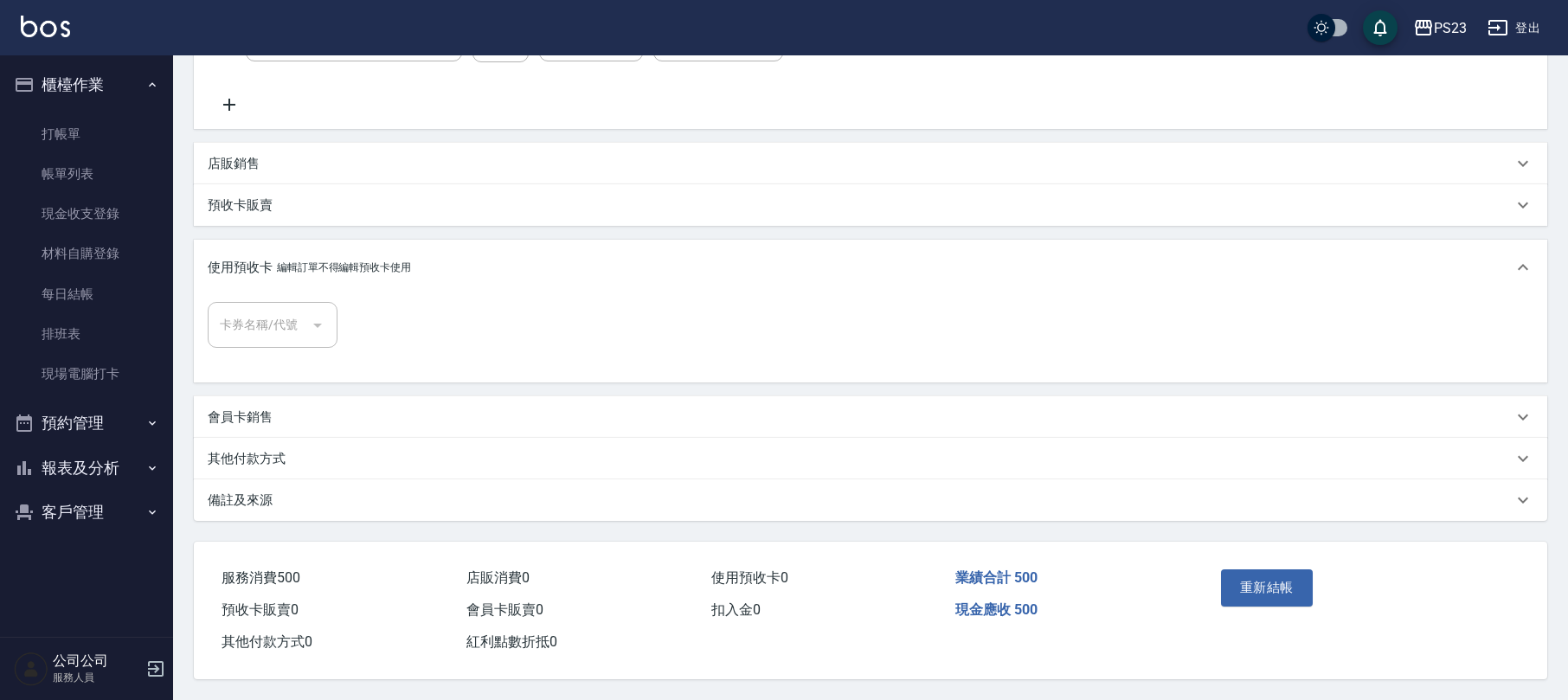
click at [278, 495] on div "備註及來源" at bounding box center [860, 500] width 1305 height 18
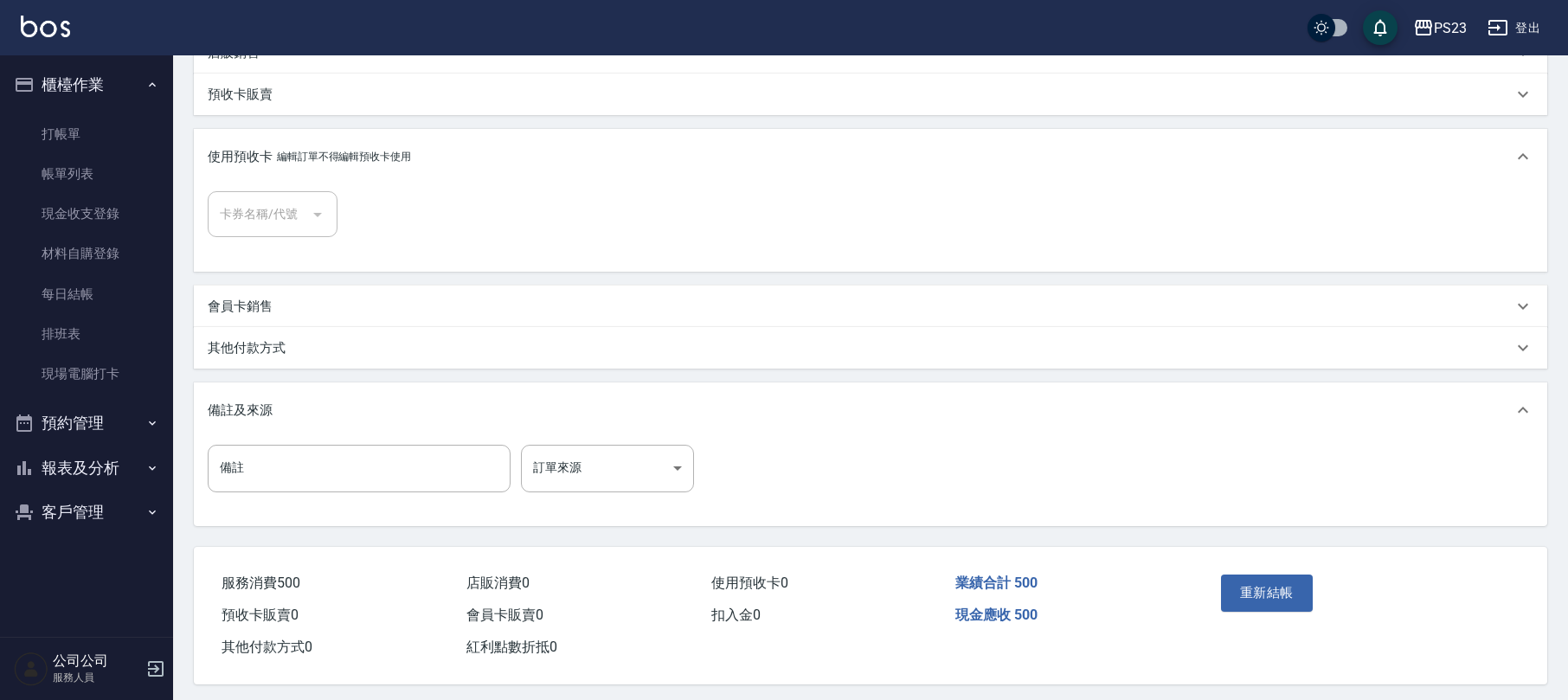
scroll to position [450, 0]
click at [596, 455] on body "PS23 登出 櫃檯作業 打帳單 帳單列表 現金收支登錄 材料自購登錄 每日結帳 排班表 現場電腦打卡 預約管理 預約管理 單日預約紀錄 單週預約紀錄 報表及…" at bounding box center [784, 126] width 1568 height 1148
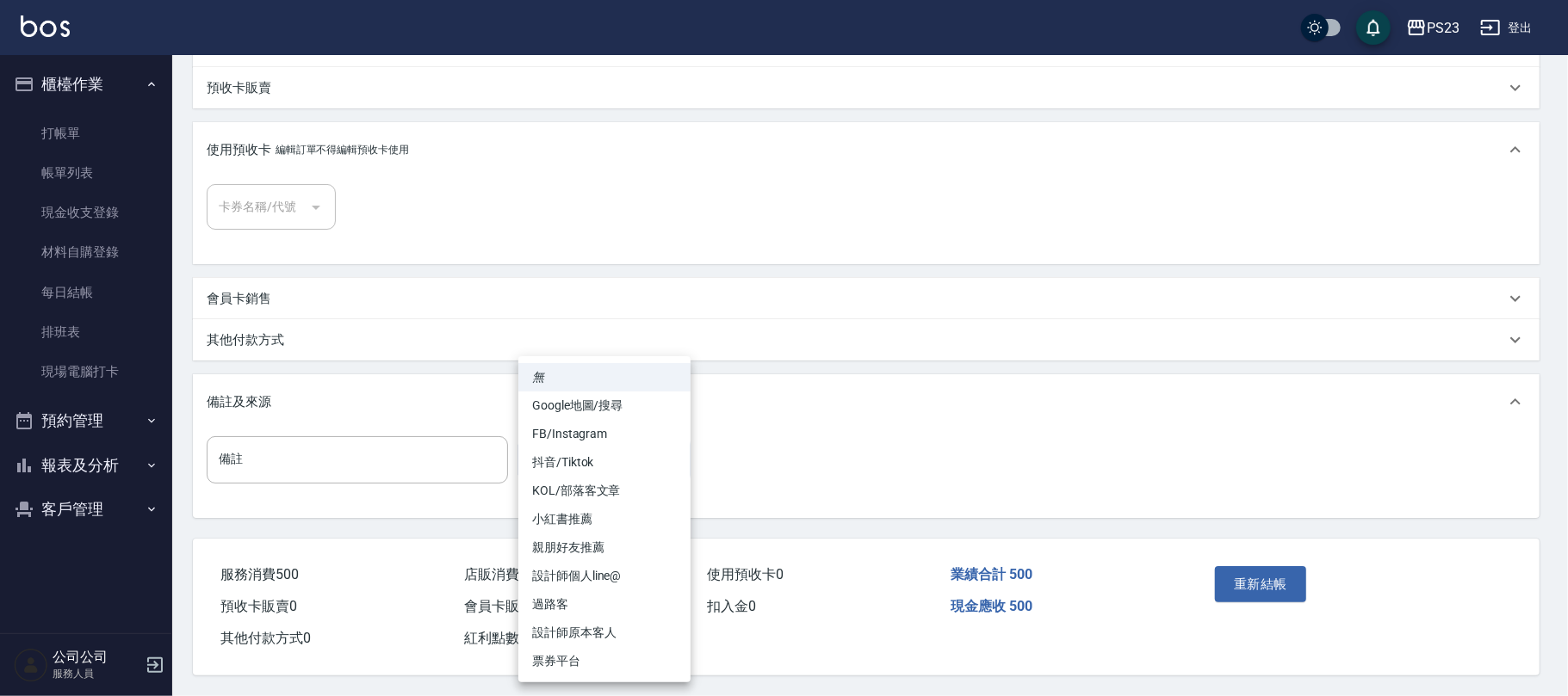
drag, startPoint x: 611, startPoint y: 596, endPoint x: 628, endPoint y: 588, distance: 18.8
click at [611, 595] on li "過路客" at bounding box center [604, 604] width 172 height 28
type input "過路客"
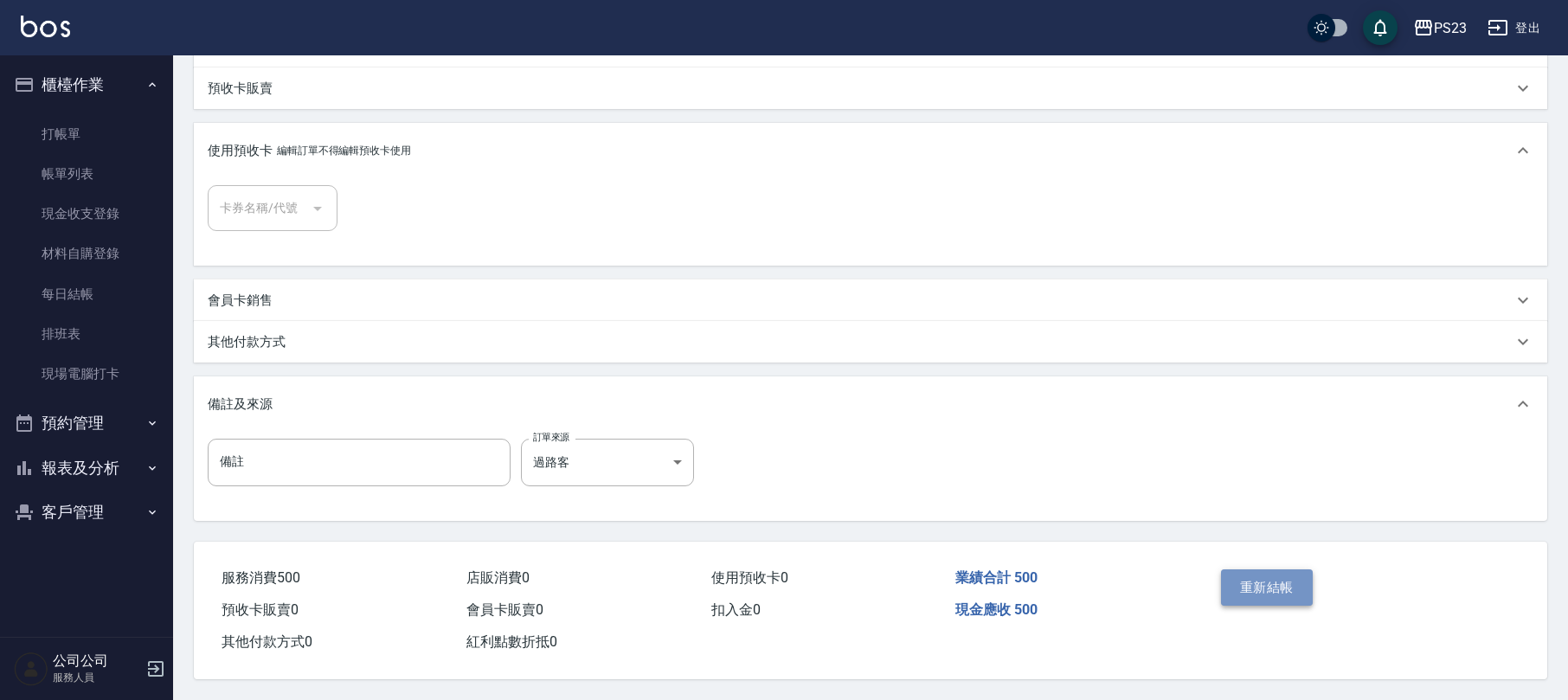
click at [1271, 590] on button "重新結帳" at bounding box center [1266, 587] width 92 height 36
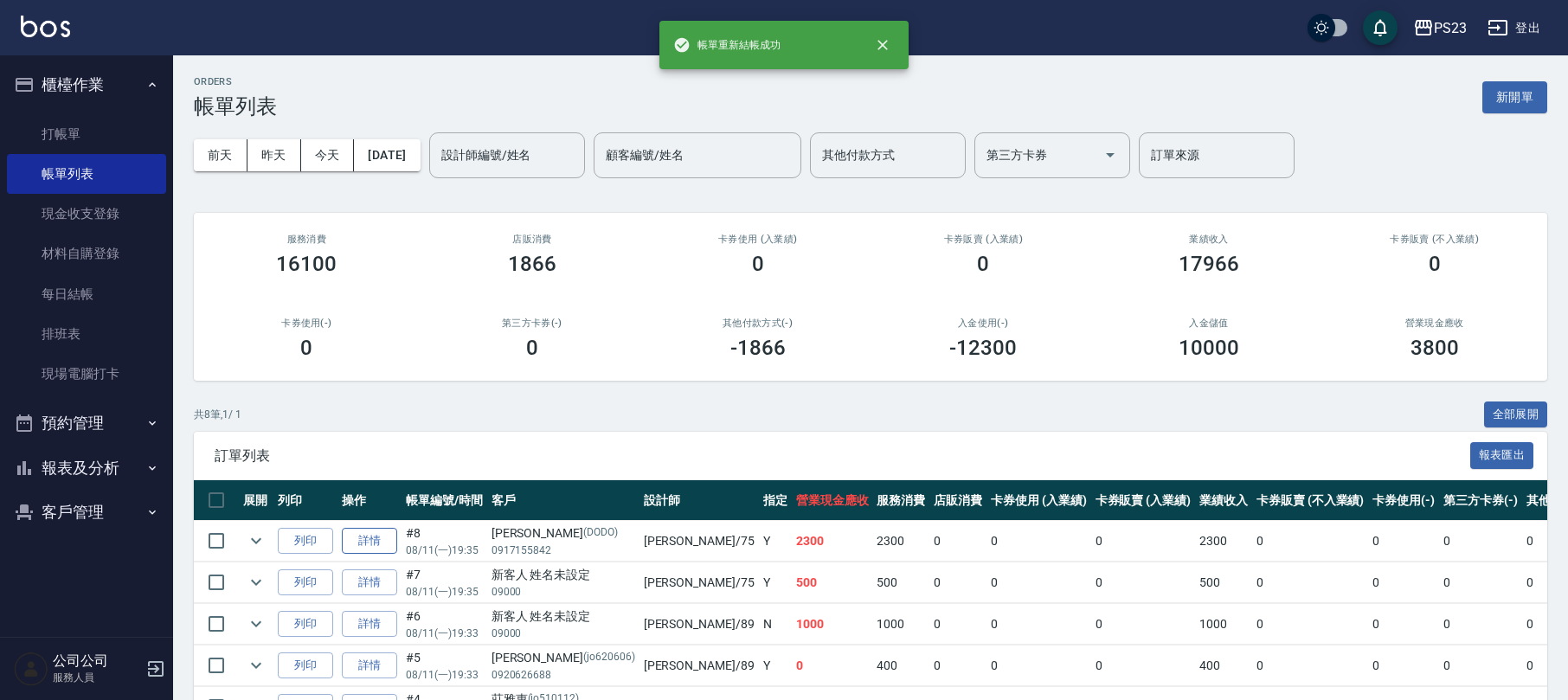
click at [372, 537] on link "詳情" at bounding box center [369, 541] width 55 height 27
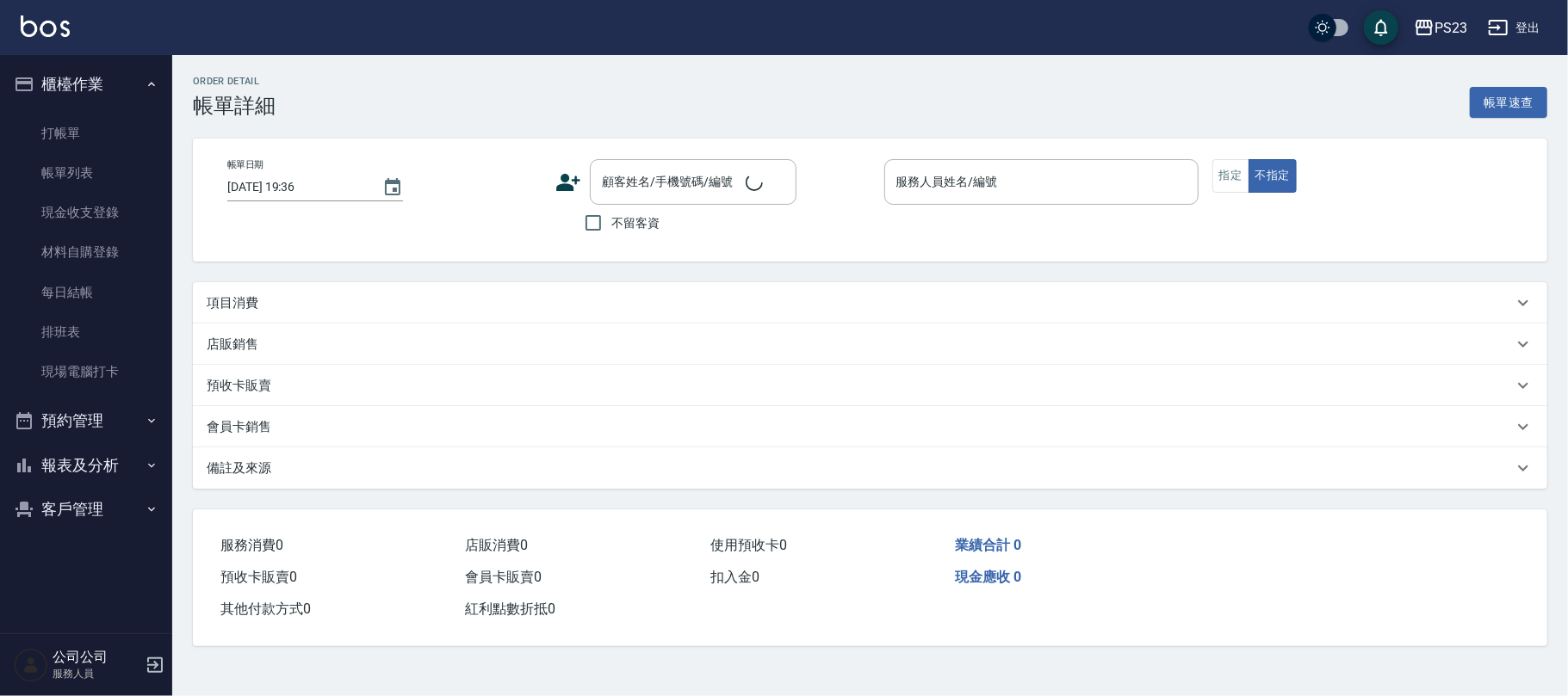
type input "[DATE] 19:35"
type input "Donna-75"
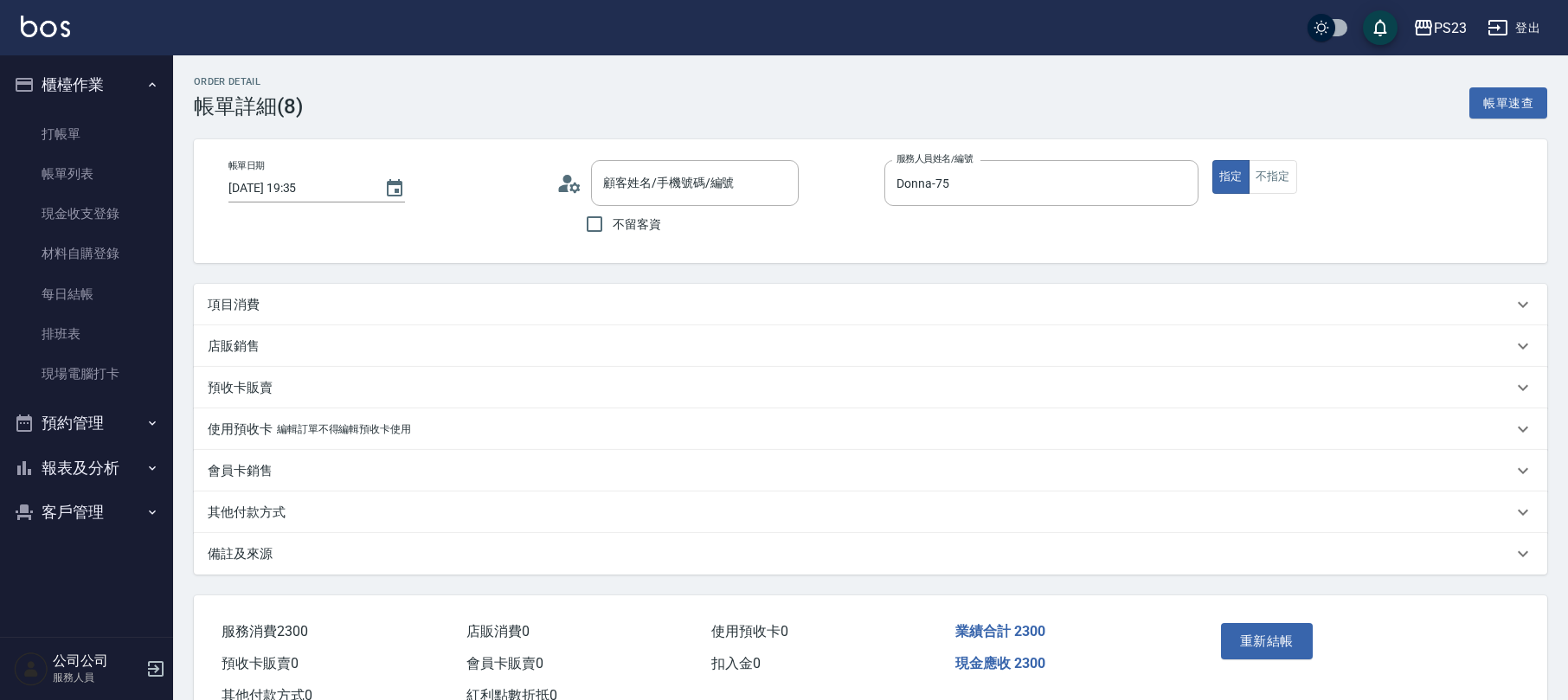
click at [268, 471] on p "會員卡銷售" at bounding box center [240, 471] width 65 height 18
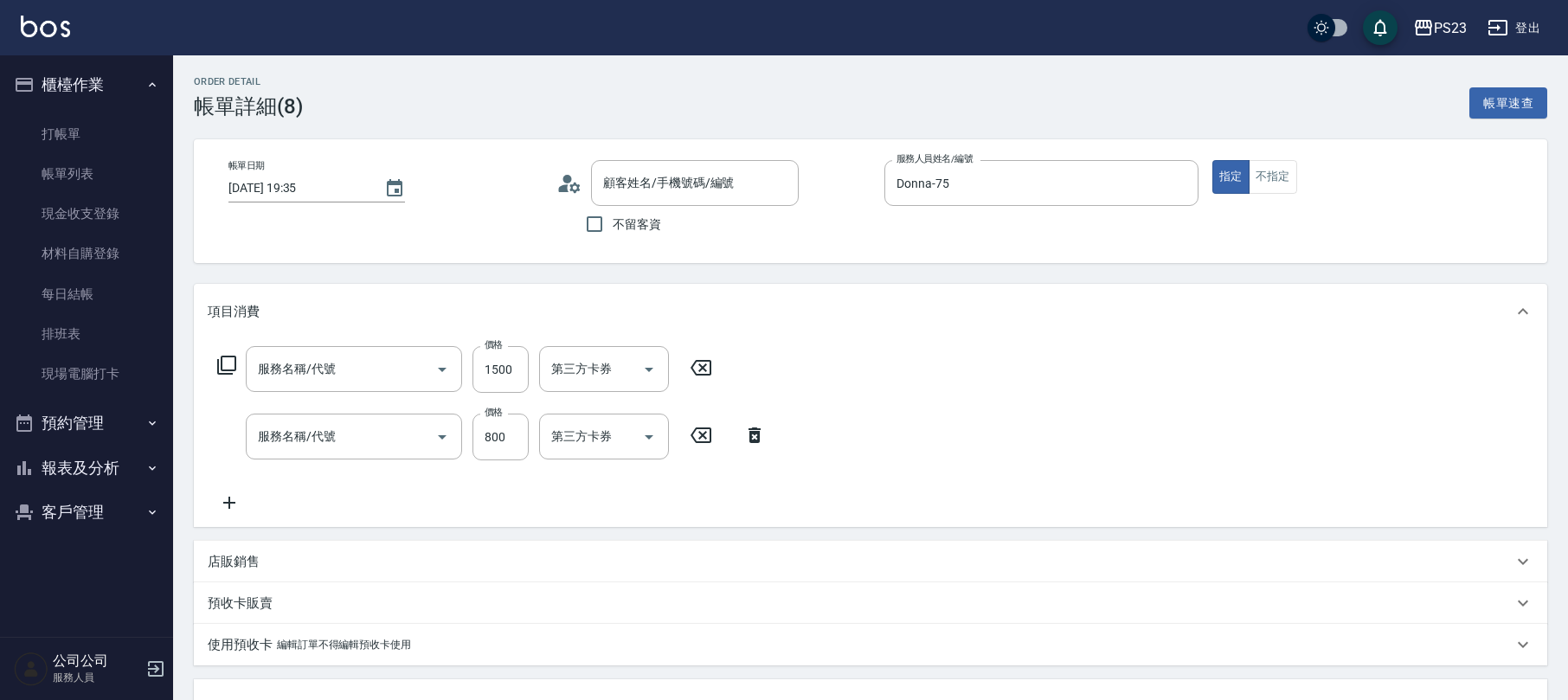
type input "[PERSON_NAME]/0917155842/[PERSON_NAME]"
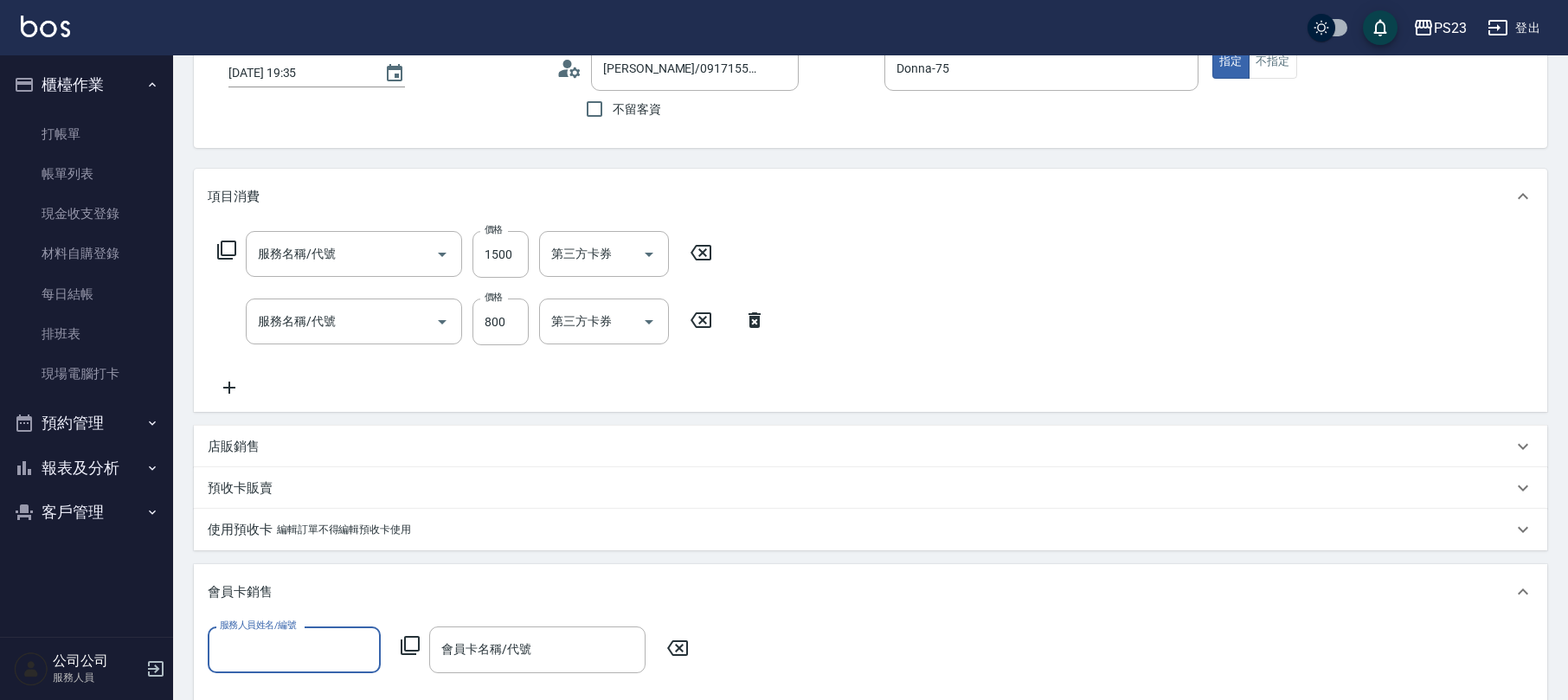
type input "補染(410)"
type input "指定洗+剪髮1500(306)"
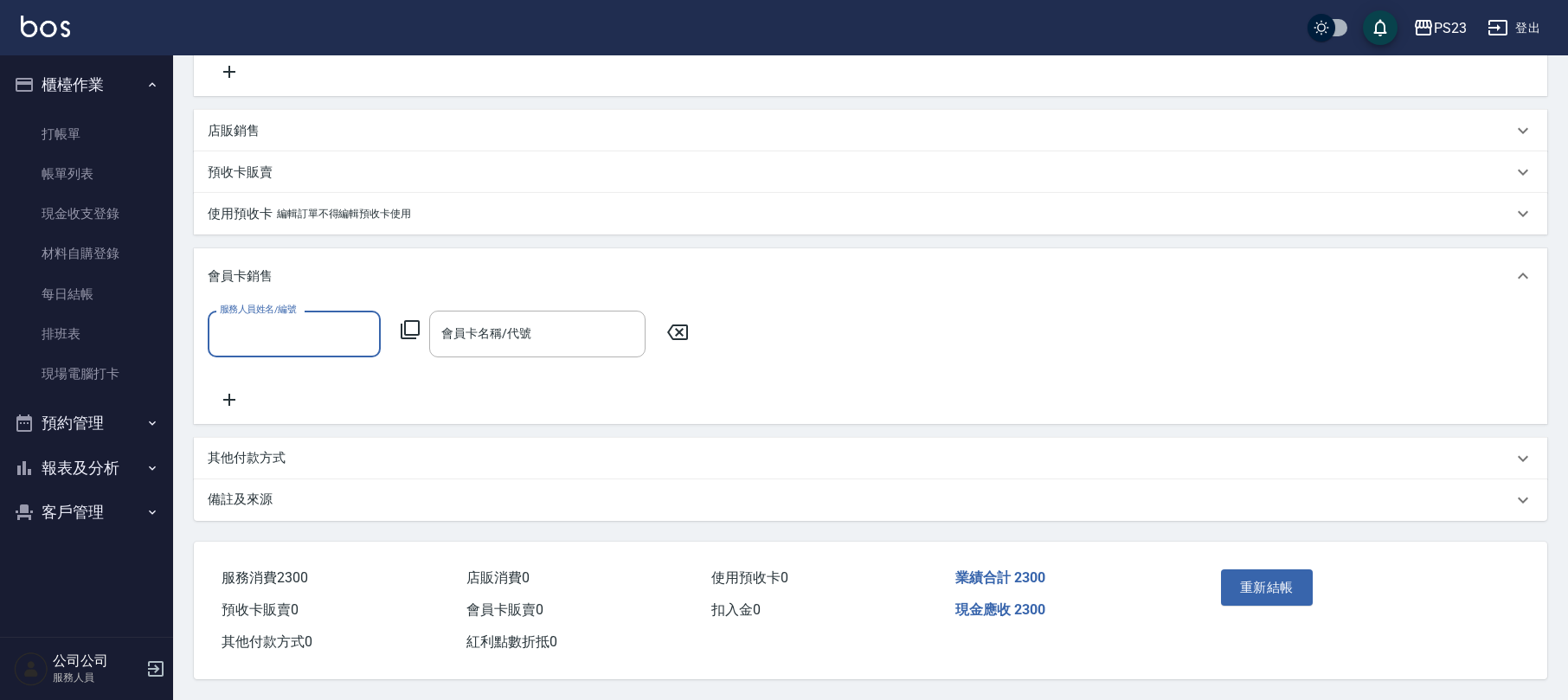
click at [271, 479] on div "備註及來源" at bounding box center [870, 500] width 1353 height 41
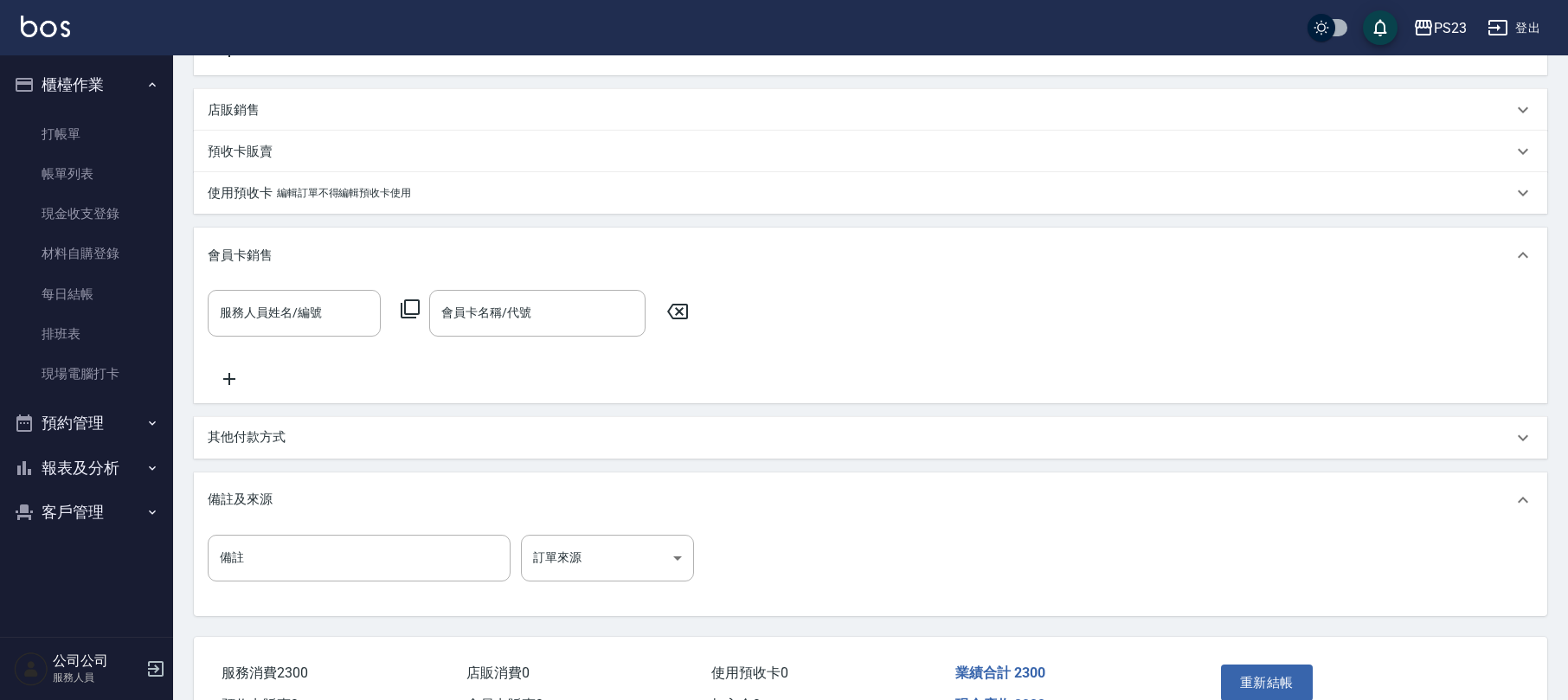
scroll to position [568, 0]
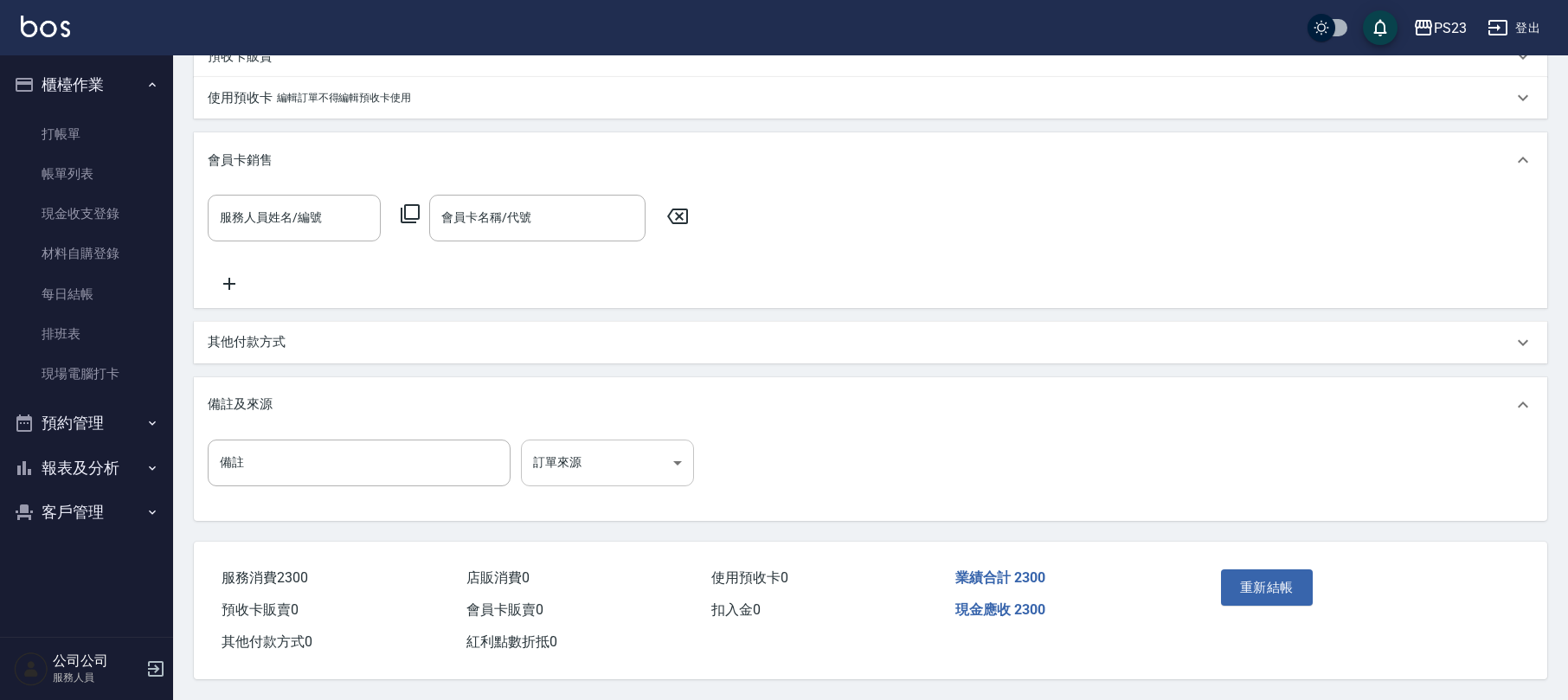
click at [586, 466] on body "PS23 登出 櫃檯作業 打帳單 帳單列表 現金收支登錄 材料自購登錄 每日結帳 排班表 現場電腦打卡 預約管理 預約管理 單日預約紀錄 單週預約紀錄 報表及…" at bounding box center [784, 76] width 1568 height 1247
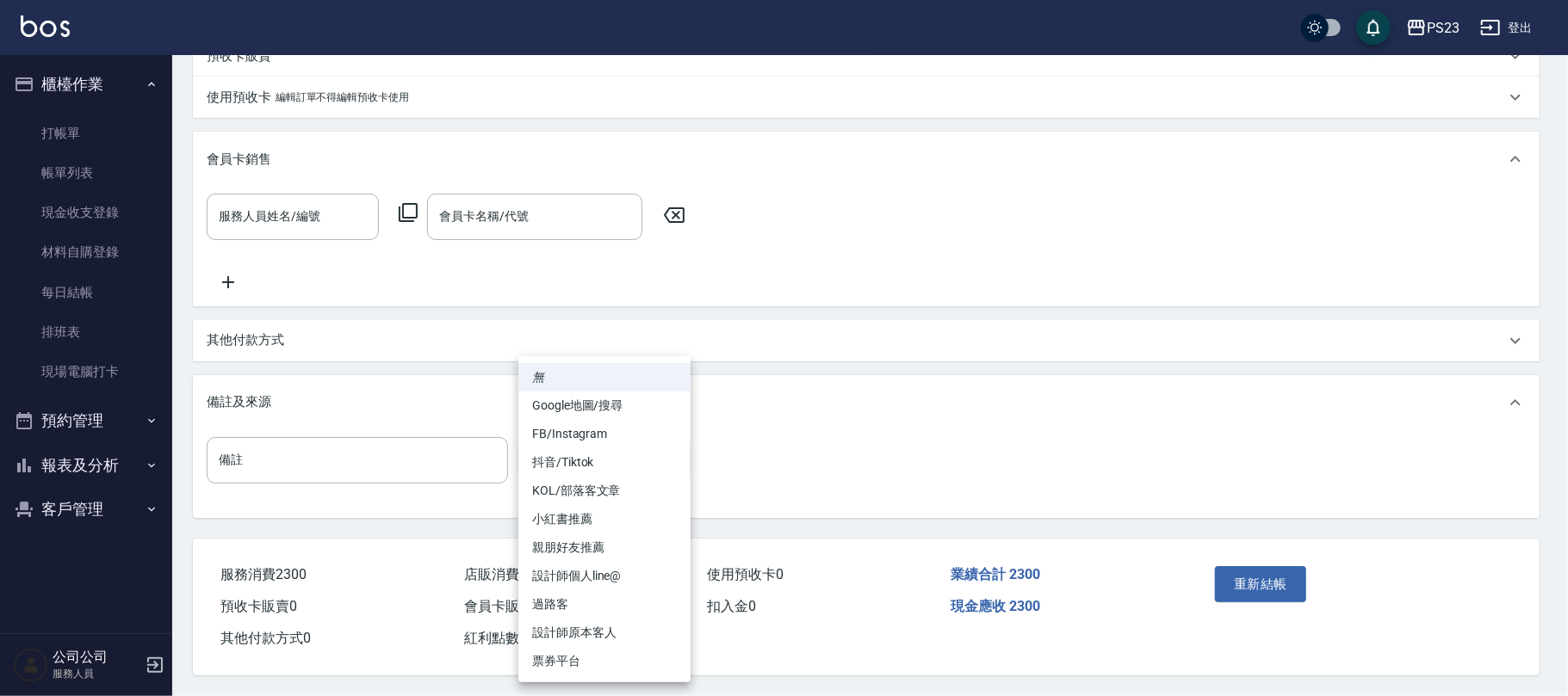
click at [617, 622] on li "設計師原本客人" at bounding box center [604, 632] width 172 height 28
type input "設計師原本客人"
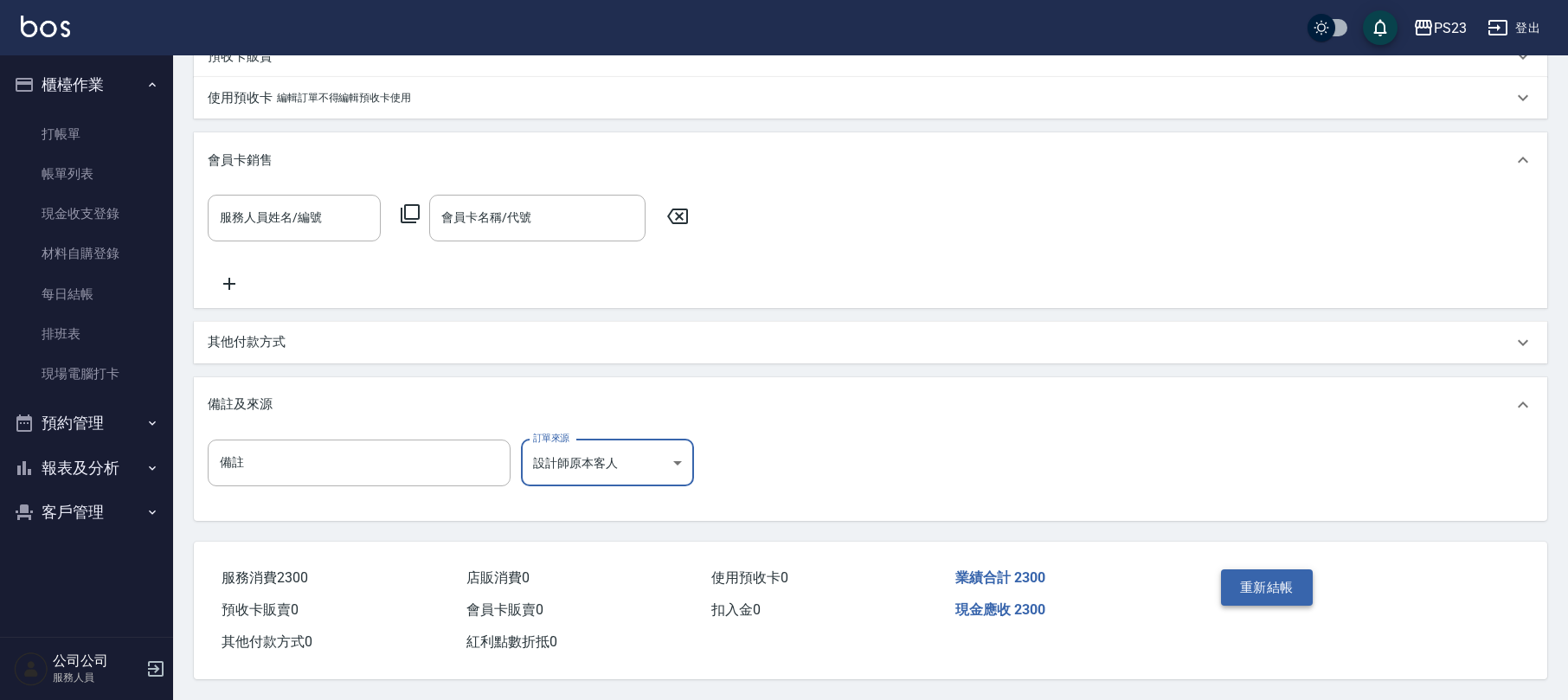
click at [1272, 586] on button "重新結帳" at bounding box center [1266, 587] width 92 height 36
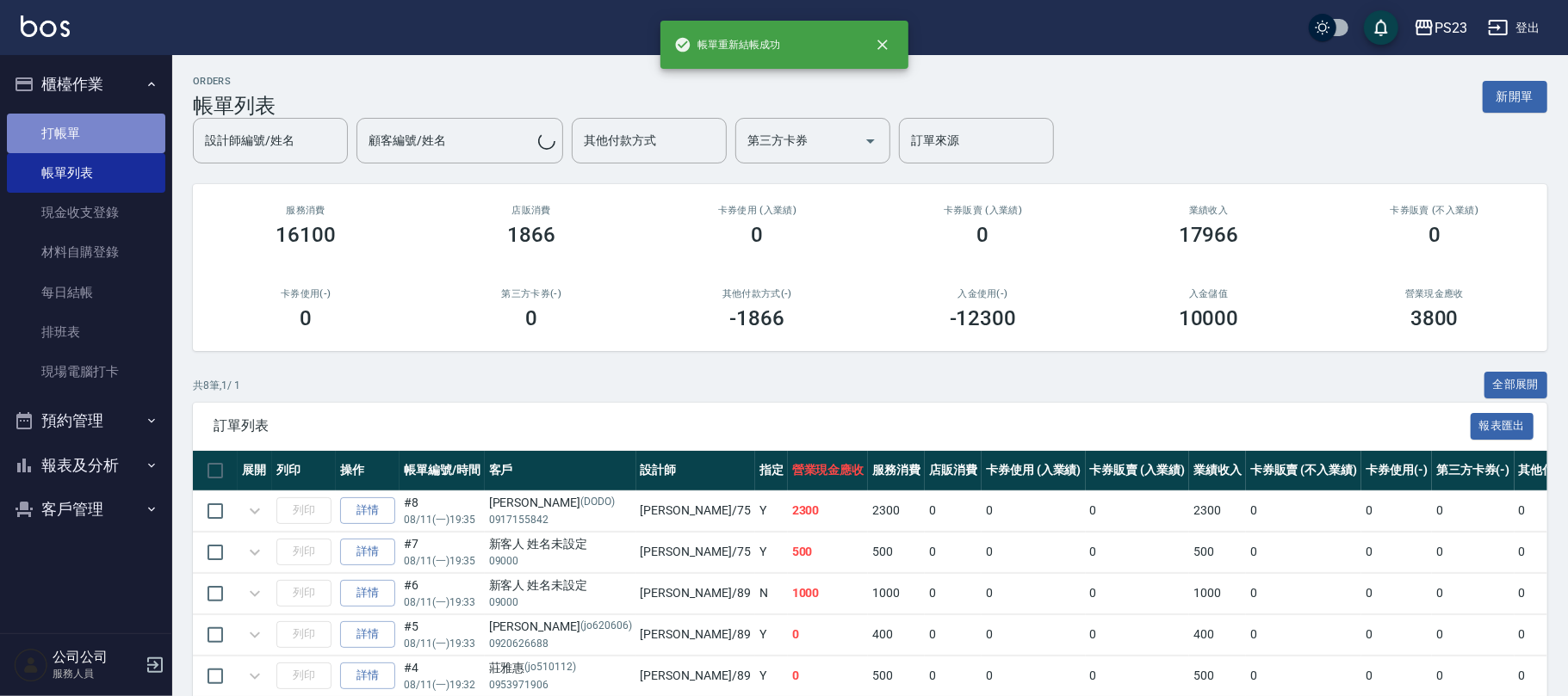
drag, startPoint x: 70, startPoint y: 127, endPoint x: 80, endPoint y: 116, distance: 14.9
click at [72, 124] on link "打帳單" at bounding box center [86, 133] width 159 height 39
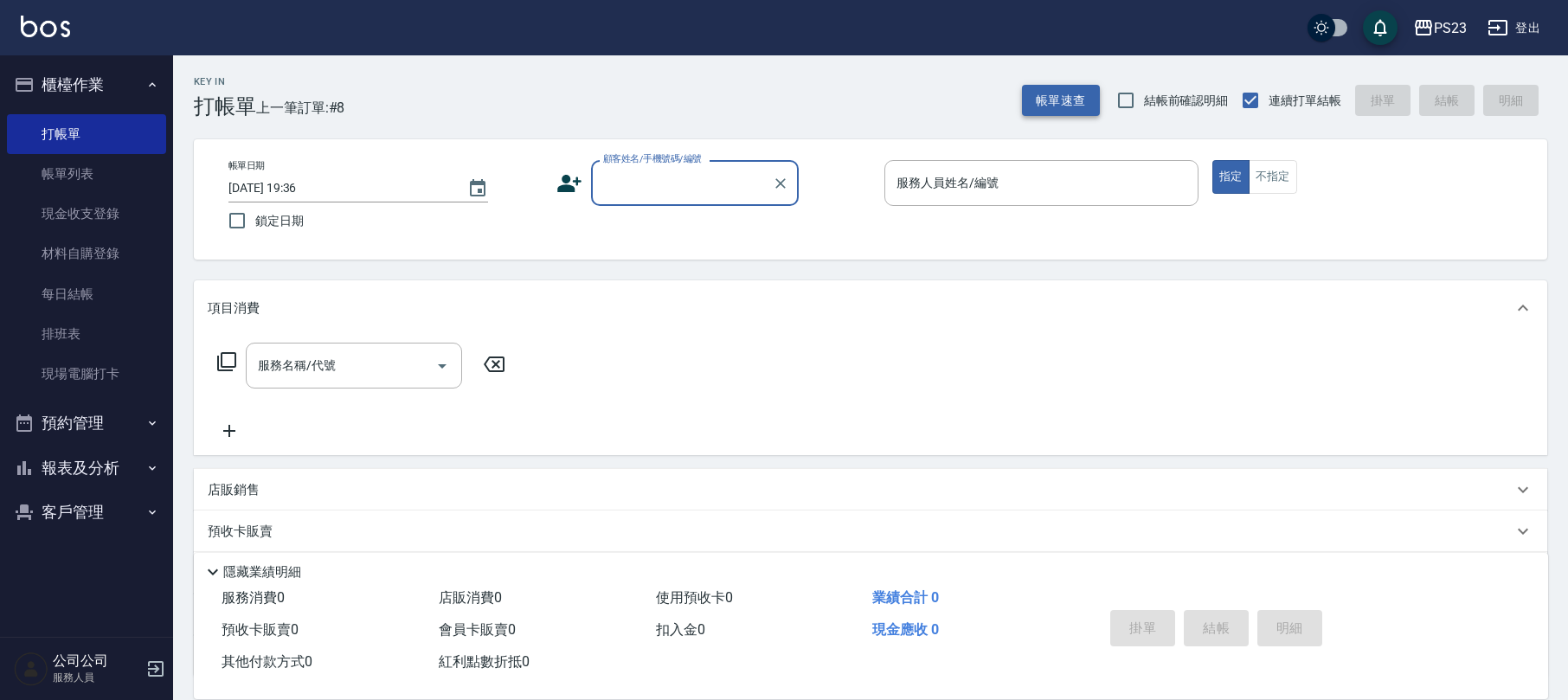
click at [1071, 94] on button "帳單速查" at bounding box center [1060, 100] width 78 height 32
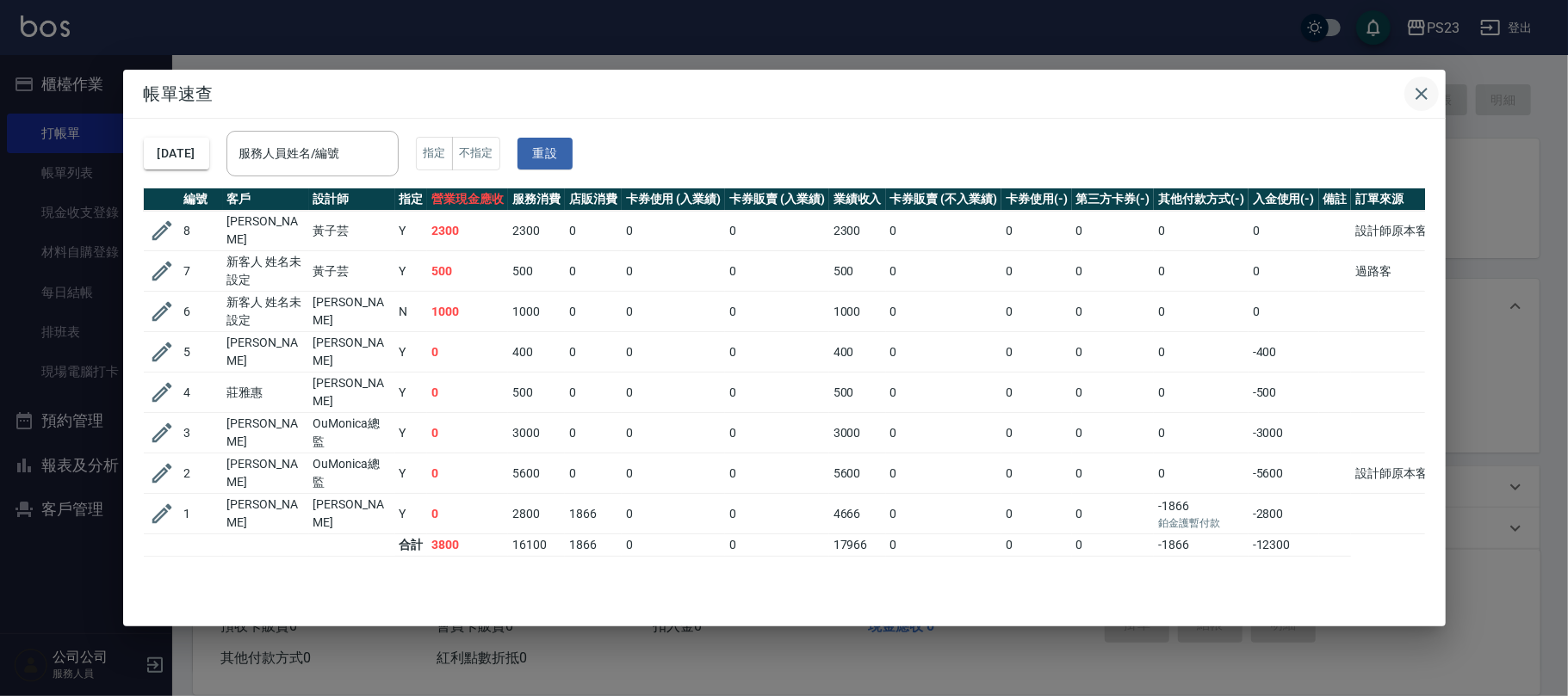
drag, startPoint x: 1424, startPoint y: 95, endPoint x: 1412, endPoint y: 84, distance: 16.3
click at [1423, 95] on icon "button" at bounding box center [1421, 93] width 21 height 21
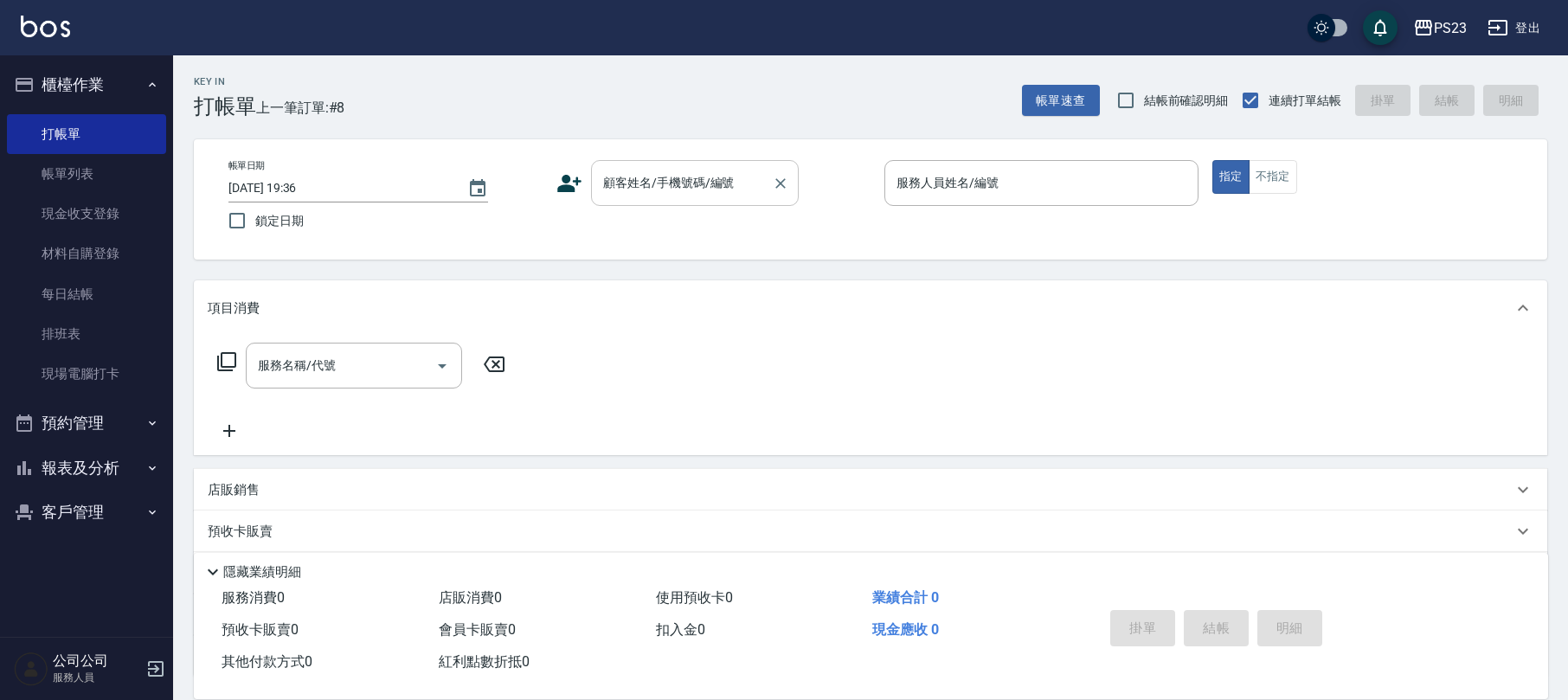
click at [624, 181] on div "顧客姓名/手機號碼/編號 顧客姓名/手機號碼/編號" at bounding box center [694, 183] width 208 height 46
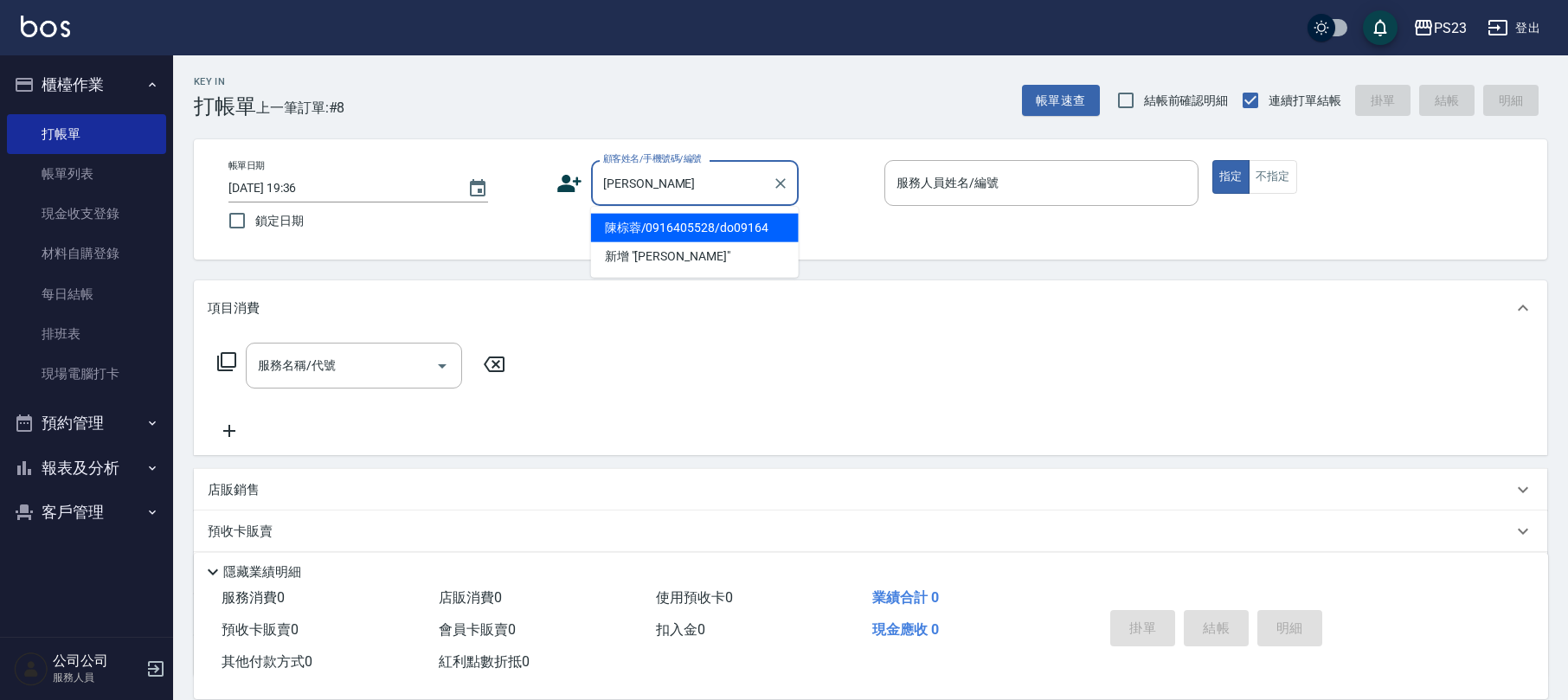
click at [744, 225] on li "陳棕蓉/0916405528/do09164" at bounding box center [694, 227] width 208 height 29
type input "陳棕蓉/0916405528/do09164"
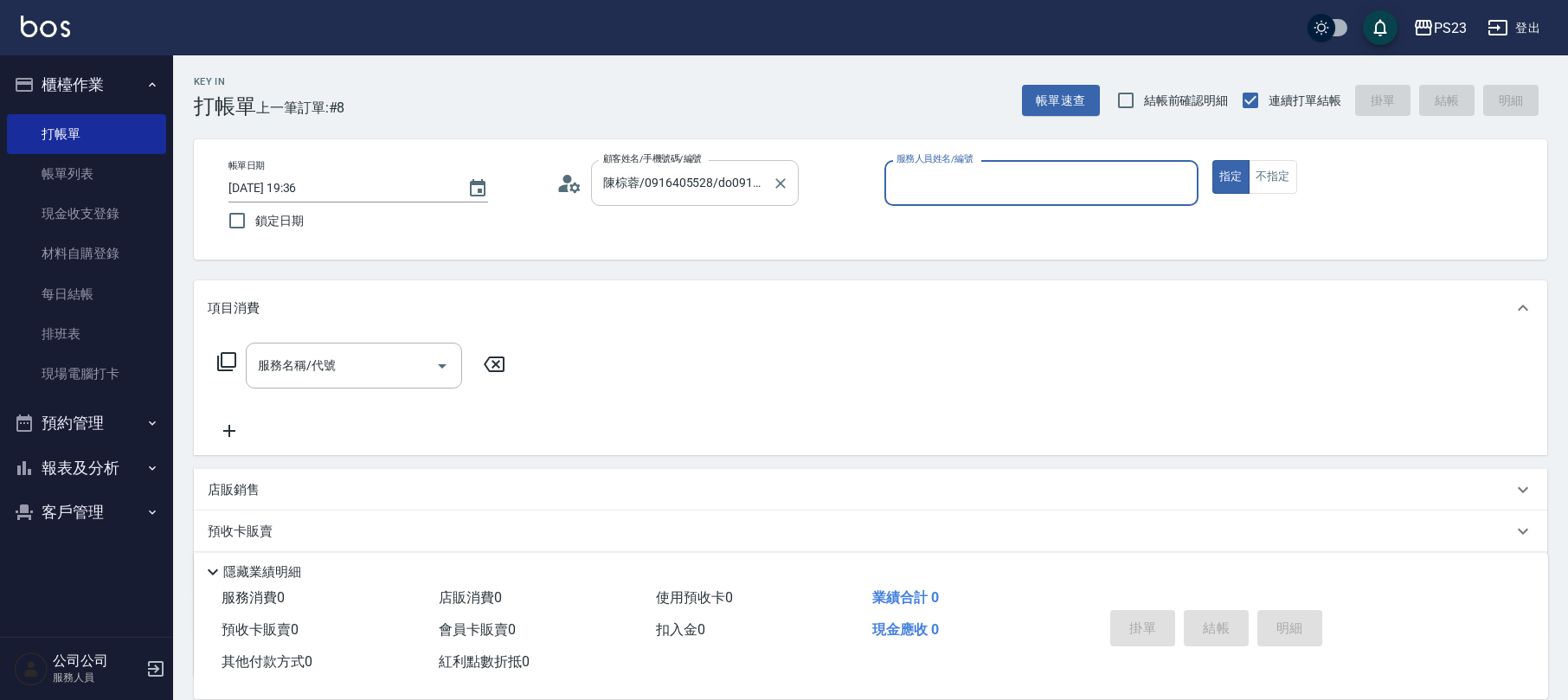
type input "Donna-75"
click at [297, 371] on div "服務名稱/代號 服務名稱/代號" at bounding box center [354, 365] width 217 height 46
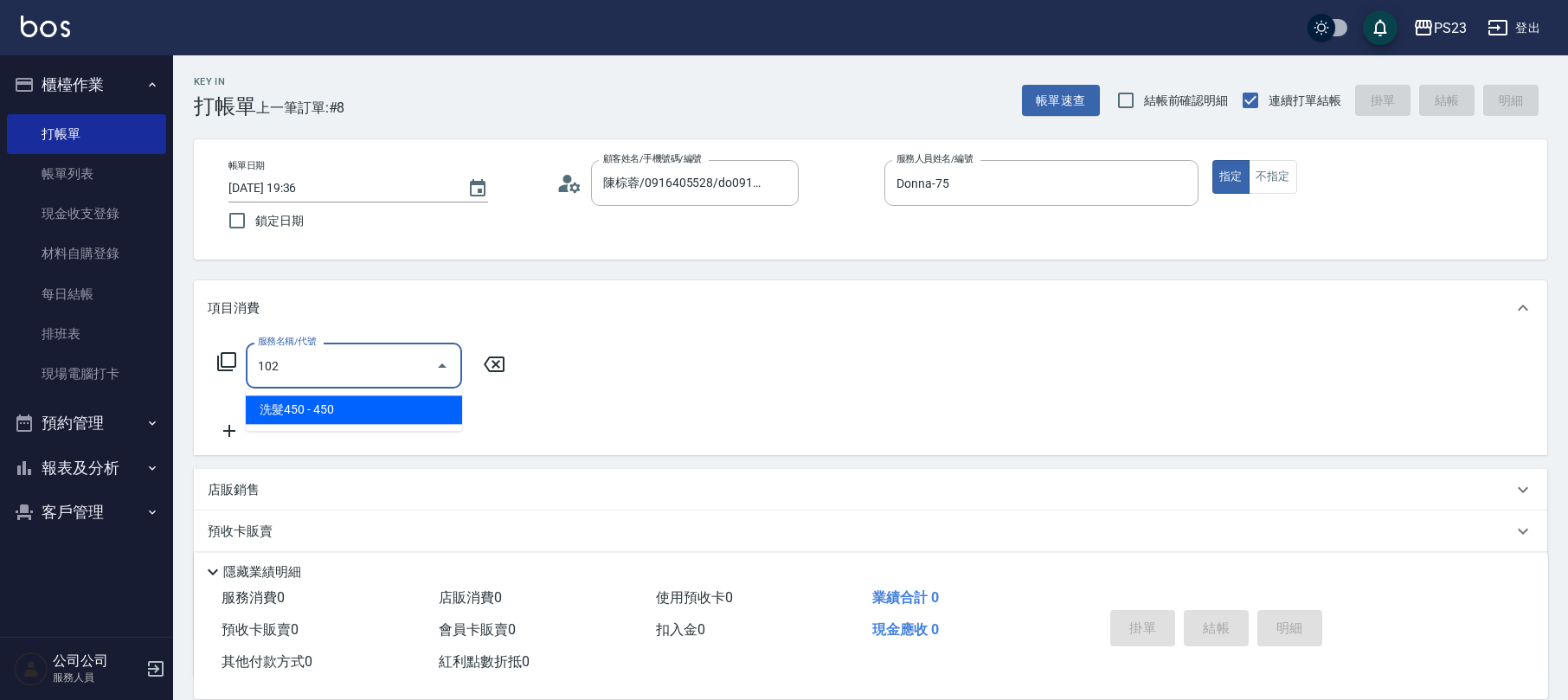
type input "洗髮450(102)"
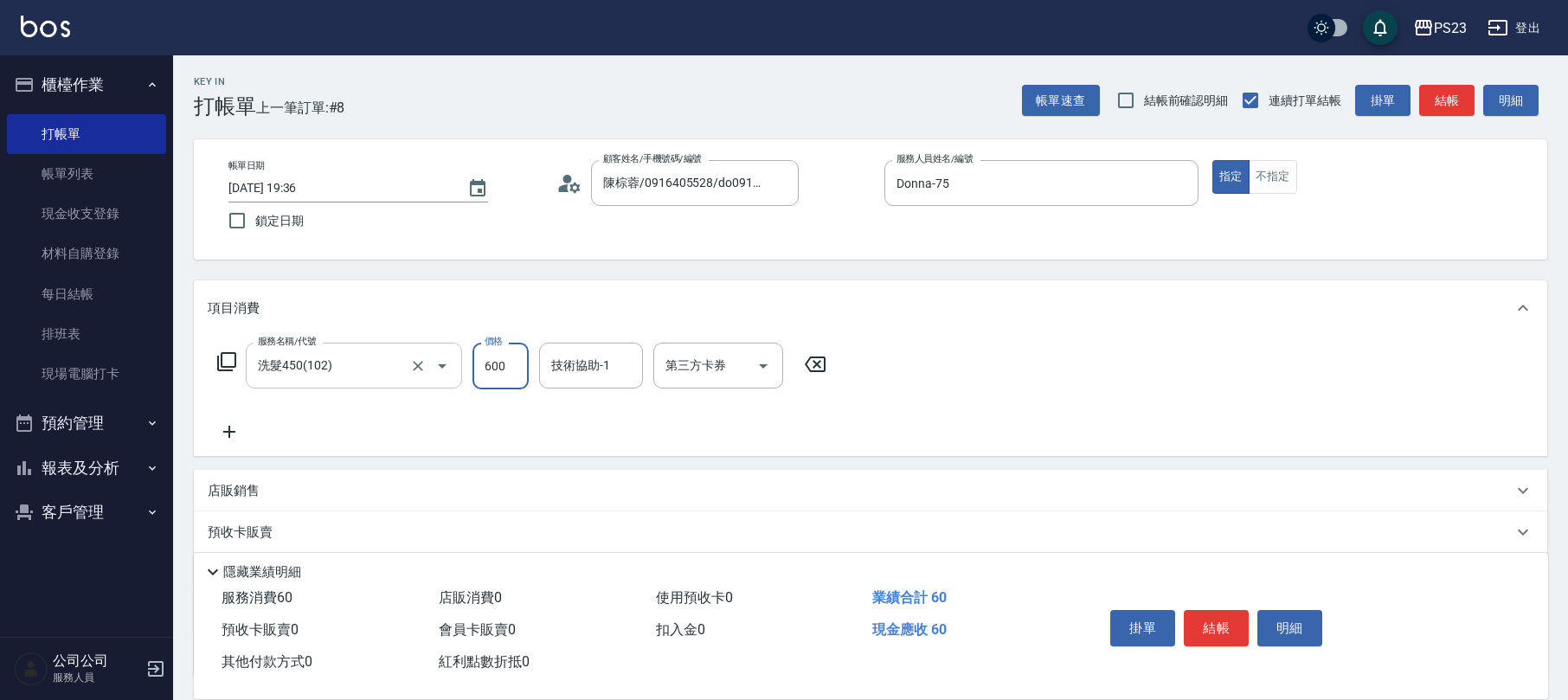
type input "600"
type input "Donna-75"
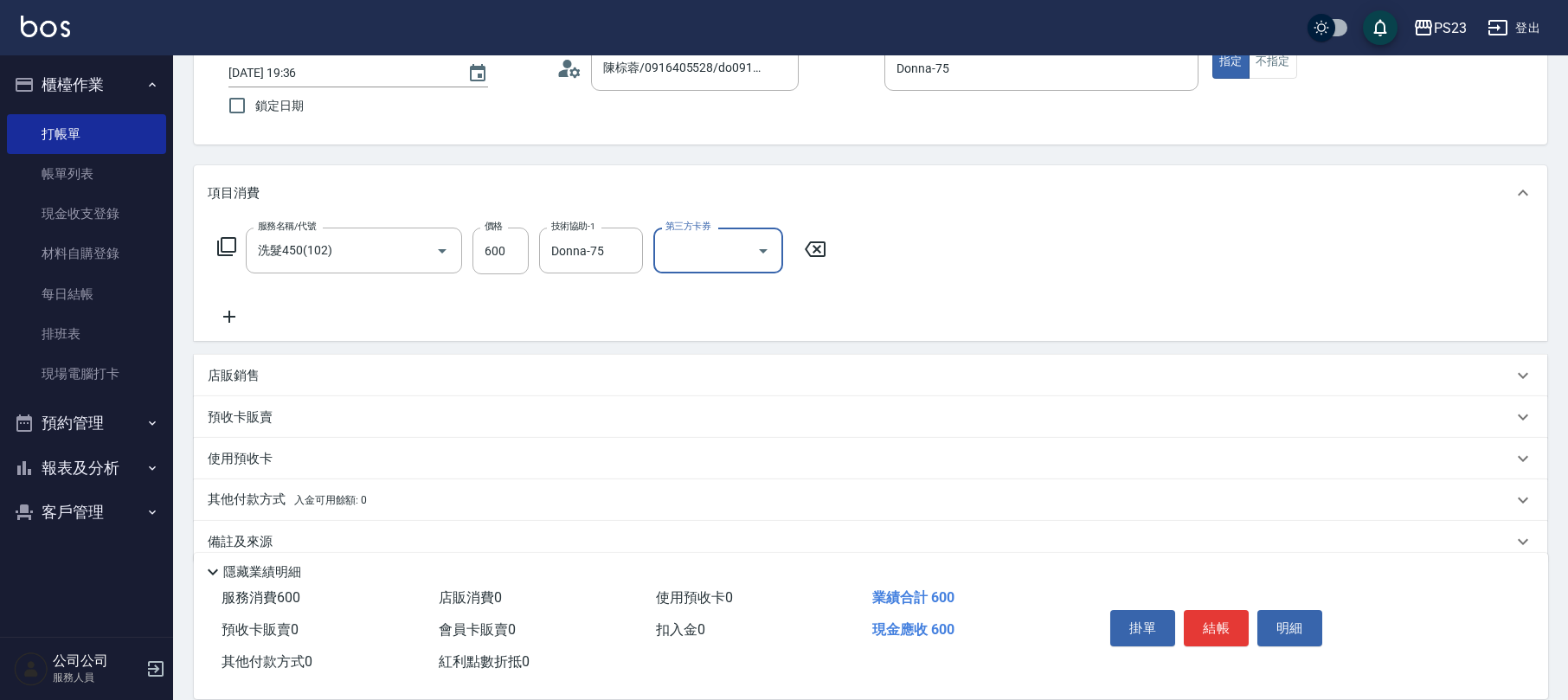
click at [263, 374] on div "店販銷售" at bounding box center [860, 376] width 1305 height 18
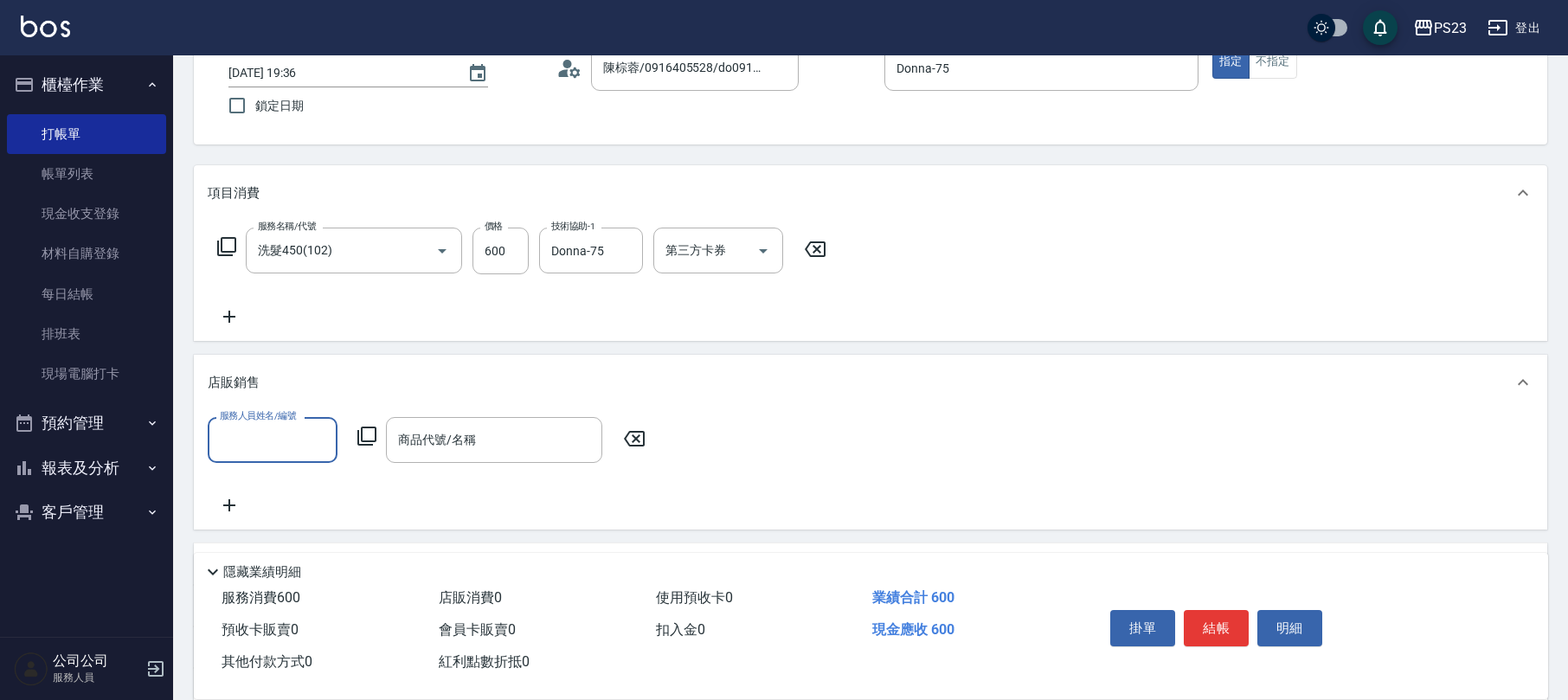
scroll to position [0, 0]
type input "Donna-75"
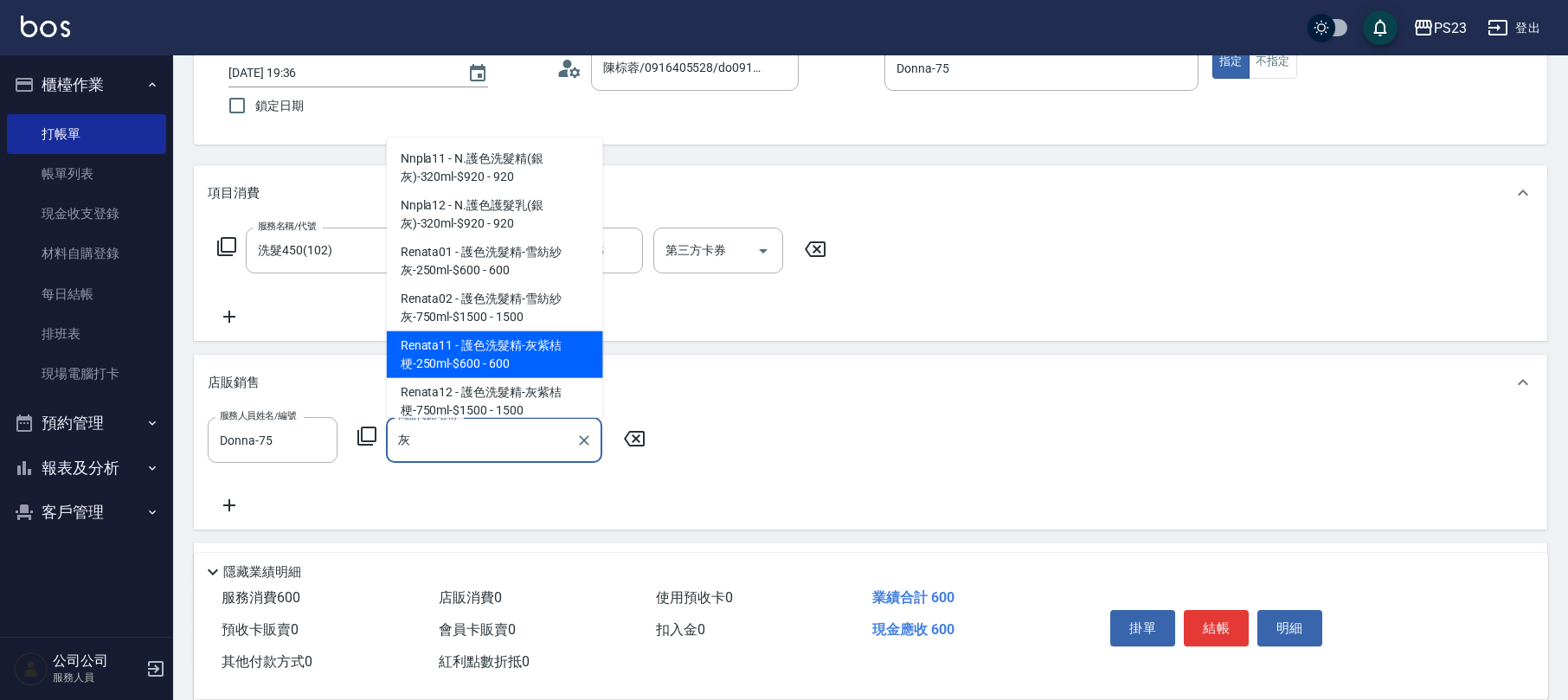
type input "護色洗髮精-灰紫桔梗-250ml-$600"
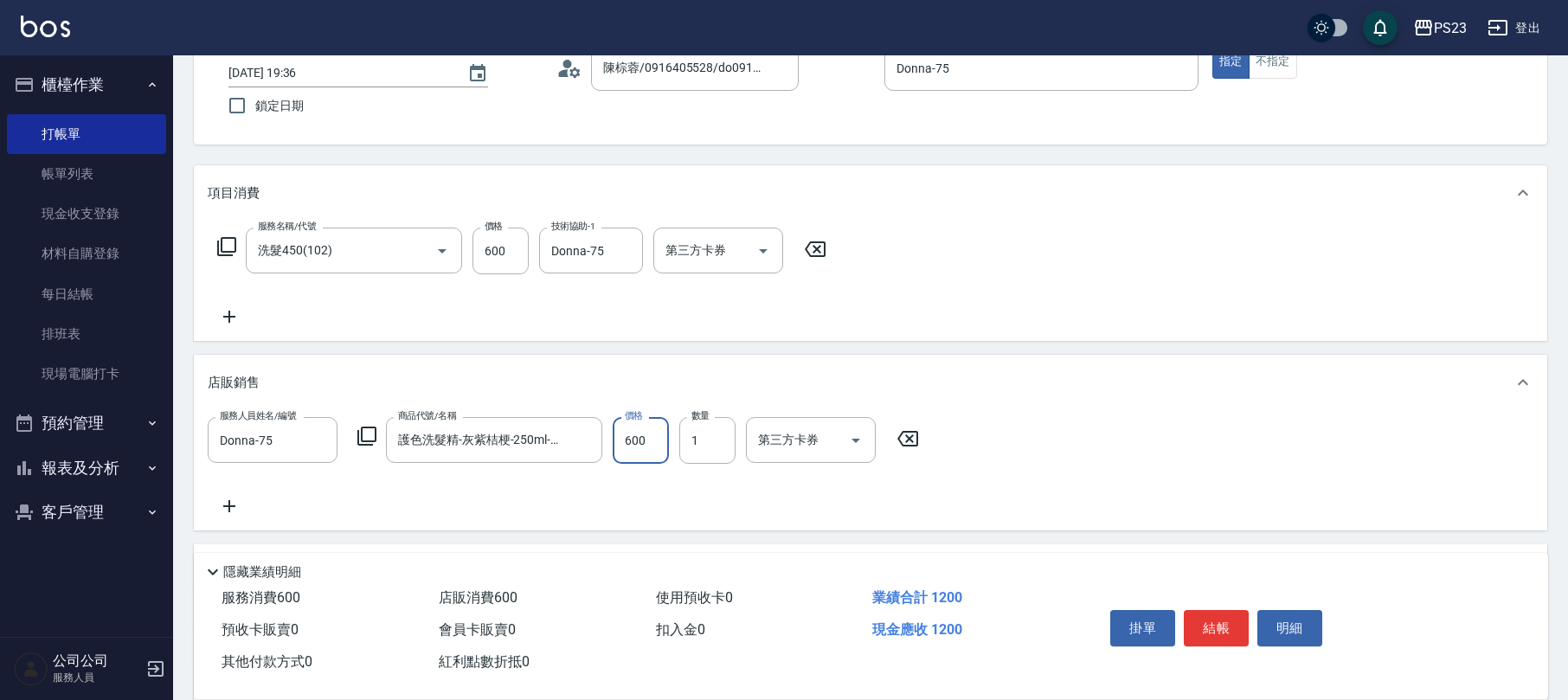
scroll to position [288, 0]
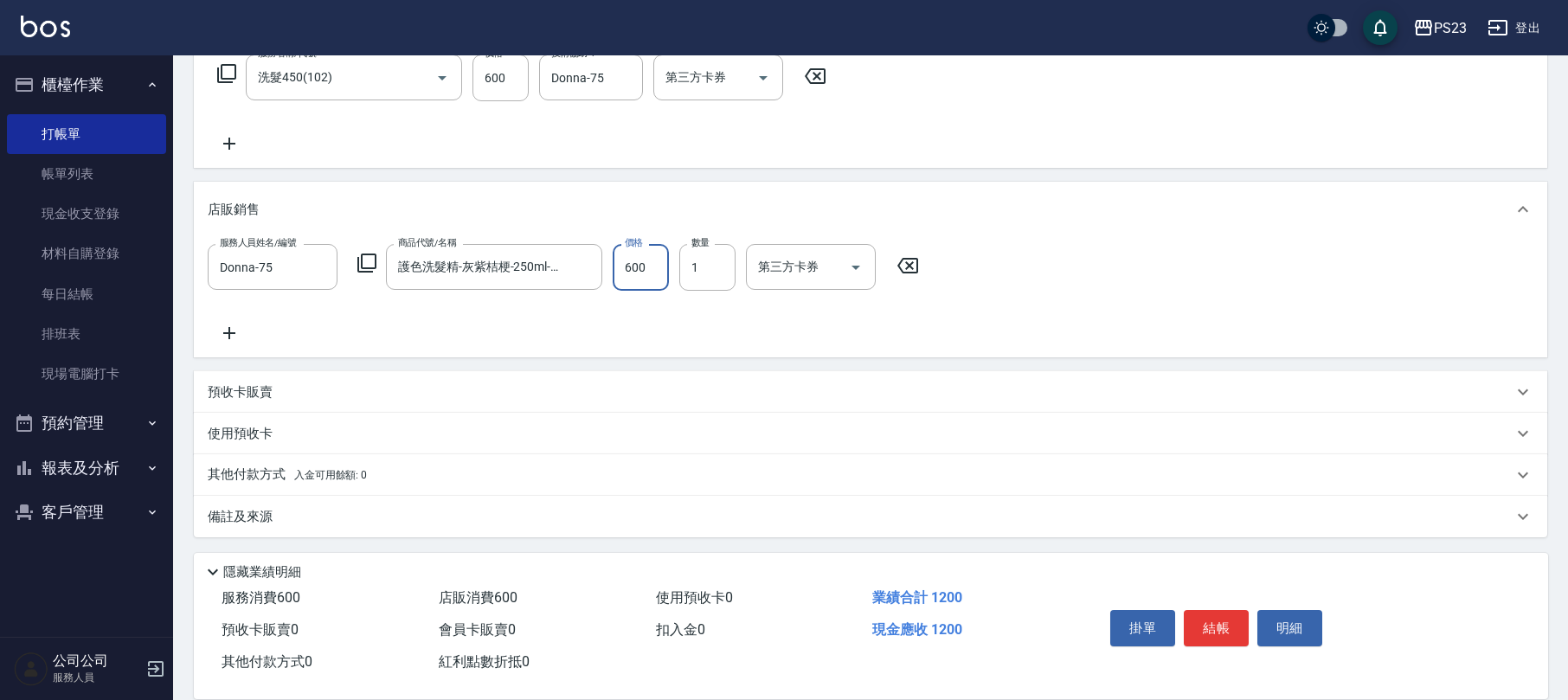
click at [308, 520] on div "備註及來源" at bounding box center [860, 517] width 1305 height 18
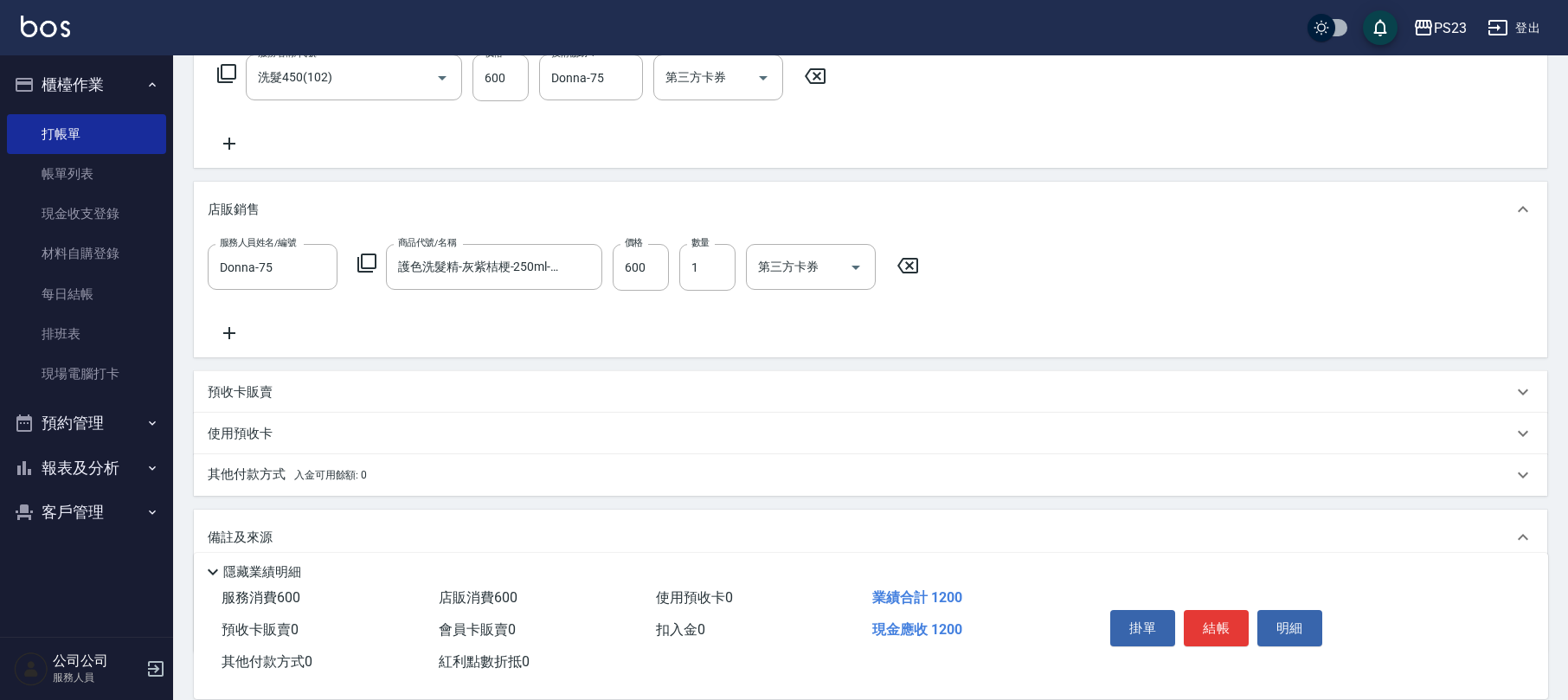
scroll to position [404, 0]
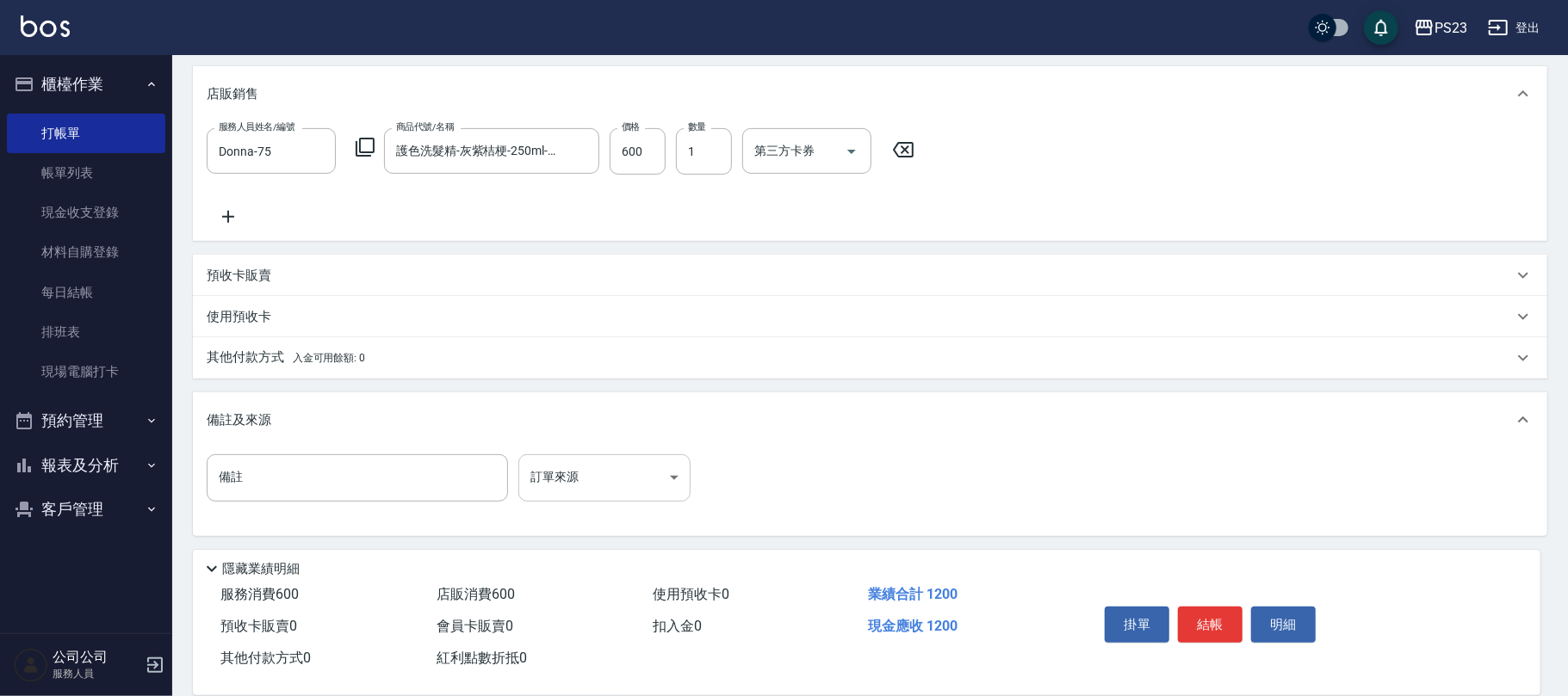
click at [635, 479] on body "PS23 登出 櫃檯作業 打帳單 帳單列表 現金收支登錄 材料自購登錄 每日結帳 排班表 現場電腦打卡 預約管理 預約管理 單日預約紀錄 單週預約紀錄 報表及…" at bounding box center [784, 148] width 1568 height 1099
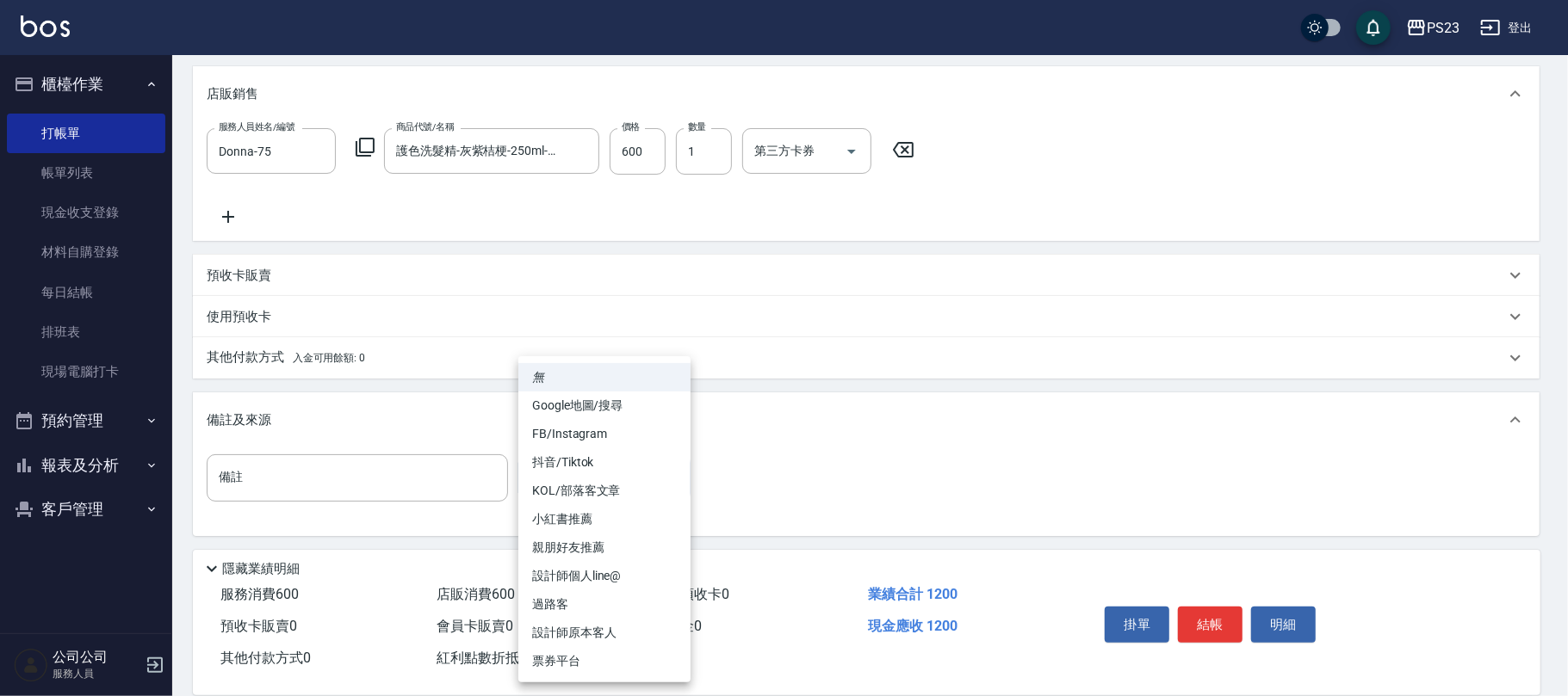
click at [602, 634] on li "設計師原本客人" at bounding box center [604, 632] width 172 height 28
type input "設計師原本客人"
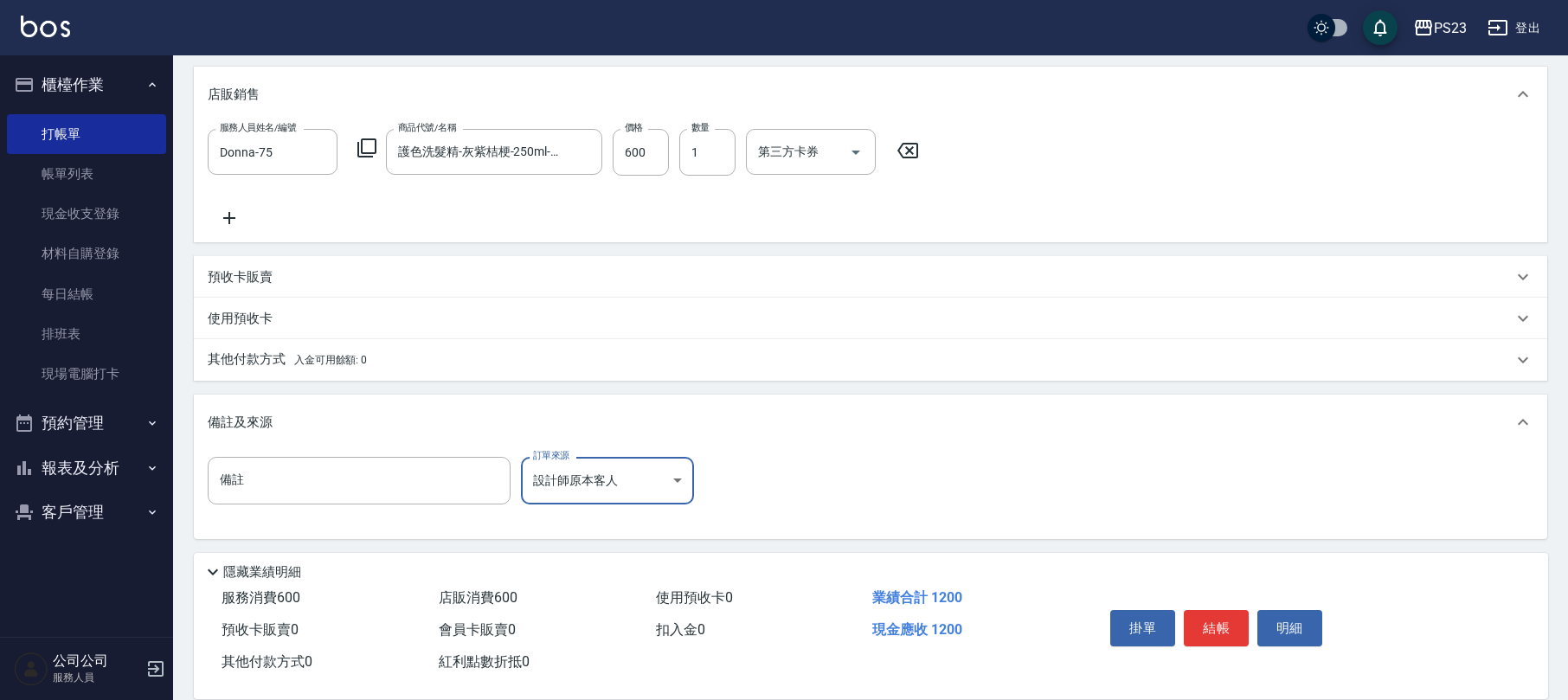
drag, startPoint x: 1226, startPoint y: 623, endPoint x: 1198, endPoint y: 594, distance: 40.3
click at [1226, 620] on button "結帳" at bounding box center [1217, 628] width 65 height 36
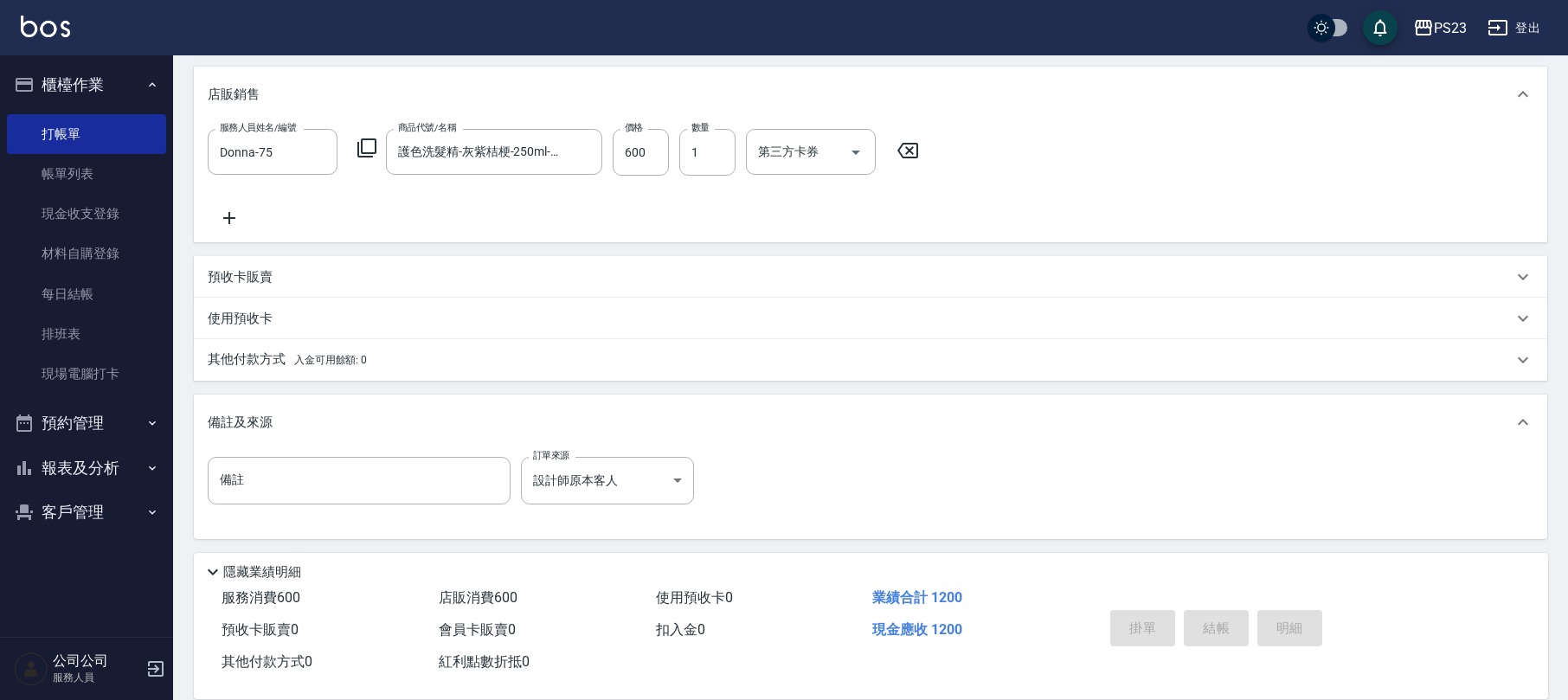
type input "[DATE] 19:37"
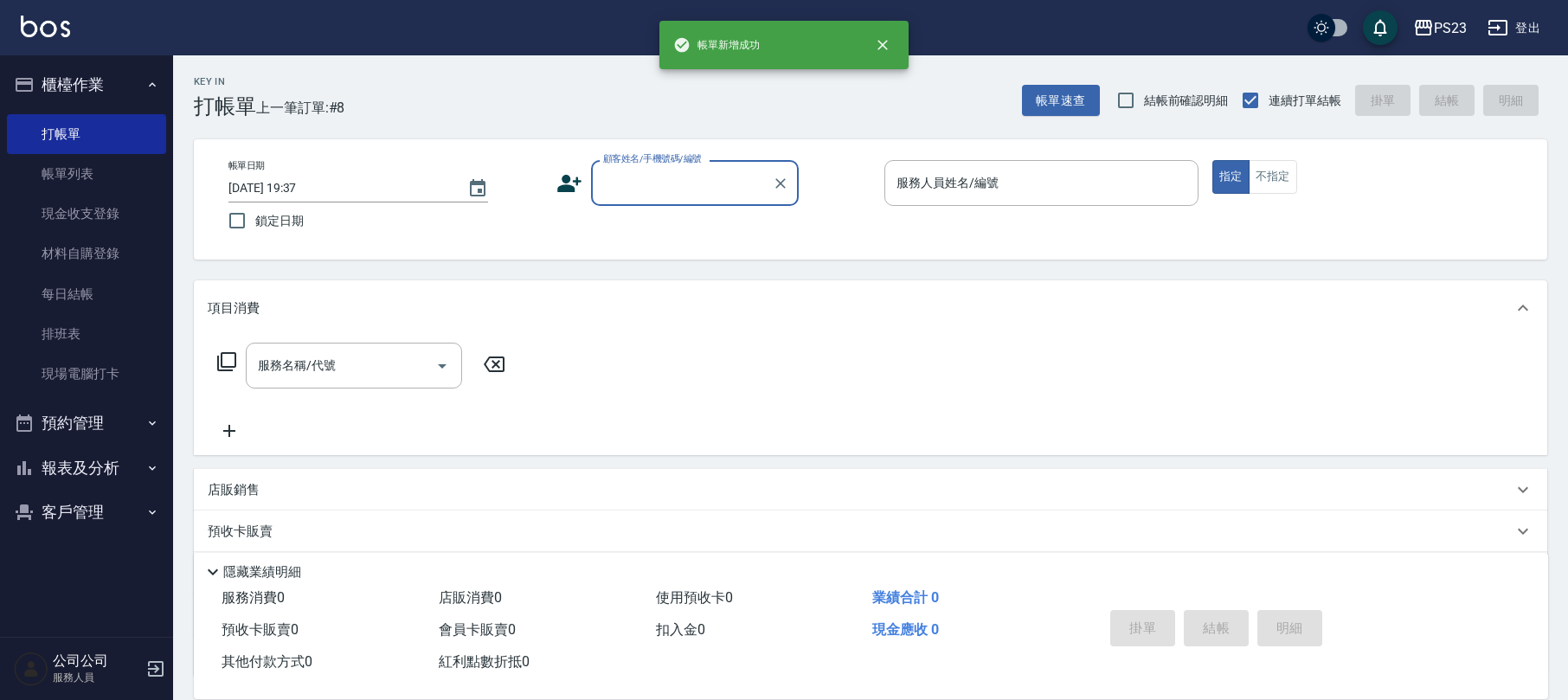
scroll to position [0, 0]
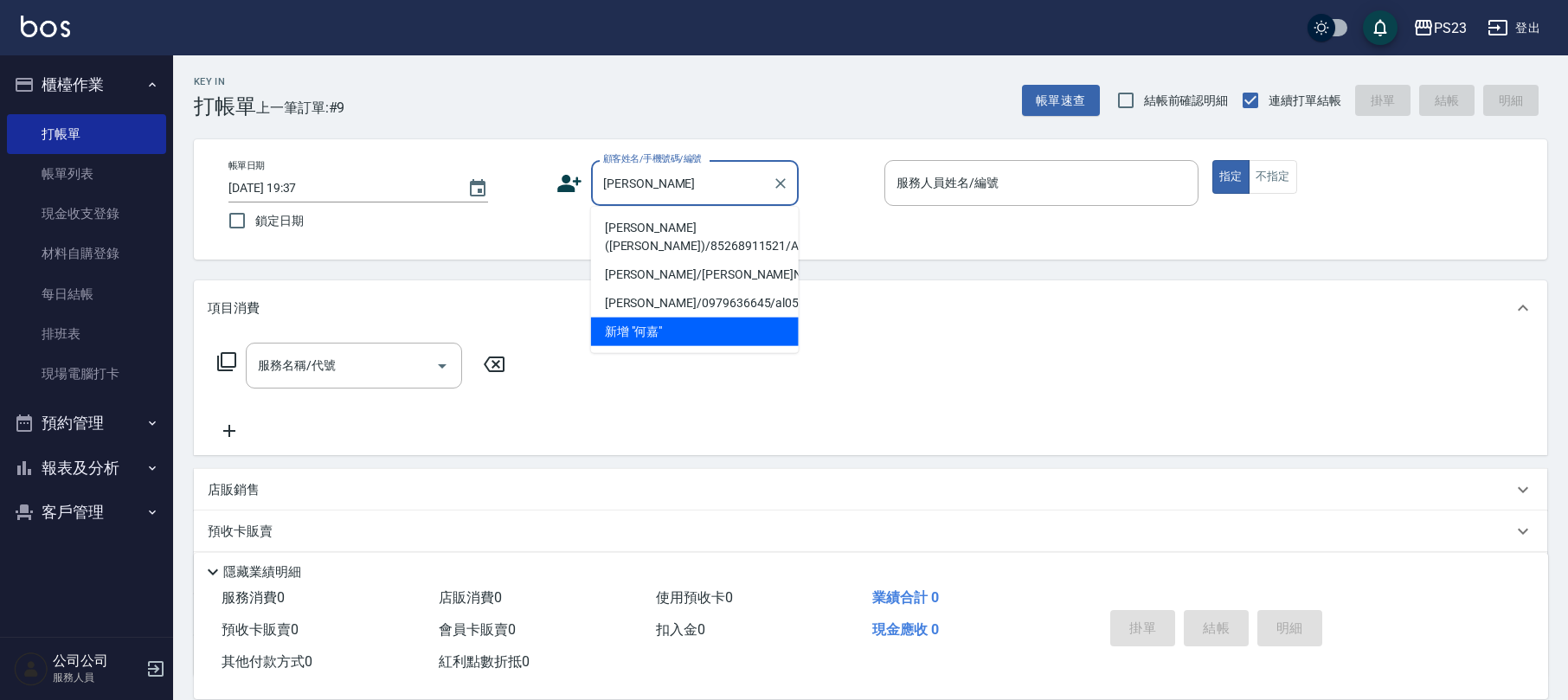
click at [721, 232] on li "[PERSON_NAME]([PERSON_NAME])/85268911521/AL85268911521" at bounding box center [694, 236] width 208 height 46
type input "[PERSON_NAME]([PERSON_NAME])/85268911521/AL85268911521"
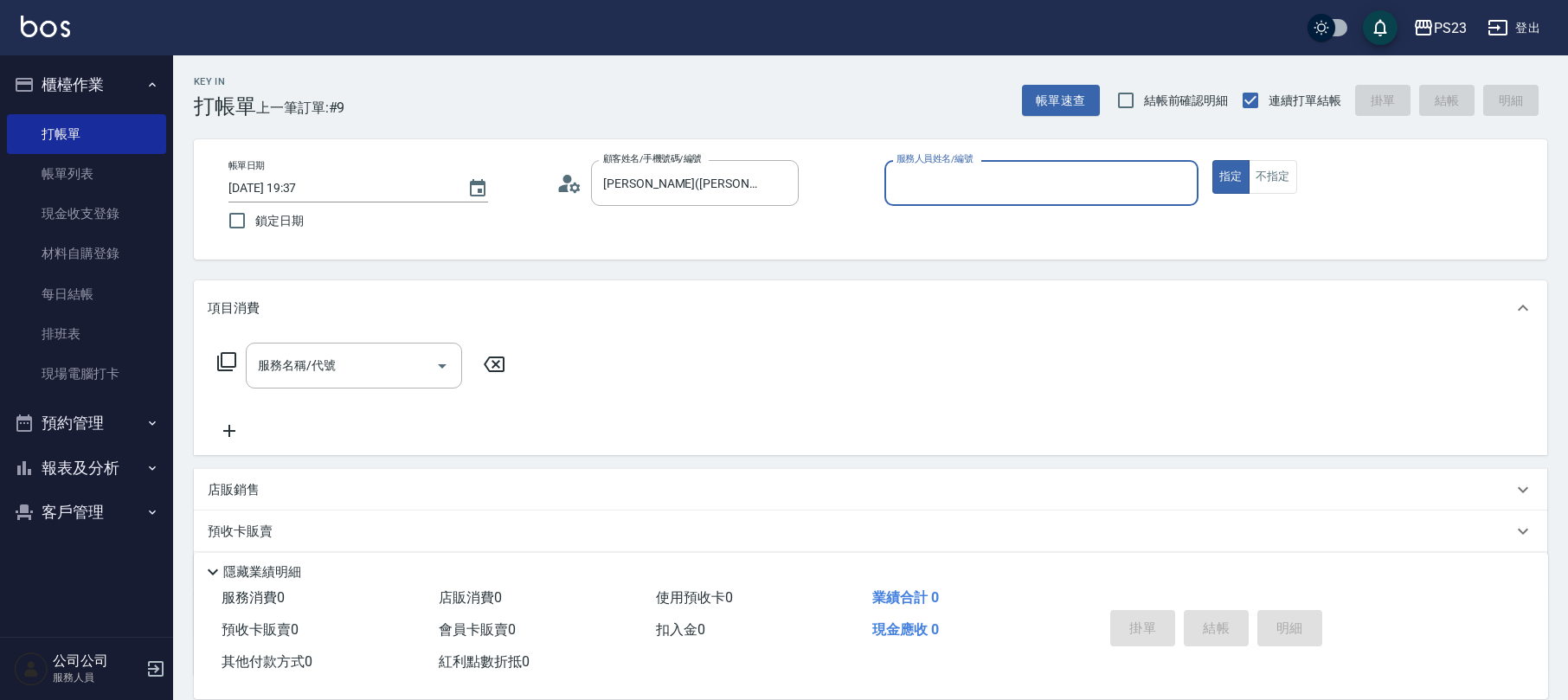
click at [578, 180] on icon at bounding box center [569, 183] width 26 height 26
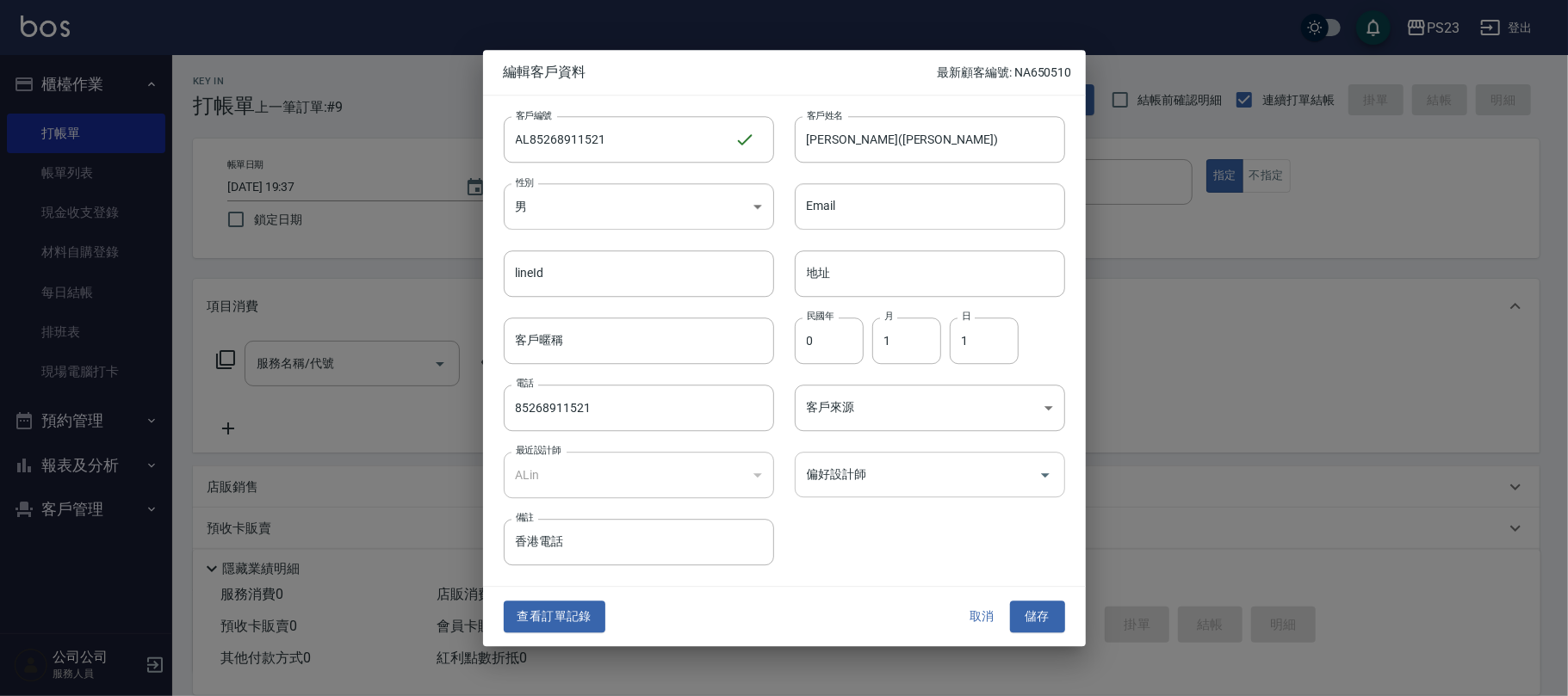
click at [872, 480] on input "偏好設計師" at bounding box center [917, 474] width 229 height 30
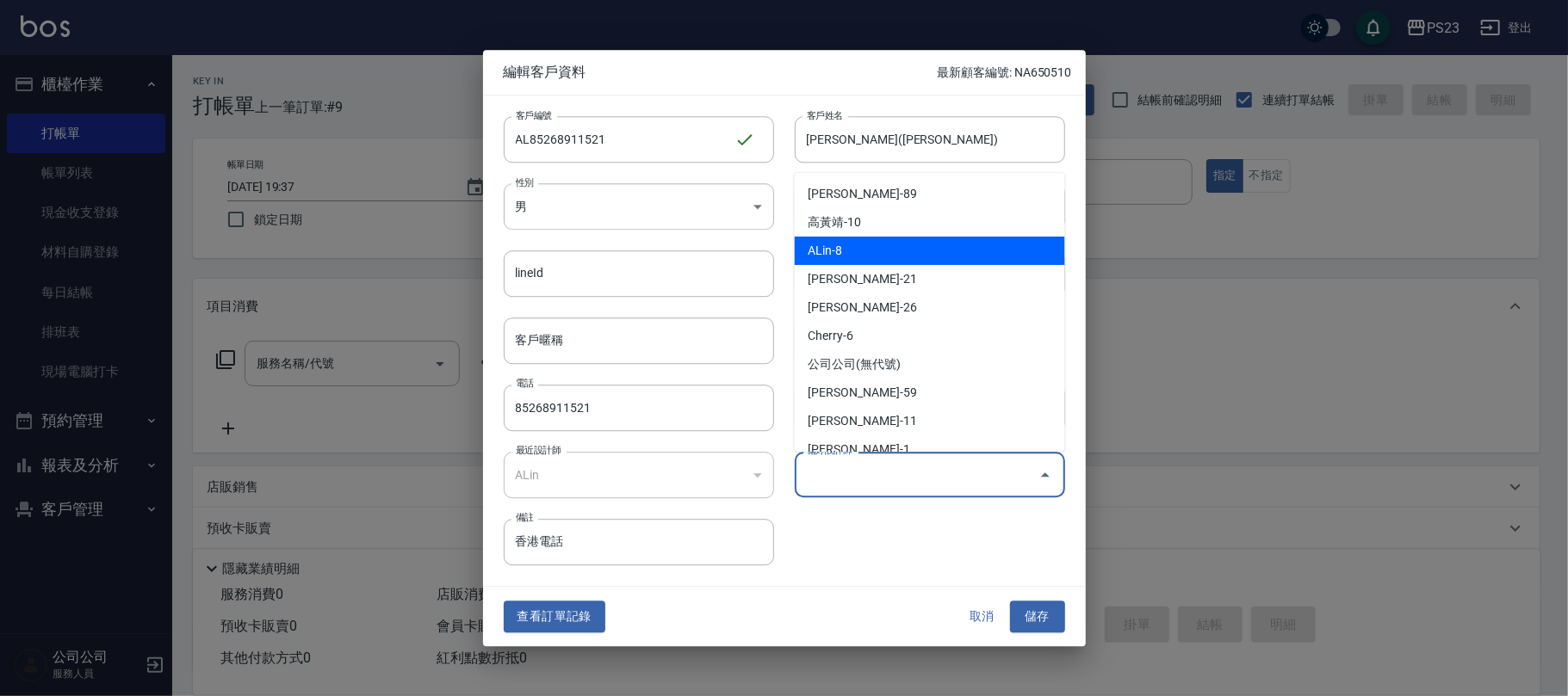
click at [883, 246] on li "ALin-8" at bounding box center [929, 251] width 270 height 28
type input "ALin"
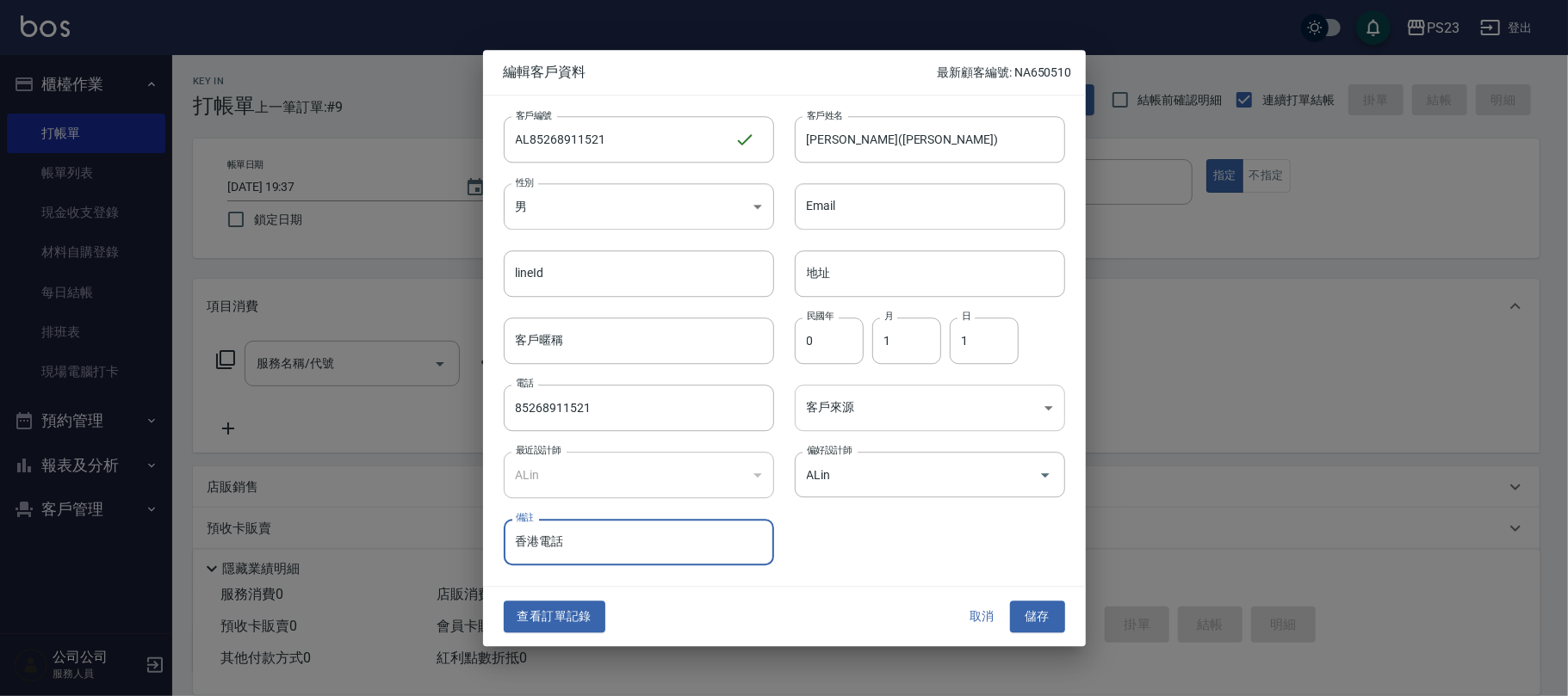
click at [869, 395] on body "PS23 登出 櫃檯作業 打帳單 帳單列表 現金收支登錄 材料自購登錄 每日結帳 排班表 現場電腦打卡 預約管理 預約管理 單日預約紀錄 單週預約紀錄 報表及…" at bounding box center [784, 417] width 1568 height 835
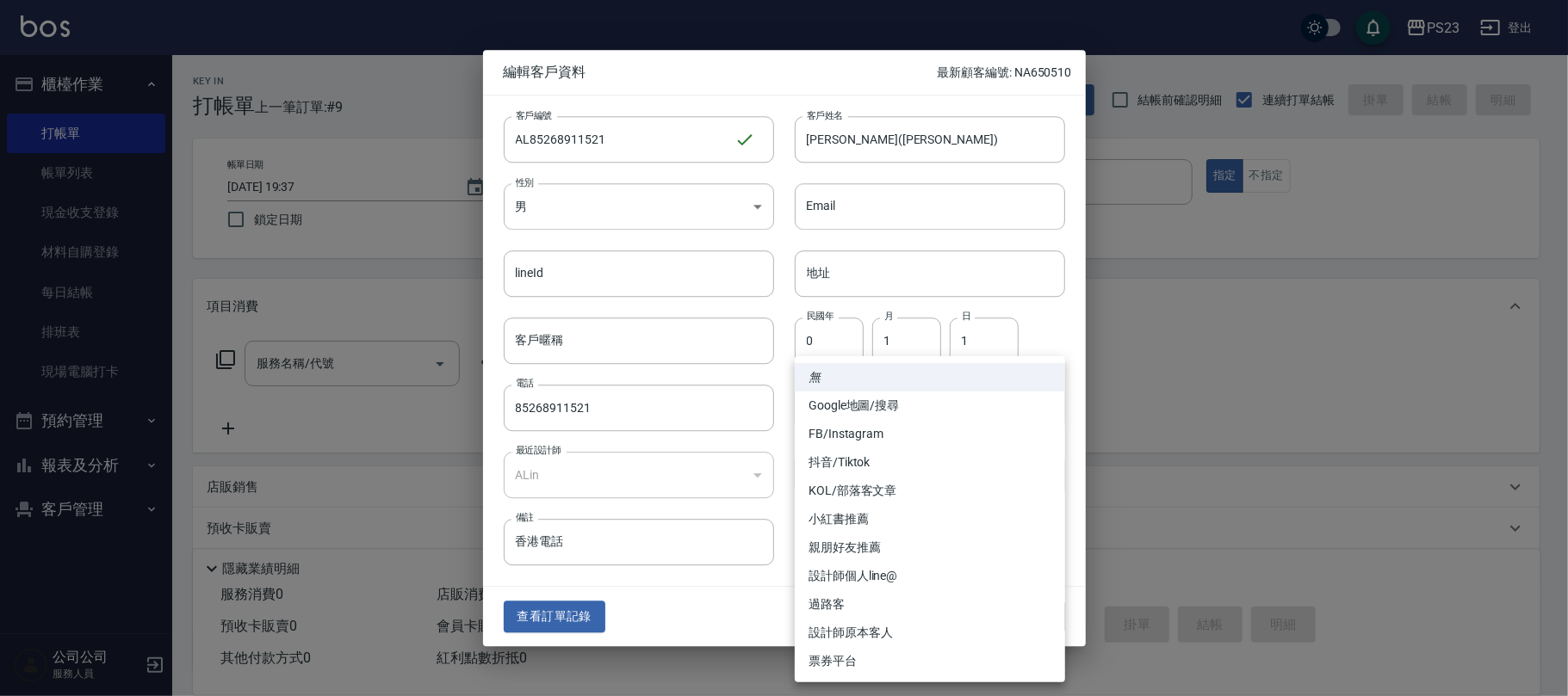
click at [879, 630] on li "設計師原本客人" at bounding box center [929, 632] width 270 height 28
type input "設計師原本客人"
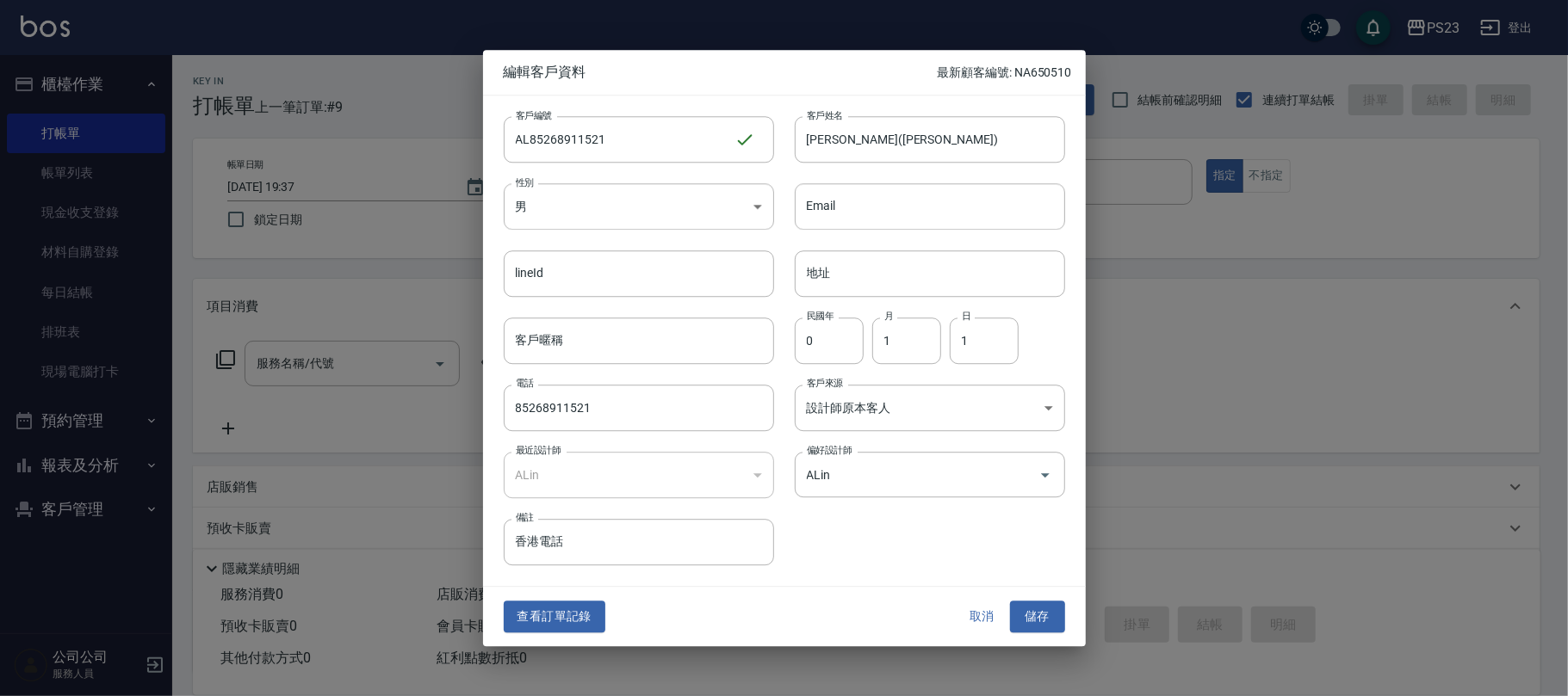
click at [1036, 622] on button "儲存" at bounding box center [1037, 618] width 55 height 32
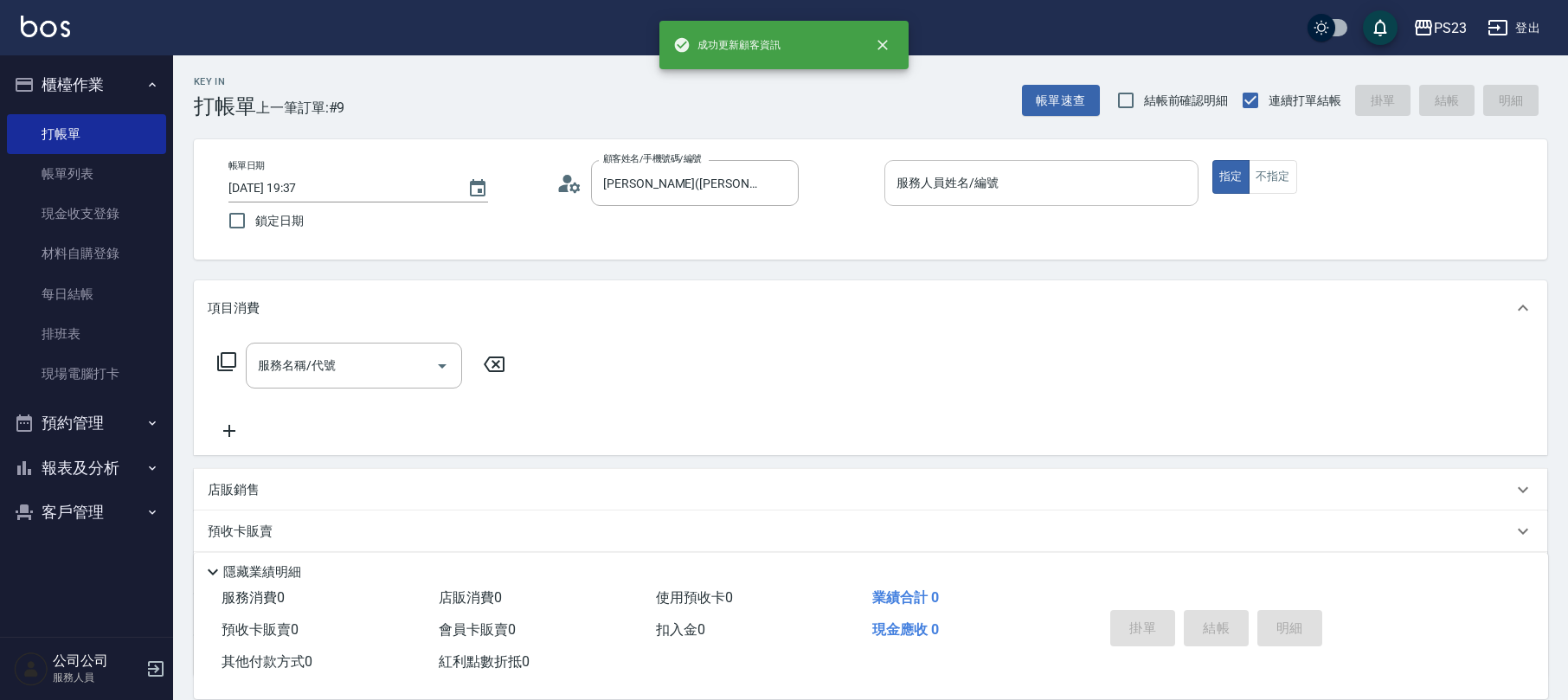
click at [1121, 194] on input "服務人員姓名/編號" at bounding box center [1040, 183] width 298 height 31
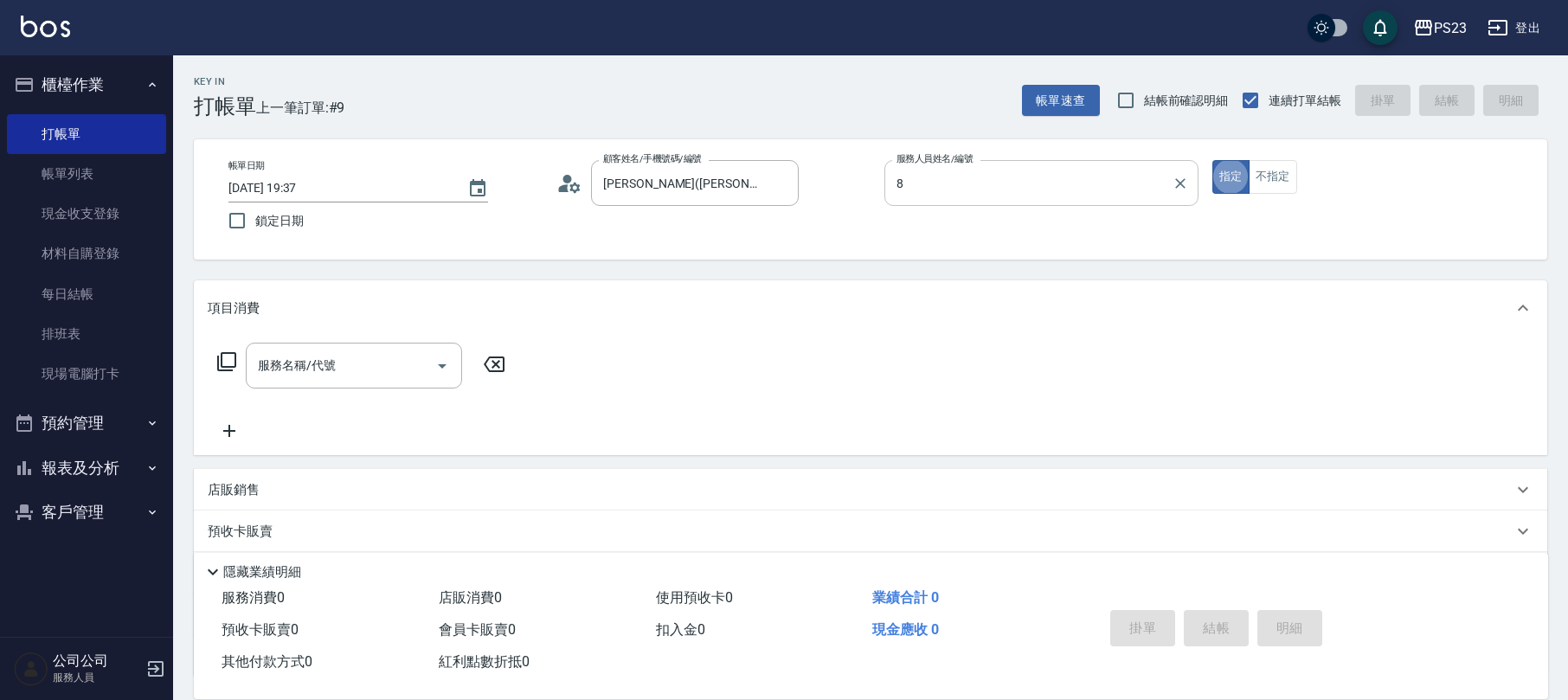
type input "ALin-8"
type button "true"
click at [384, 340] on div "服務名稱/代號 服務名稱/代號" at bounding box center [870, 395] width 1353 height 119
click at [336, 365] on input "服務名稱/代號" at bounding box center [342, 365] width 175 height 31
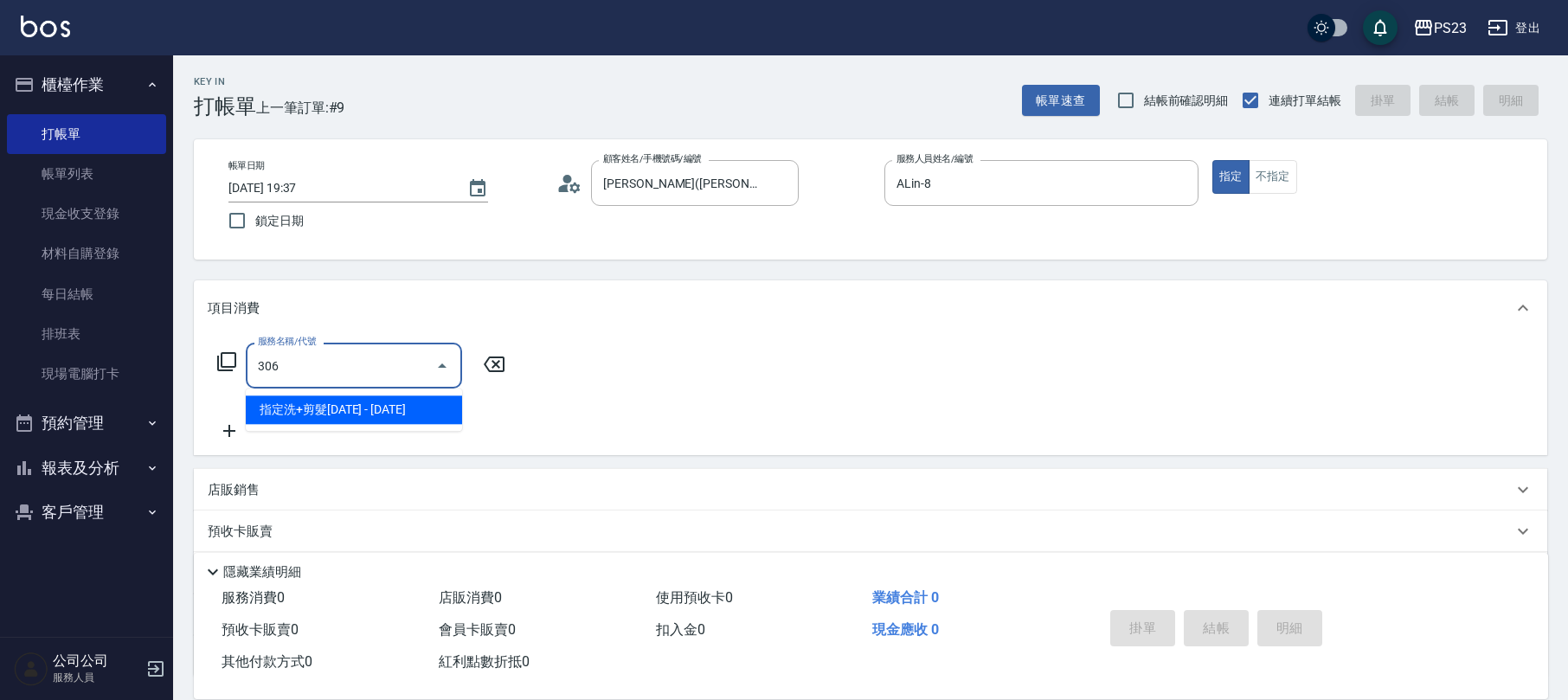
type input "指定洗+剪髮1500(306)"
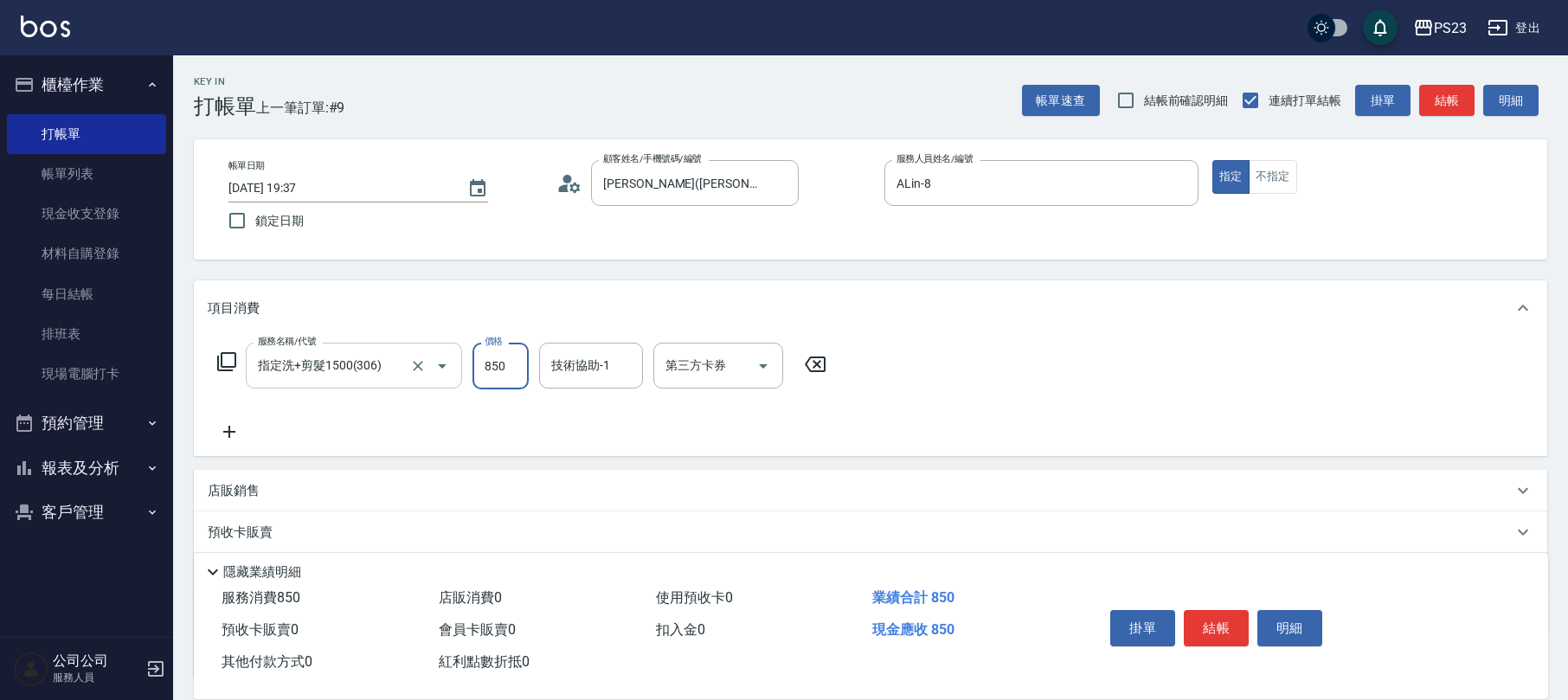
type input "850"
type input "Flora-21"
click at [576, 189] on icon at bounding box center [574, 187] width 11 height 11
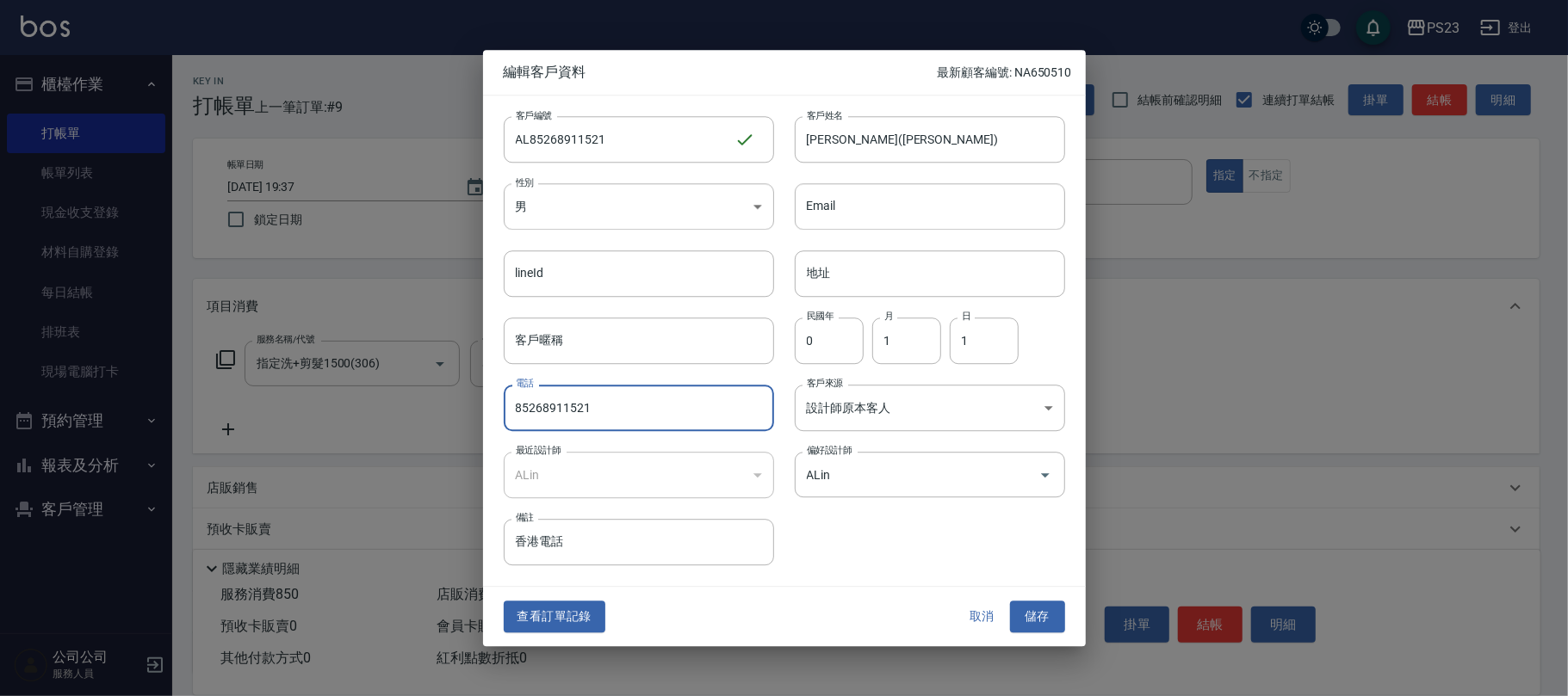
drag, startPoint x: 617, startPoint y: 409, endPoint x: 369, endPoint y: 391, distance: 248.7
click at [370, 391] on div "編輯客戶資料 最新顧客編號: NA650510 客戶編號 AL85268911521 ​ 客戶編號 客戶姓名 [PERSON_NAME](HOKAYI) 客戶…" at bounding box center [784, 348] width 1568 height 696
type input "0976309326"
click at [1034, 611] on button "儲存" at bounding box center [1037, 618] width 55 height 32
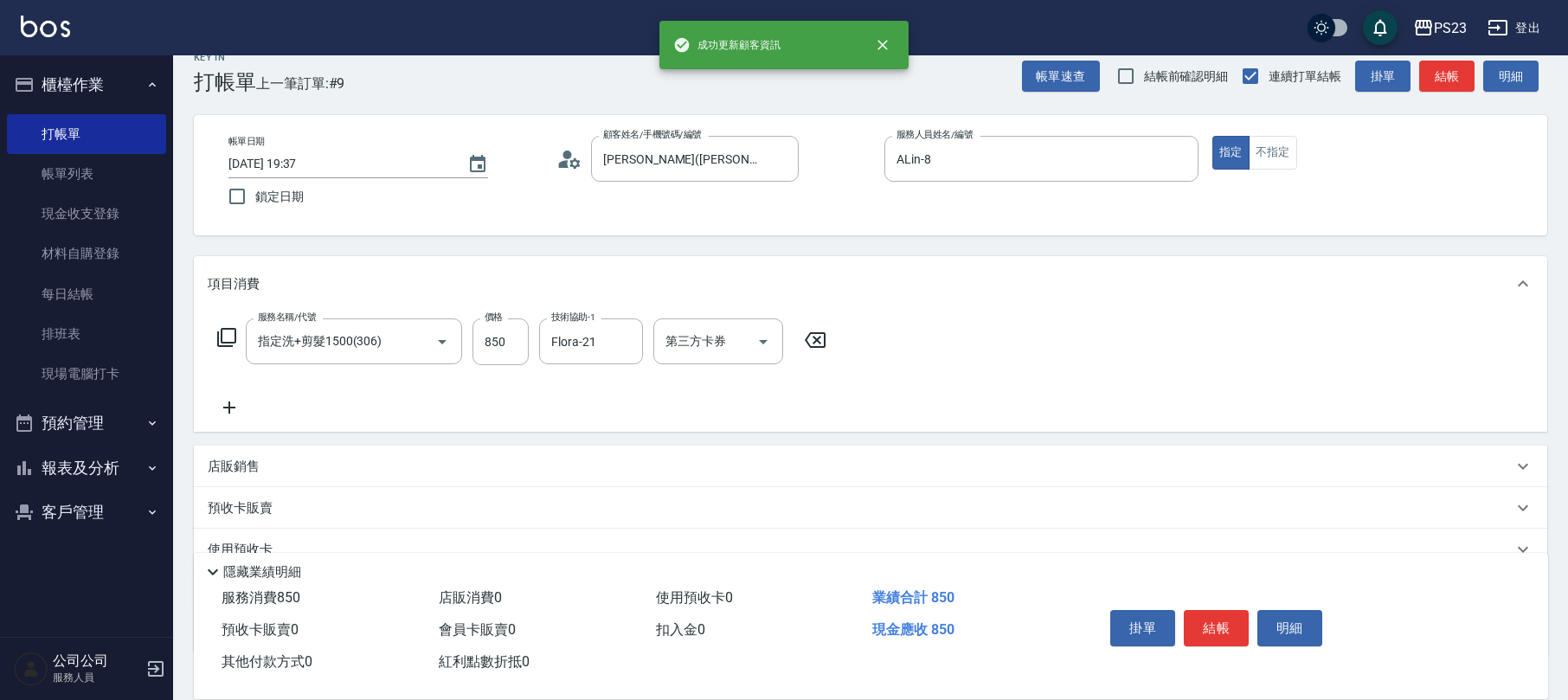
scroll to position [140, 0]
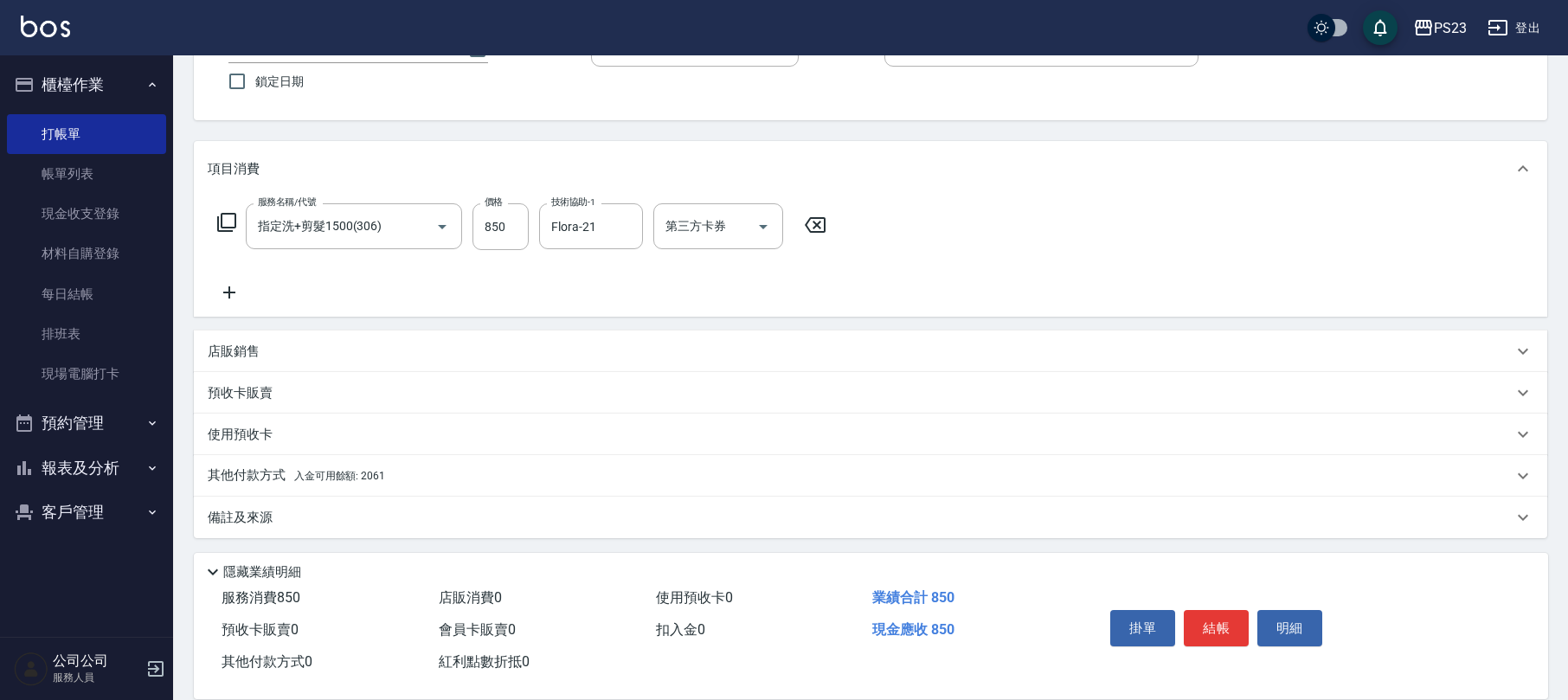
click at [330, 519] on div "備註及來源" at bounding box center [860, 518] width 1305 height 18
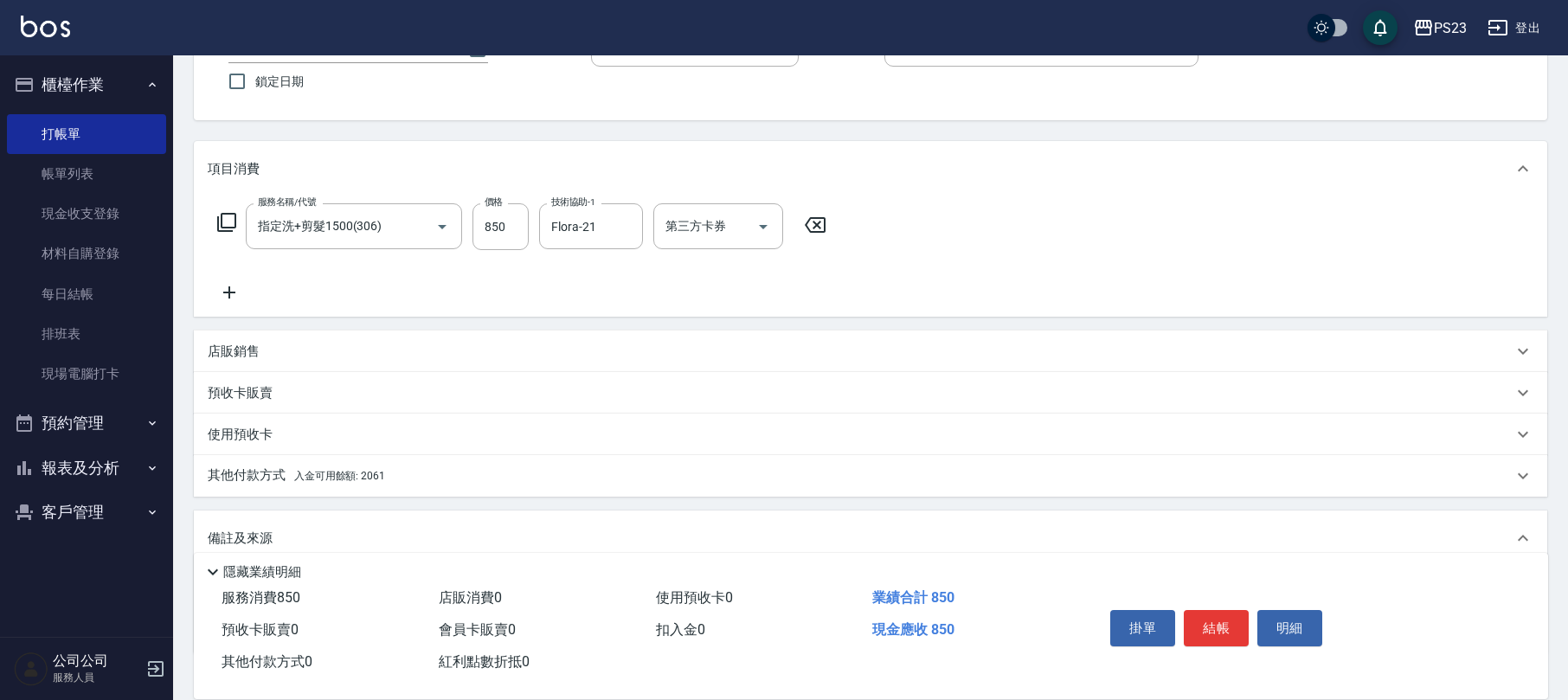
scroll to position [256, 0]
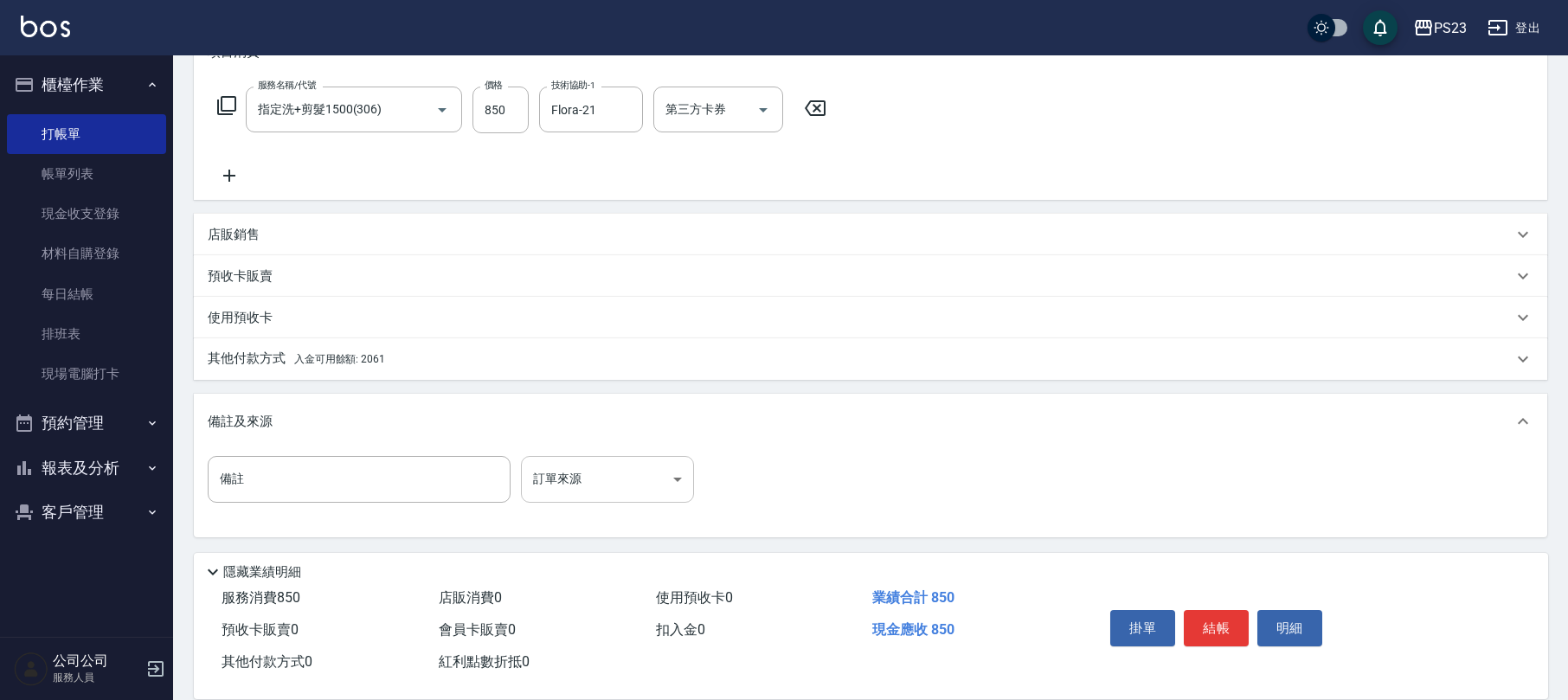
click at [599, 488] on body "PS23 登出 櫃檯作業 打帳單 帳單列表 現金收支登錄 材料自購登錄 每日結帳 排班表 現場電腦打卡 預約管理 預約管理 單日預約紀錄 單週預約紀錄 報表及…" at bounding box center [784, 222] width 1568 height 956
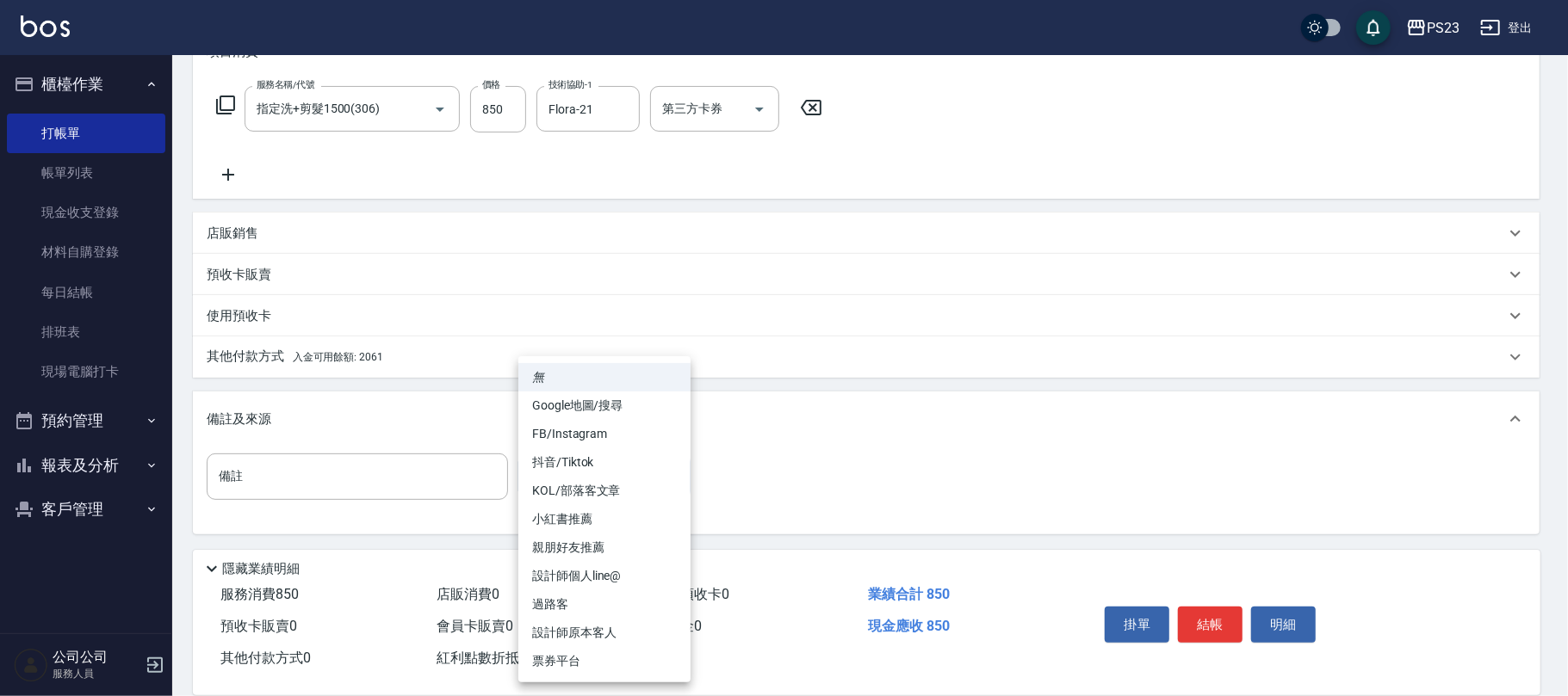
click at [606, 627] on li "設計師原本客人" at bounding box center [604, 632] width 172 height 28
type input "設計師原本客人"
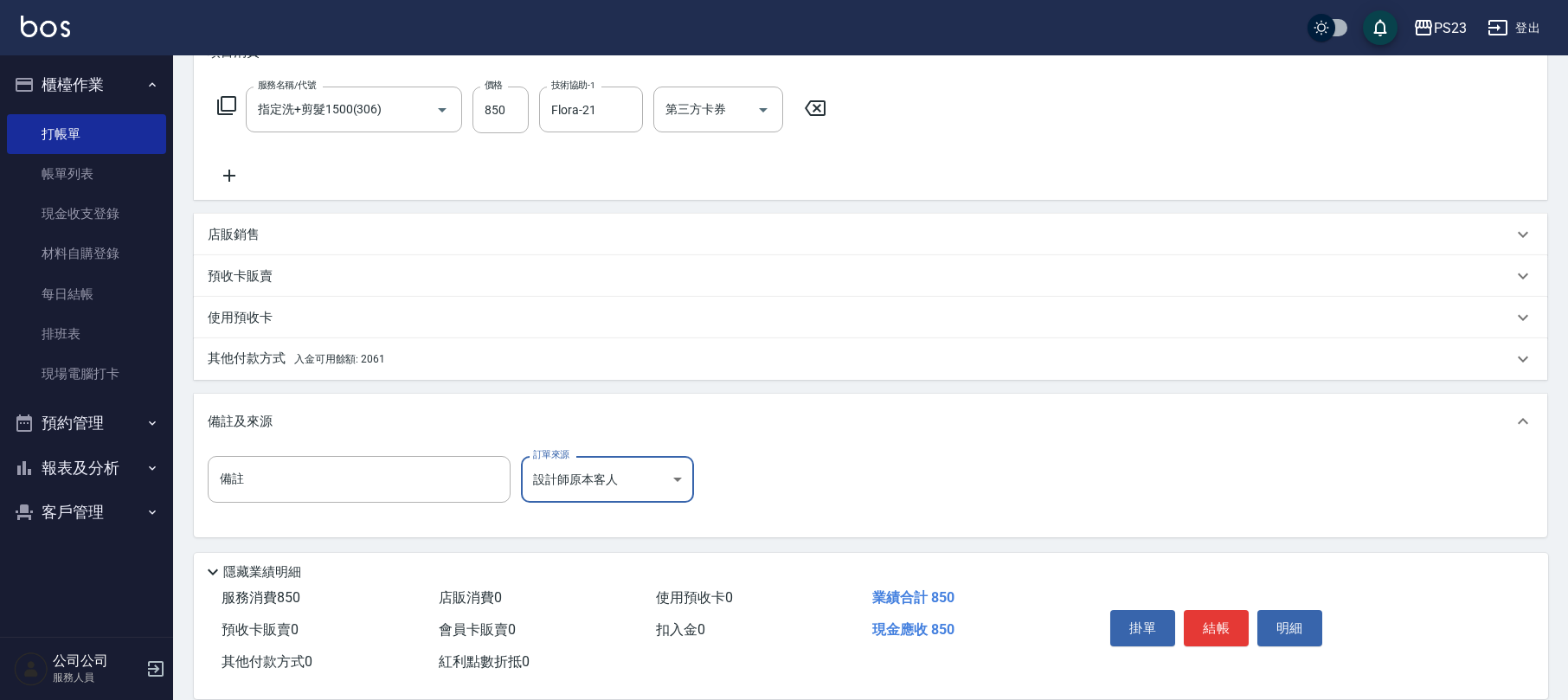
click at [349, 357] on span "入金可用餘額: 2061" at bounding box center [340, 359] width 91 height 12
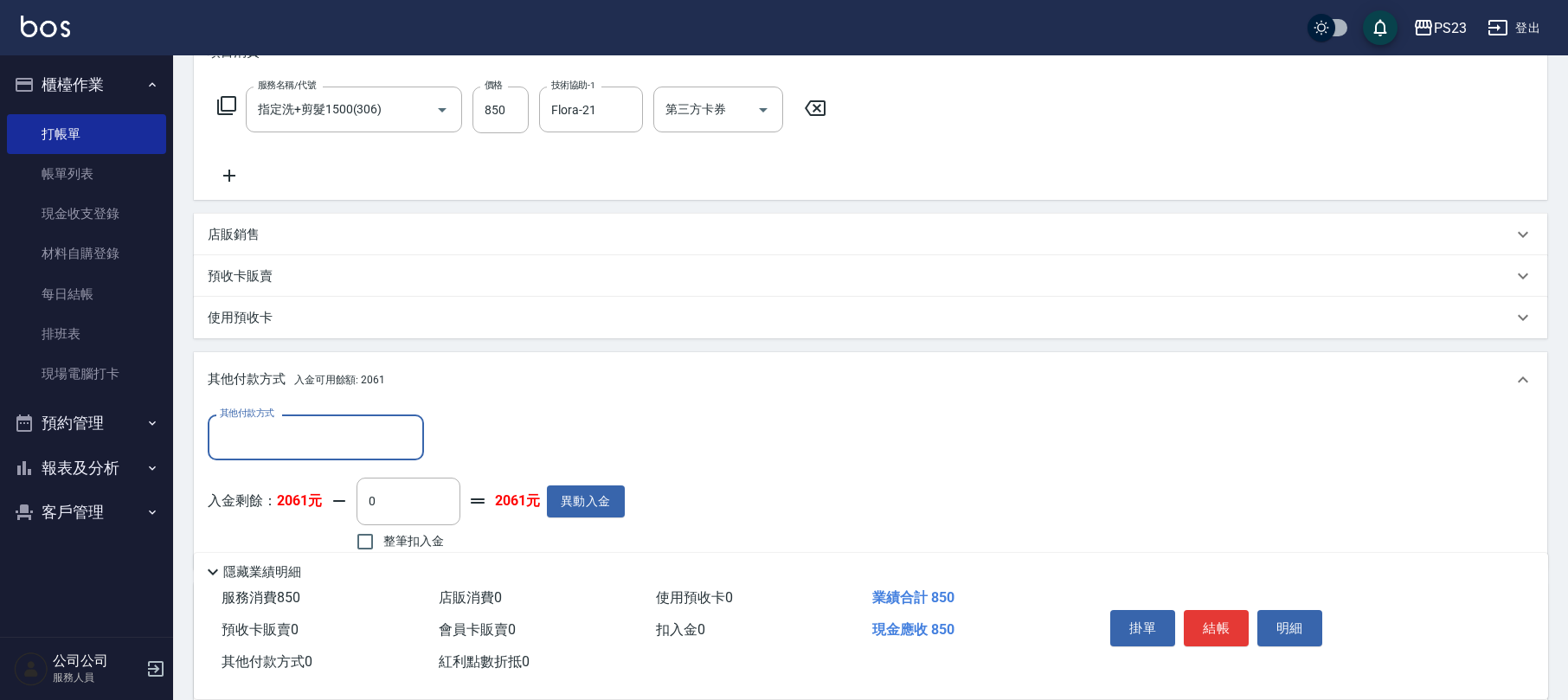
scroll to position [443, 0]
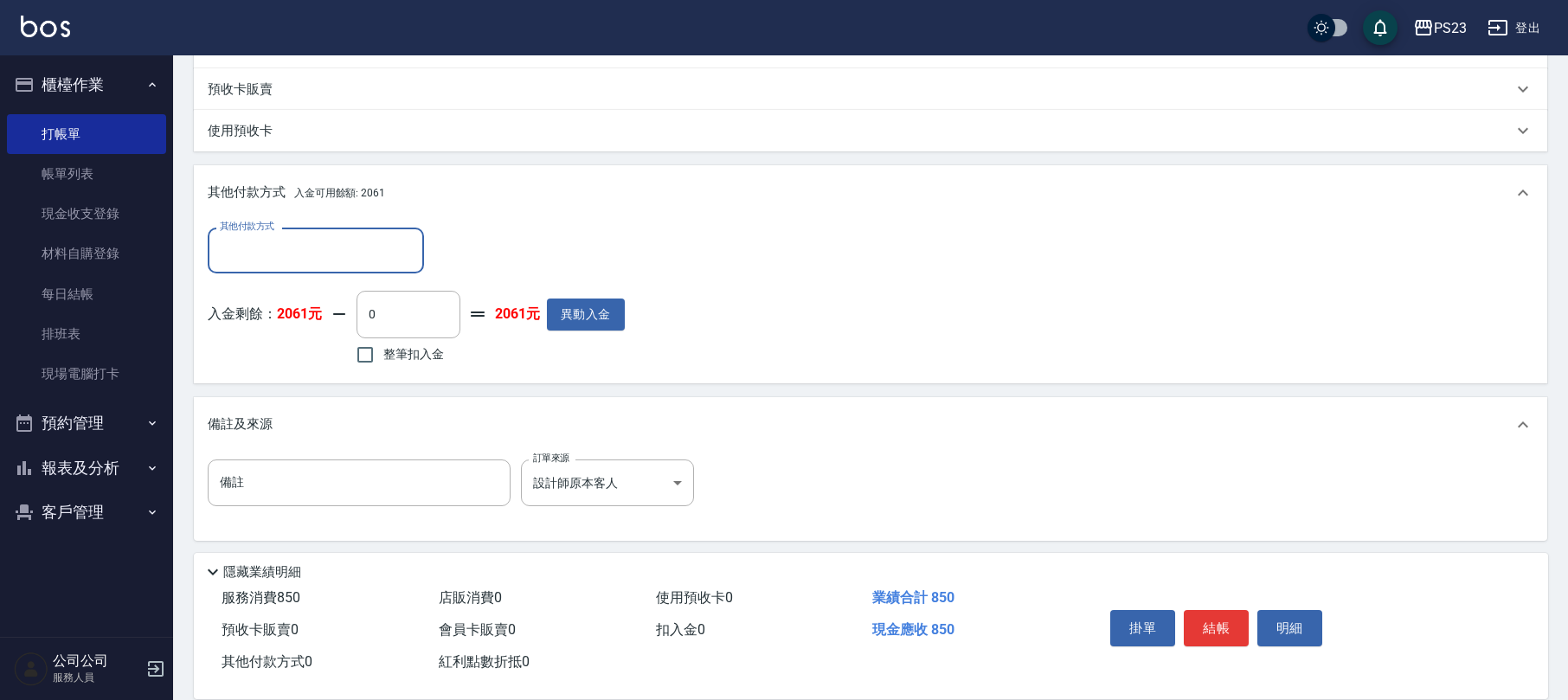
click at [429, 367] on label "整筆扣入金" at bounding box center [396, 354] width 96 height 36
click at [383, 367] on input "整筆扣入金" at bounding box center [365, 354] width 36 height 36
checkbox input "true"
type input "850"
click at [1187, 610] on button "結帳" at bounding box center [1217, 628] width 65 height 36
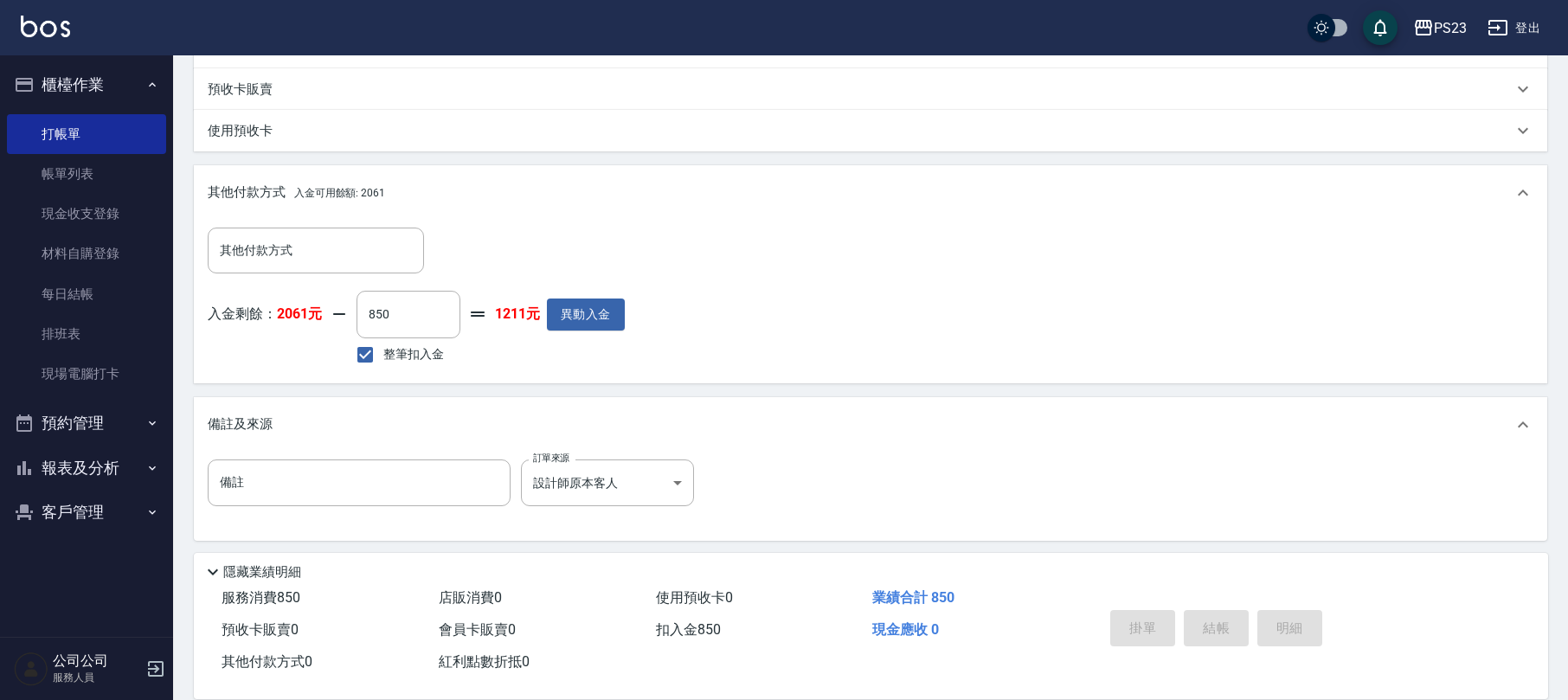
type input "[DATE] 19:38"
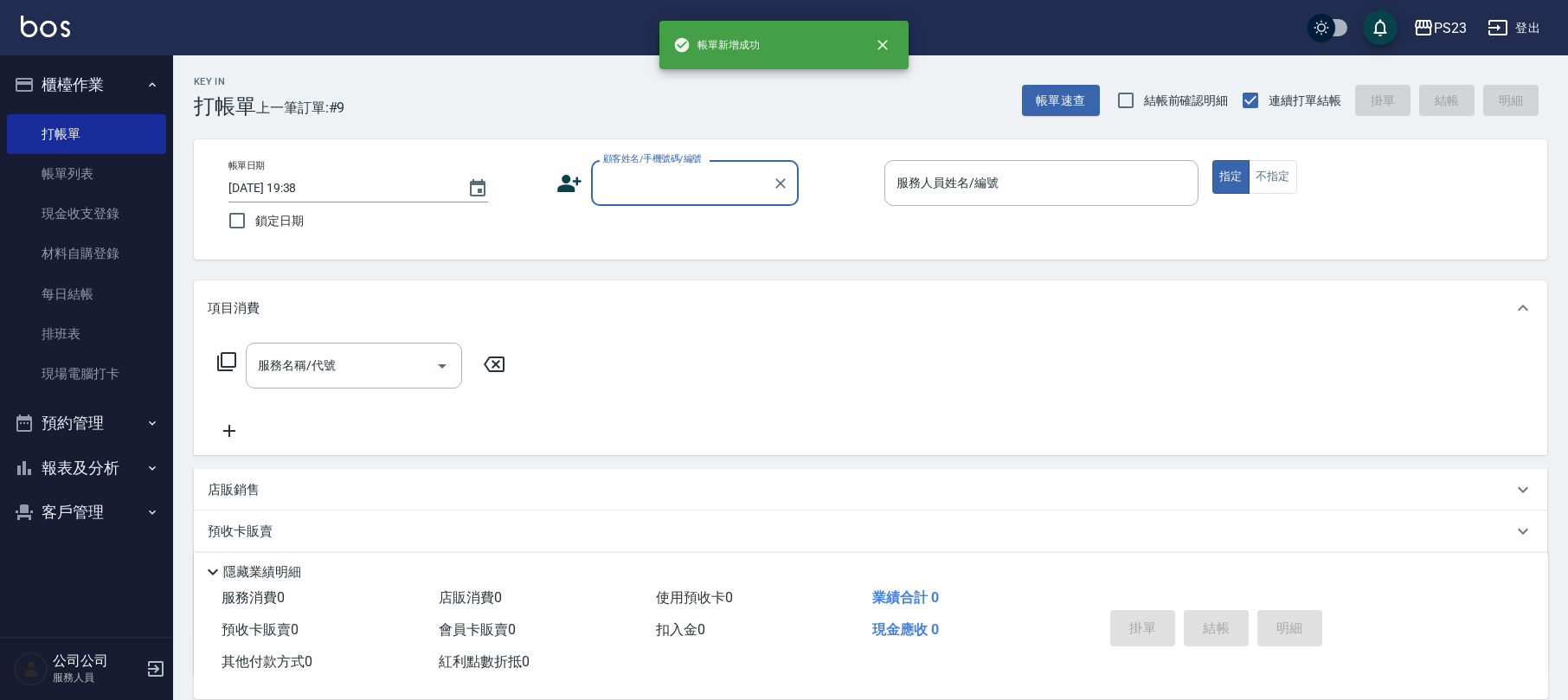
scroll to position [0, 0]
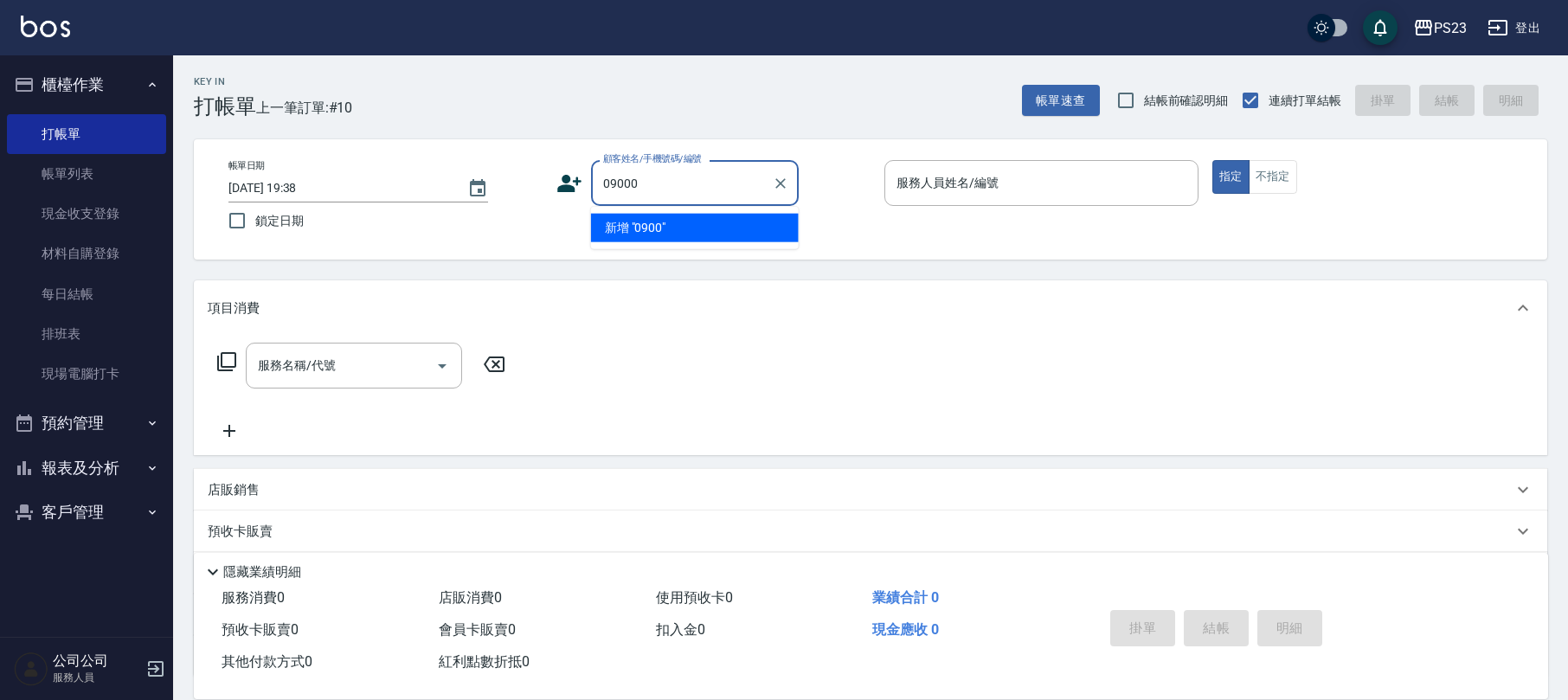
type input "09000"
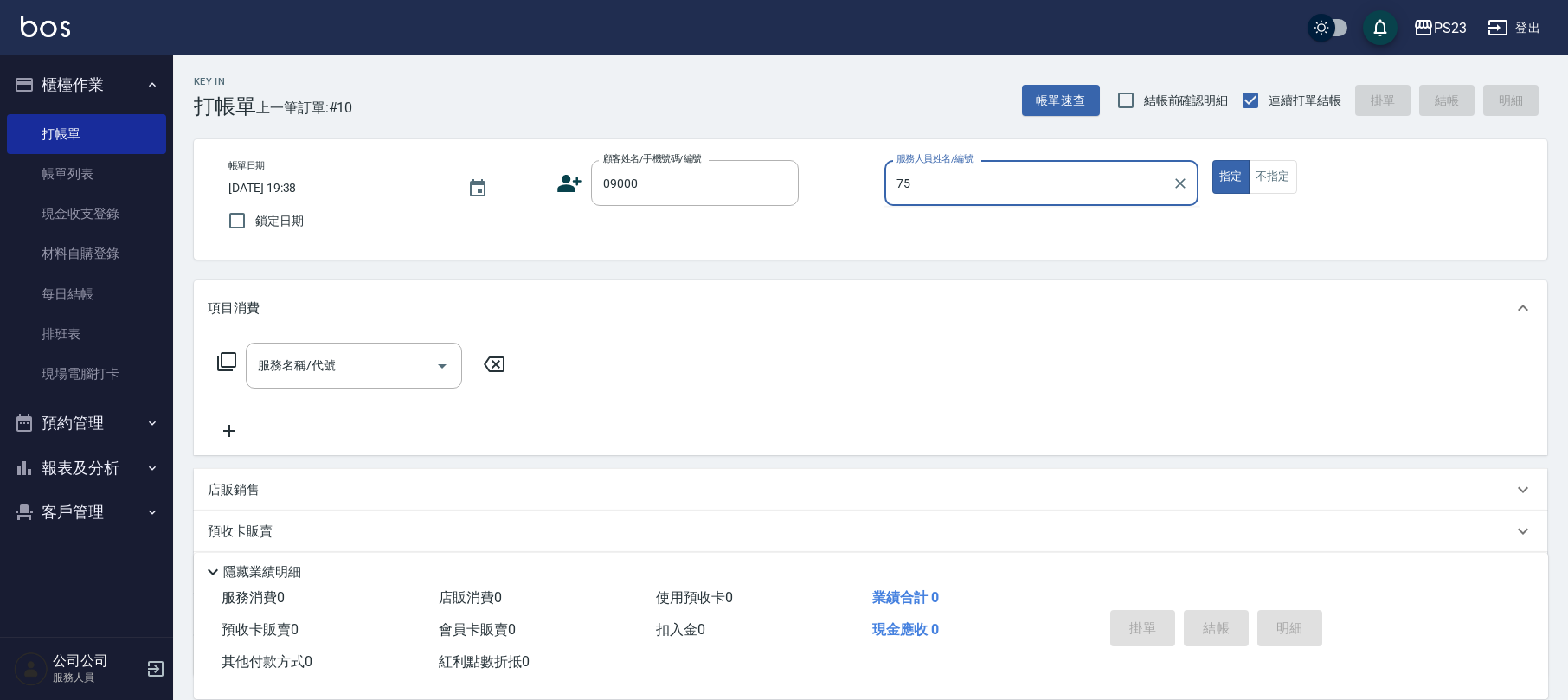
type input "75"
type input "新客人 姓名未設定/09000/"
type input "Donna-75"
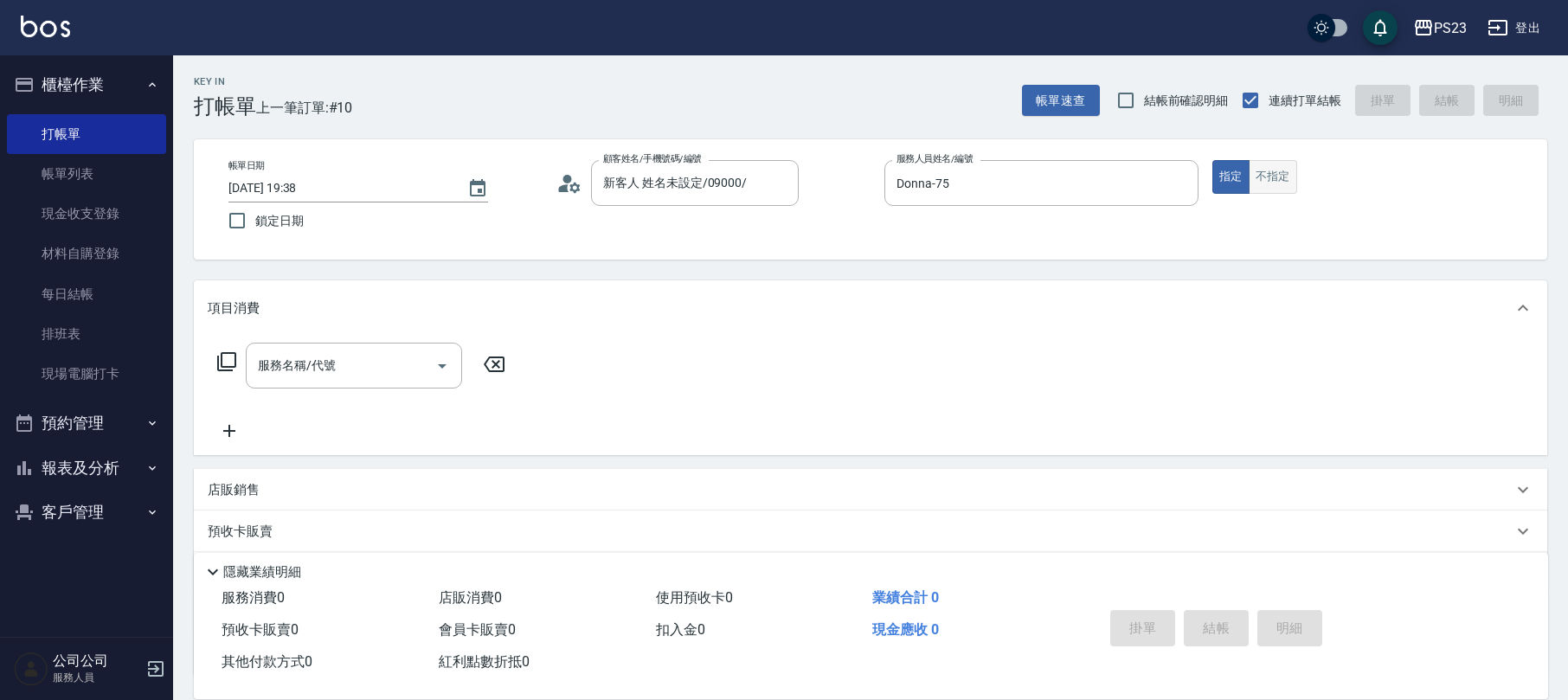
click at [1278, 171] on button "不指定" at bounding box center [1273, 177] width 48 height 33
click at [364, 353] on input "服務名稱/代號" at bounding box center [342, 365] width 175 height 31
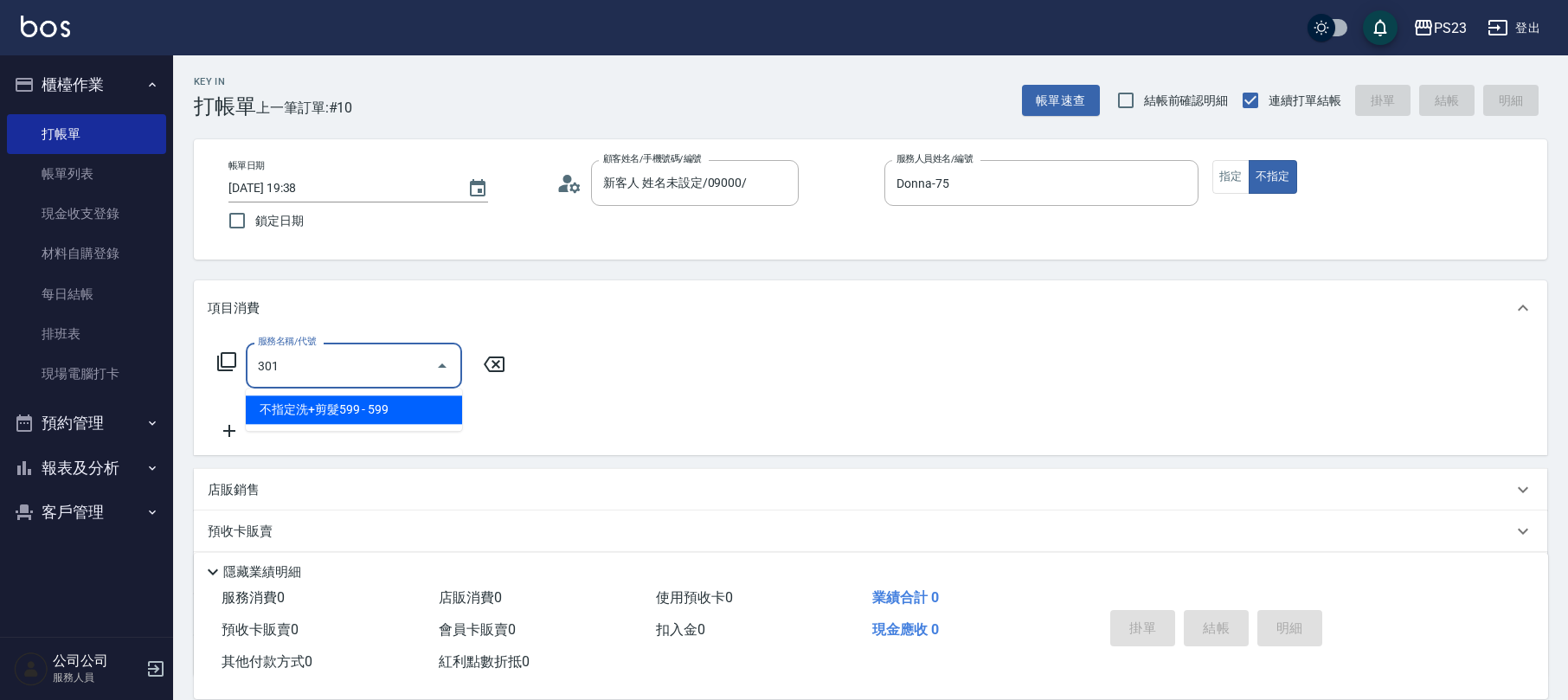
type input "不指定洗+剪髮599(301)"
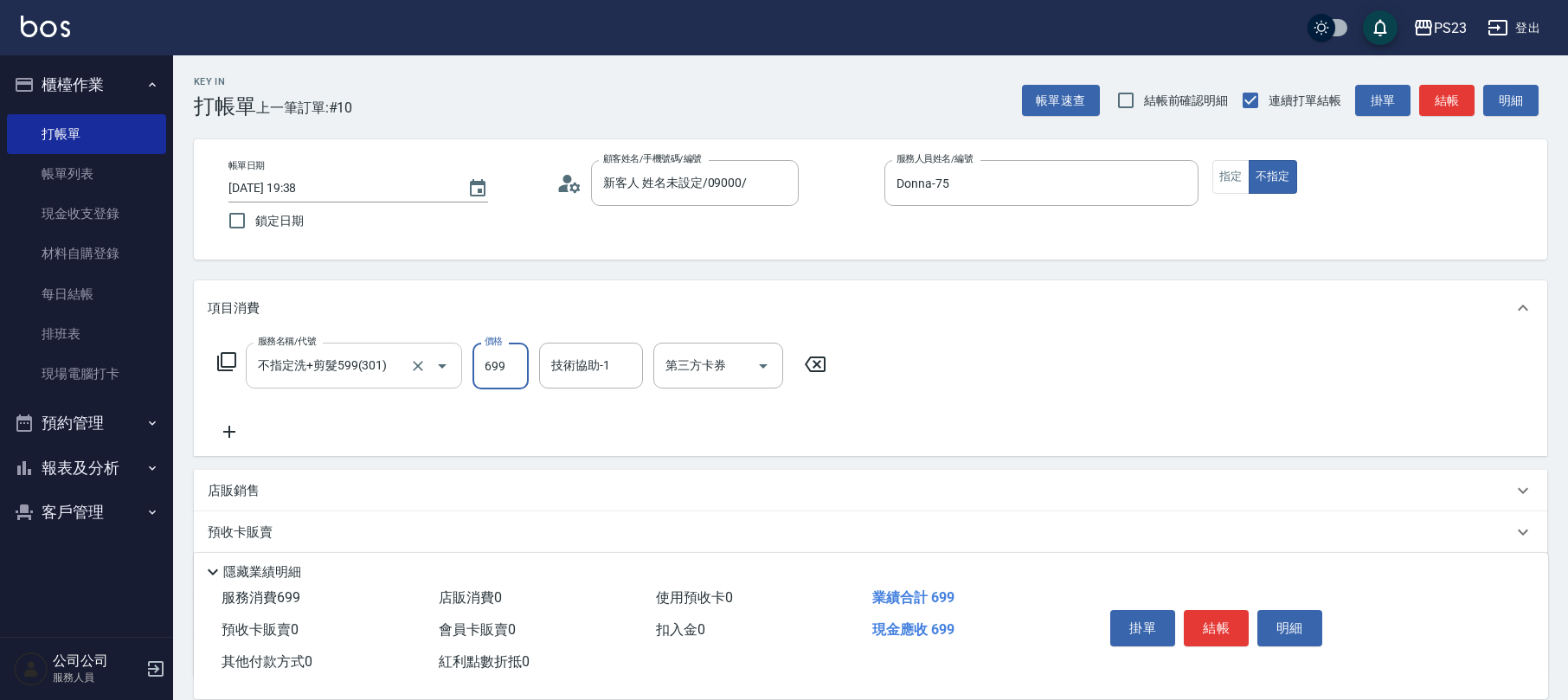
type input "699"
type input "青惠-26"
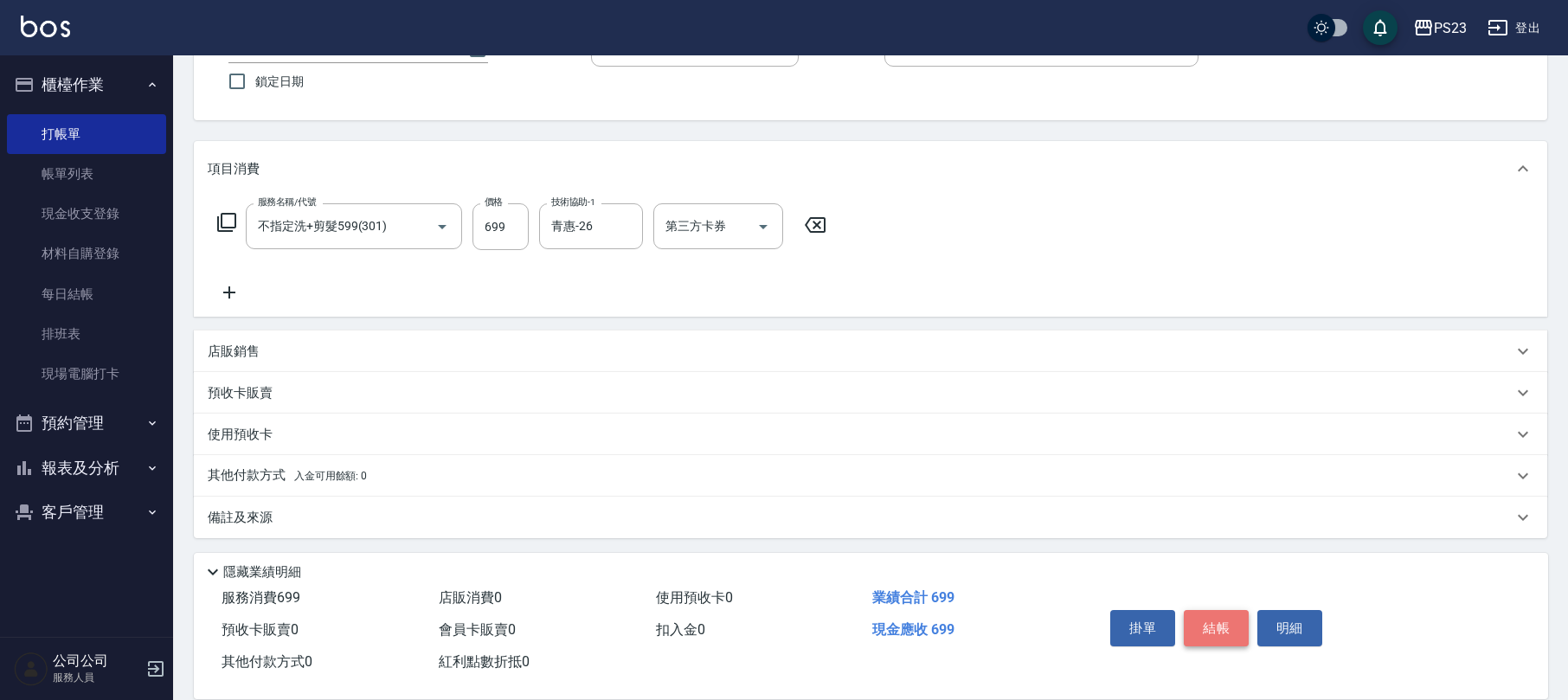
click at [1228, 621] on button "結帳" at bounding box center [1217, 628] width 65 height 36
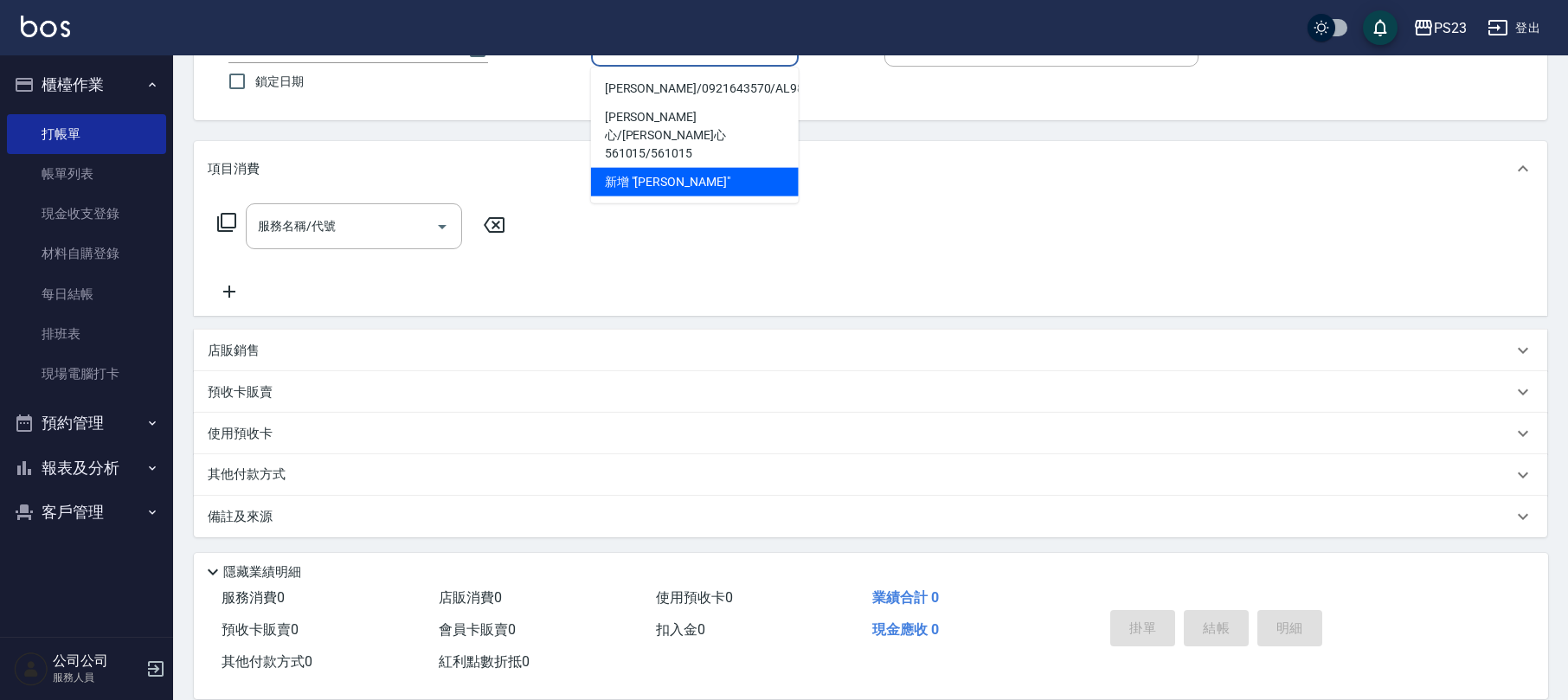
scroll to position [25, 0]
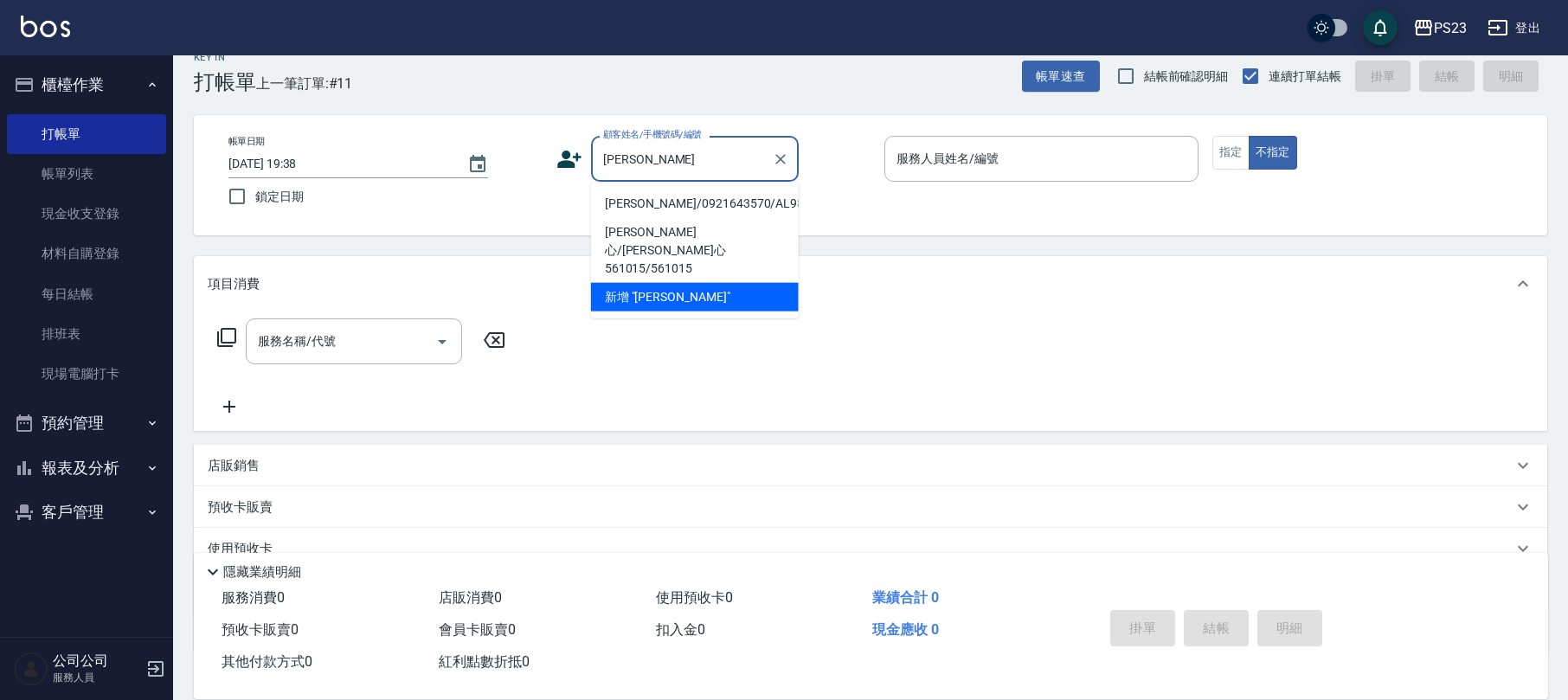
click at [731, 209] on li "[PERSON_NAME]/0921643570/AL989" at bounding box center [694, 204] width 208 height 29
type input "[PERSON_NAME]/0921643570/AL989"
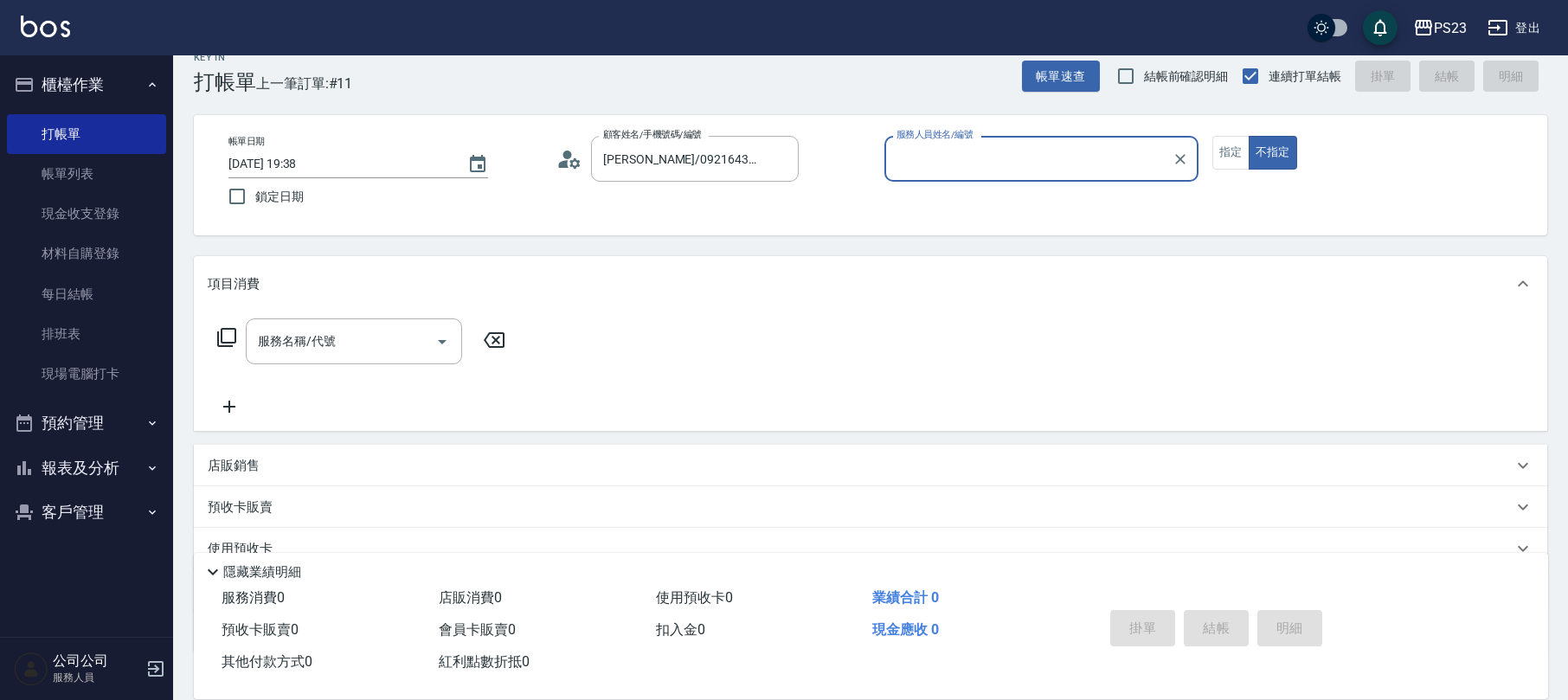
type input "ALin-8"
drag, startPoint x: 1228, startPoint y: 153, endPoint x: 1134, endPoint y: 140, distance: 94.9
click at [1236, 154] on button "指定" at bounding box center [1231, 153] width 37 height 33
click at [316, 345] on div "服務名稱/代號 服務名稱/代號" at bounding box center [354, 342] width 217 height 46
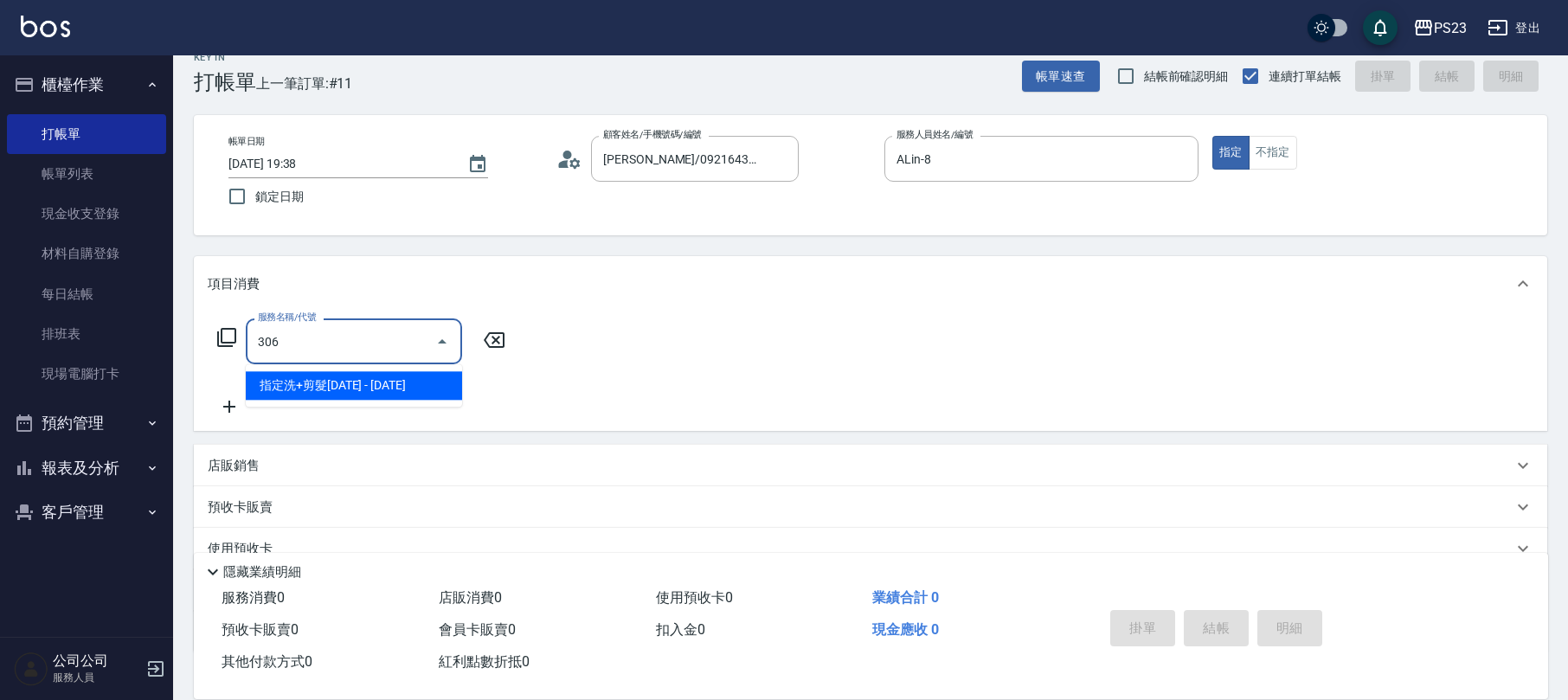
type input "指定洗+剪髮1500(306)"
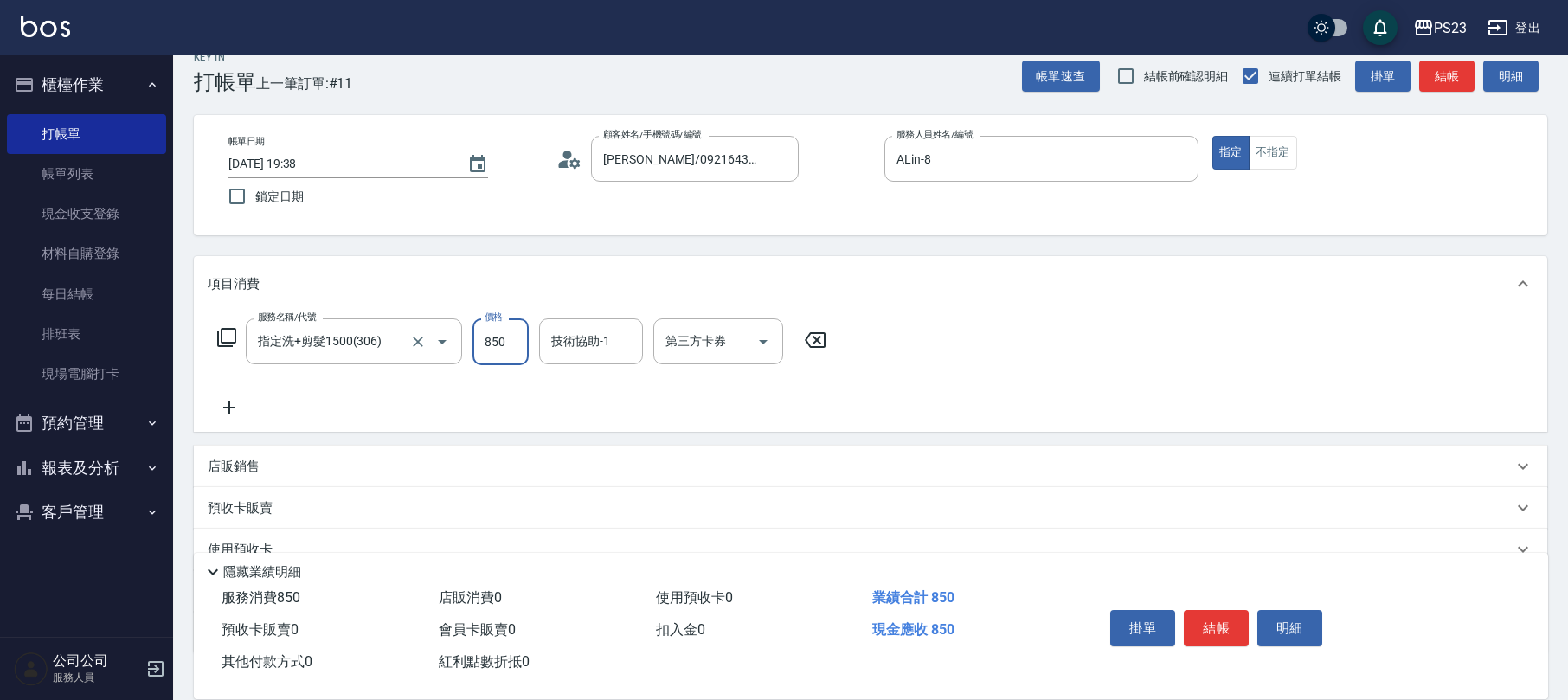
type input "850"
type input "Flora-21"
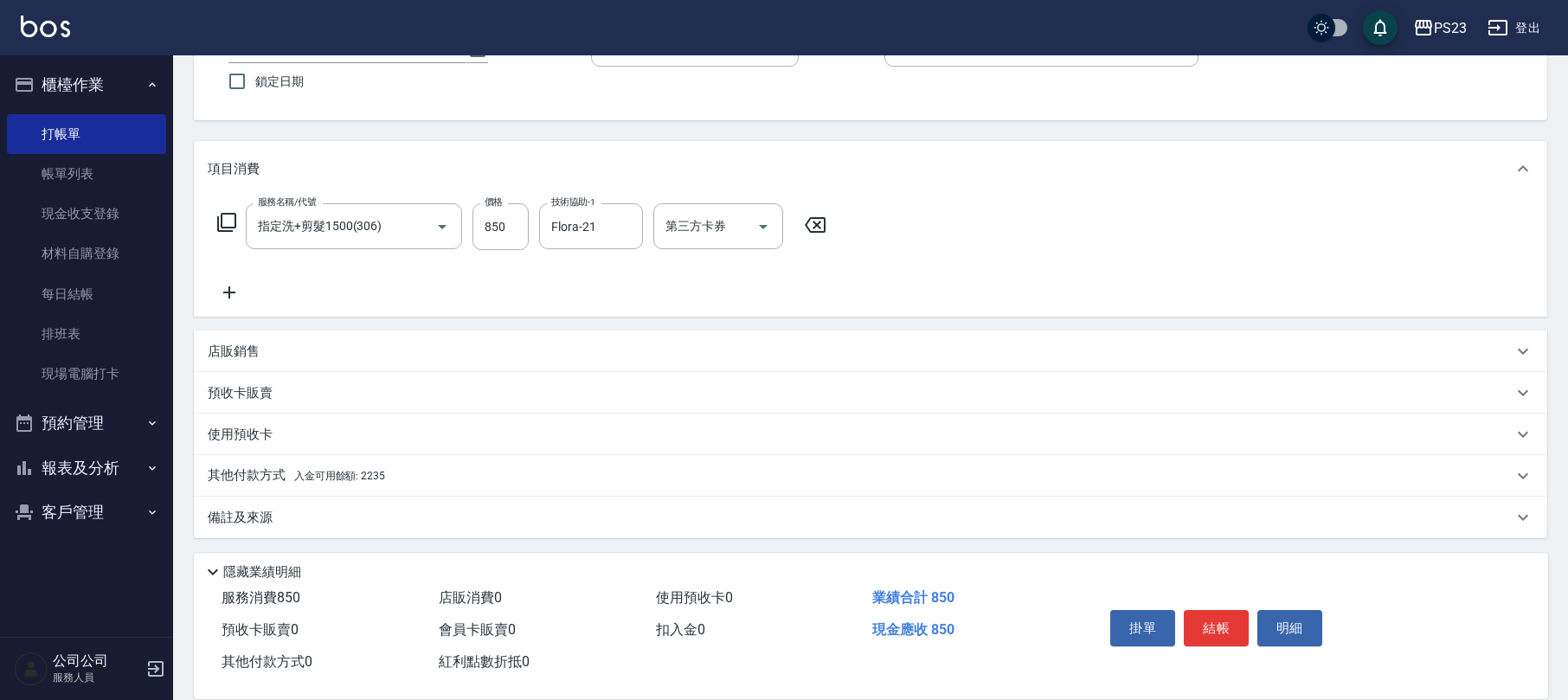
click at [364, 472] on span "入金可用餘額: 2235" at bounding box center [340, 476] width 91 height 12
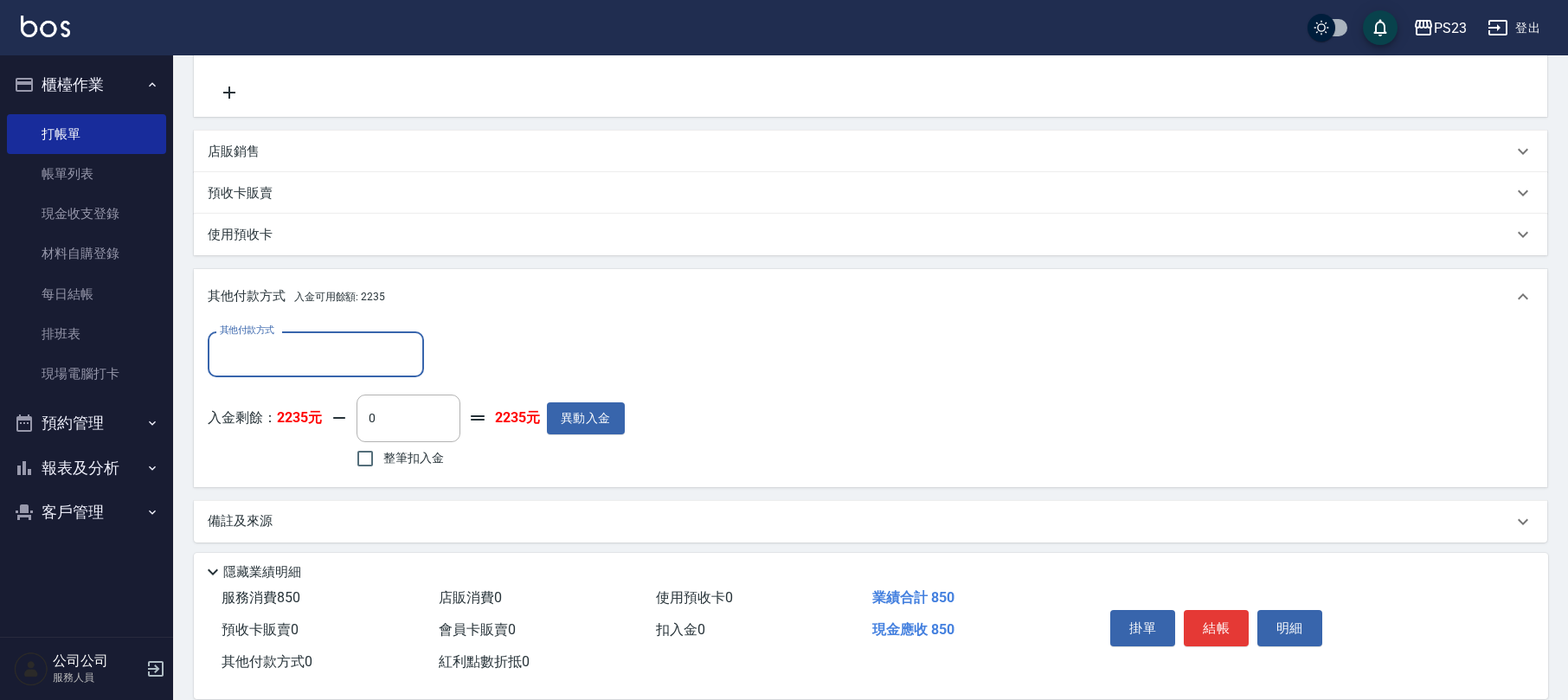
scroll to position [344, 0]
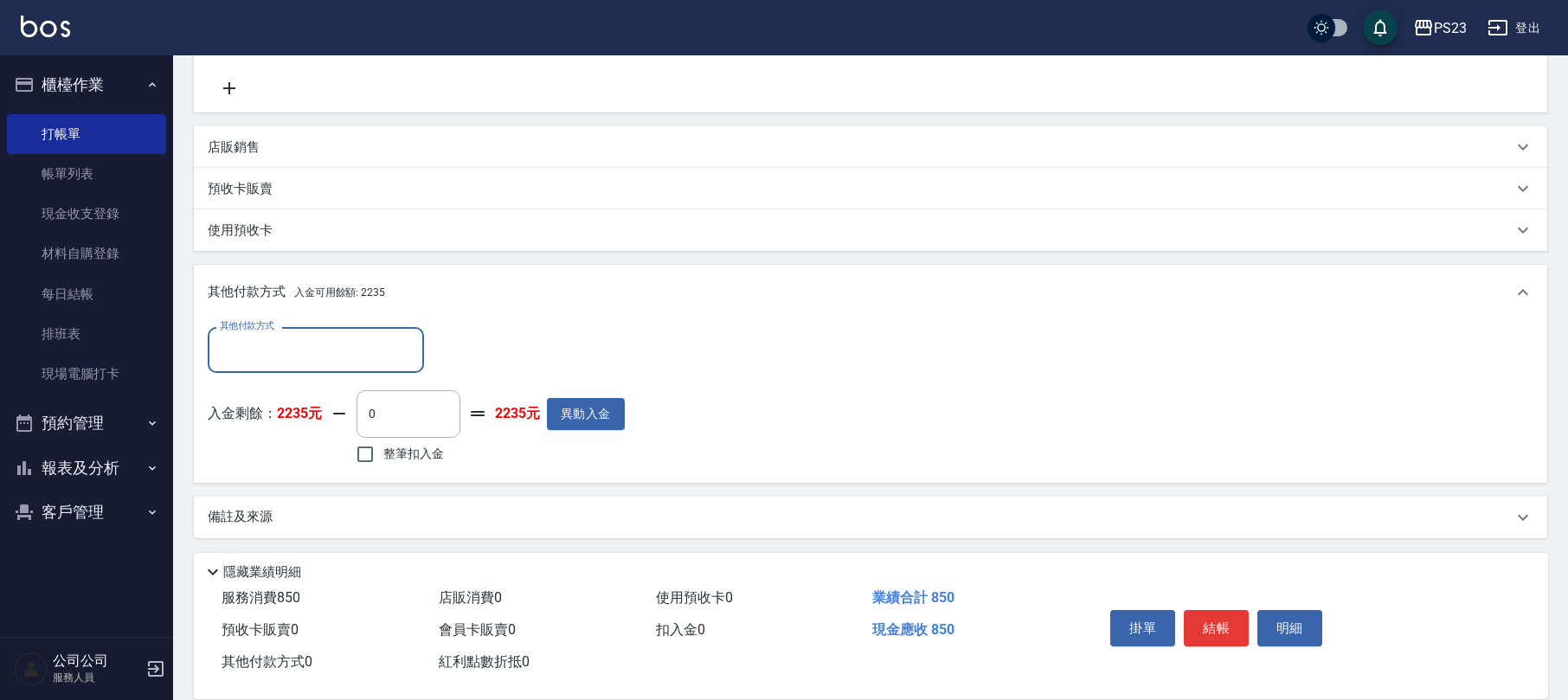
click at [254, 345] on input "其他付款方式" at bounding box center [316, 350] width 201 height 31
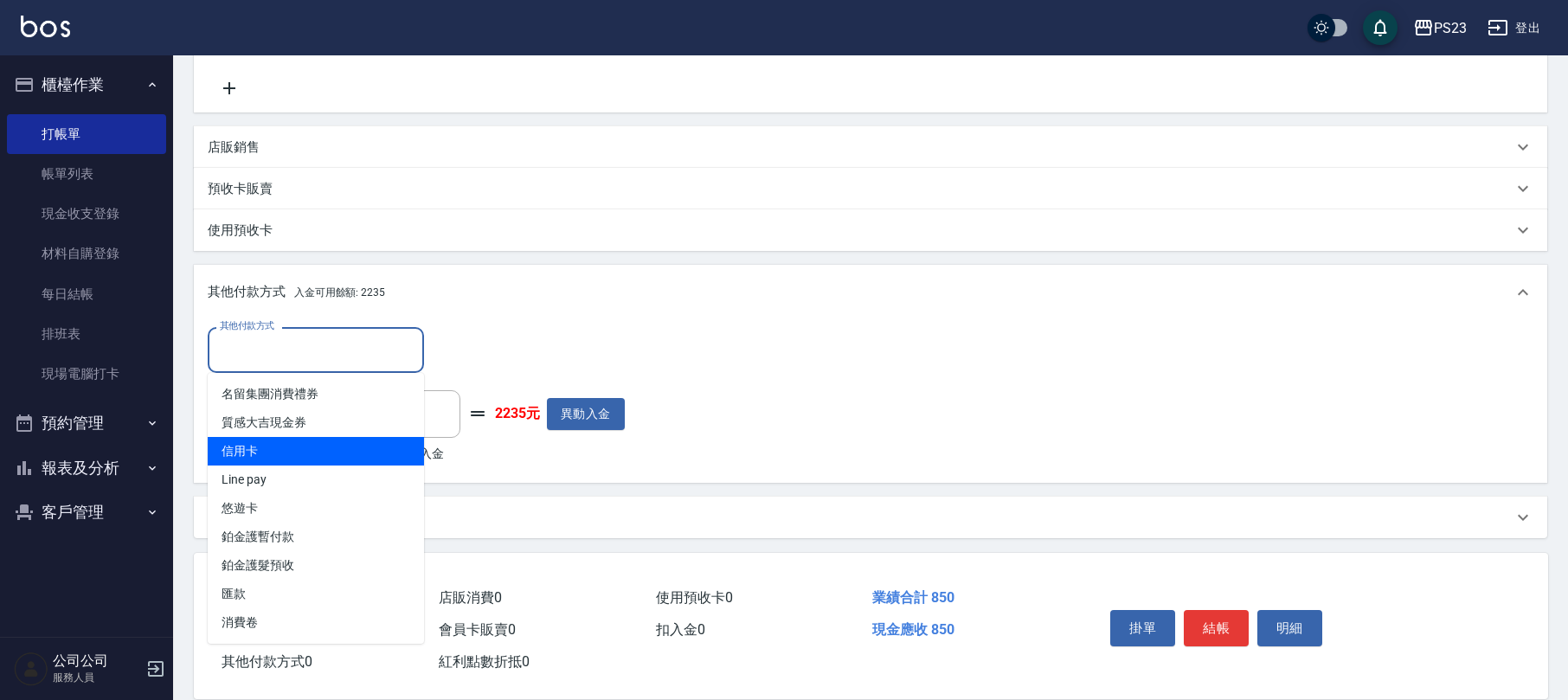
click at [277, 455] on span "信用卡" at bounding box center [316, 451] width 217 height 29
type input "信用卡"
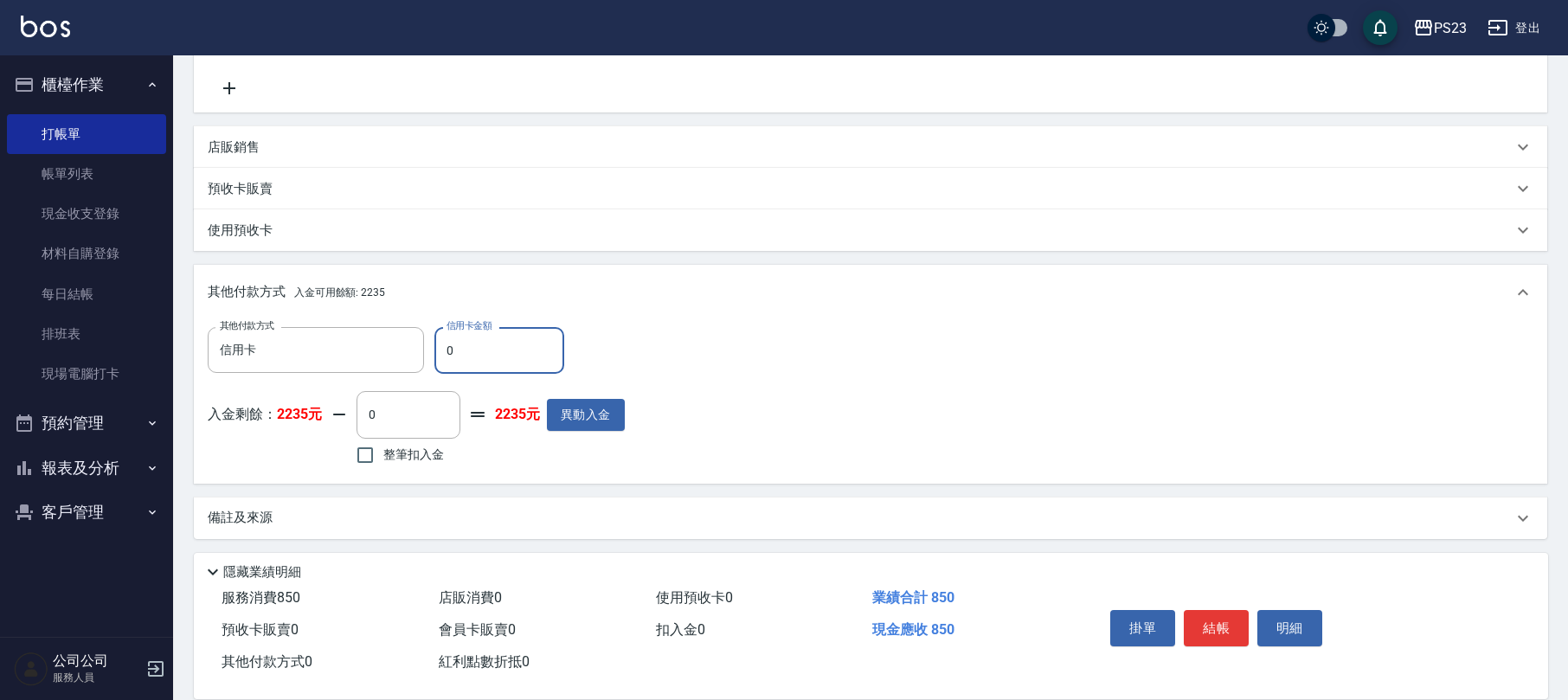
drag, startPoint x: 485, startPoint y: 361, endPoint x: 429, endPoint y: 360, distance: 56.0
click at [429, 360] on div "其他付款方式 信用卡 其他付款方式 信用卡金額 0 信用卡金額" at bounding box center [416, 350] width 417 height 46
type input "850"
click at [223, 517] on p "備註及來源" at bounding box center [240, 518] width 65 height 18
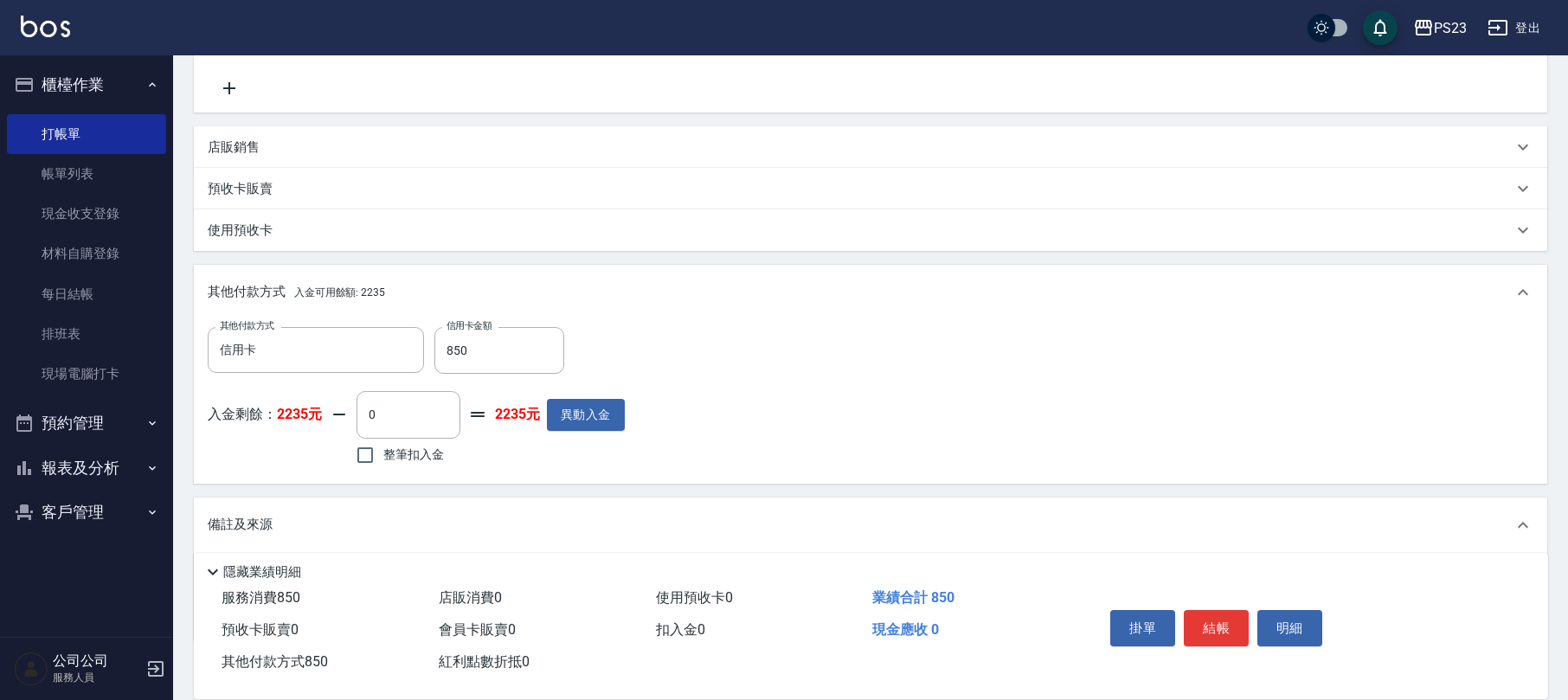
scroll to position [447, 0]
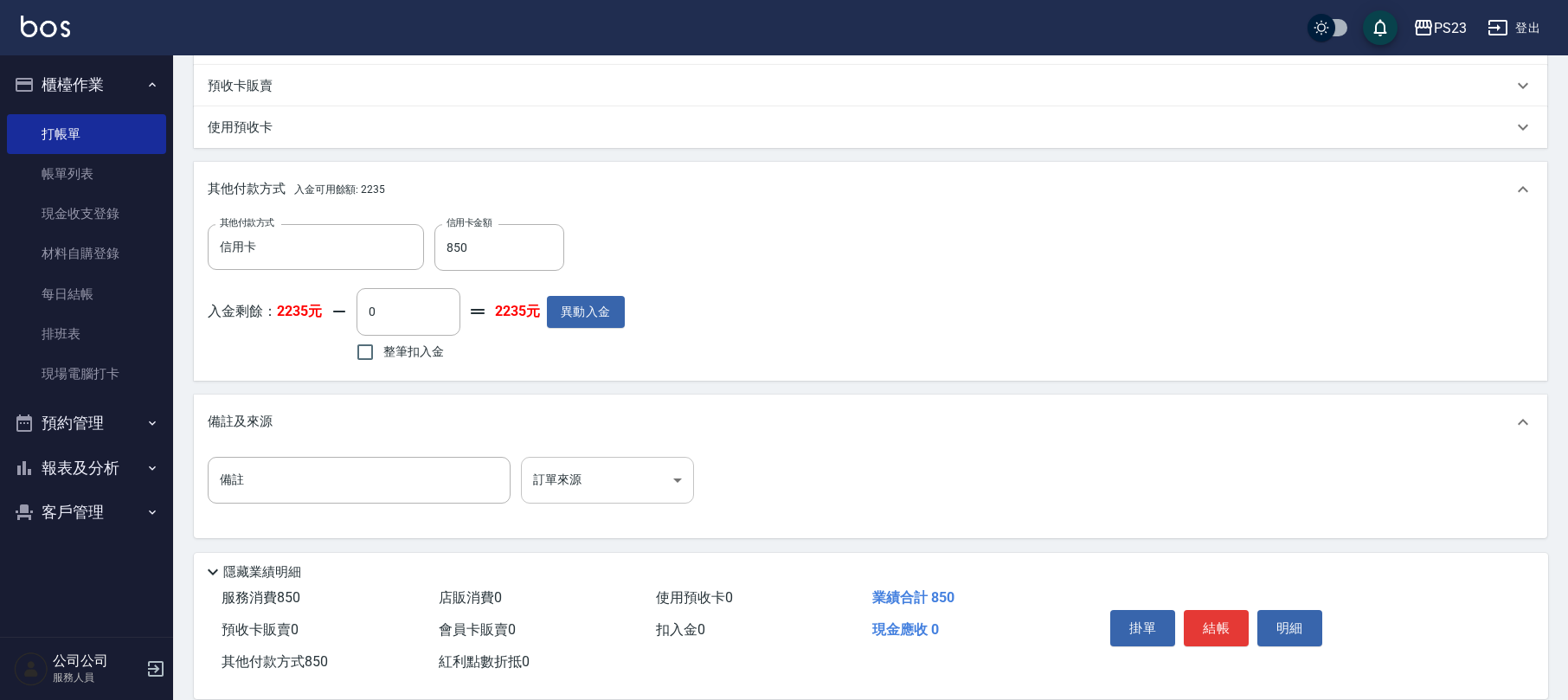
click at [651, 483] on body "PS23 登出 櫃檯作業 打帳單 帳單列表 現金收支登錄 材料自購登錄 每日結帳 排班表 現場電腦打卡 預約管理 預約管理 單日預約紀錄 單週預約紀錄 報表及…" at bounding box center [784, 127] width 1568 height 1148
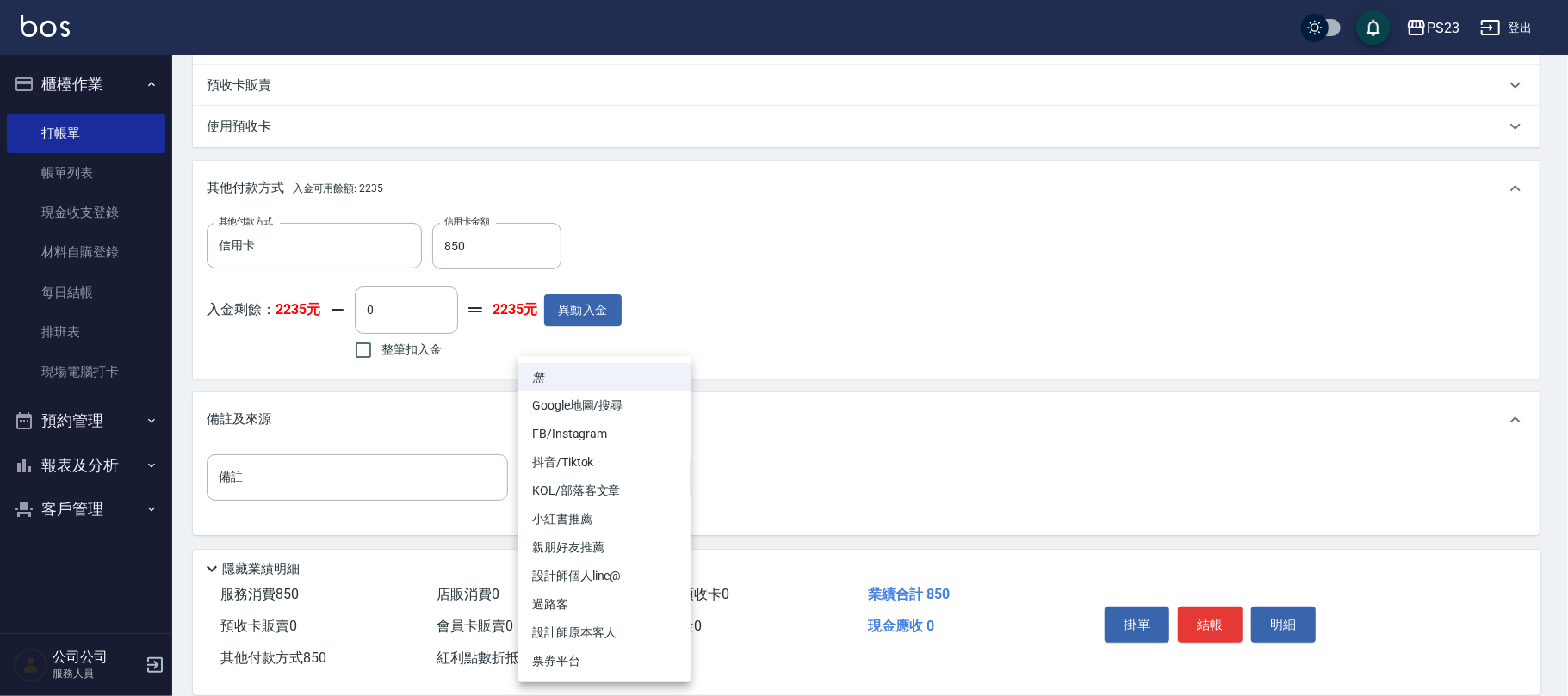
click at [588, 627] on li "設計師原本客人" at bounding box center [604, 632] width 172 height 28
type input "設計師原本客人"
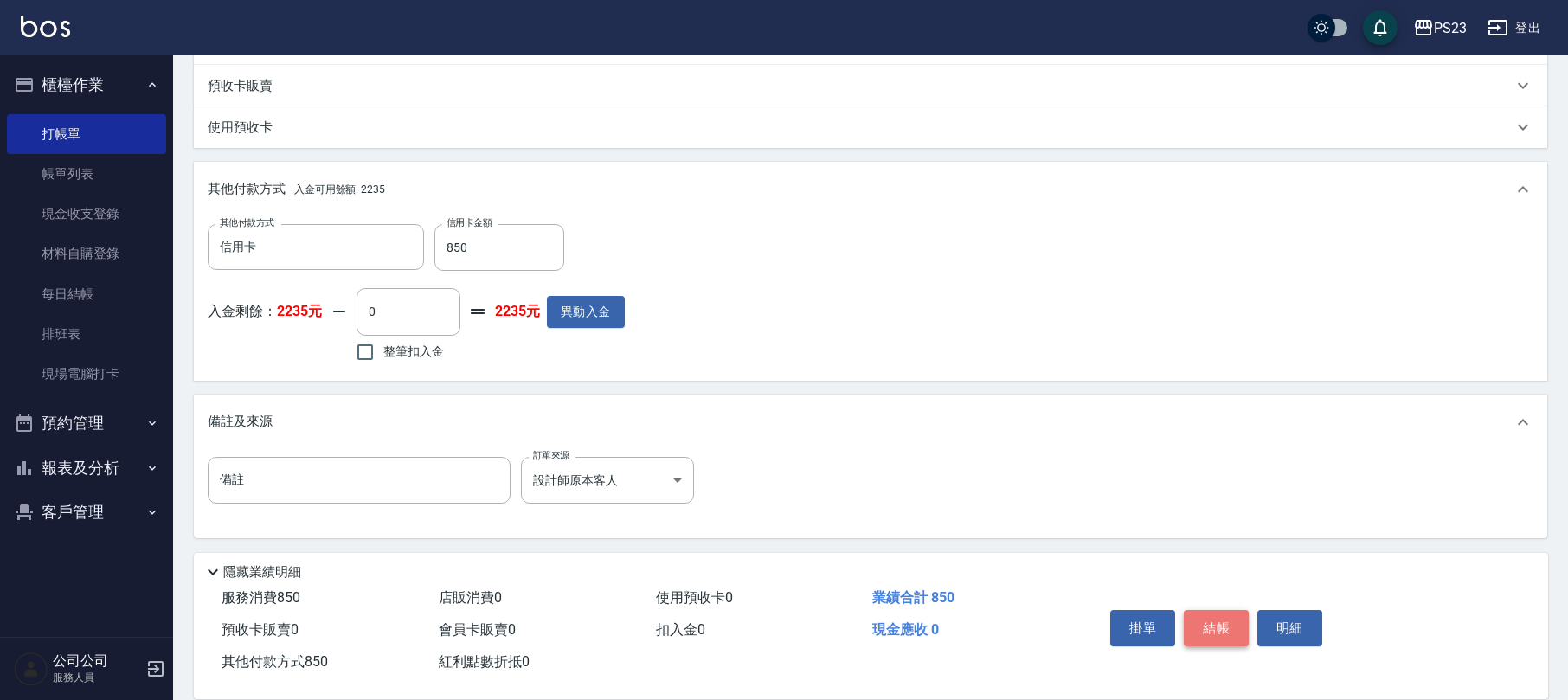
click at [1209, 616] on button "結帳" at bounding box center [1217, 628] width 65 height 36
type input "[DATE] 19:39"
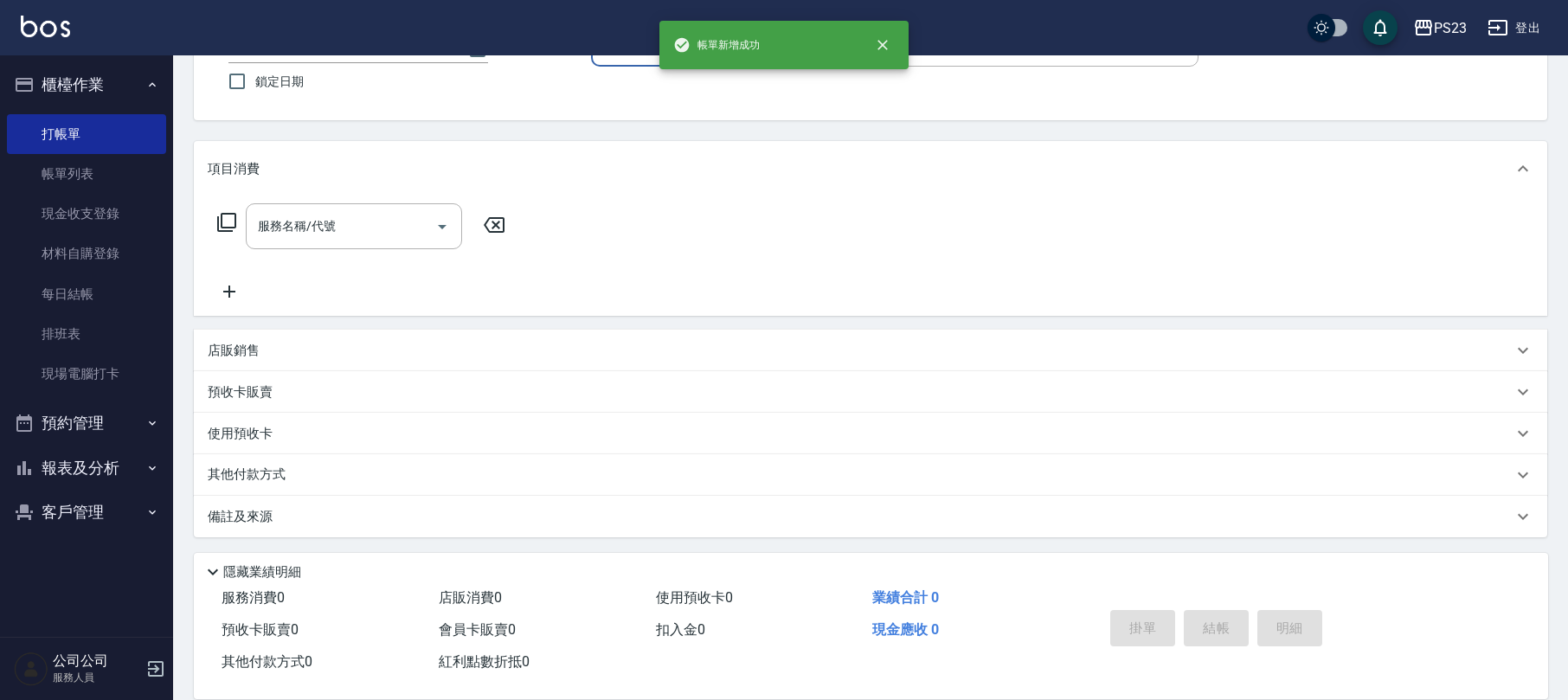
scroll to position [0, 0]
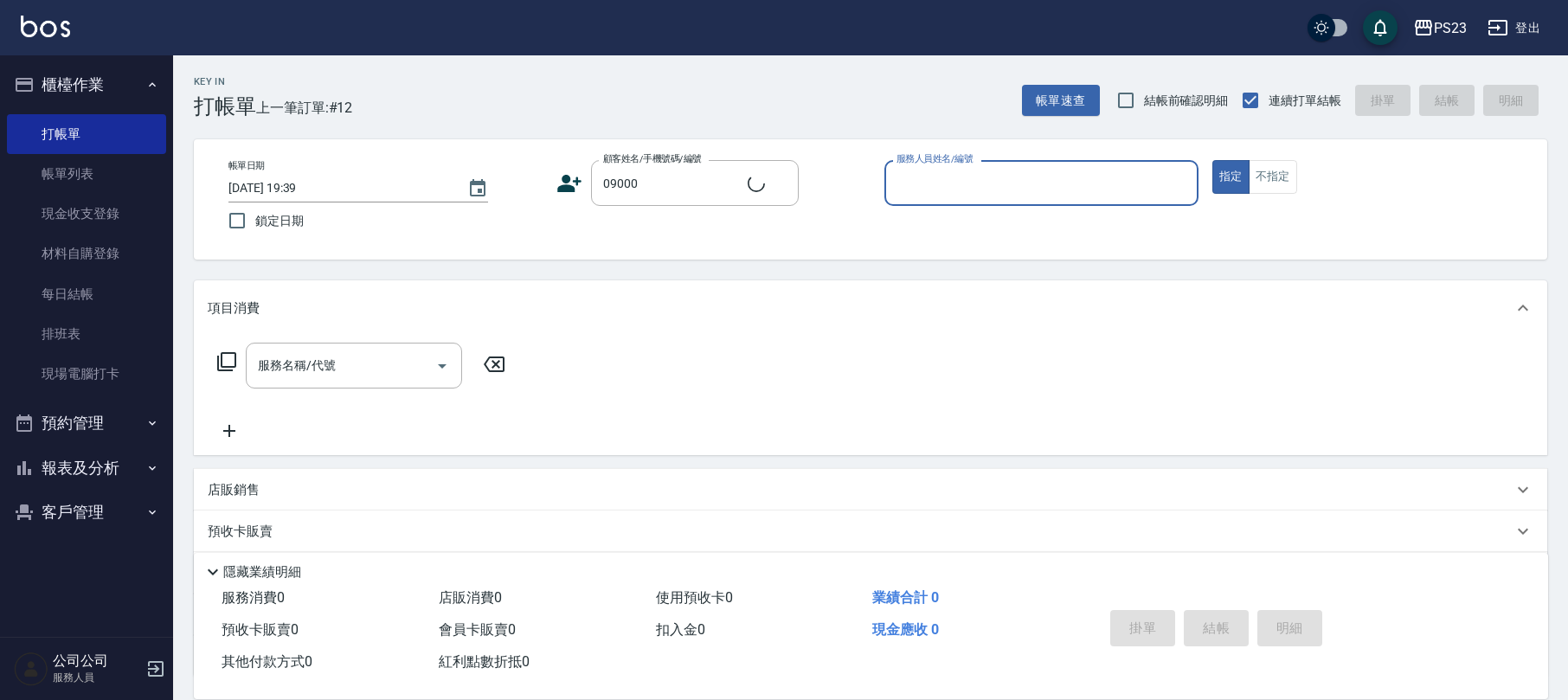
type input "新客人 姓名未設定/09000/"
type input "Donna-75"
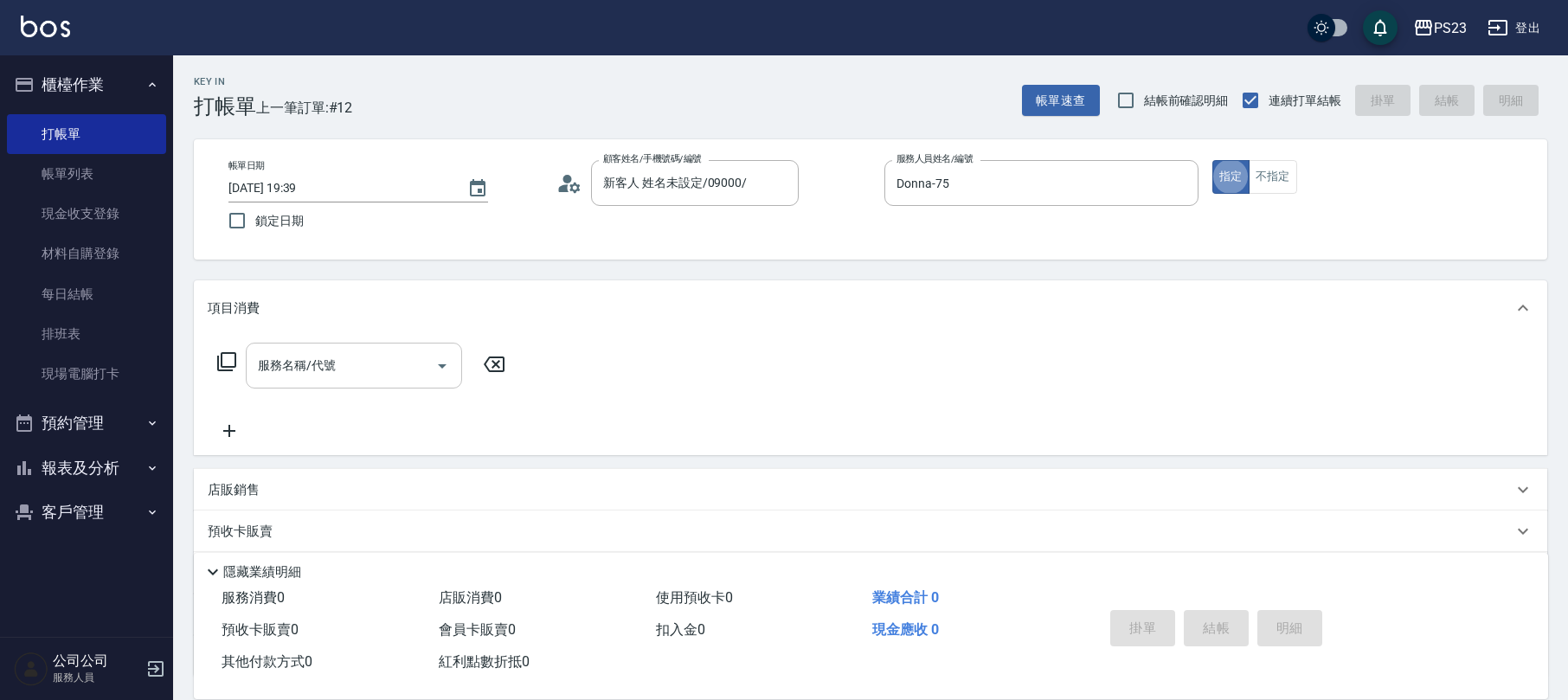
click at [375, 356] on input "服務名稱/代號" at bounding box center [342, 365] width 175 height 31
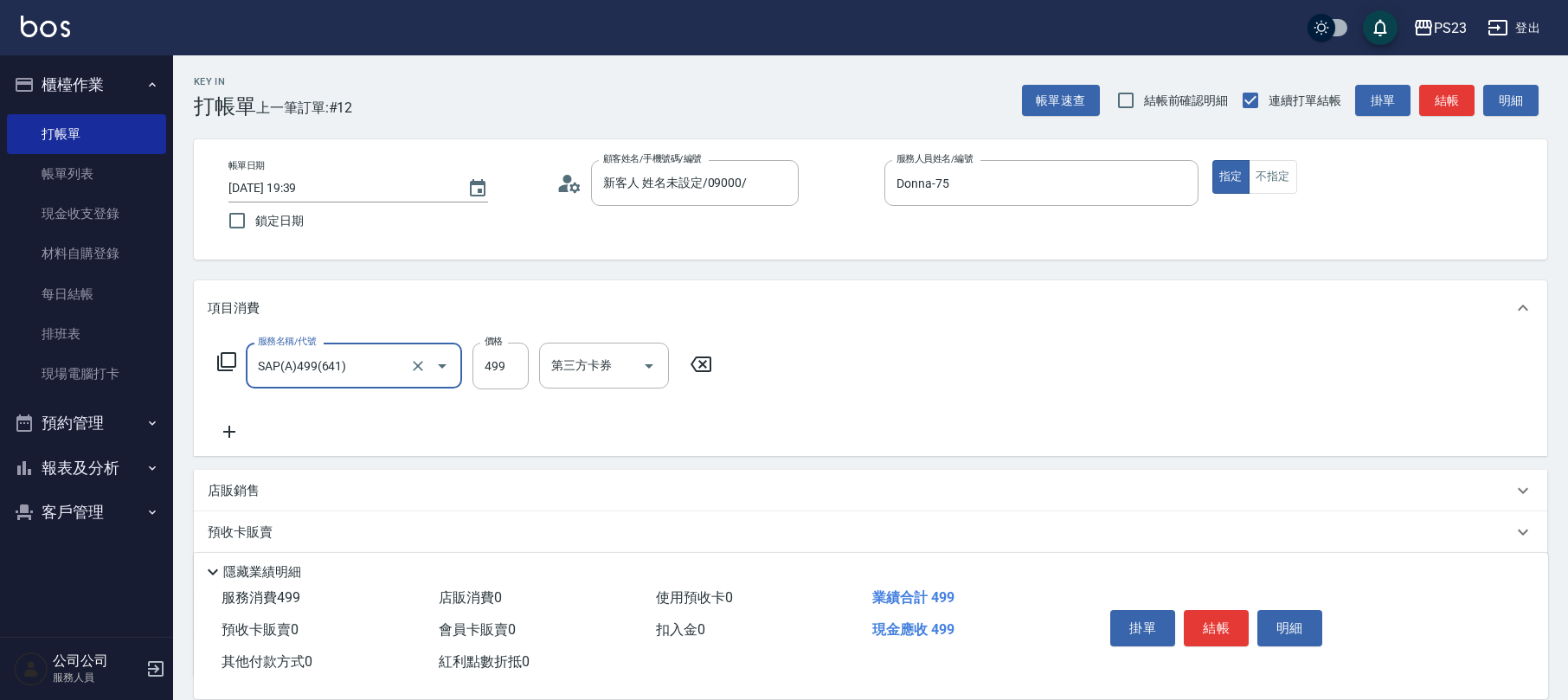
type input "SAP(A)499(641)"
type input "599"
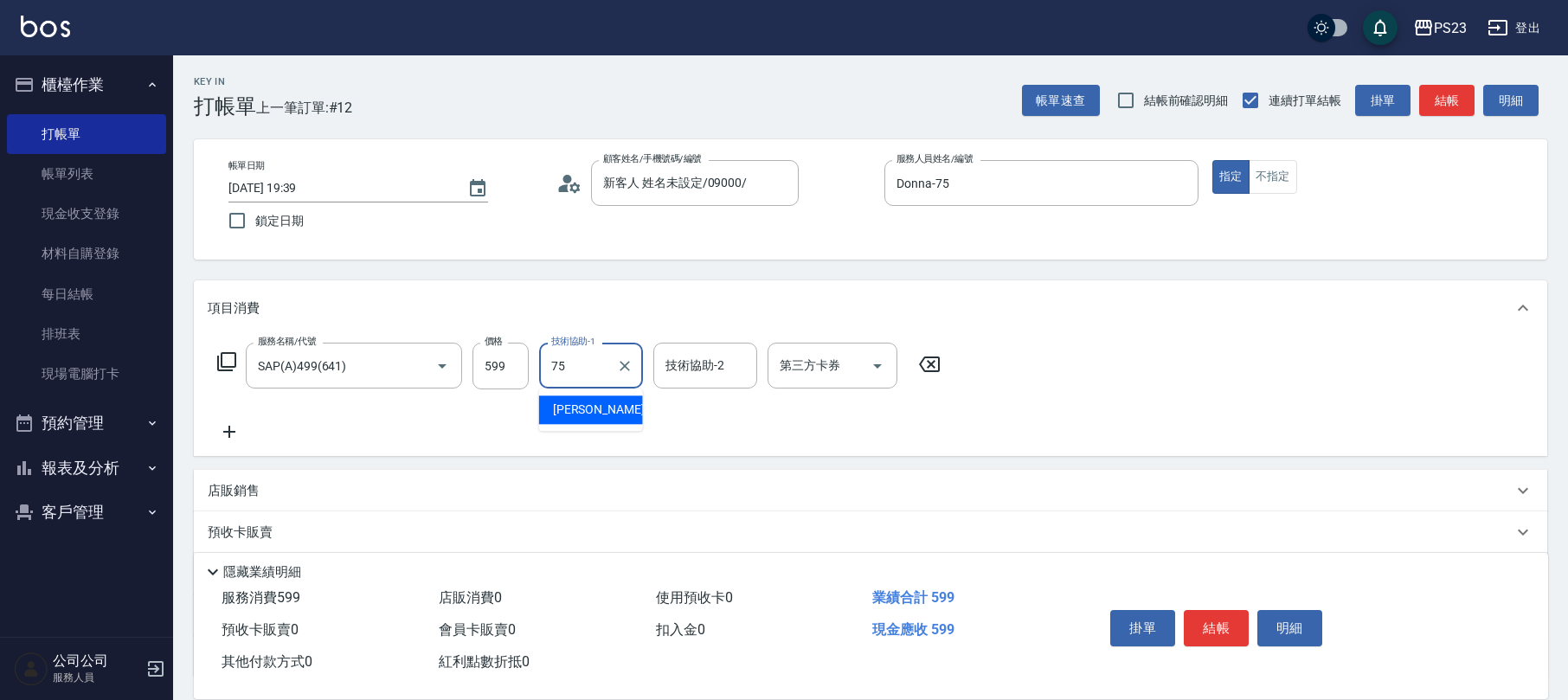
type input "Donna-75"
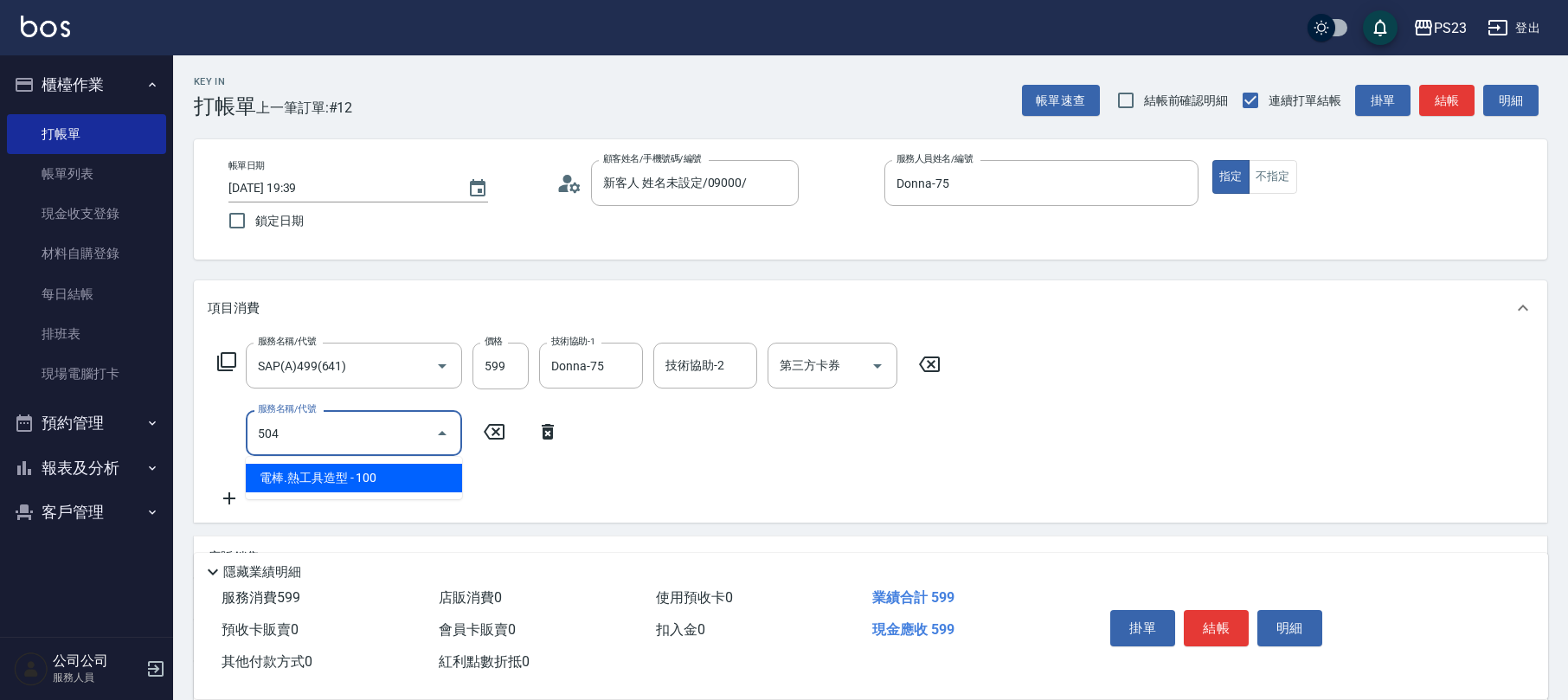
type input "電棒.熱工具造型(504)"
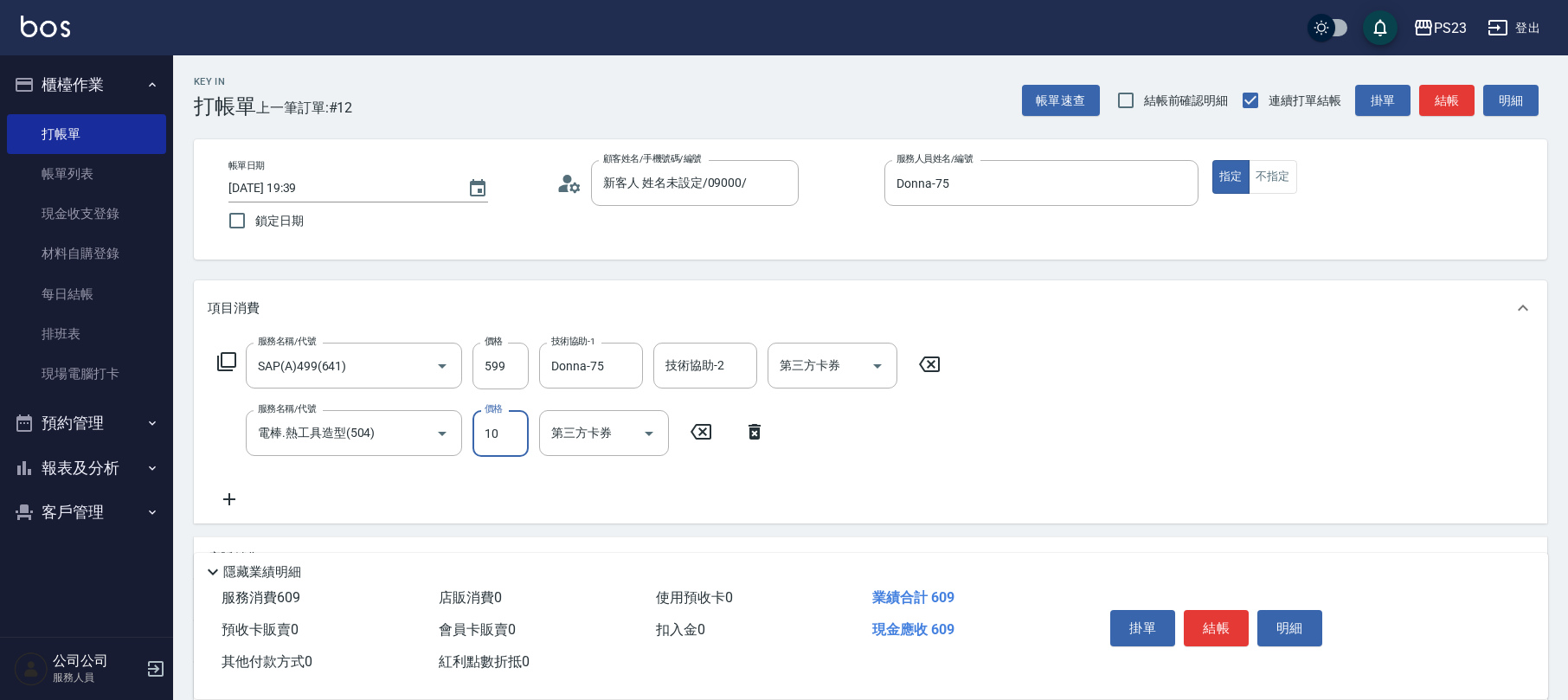
type input "100"
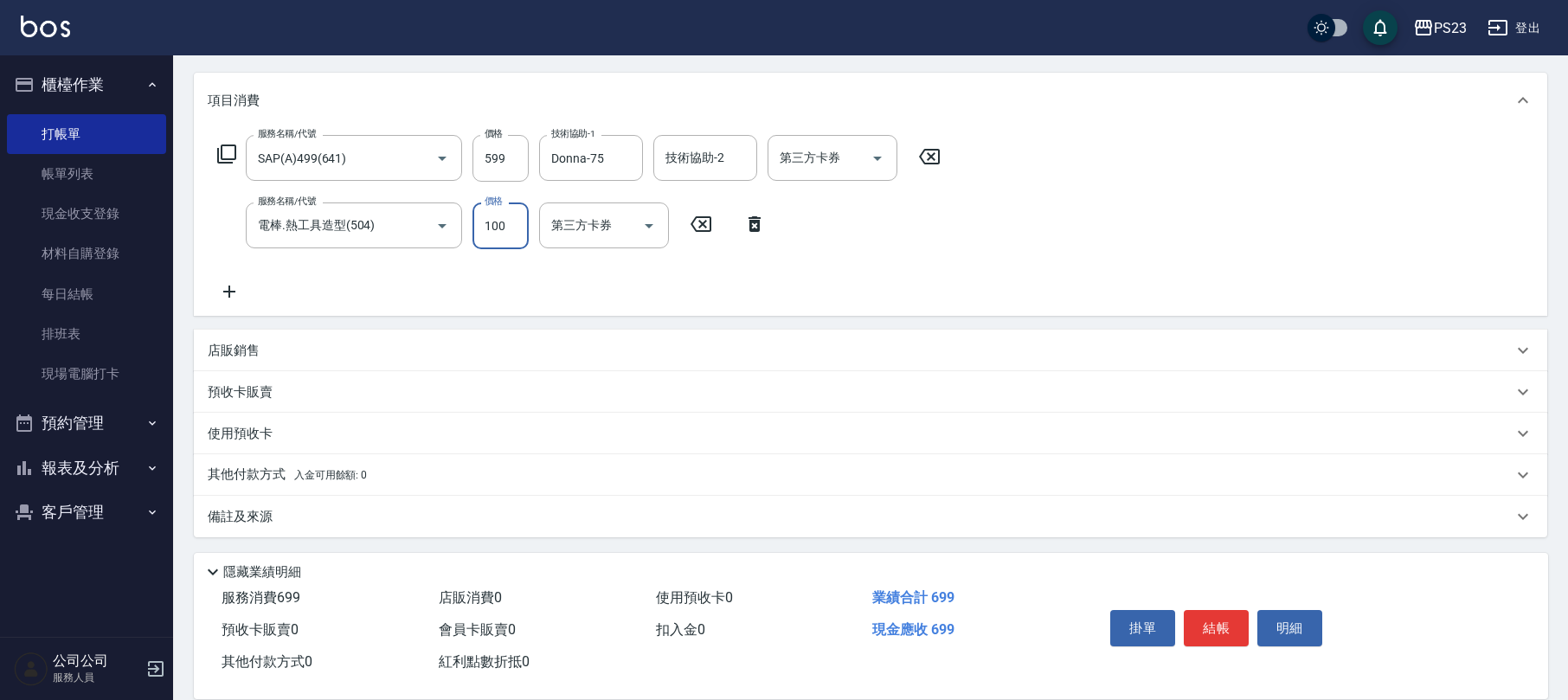
click at [250, 509] on p "備註及來源" at bounding box center [240, 517] width 65 height 18
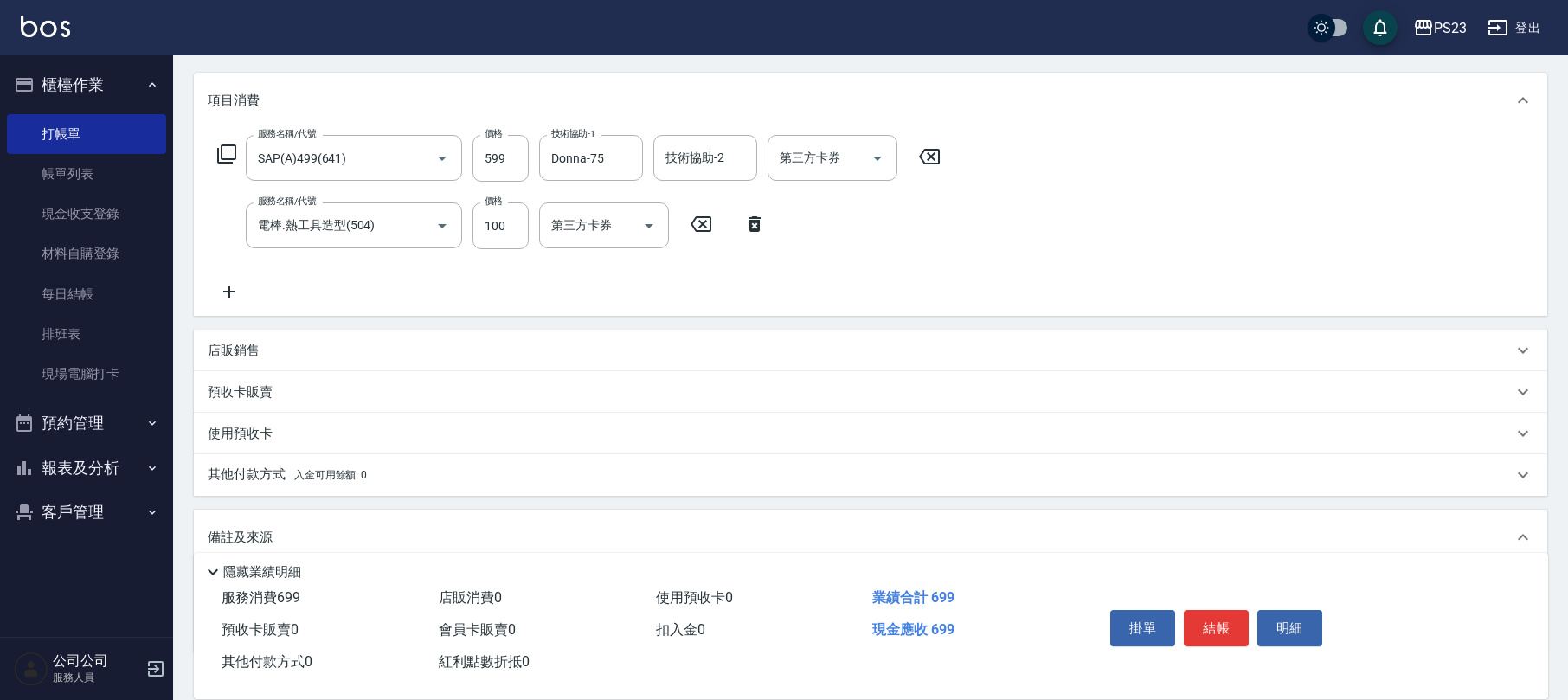
scroll to position [322, 0]
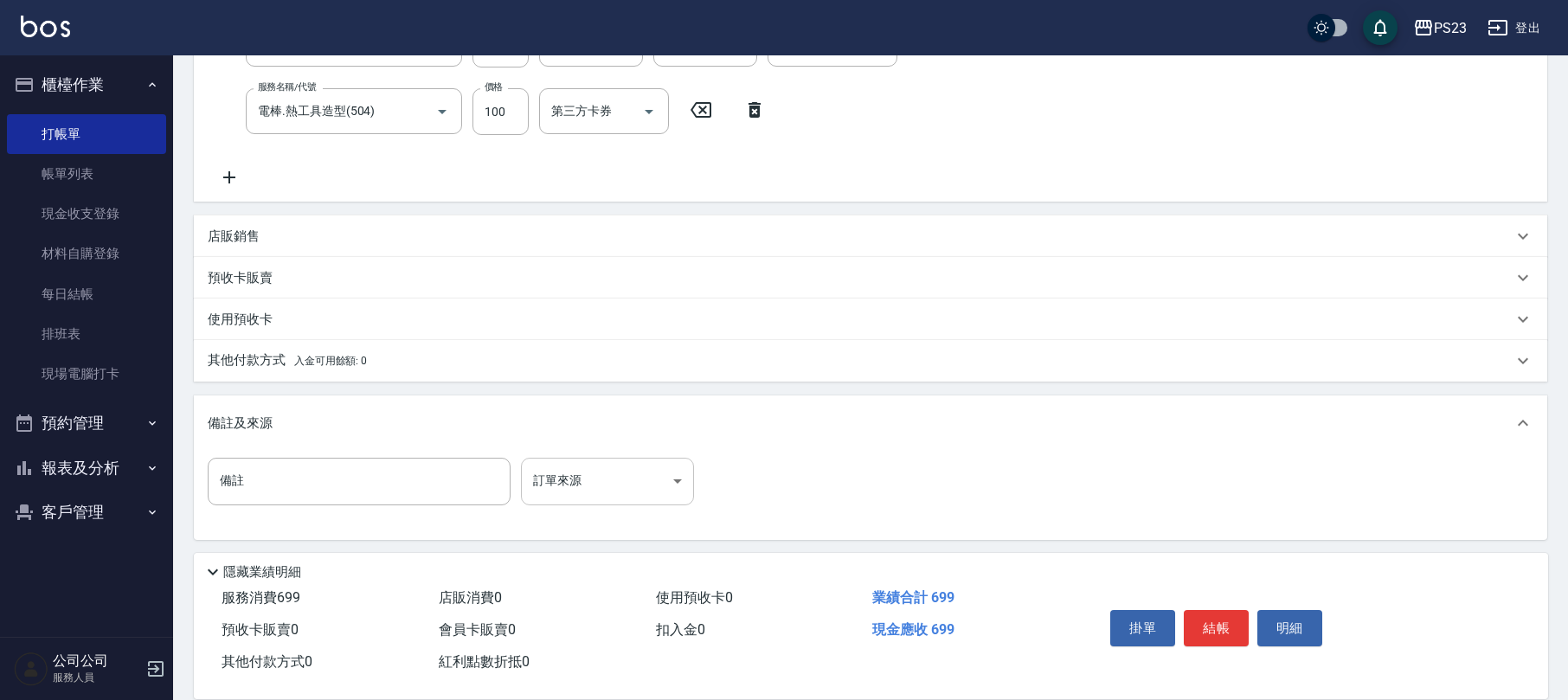
click at [626, 478] on body "PS23 登出 櫃檯作業 打帳單 帳單列表 現金收支登錄 材料自購登錄 每日結帳 排班表 現場電腦打卡 預約管理 預約管理 單日預約紀錄 單週預約紀錄 報表及…" at bounding box center [784, 190] width 1568 height 1025
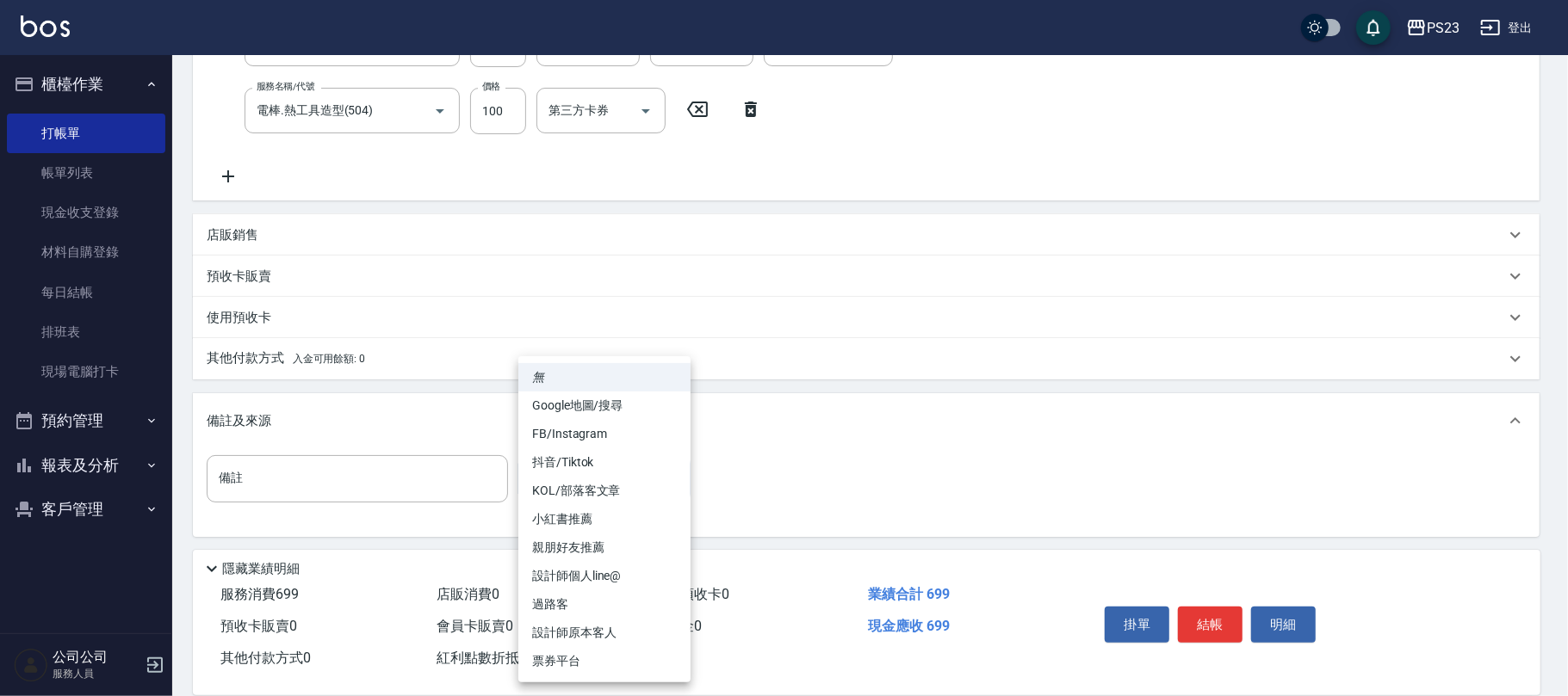
drag, startPoint x: 554, startPoint y: 600, endPoint x: 559, endPoint y: 586, distance: 14.9
click at [558, 597] on li "過路客" at bounding box center [604, 604] width 172 height 28
type input "過路客"
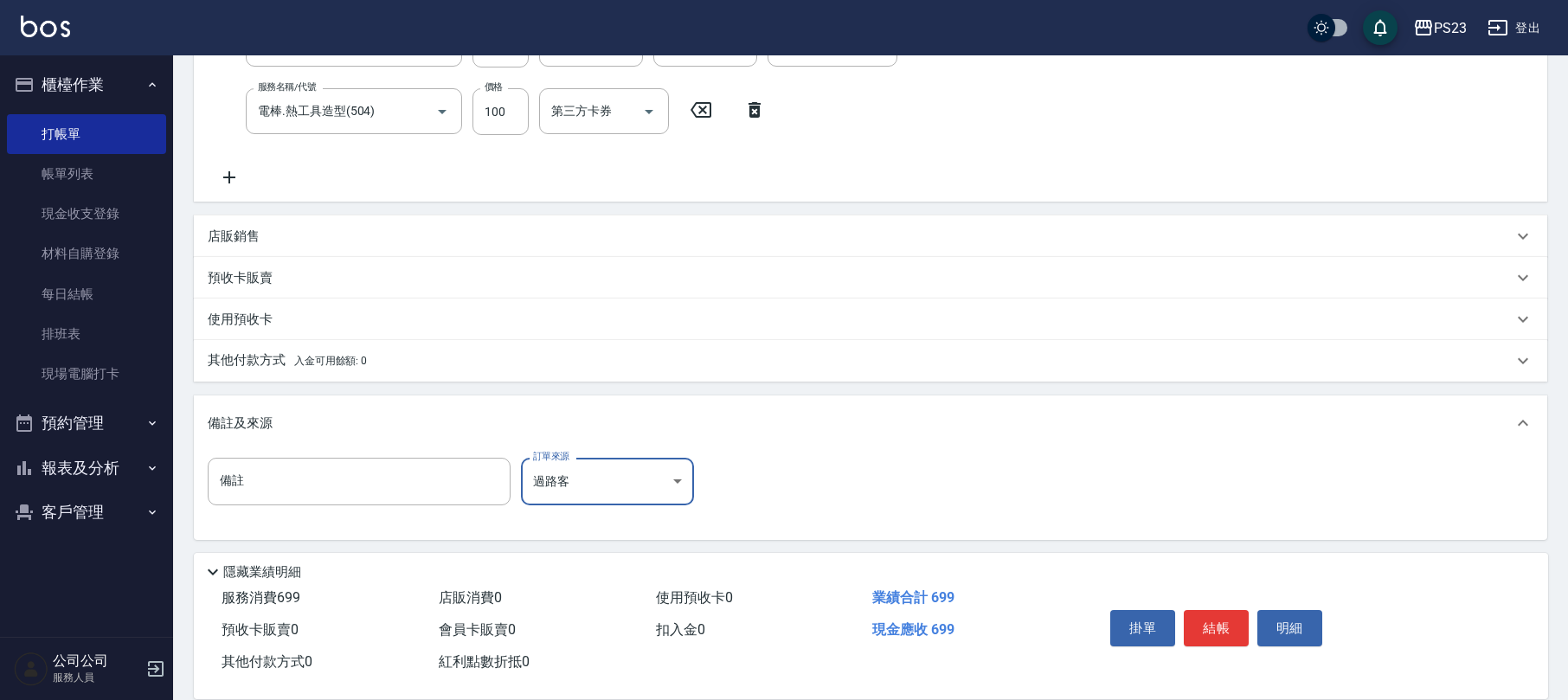
drag, startPoint x: 1210, startPoint y: 619, endPoint x: 1205, endPoint y: 611, distance: 9.4
click at [1212, 619] on button "結帳" at bounding box center [1217, 628] width 65 height 36
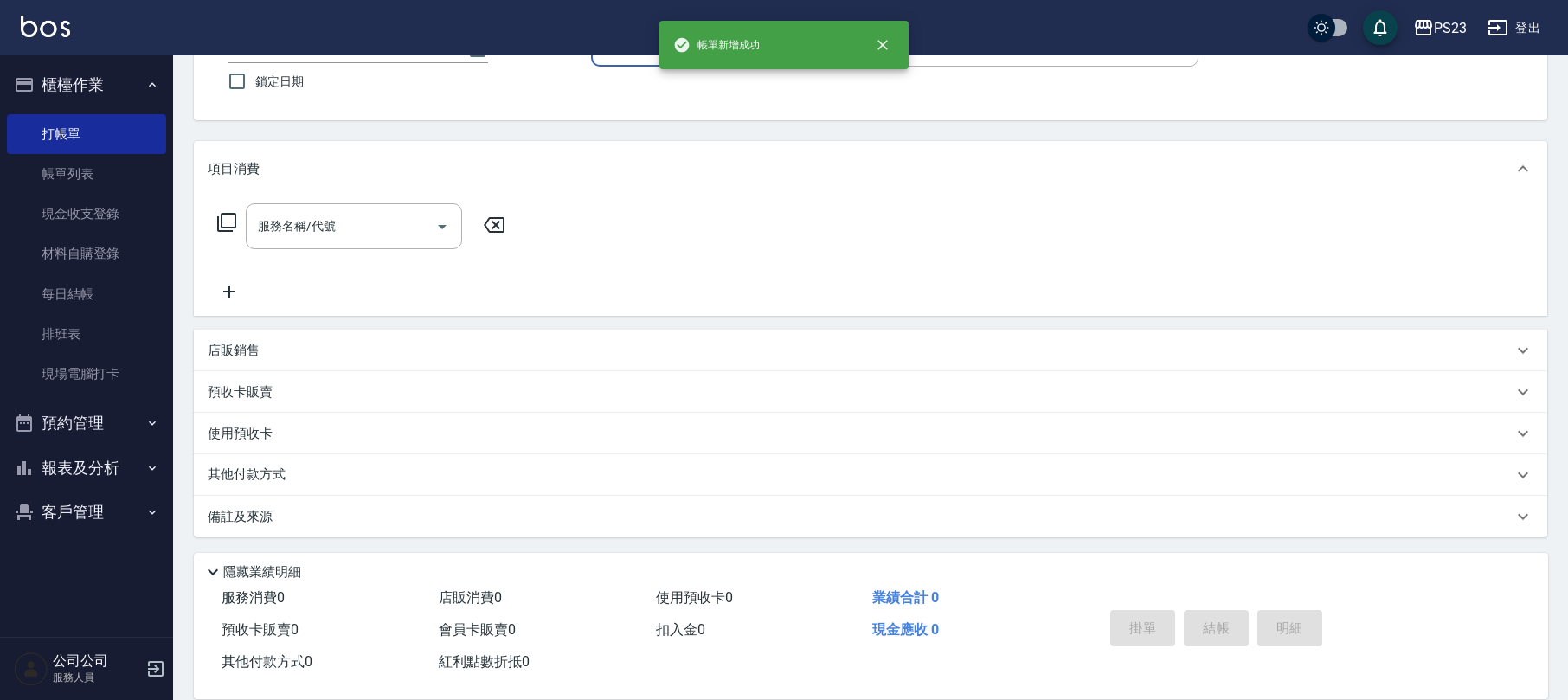
scroll to position [0, 0]
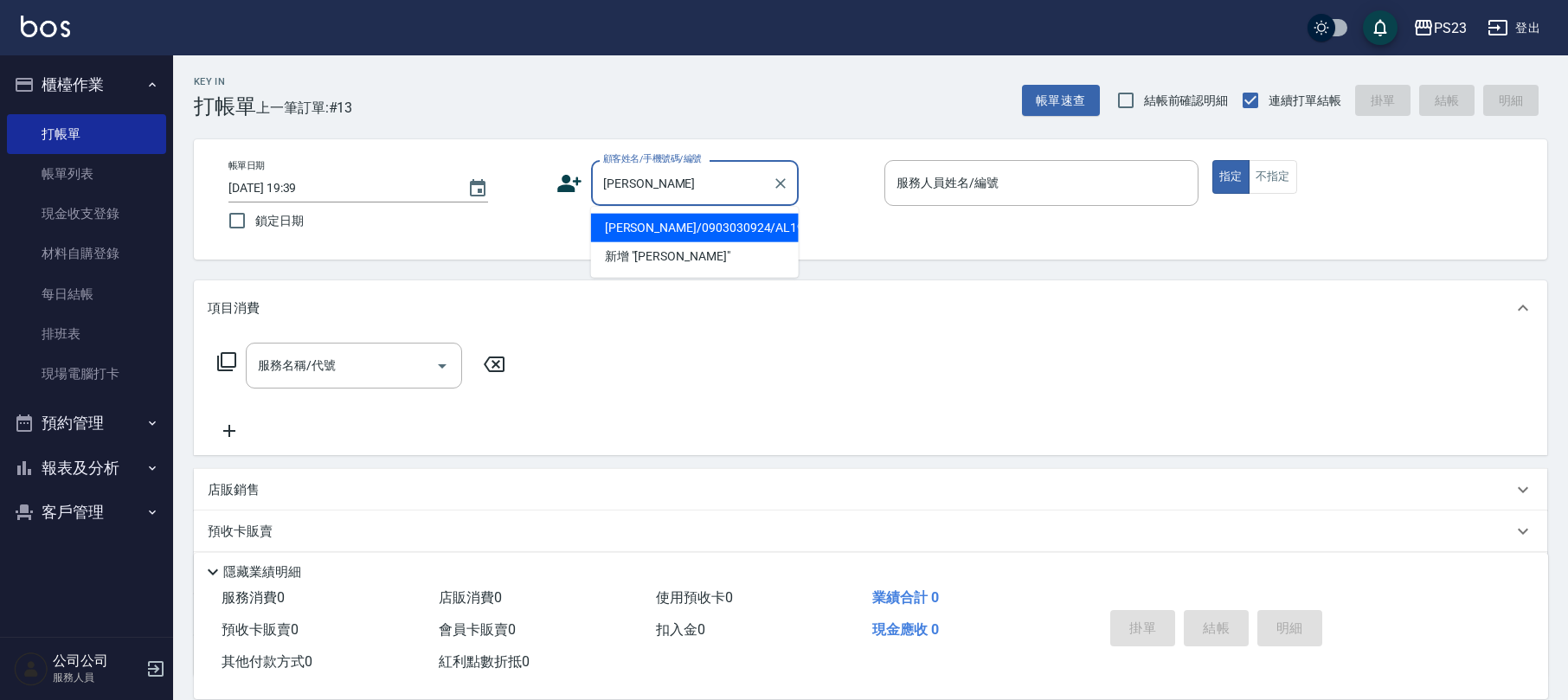
click at [741, 240] on li "[PERSON_NAME]/0903030924/AL19780128" at bounding box center [694, 227] width 208 height 29
type input "[PERSON_NAME]/0903030924/AL19780128"
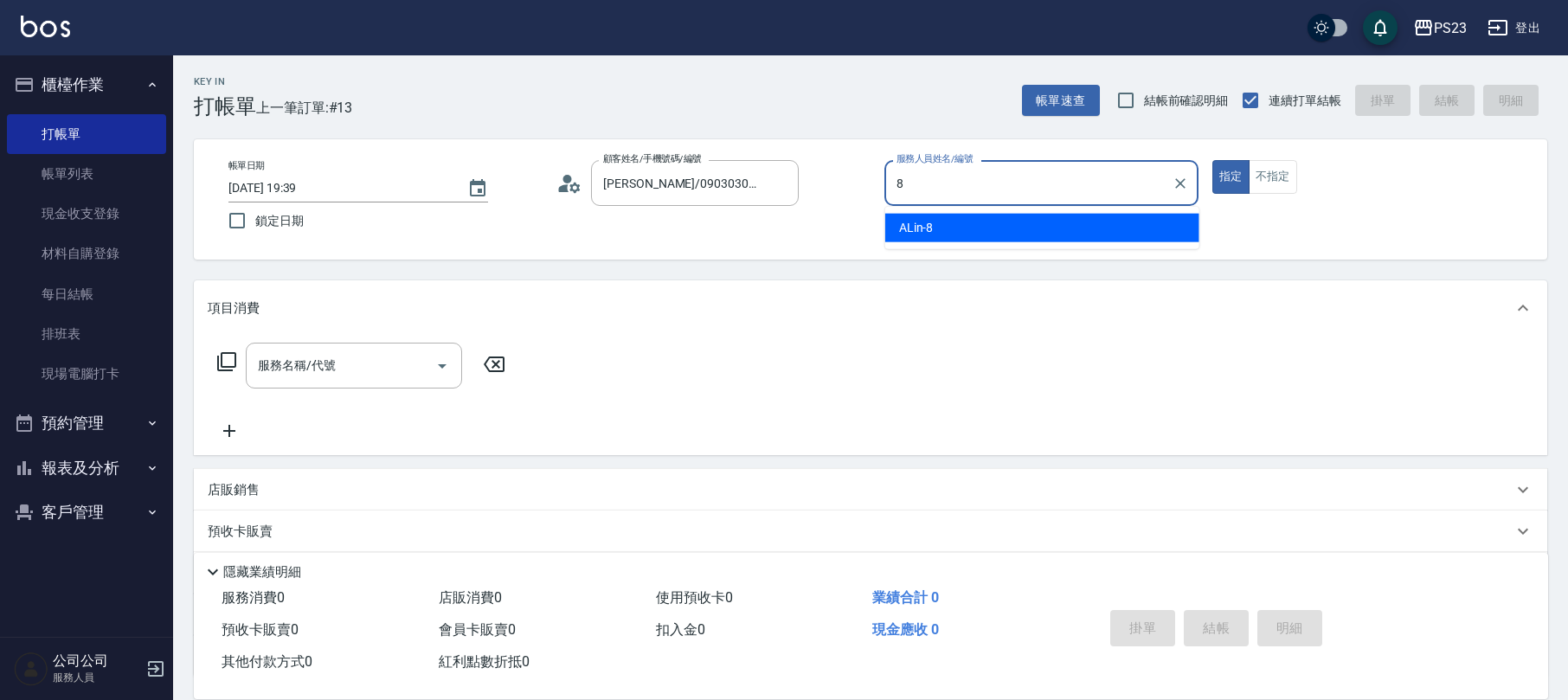
type input "ALin-8"
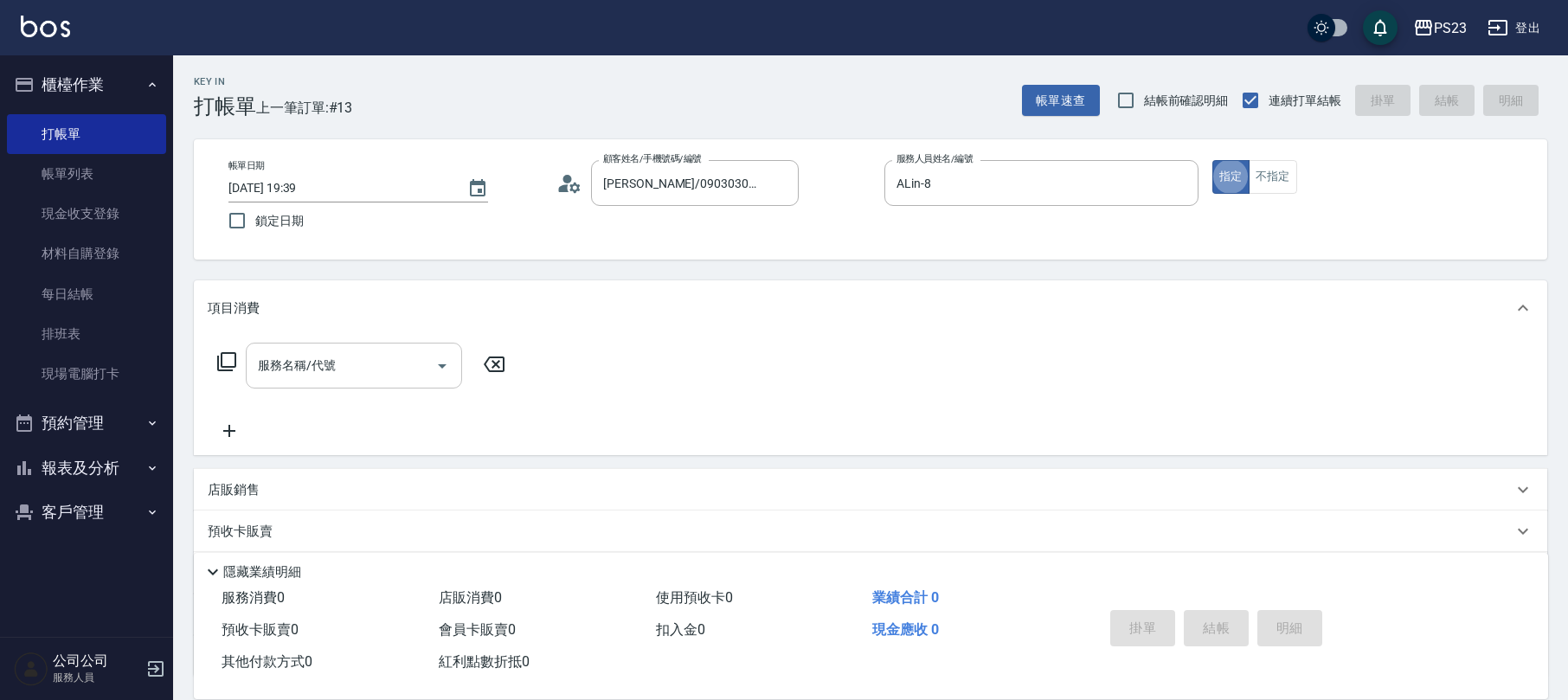
click at [369, 354] on input "服務名稱/代號" at bounding box center [342, 365] width 175 height 31
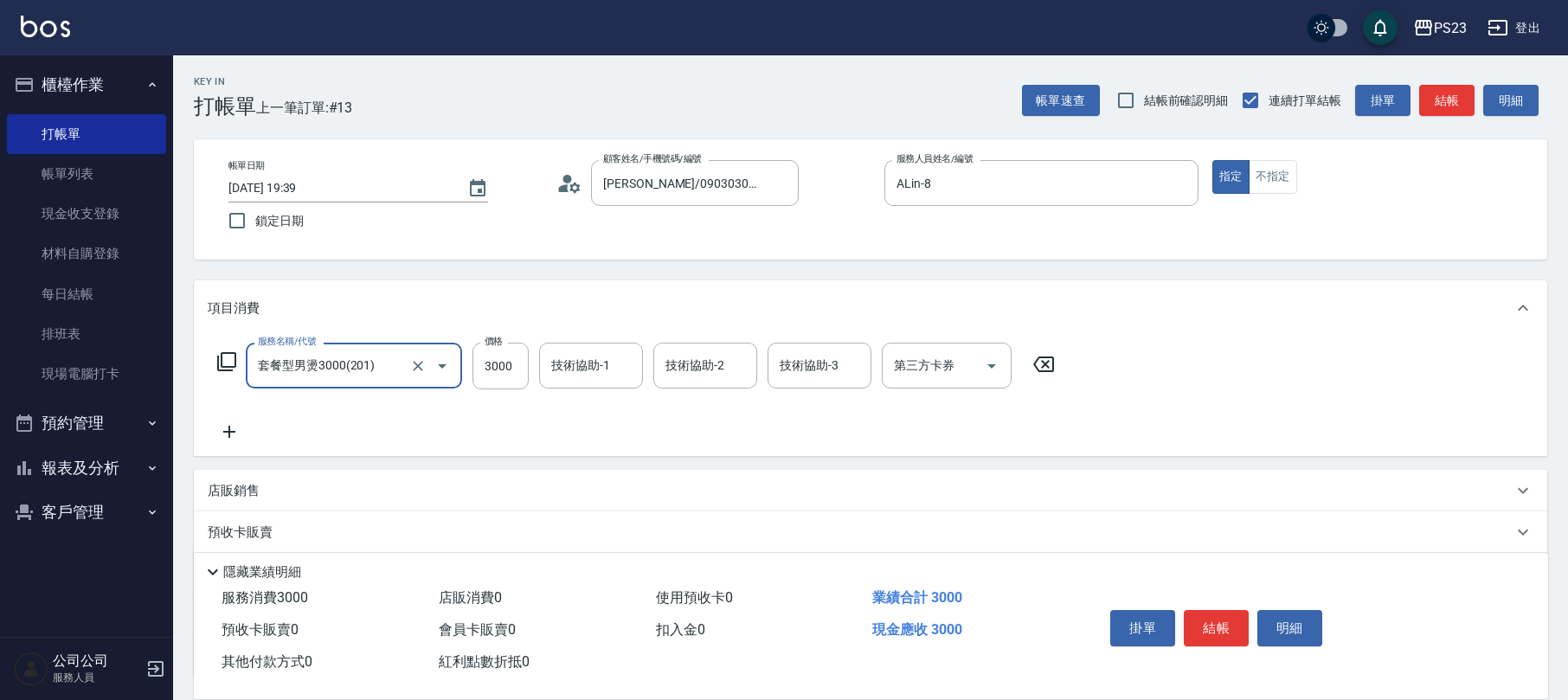
type input "套餐型男燙3000(201)"
type input "3120"
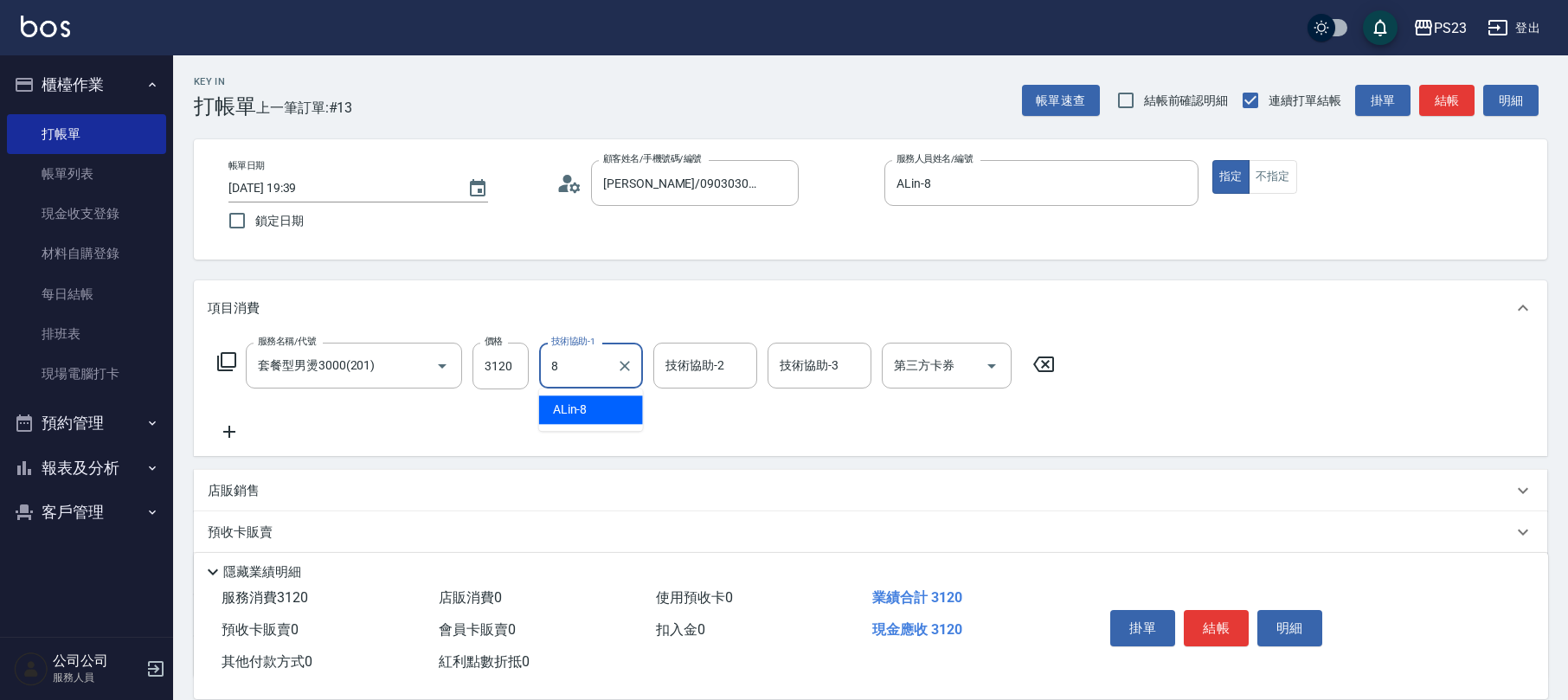
type input "ALin-8"
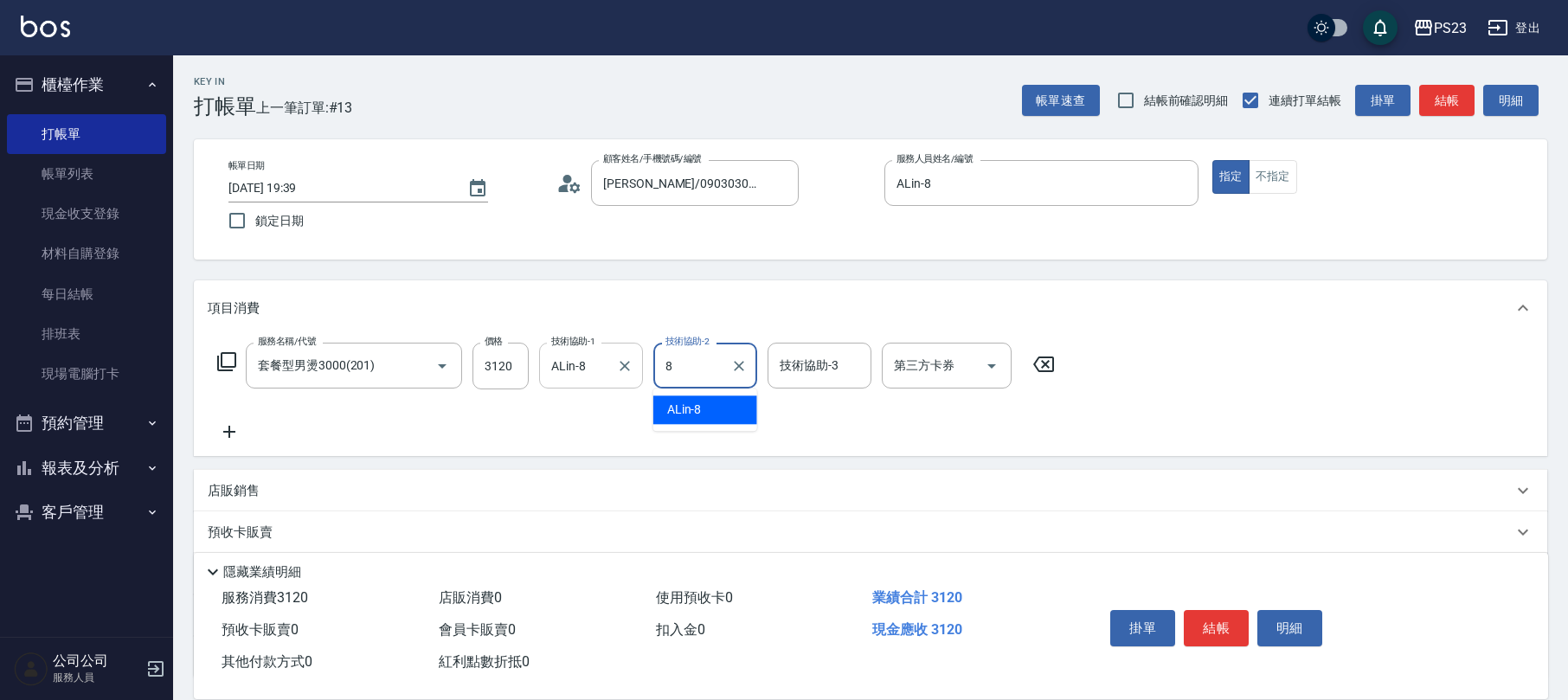
type input "ALin-8"
type input "Flora-21"
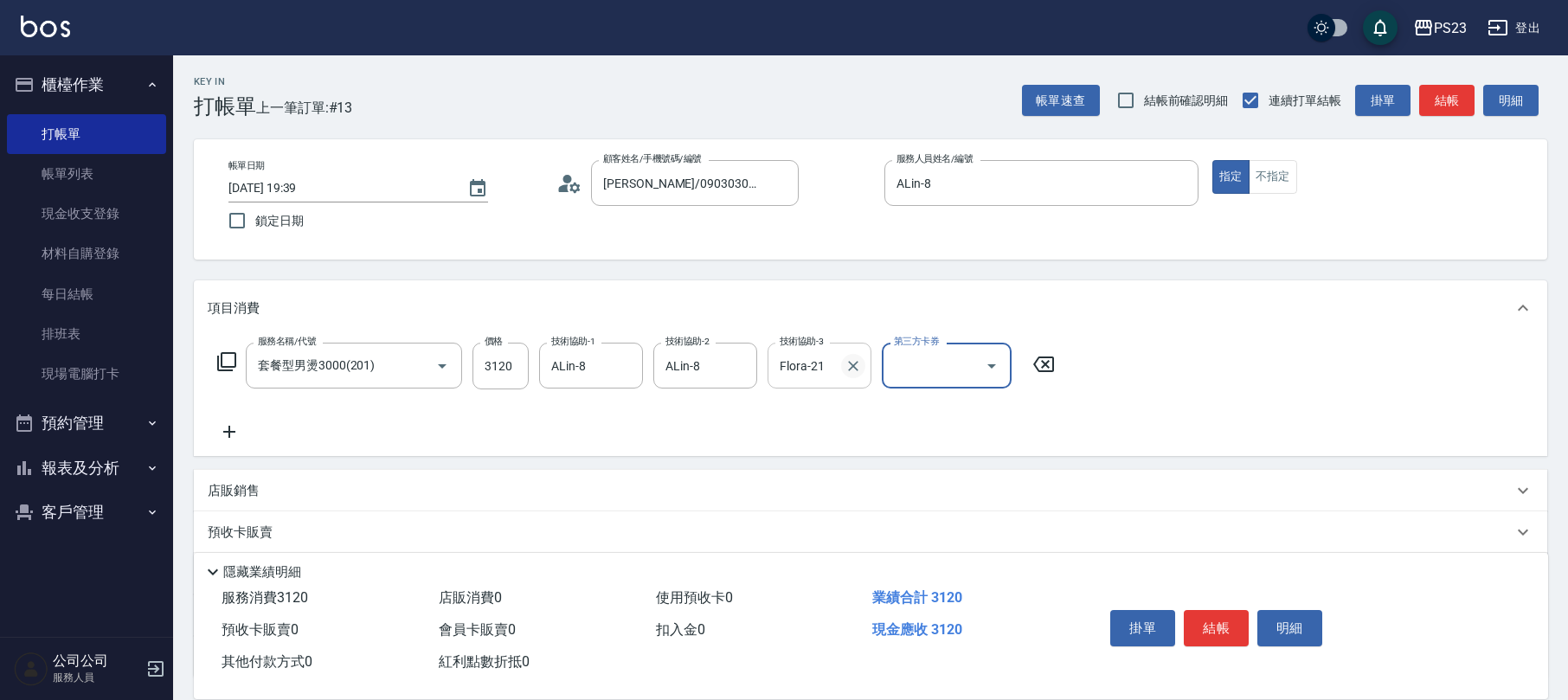
click at [858, 368] on icon "Clear" at bounding box center [853, 366] width 18 height 18
type input "ROLI-31"
click at [221, 422] on icon at bounding box center [229, 431] width 43 height 21
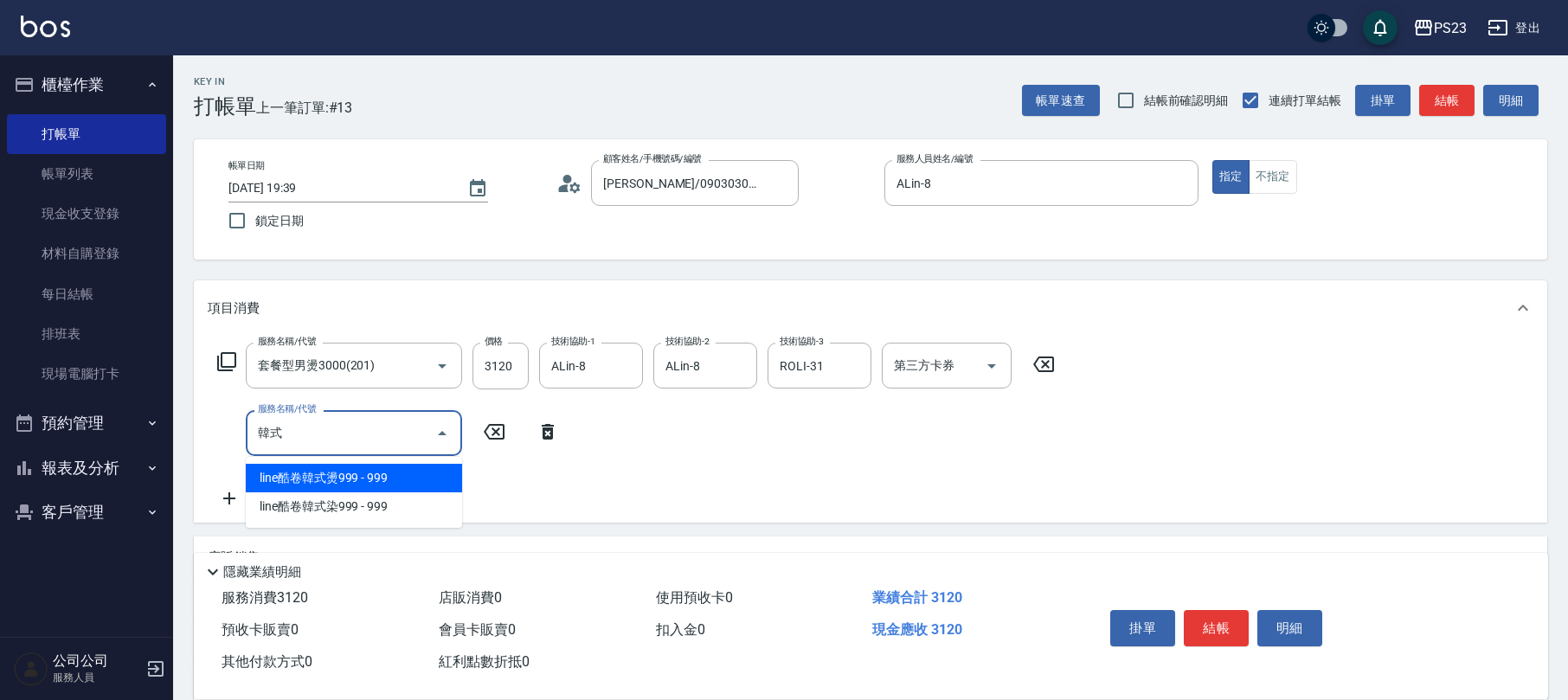
type input "是"
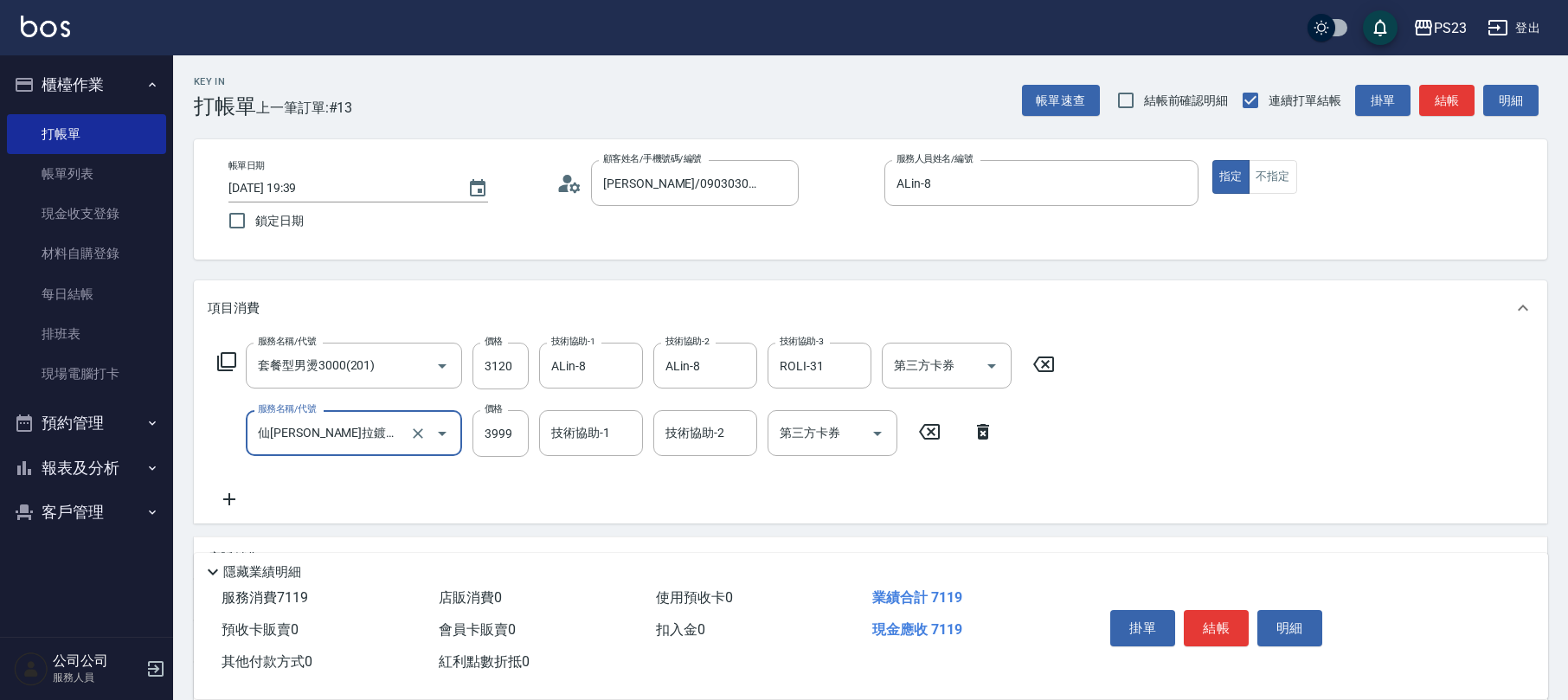
type input "仙[PERSON_NAME]拉鍍膜離子護(673)"
click at [498, 433] on input "8000" at bounding box center [500, 433] width 56 height 46
type input "6000"
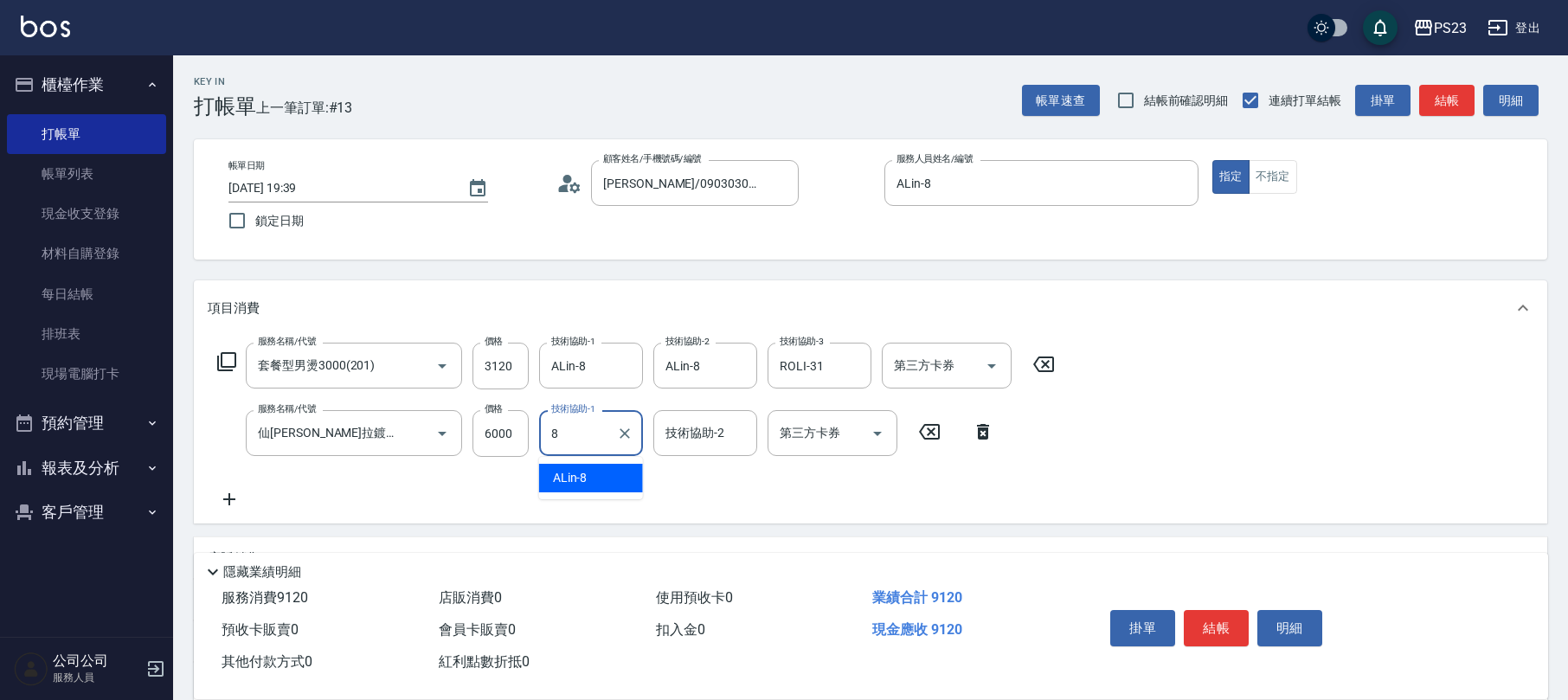
type input "ALin-8"
type input "ROLI-31"
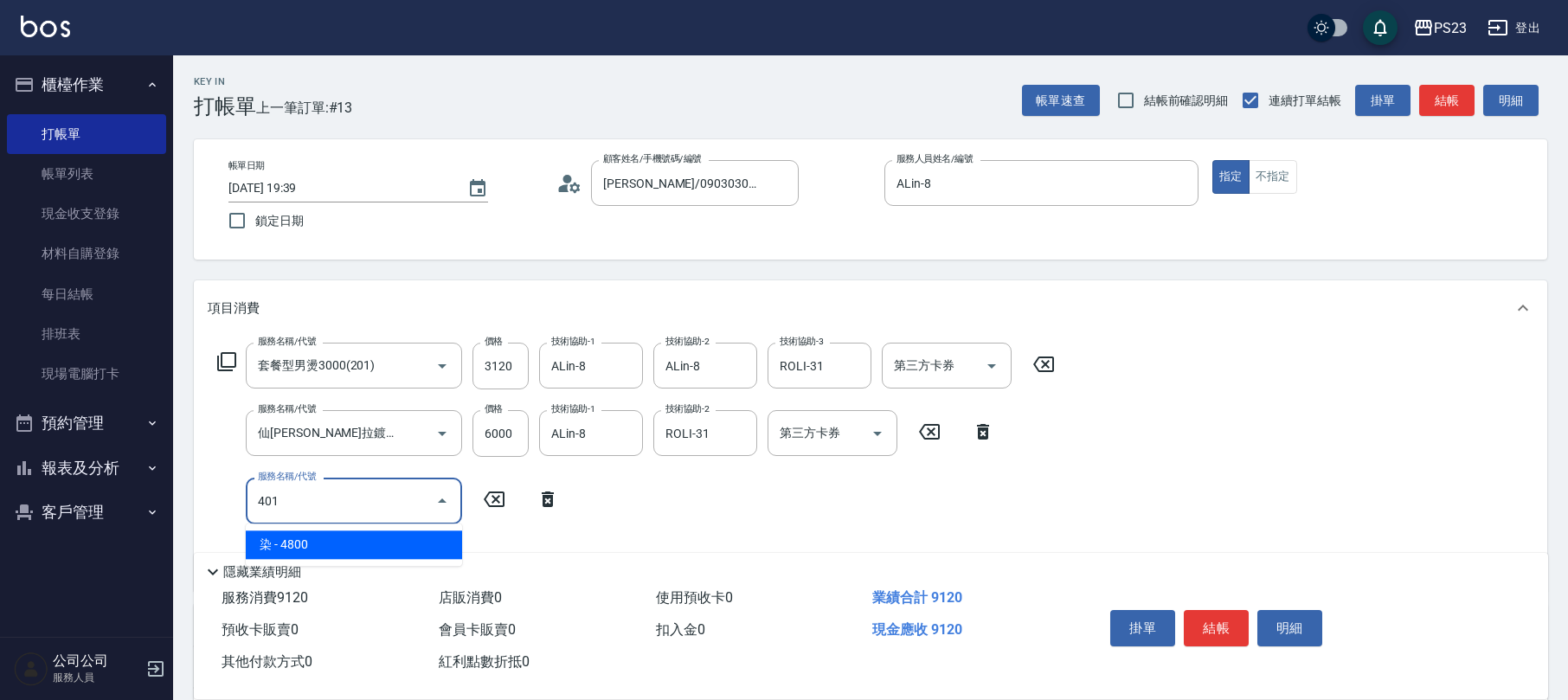
type input "染(401)"
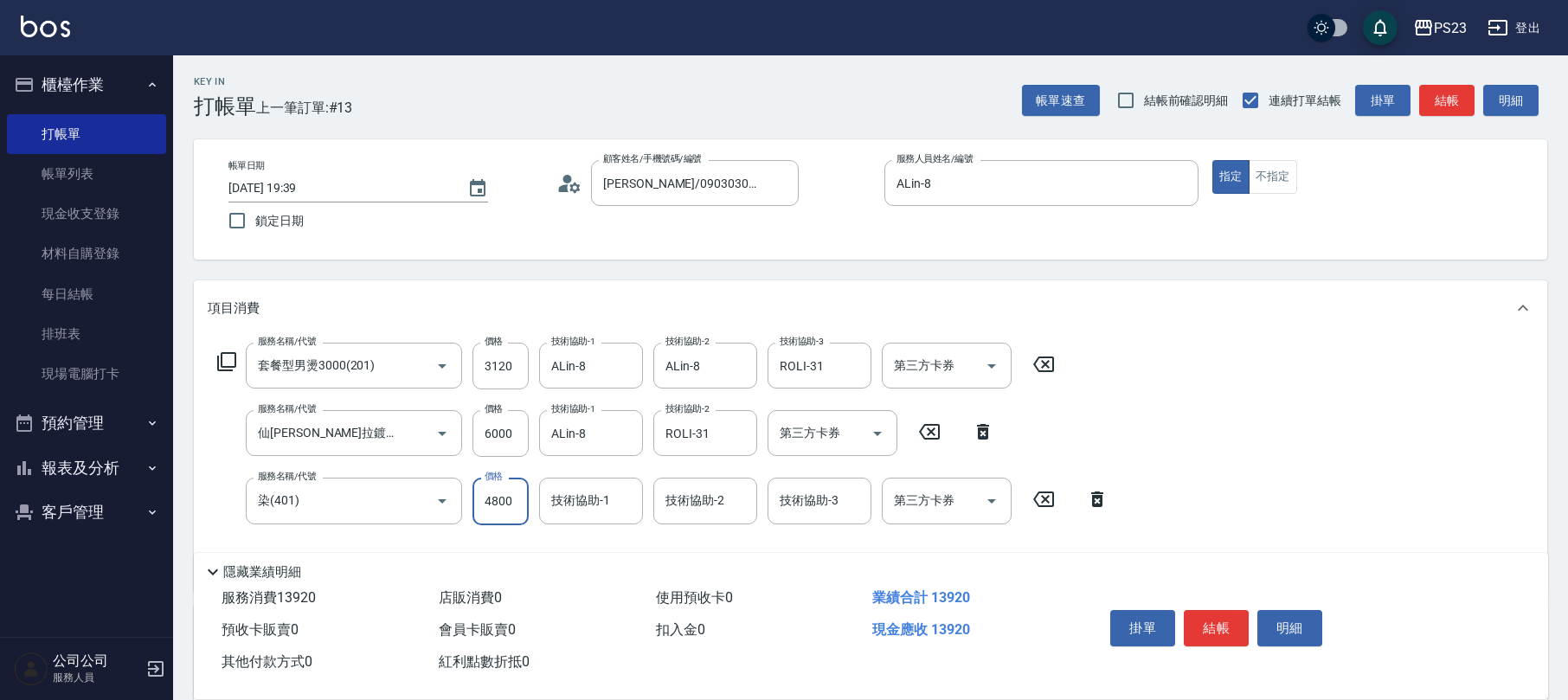
scroll to position [276, 0]
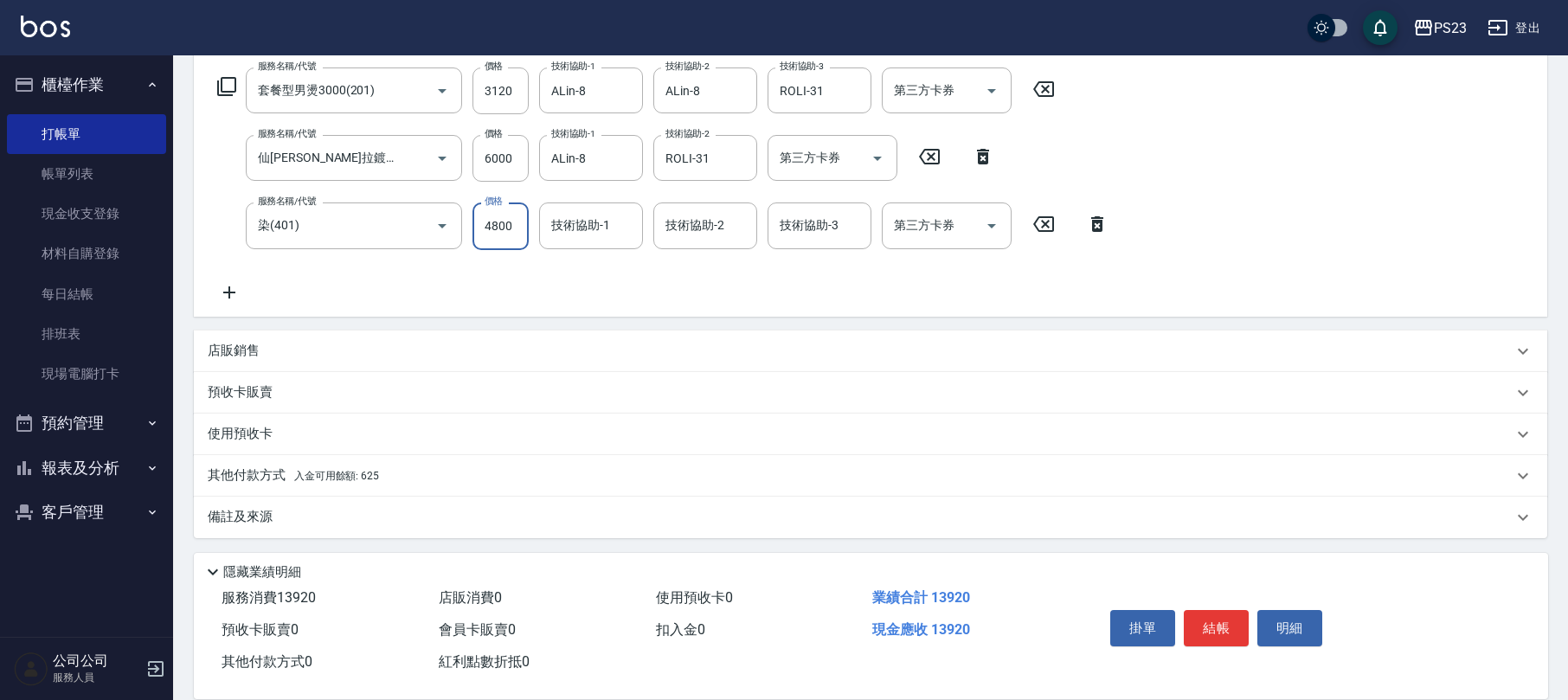
click at [220, 331] on div "店販銷售 服務人員姓名/編號 服務人員姓名/編號 商品代號/名稱 商品代號/名稱" at bounding box center [870, 351] width 1353 height 41
click at [240, 350] on p "店販銷售" at bounding box center [233, 350] width 52 height 18
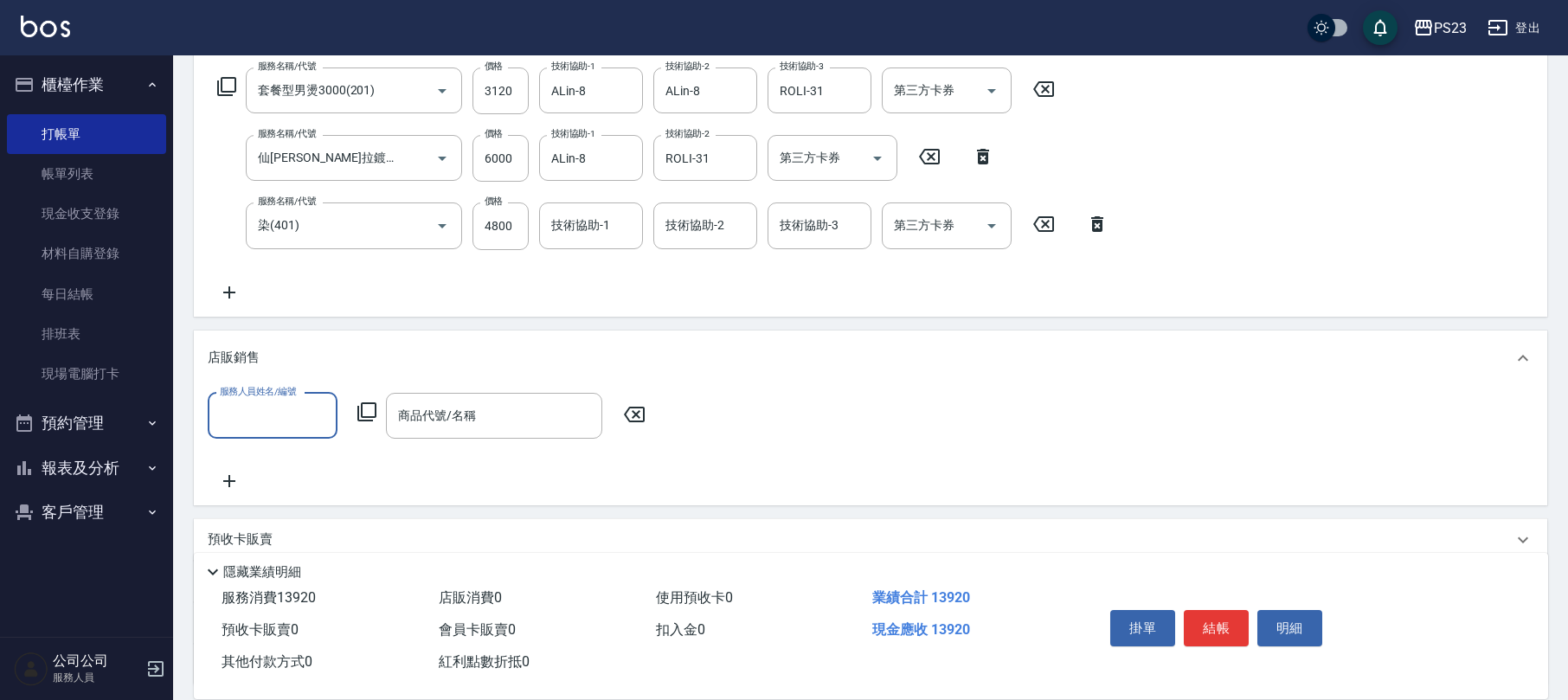
scroll to position [422, 0]
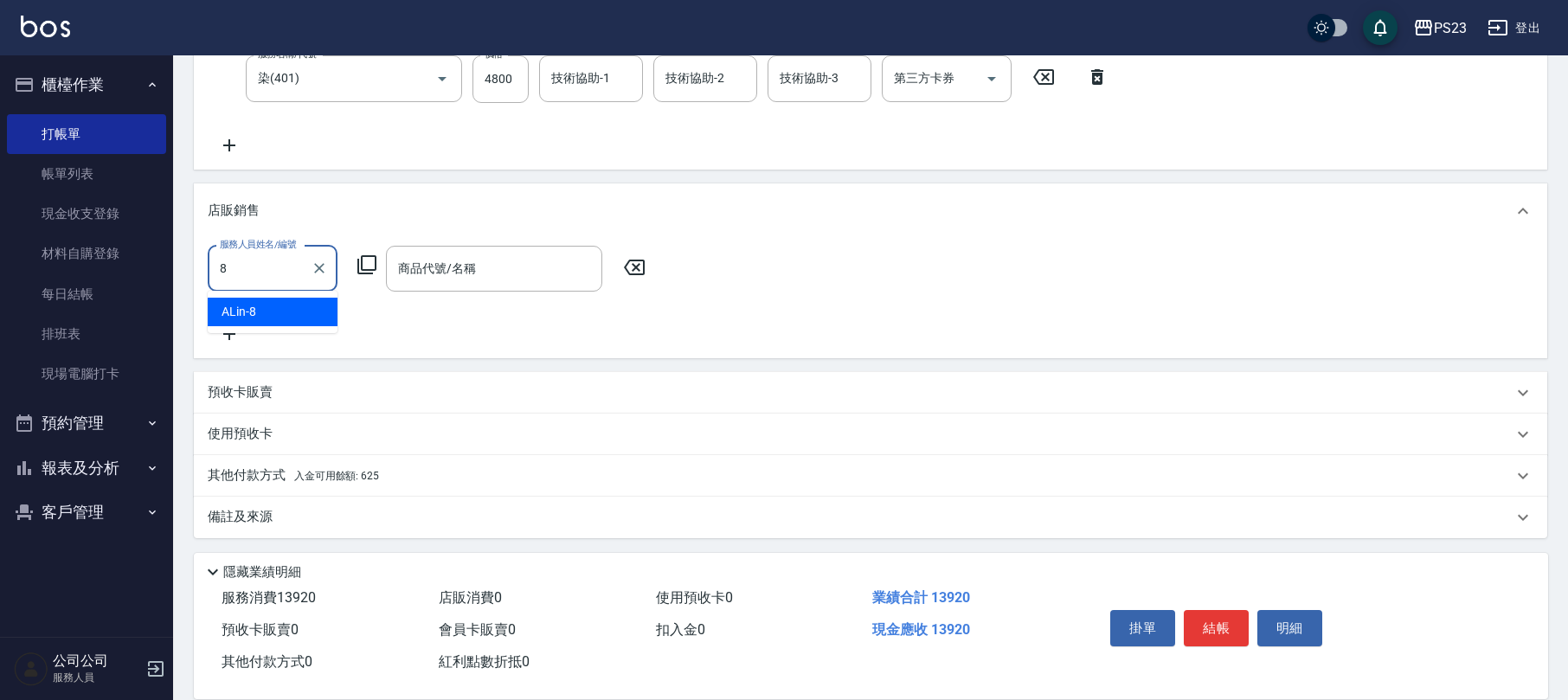
type input "ALin-8"
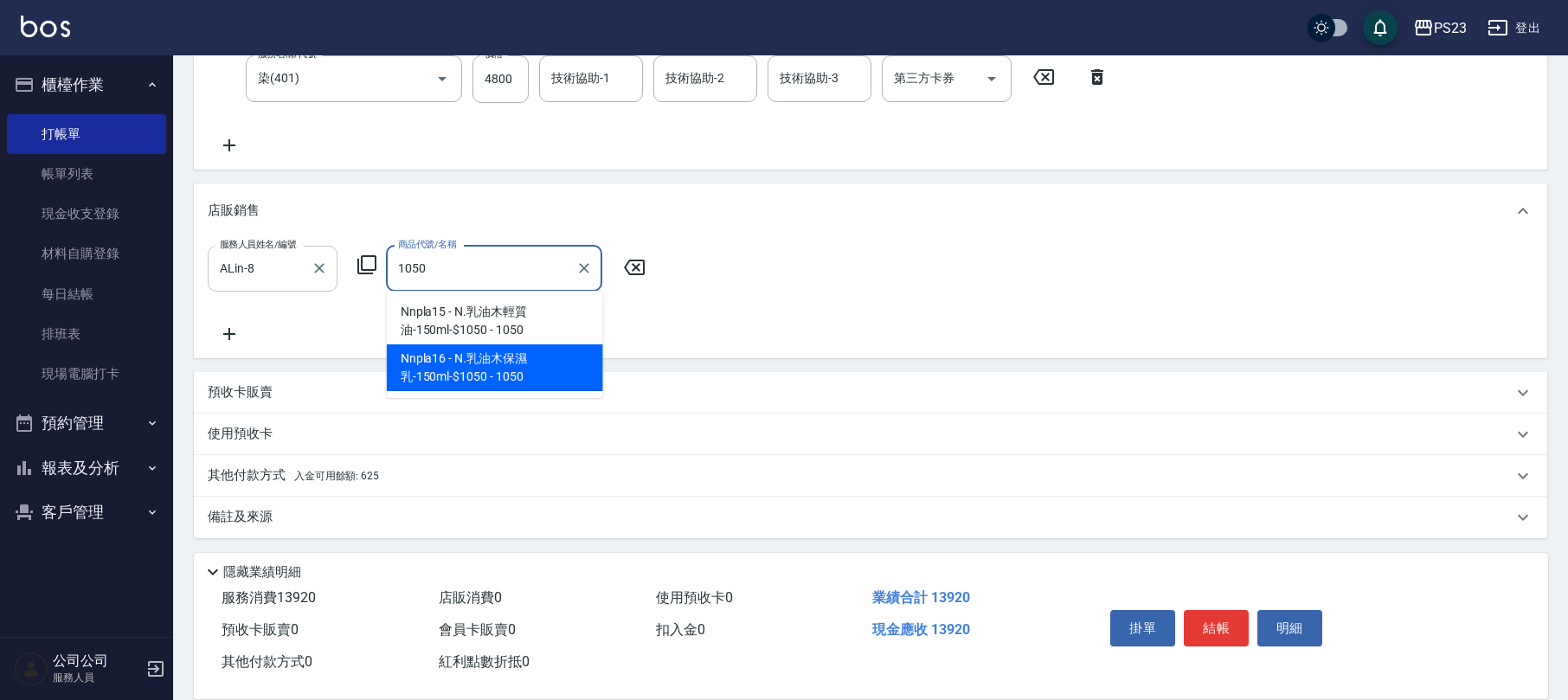
type input "N.乳油木保濕乳-150ml-$1050"
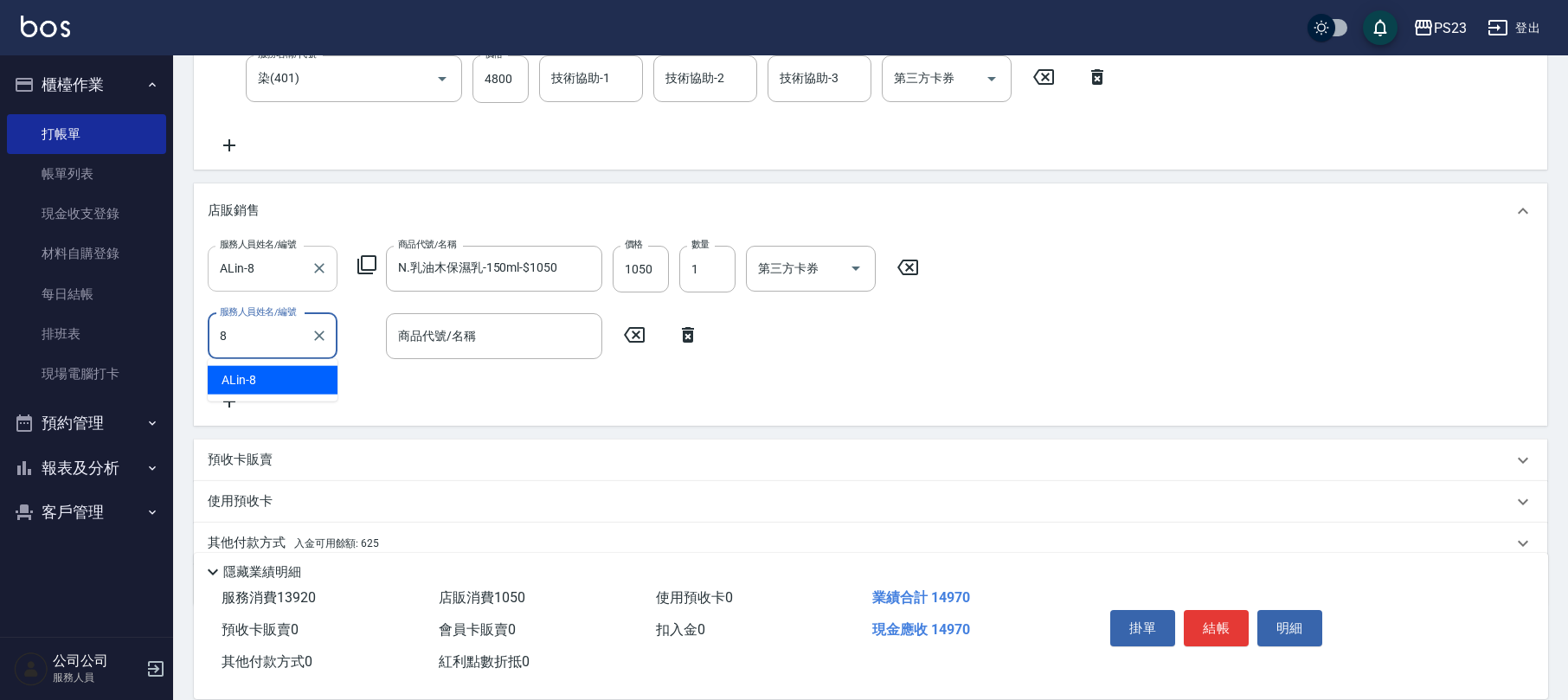
type input "ALin-8"
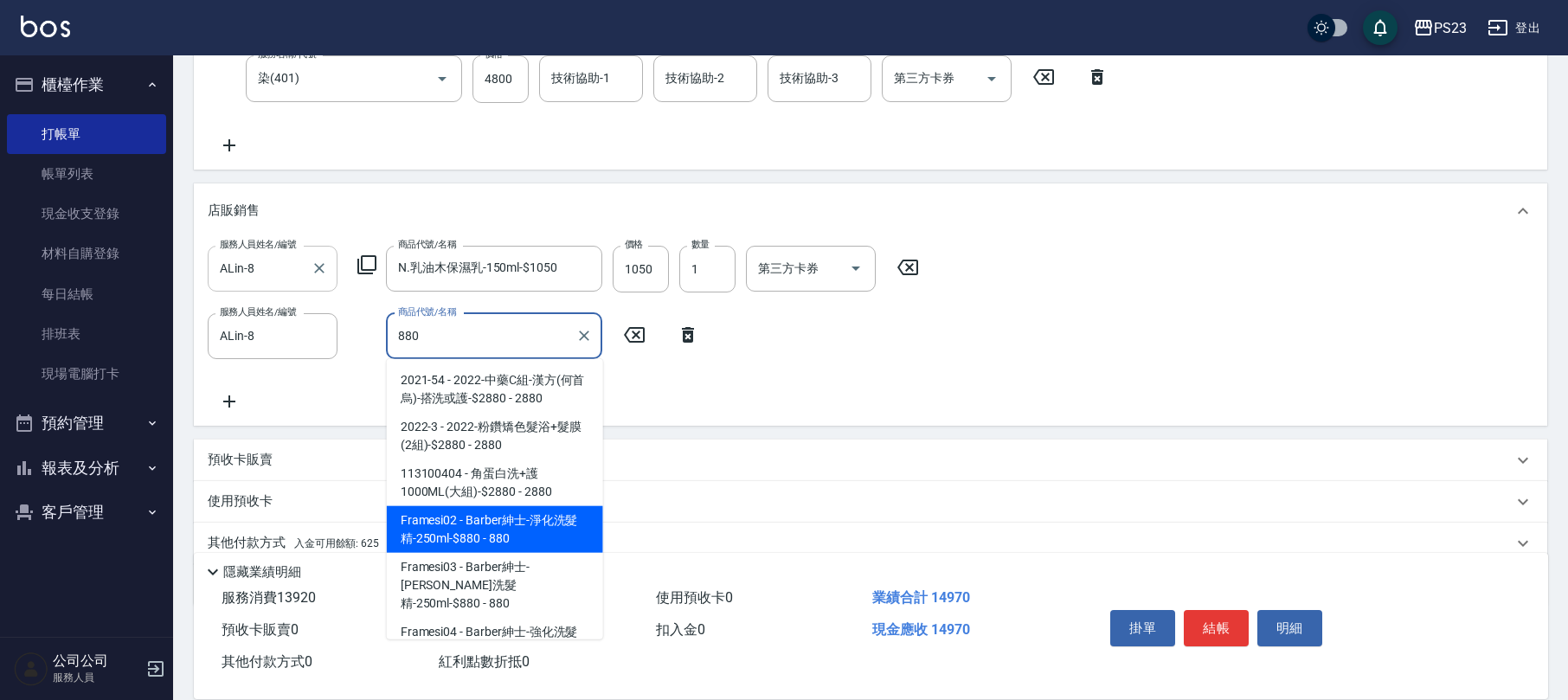
type input "Barber紳士-淨化洗髮精-250ml-$880"
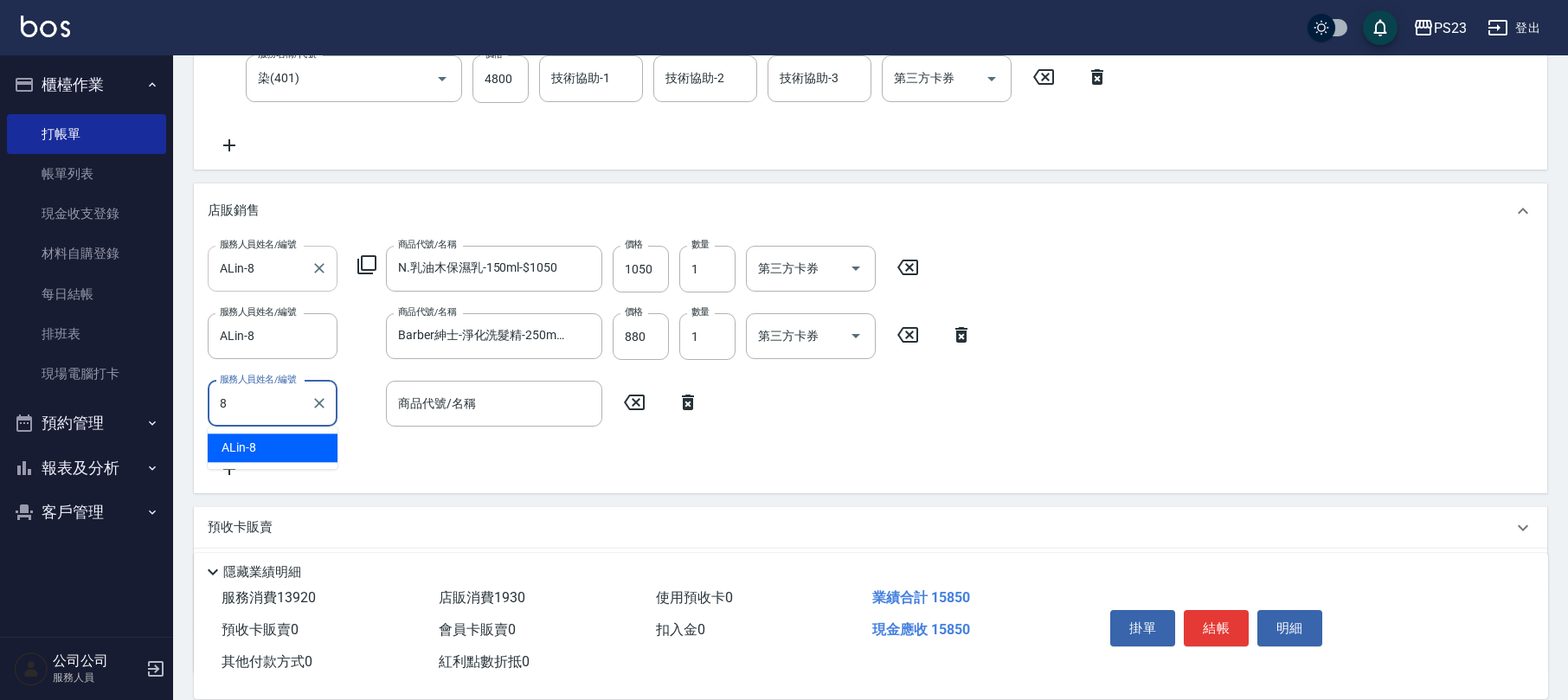
type input "ALin-8"
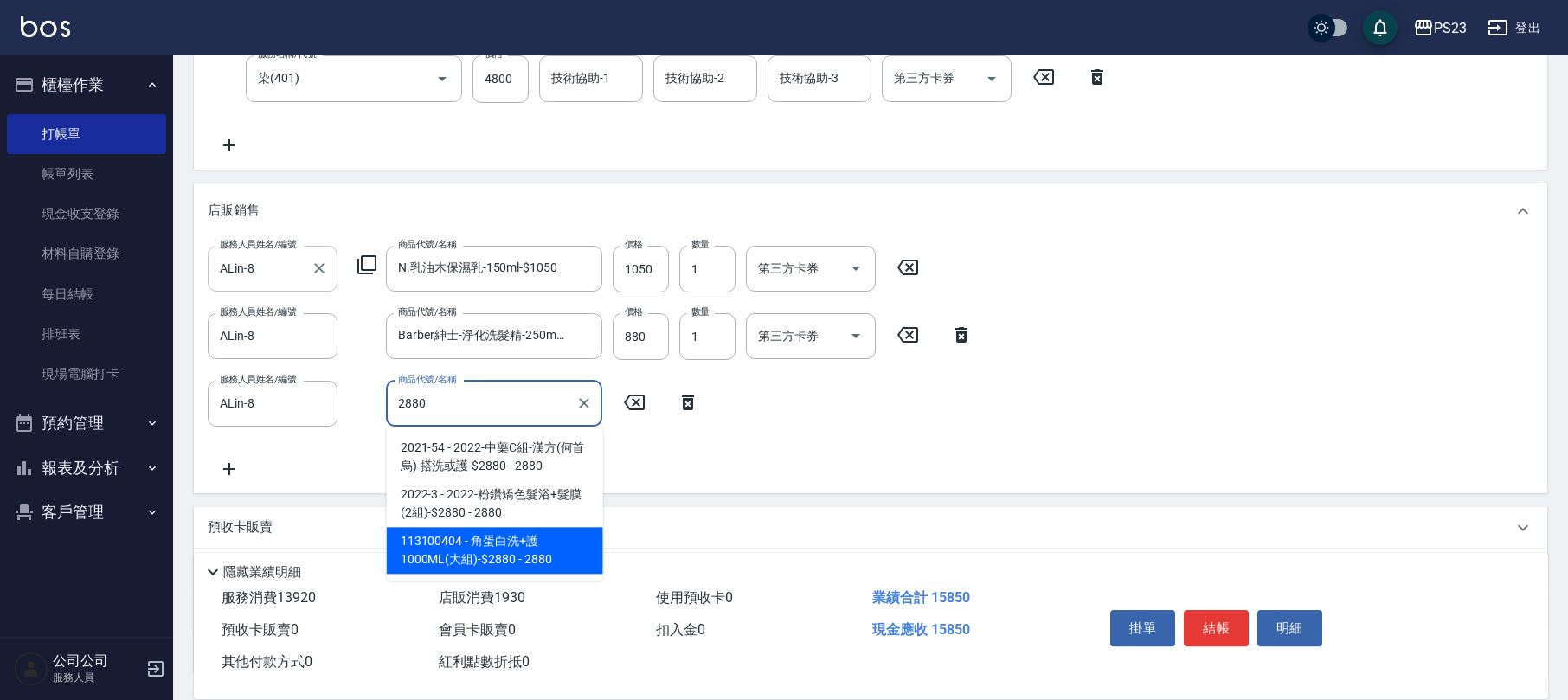
type input "角蛋白洗+護1000ML(大組)-$2880"
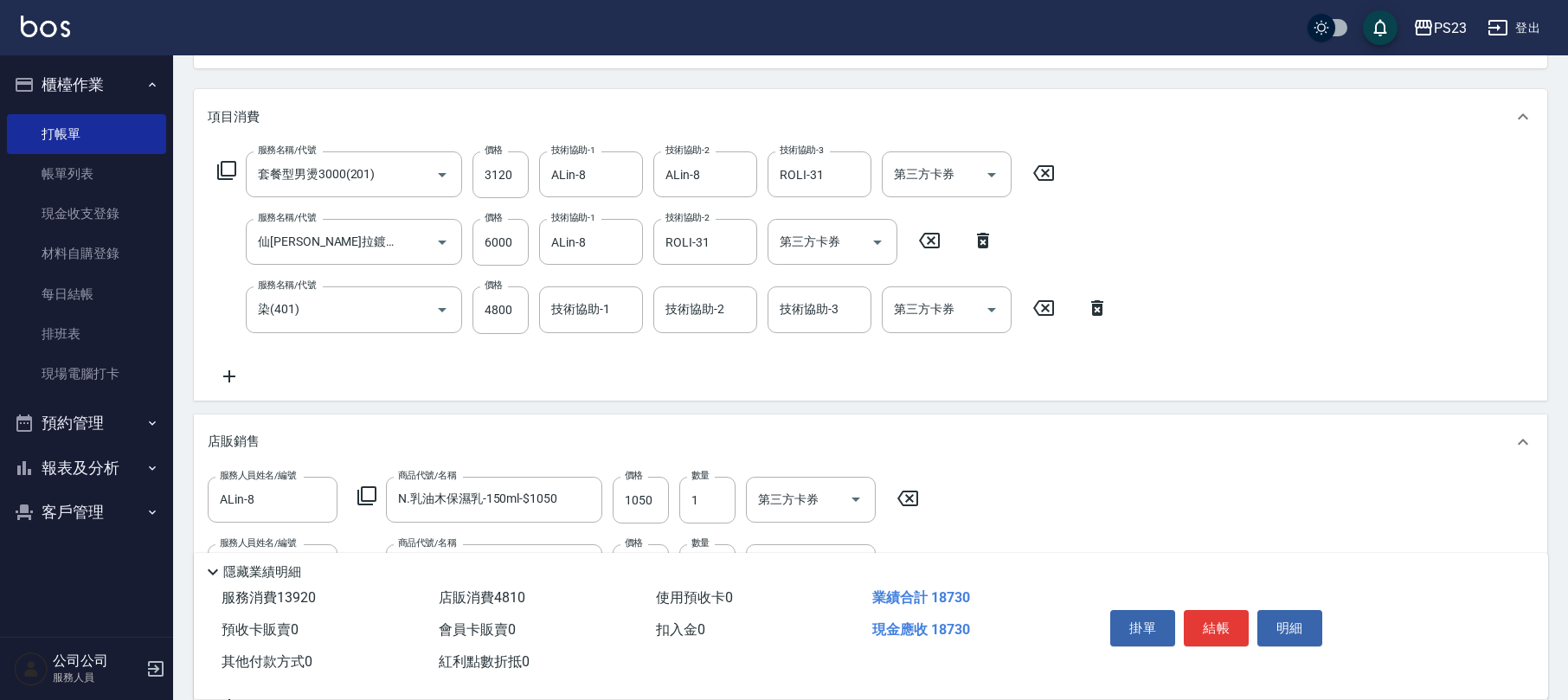
scroll to position [306, 0]
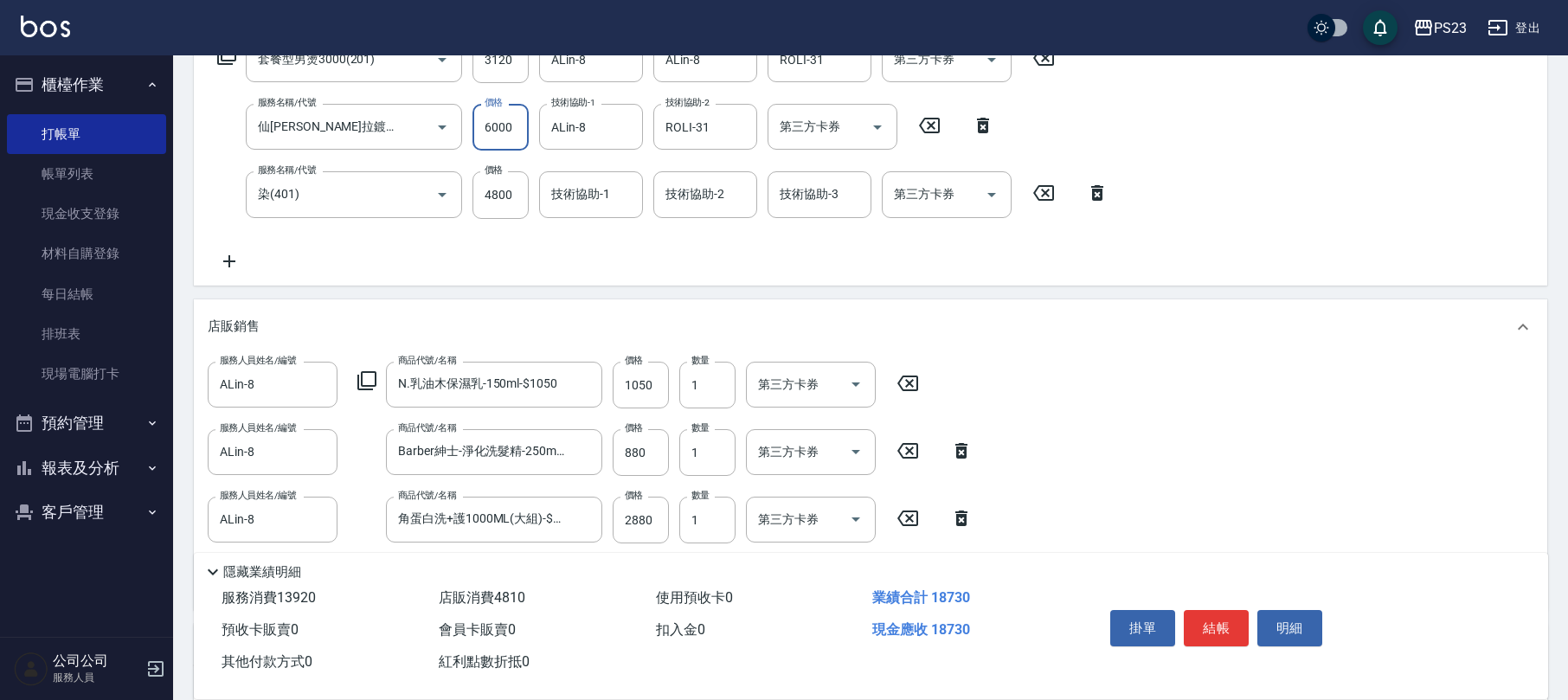
click at [504, 135] on input "6000" at bounding box center [500, 126] width 56 height 46
click at [547, 129] on div "服務名稱/代號 仙[PERSON_NAME]拉鍍膜離子護(673) 服務名稱/代號 價格 6950 價格 技術協助-1 ALin-8 技術協助-1 技術協助-…" at bounding box center [606, 126] width 797 height 46
type input "6000"
click at [225, 254] on icon at bounding box center [229, 261] width 43 height 21
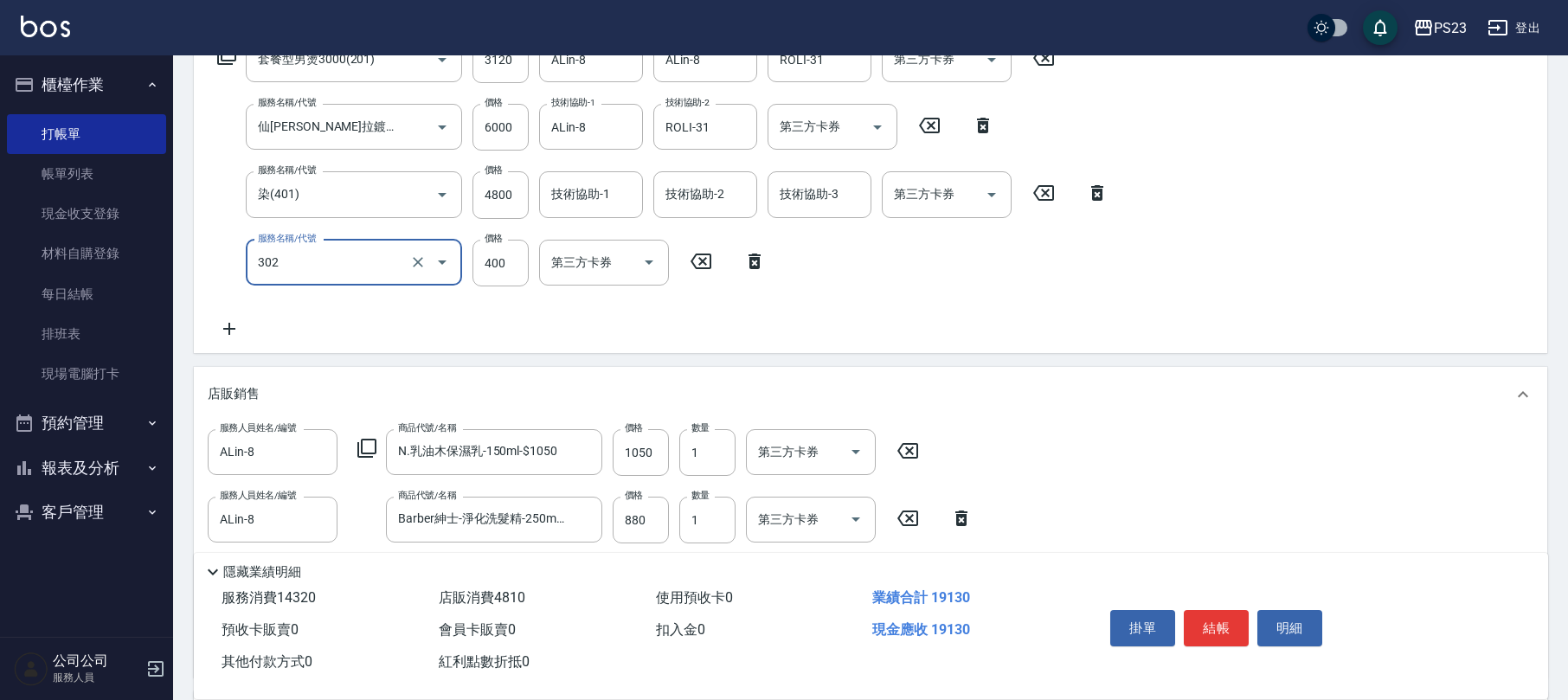
type input "單剪400(302)"
type input "950"
click at [1042, 320] on div "服務名稱/代號 套餐型男燙3000(201) 服務名稱/代號 價格 3120 價格 技術協助-1 ALin-8 技術協助-1 技術協助-2 ALin-8 技術…" at bounding box center [663, 188] width 911 height 303
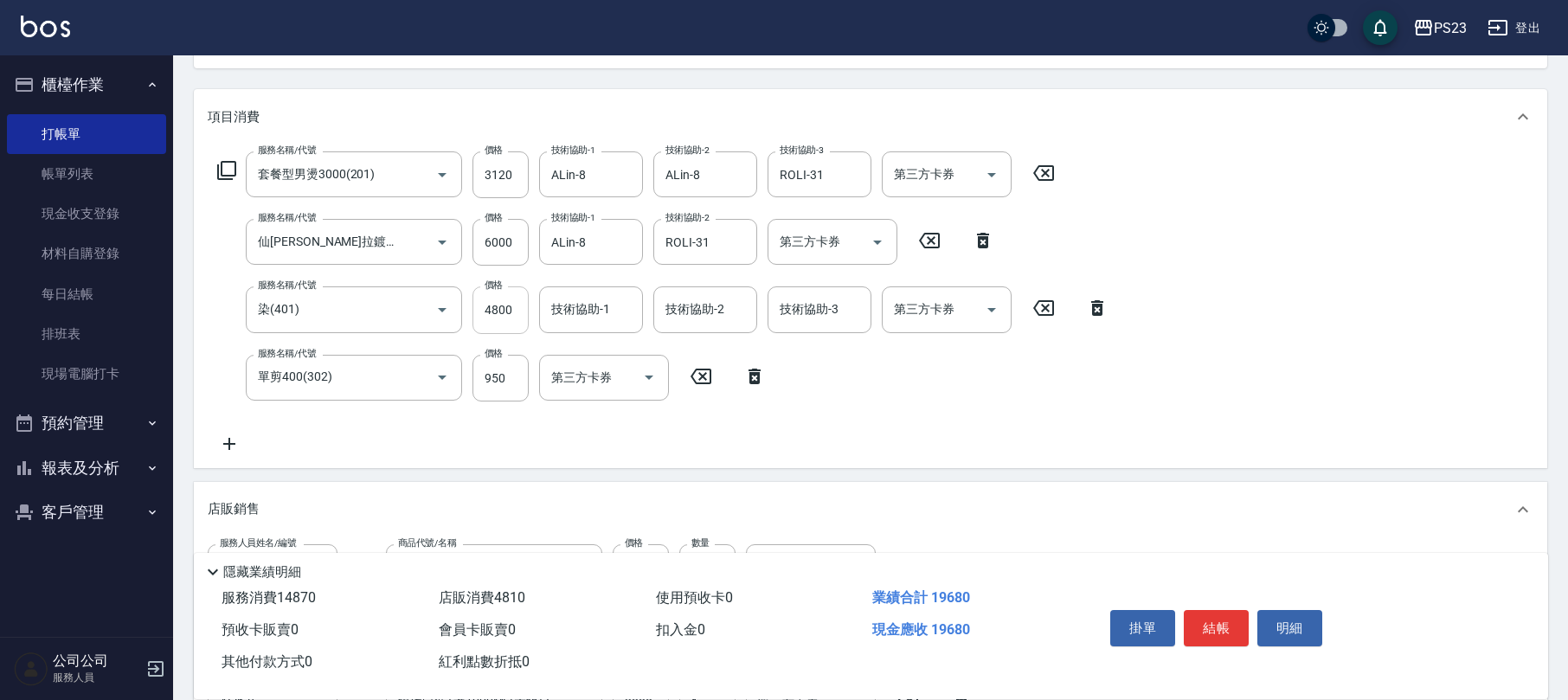
click at [491, 310] on input "4800" at bounding box center [500, 309] width 56 height 46
click at [586, 319] on input "技術協助-1" at bounding box center [592, 309] width 89 height 31
type input "Flora-21"
type input "ALin-8"
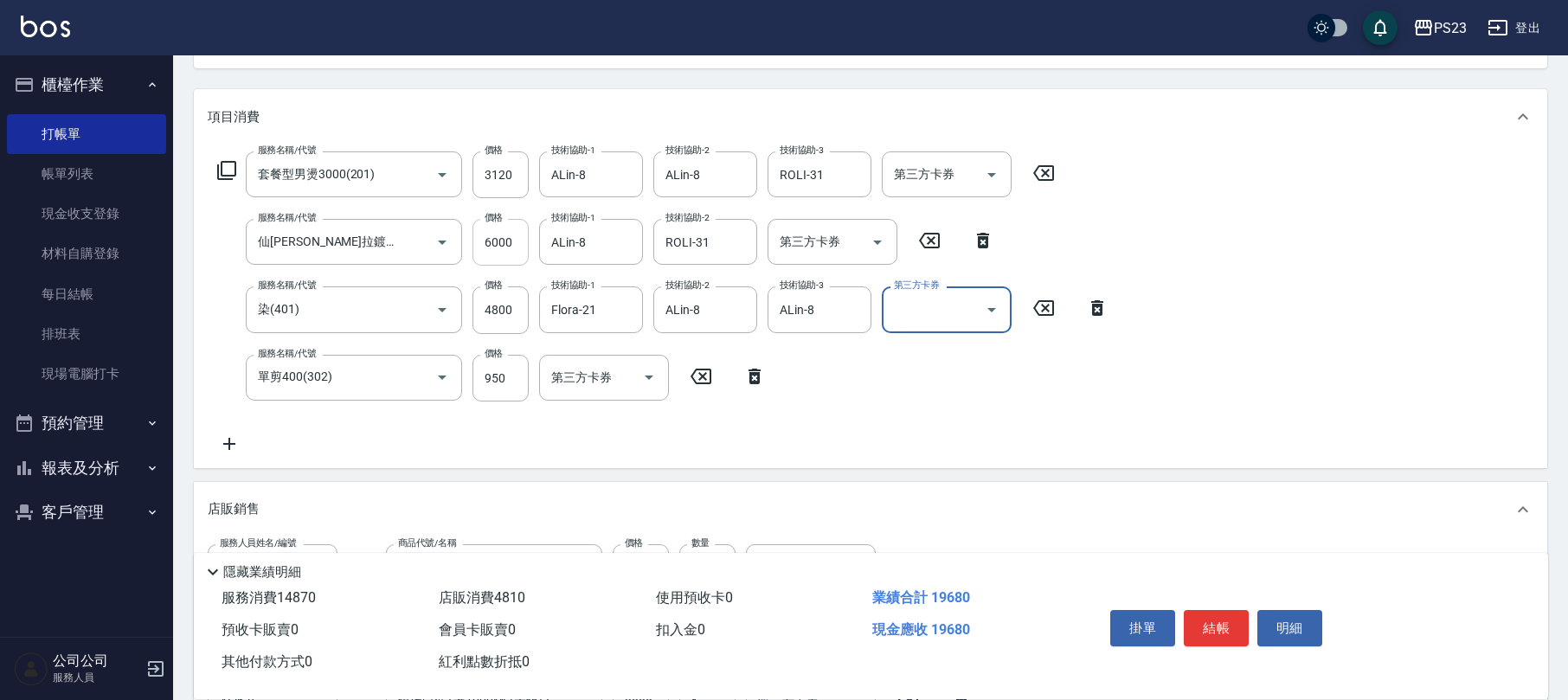
click at [503, 239] on input "6000" at bounding box center [500, 241] width 56 height 46
click at [497, 417] on div "服務名稱/代號 套餐型男燙3000(201) 服務名稱/代號 價格 3120 價格 技術協助-1 ALin-8 技術協助-1 技術協助-2 ALin-8 技術…" at bounding box center [663, 303] width 911 height 303
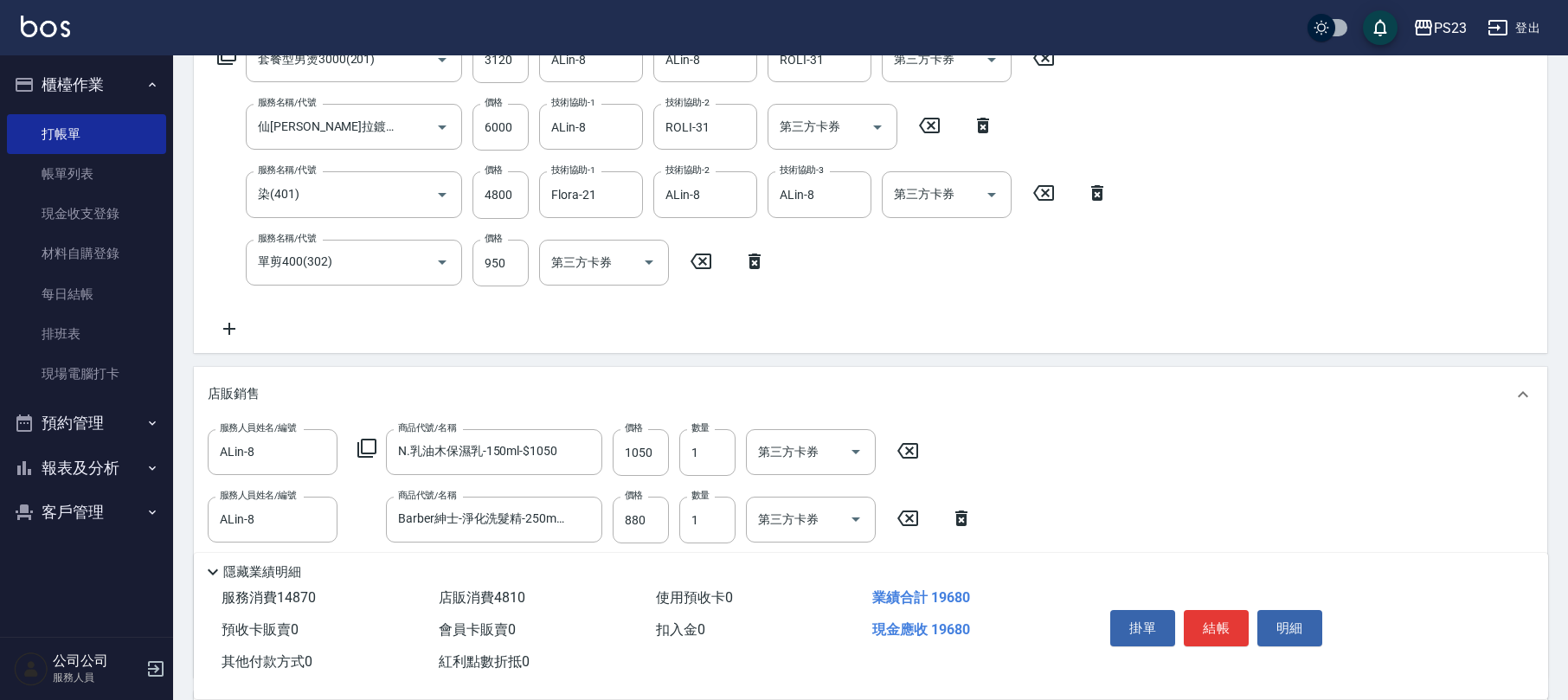
scroll to position [422, 0]
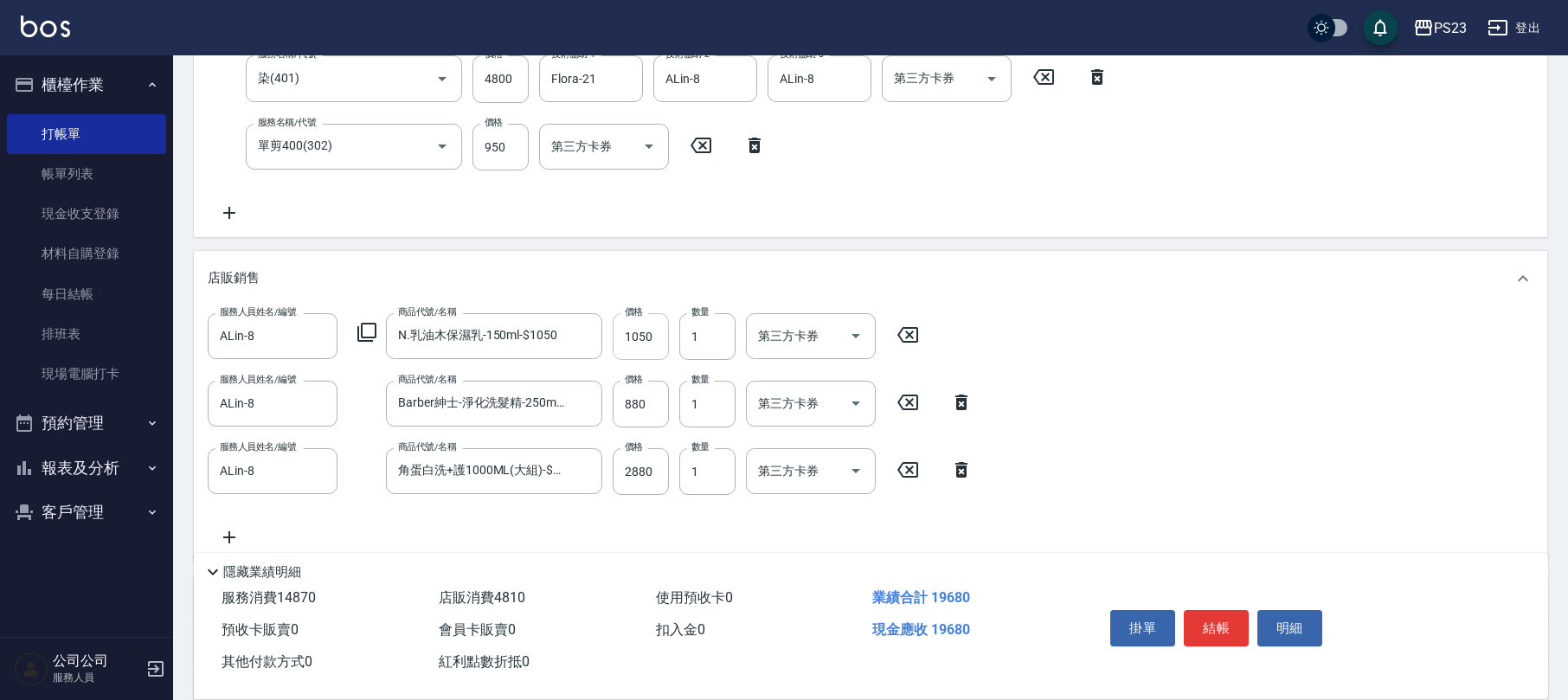
click at [648, 336] on input "1050" at bounding box center [640, 336] width 56 height 46
click at [963, 400] on icon at bounding box center [962, 403] width 12 height 16
type input "角蛋白洗+護1000ML(大組)-$2880"
type input "2880"
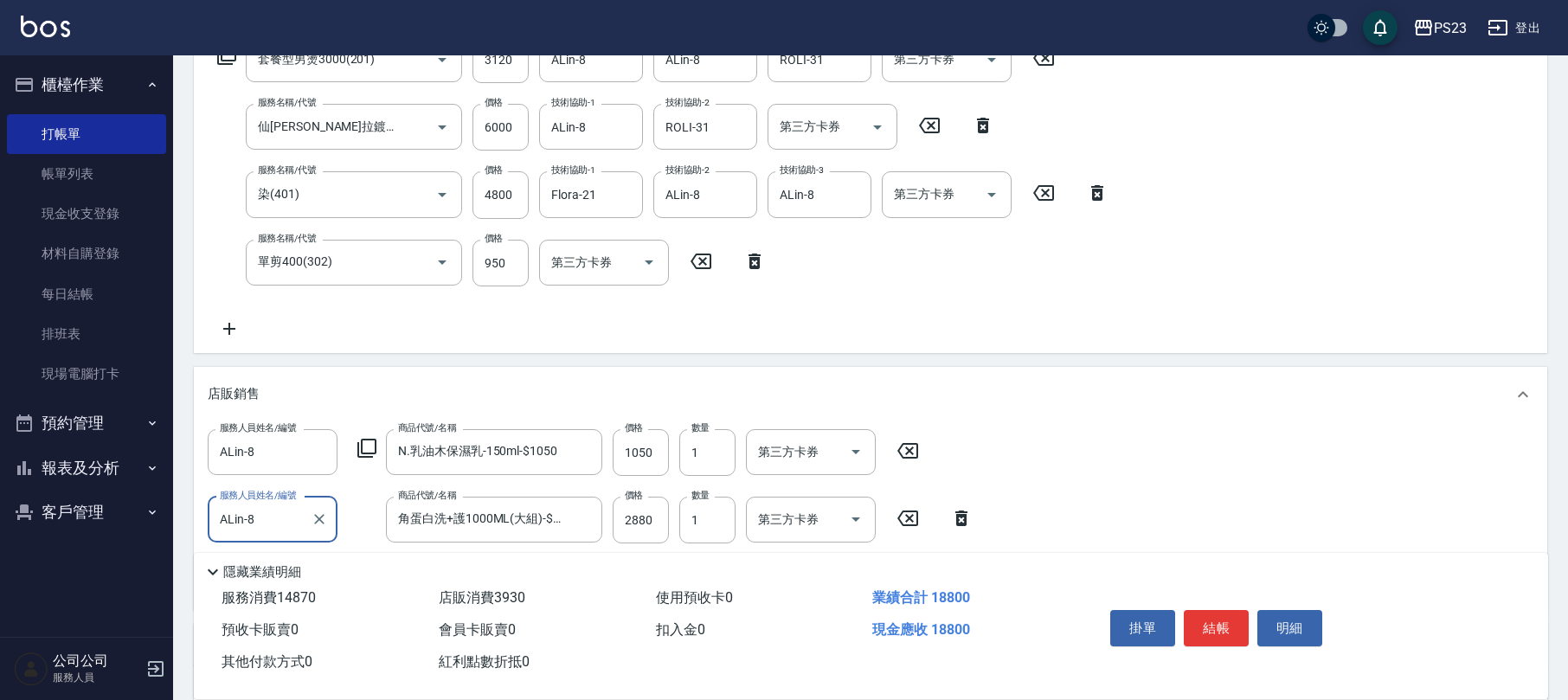
scroll to position [191, 0]
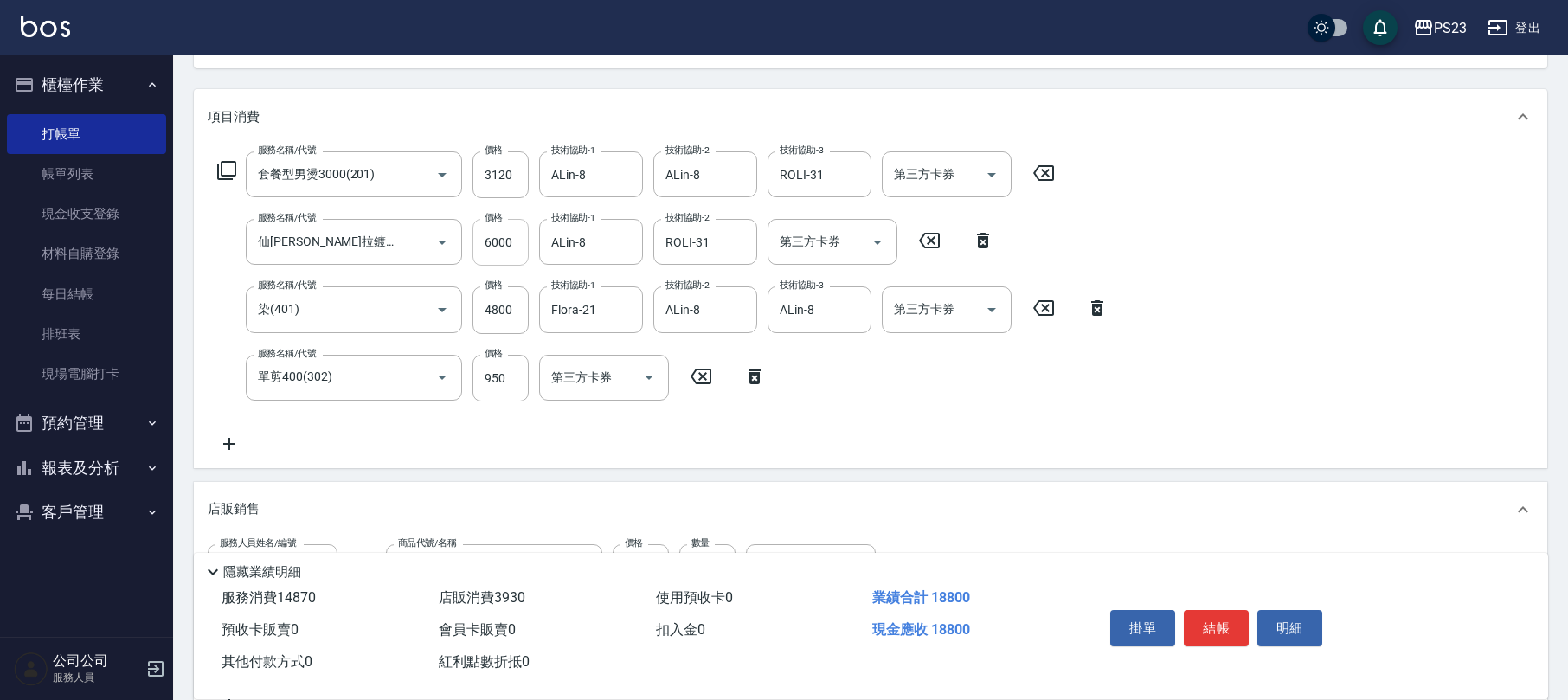
click at [507, 242] on input "6000" at bounding box center [500, 241] width 56 height 46
type input "6880"
click at [781, 420] on div "服務名稱/代號 套餐型男燙3000(201) 服務名稱/代號 價格 3120 價格 技術協助-1 ALin-8 技術協助-1 技術協助-2 ALin-8 技術…" at bounding box center [663, 303] width 911 height 303
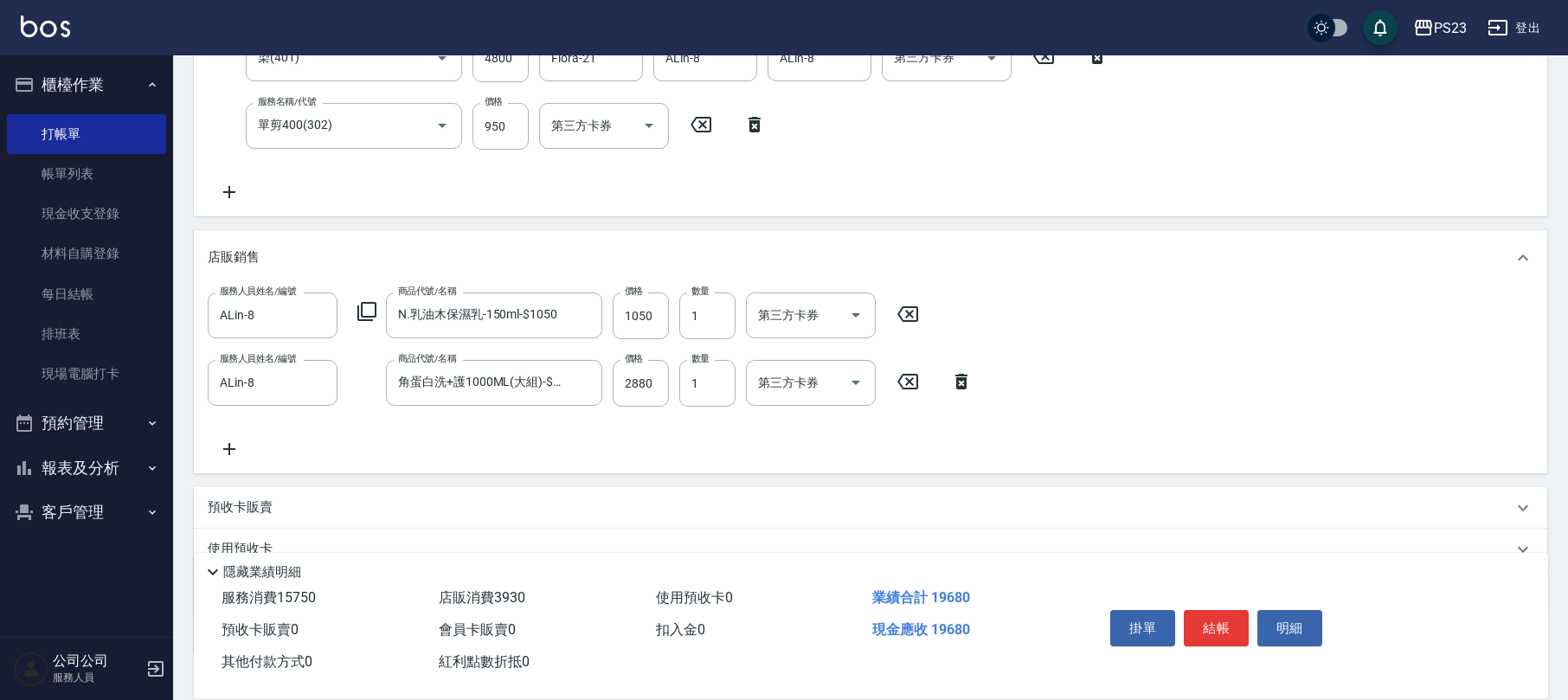
scroll to position [558, 0]
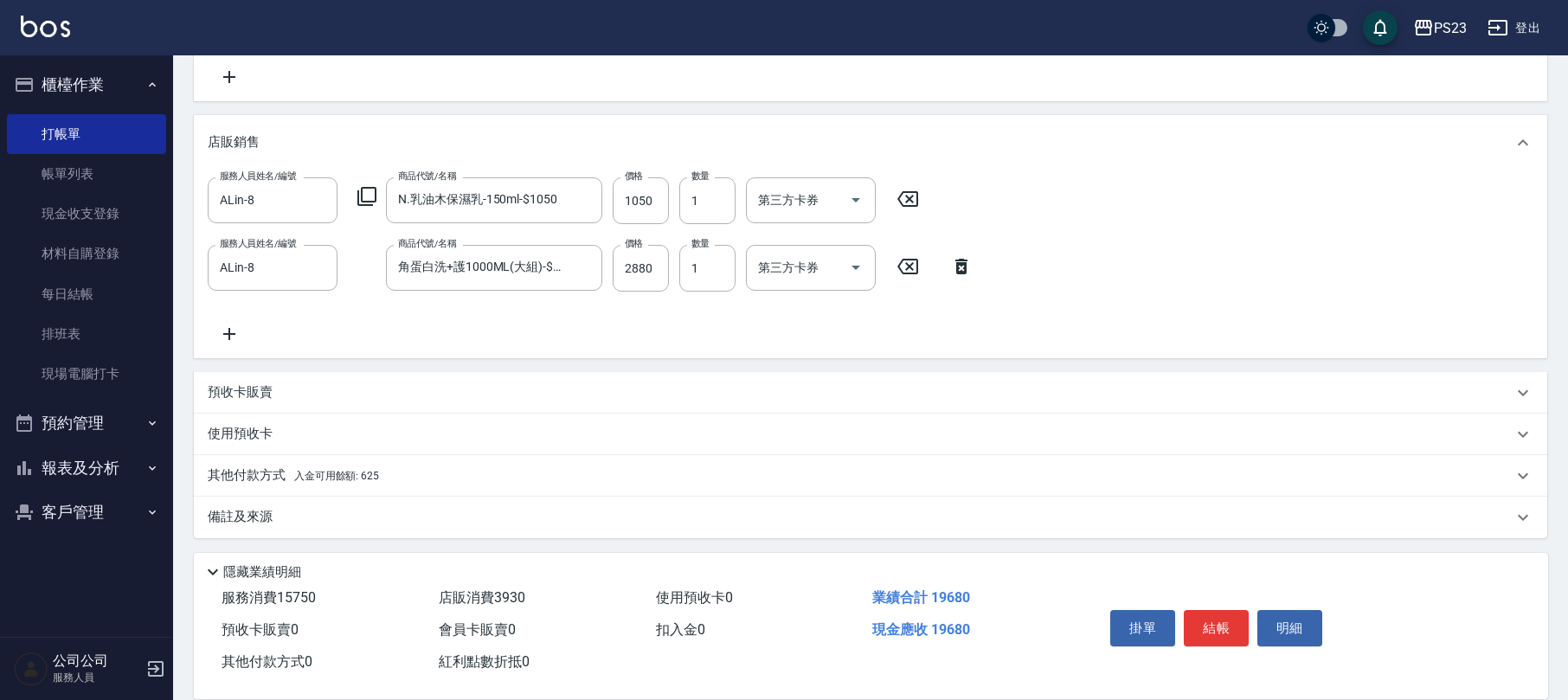
click at [271, 509] on p "備註及來源" at bounding box center [240, 517] width 65 height 18
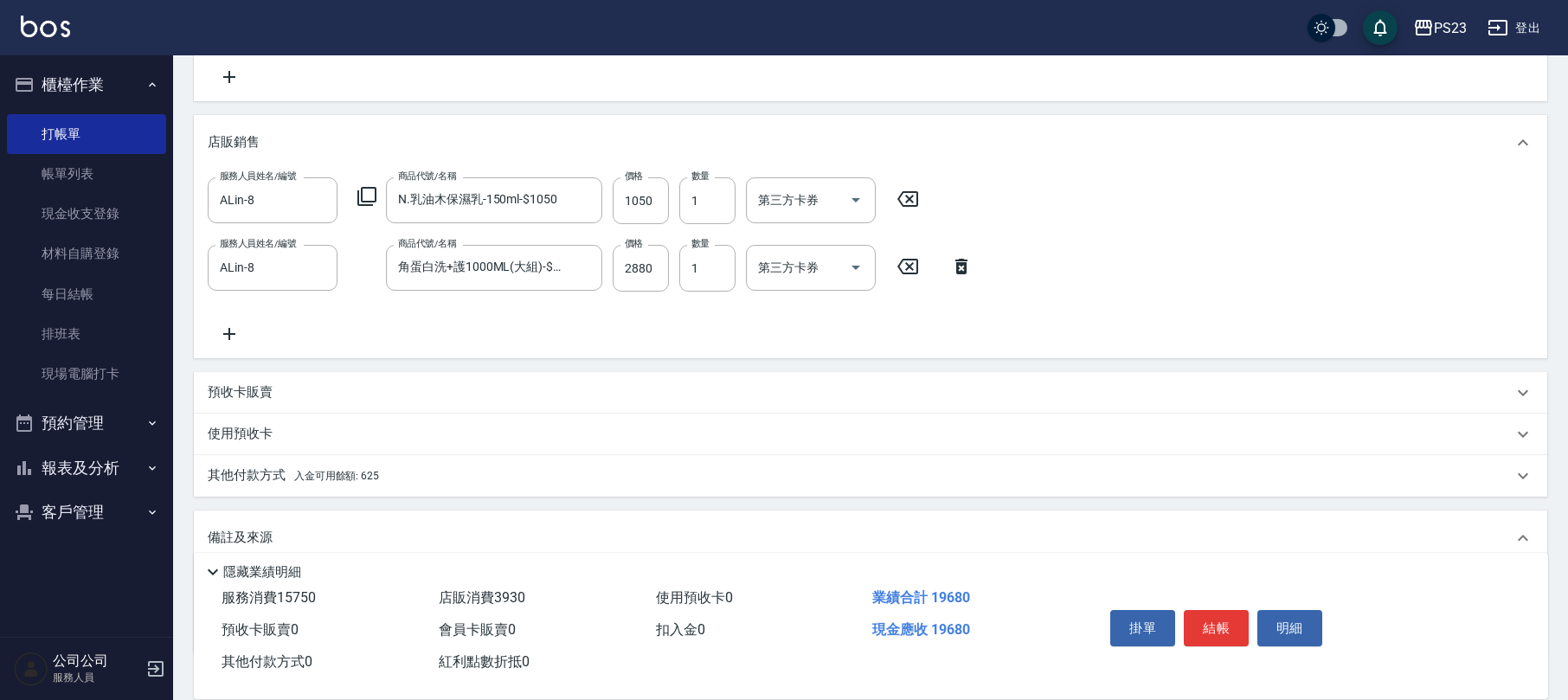
scroll to position [675, 0]
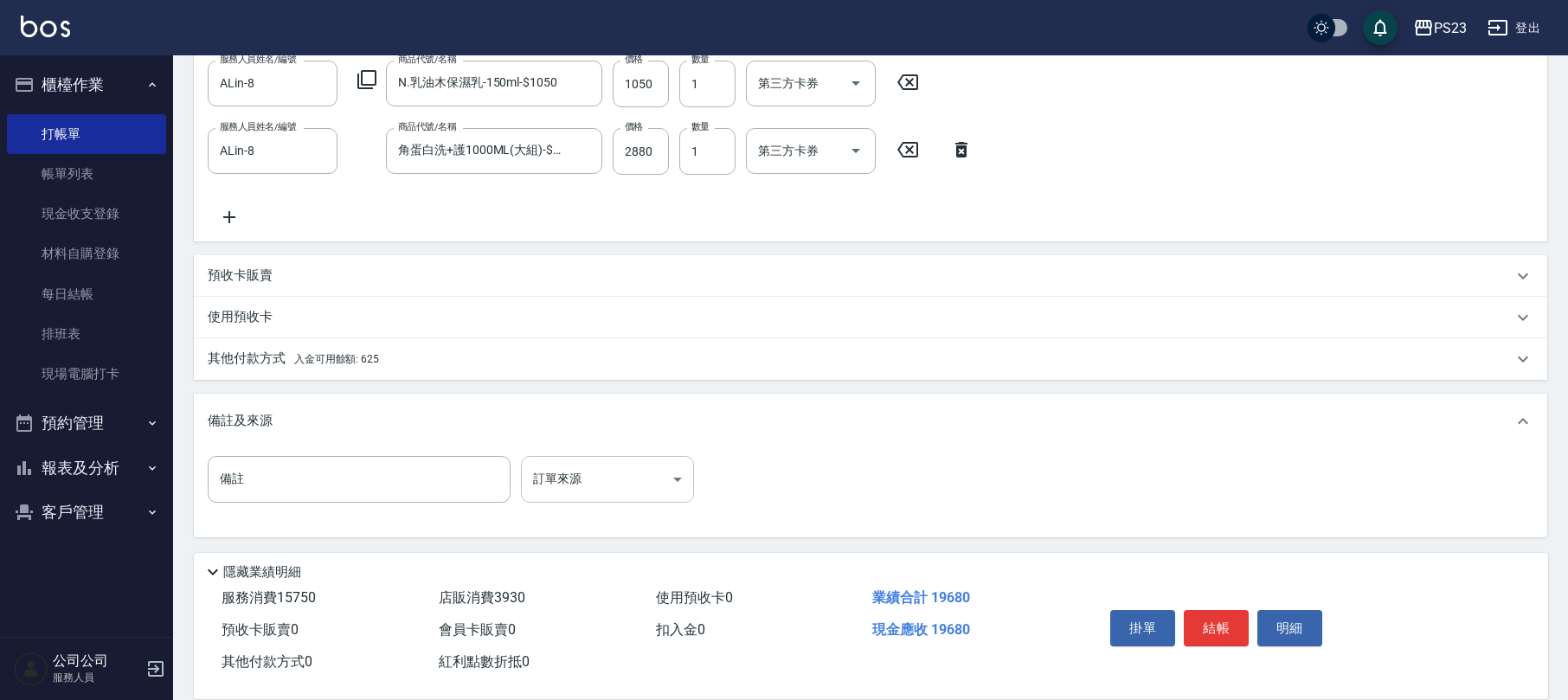
click at [666, 483] on body "PS23 登出 櫃檯作業 打帳單 帳單列表 現金收支登錄 材料自購登錄 每日結帳 排班表 現場電腦打卡 預約管理 預約管理 單日預約紀錄 單週預約紀錄 報表及…" at bounding box center [784, 12] width 1568 height 1375
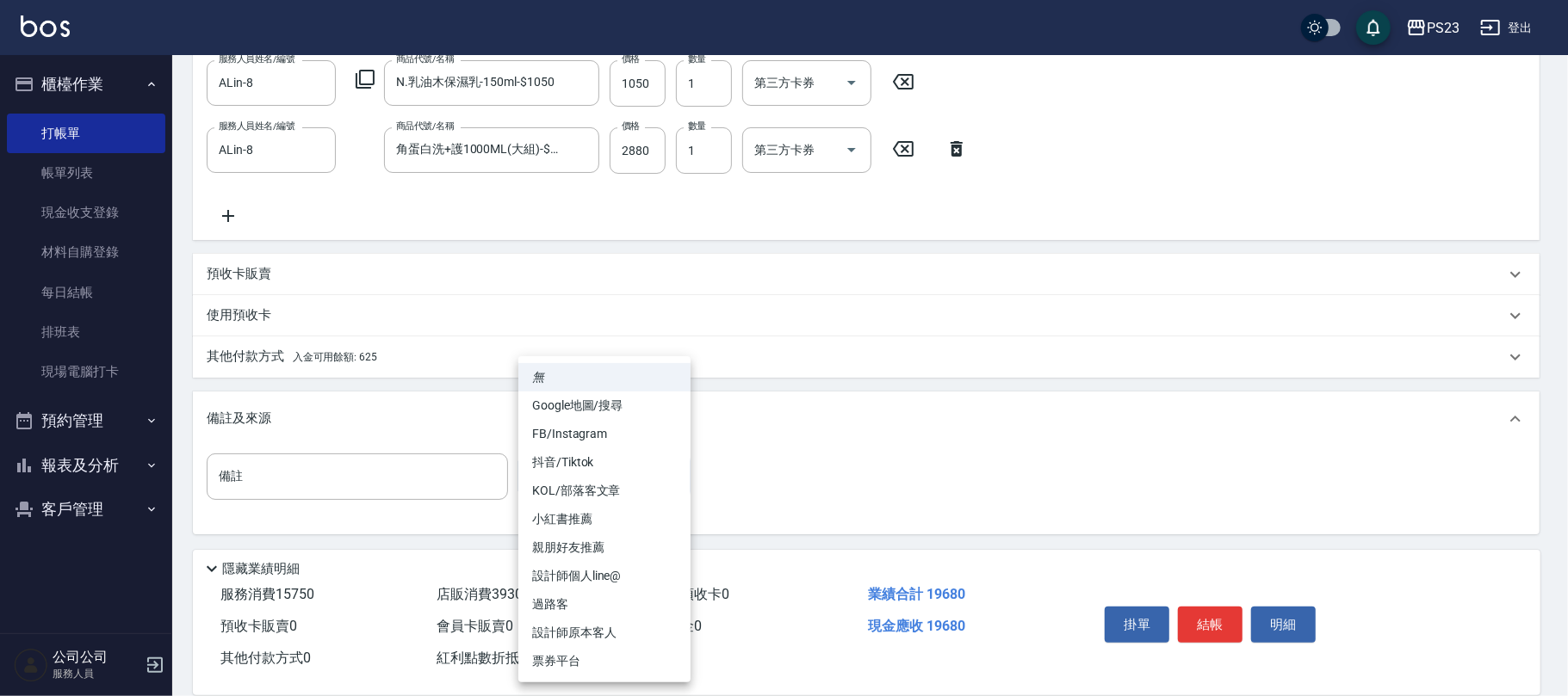
click at [593, 627] on li "設計師原本客人" at bounding box center [604, 632] width 172 height 28
type input "設計師原本客人"
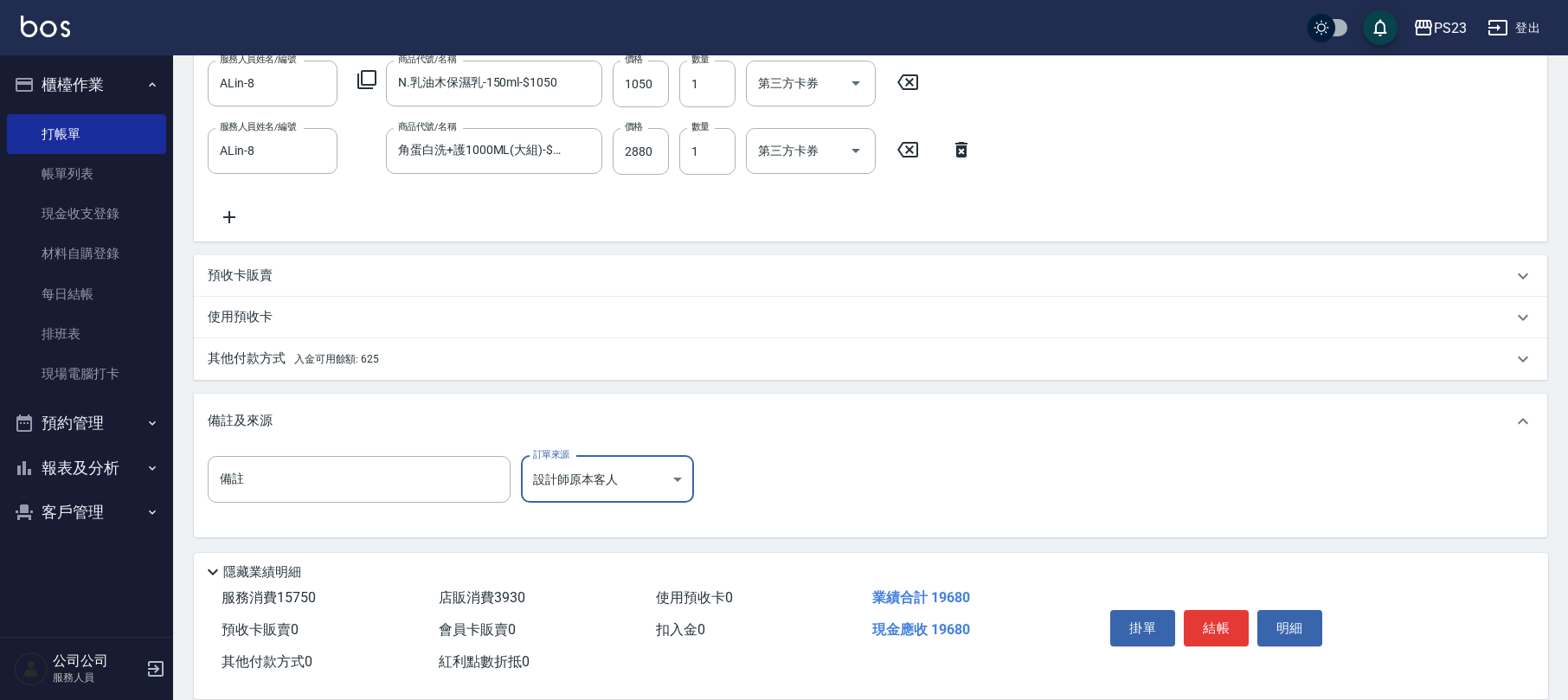
click at [278, 344] on div "其他付款方式 入金可用餘額: 625" at bounding box center [870, 359] width 1353 height 41
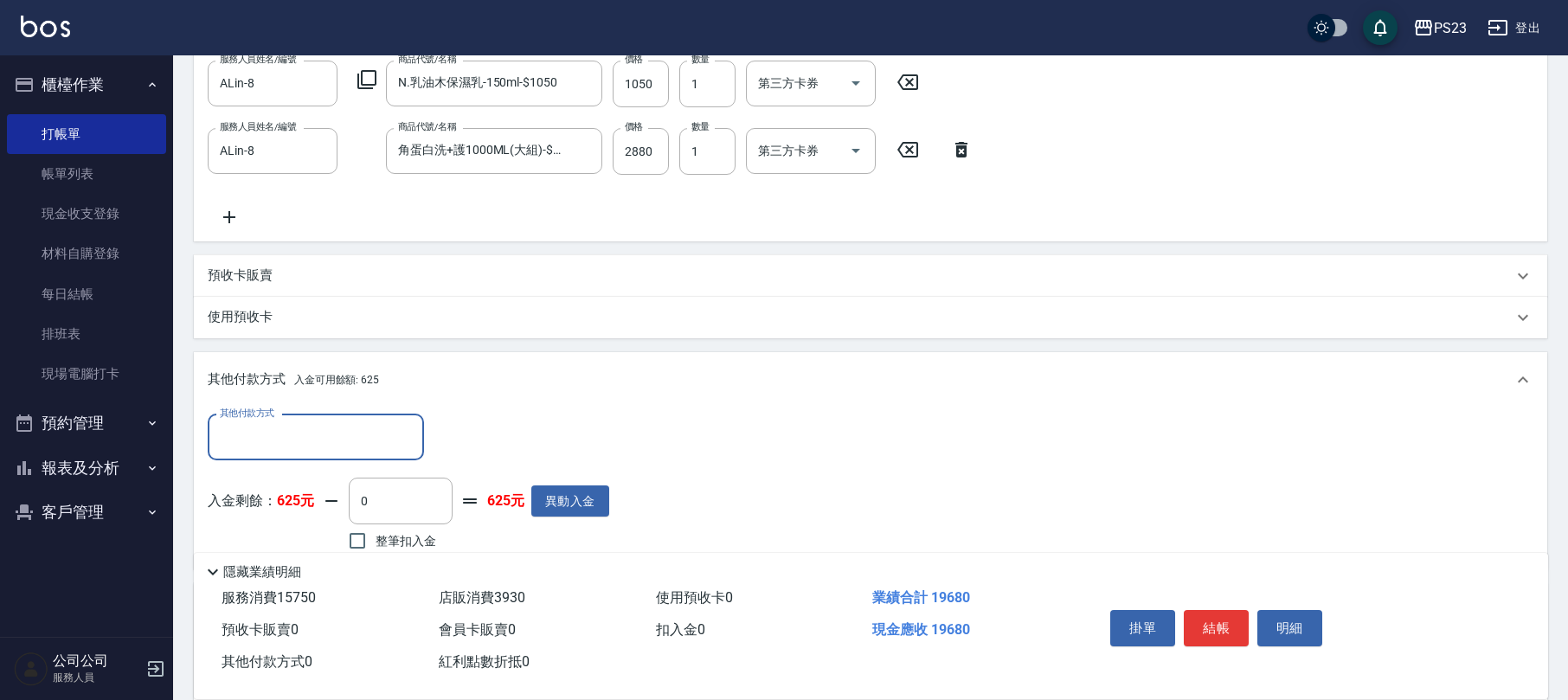
scroll to position [863, 0]
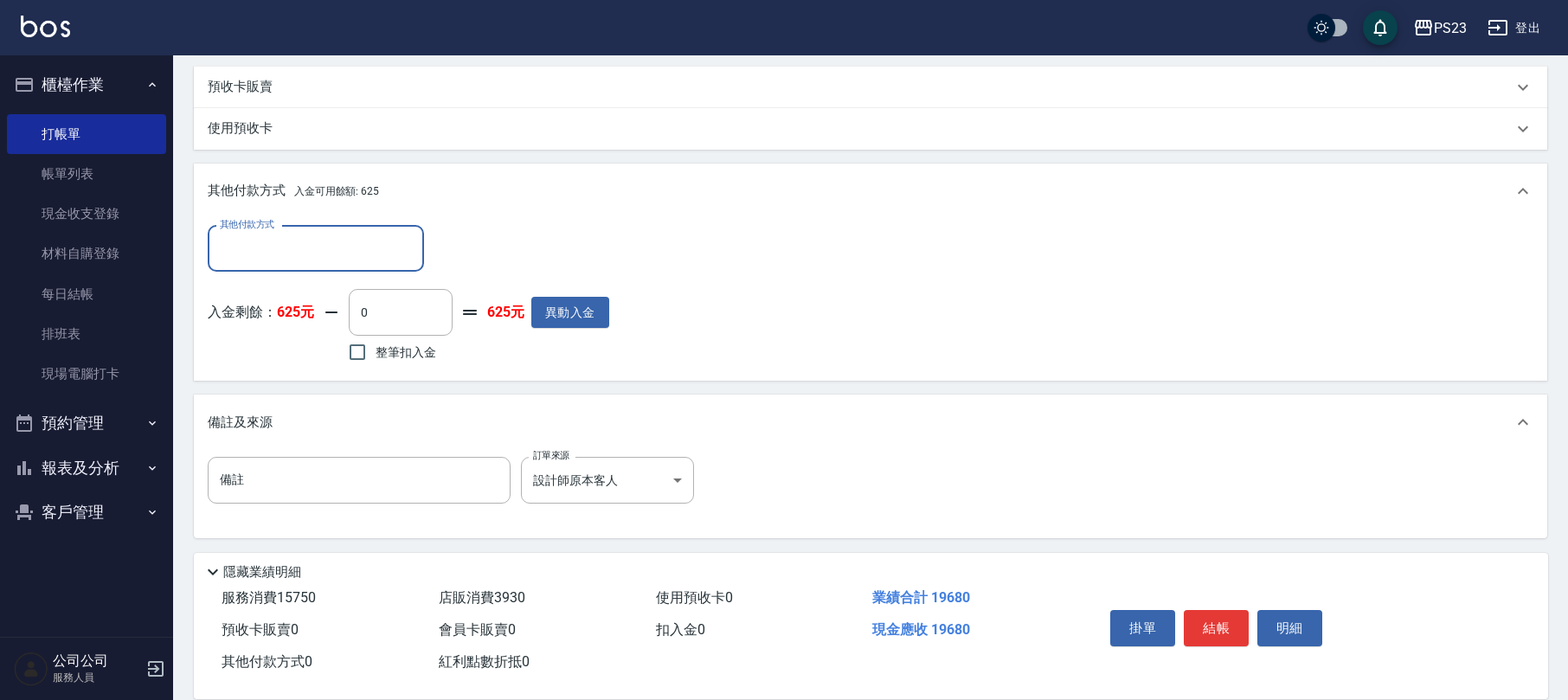
click at [345, 250] on input "其他付款方式" at bounding box center [316, 248] width 201 height 31
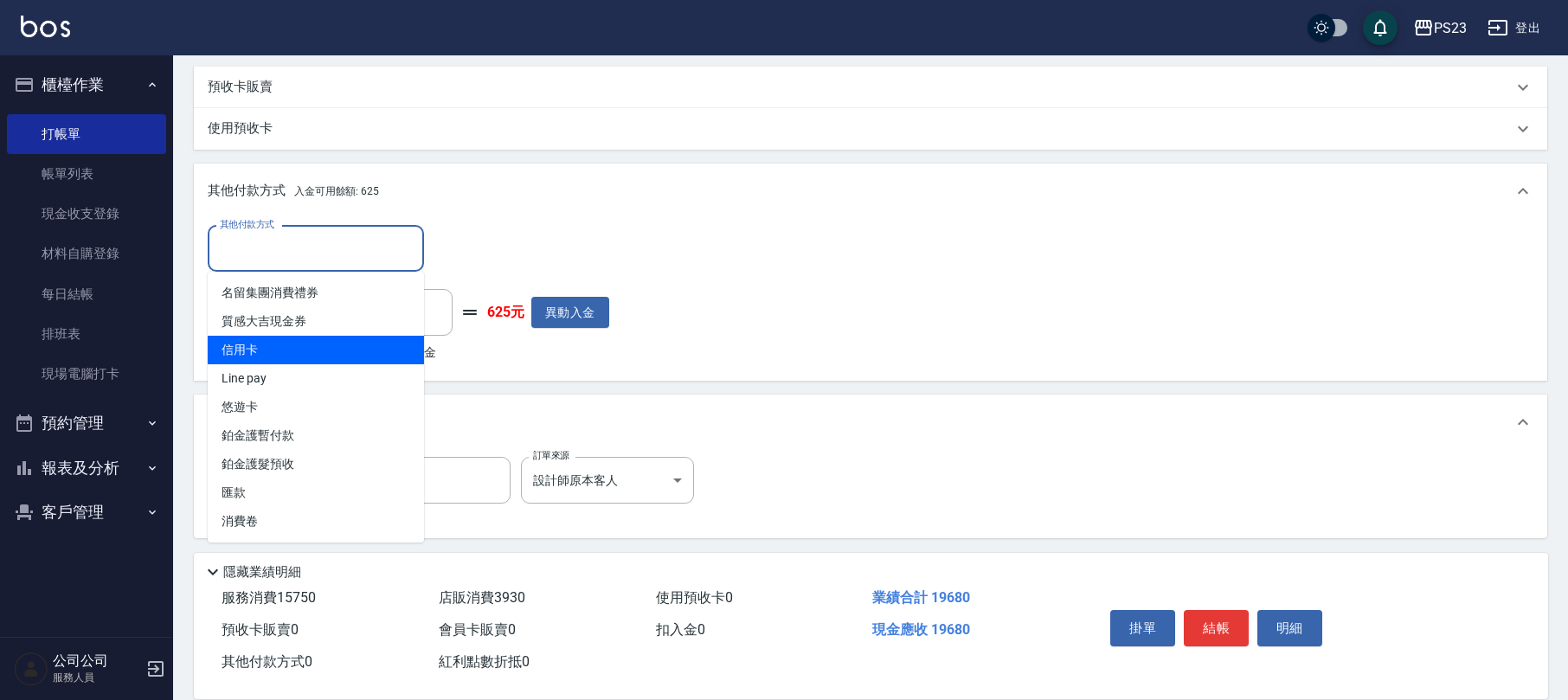
click at [290, 336] on span "信用卡" at bounding box center [316, 350] width 217 height 29
type input "信用卡"
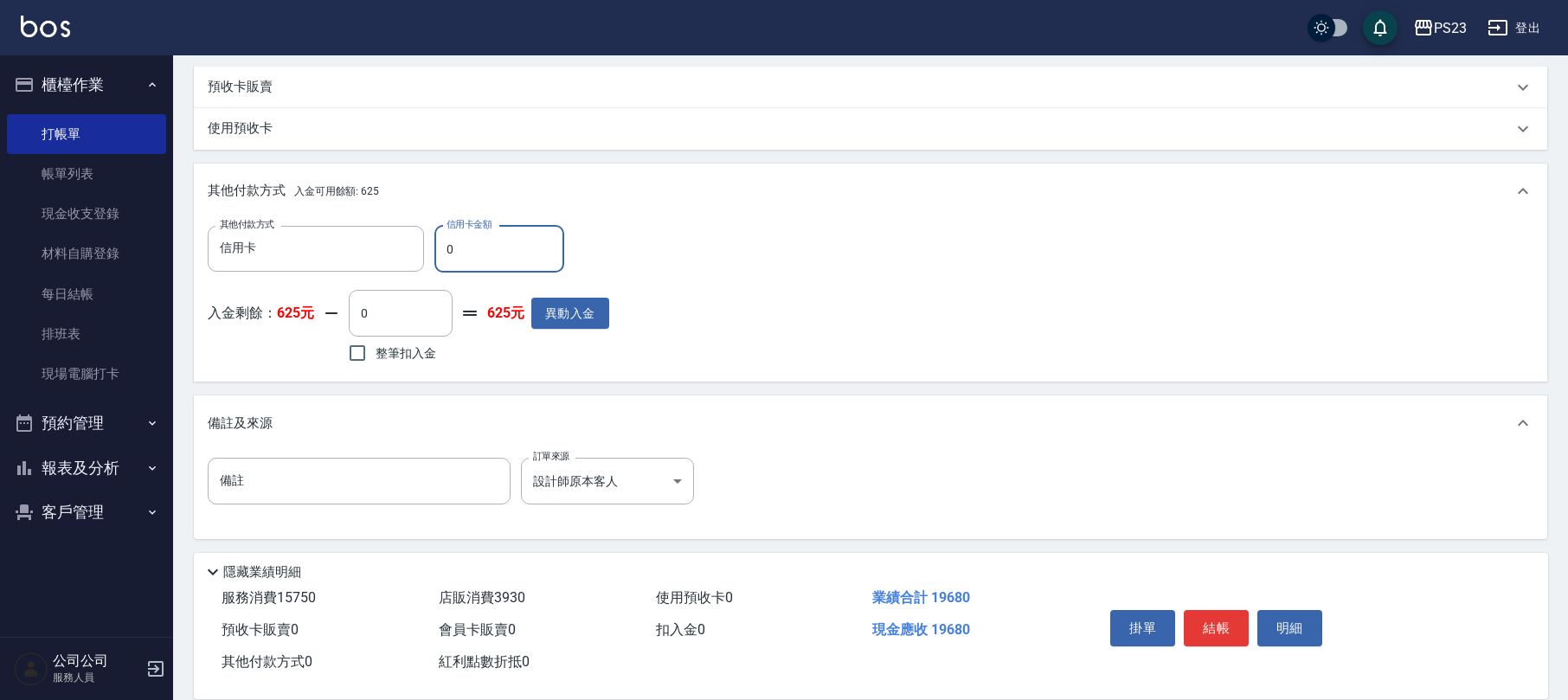
drag, startPoint x: 459, startPoint y: 246, endPoint x: 430, endPoint y: 250, distance: 29.3
click at [430, 250] on div "其他付款方式 信用卡 其他付款方式 信用卡金額 0 信用卡金額" at bounding box center [408, 248] width 402 height 46
type input "19680"
click at [1227, 630] on button "結帳" at bounding box center [1217, 628] width 65 height 36
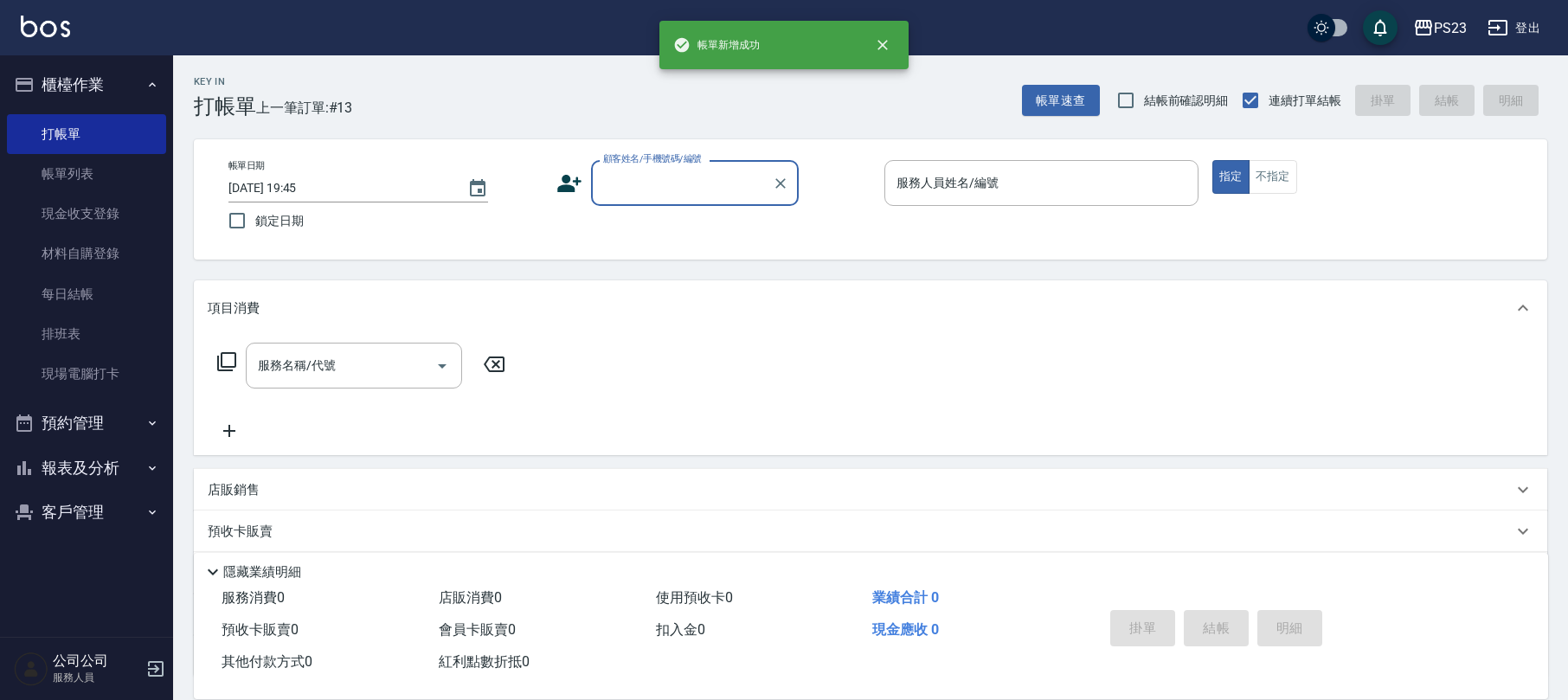
scroll to position [0, 0]
